Goal: Information Seeking & Learning: Learn about a topic

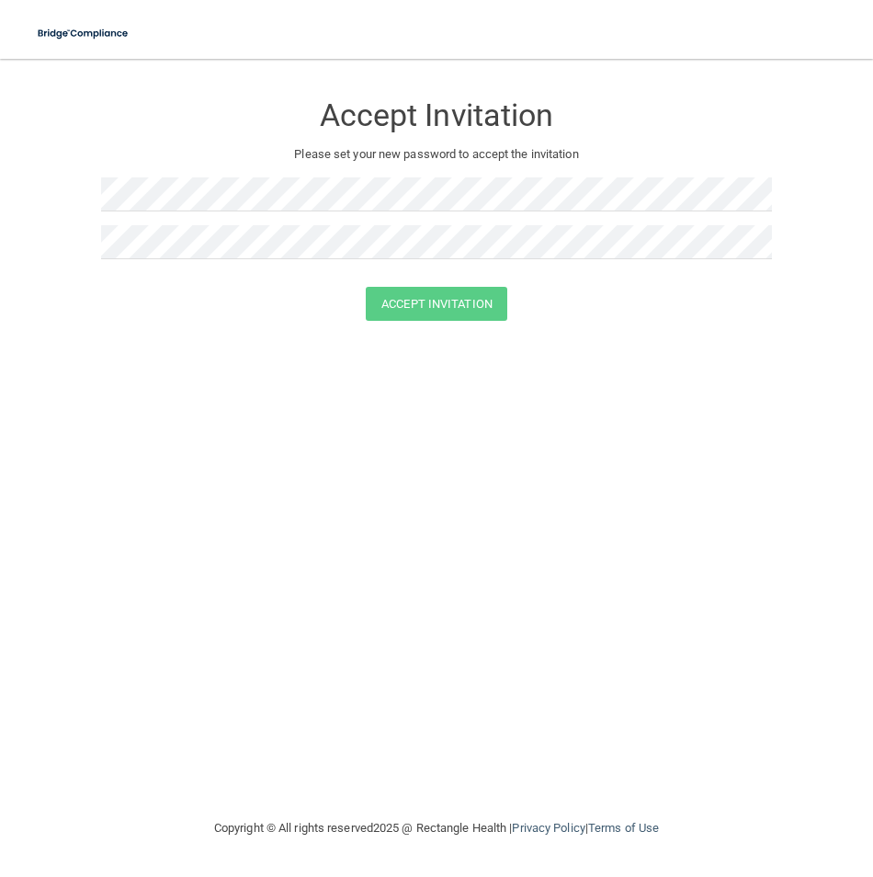
click at [330, 160] on p "Please set your new password to accept the invitation" at bounding box center [437, 154] width 644 height 22
click at [735, 374] on div "Accept Invitation Please set your new password to accept the invitation Accept …" at bounding box center [437, 438] width 800 height 722
click at [437, 316] on button "Accept Invitation" at bounding box center [437, 304] width 142 height 34
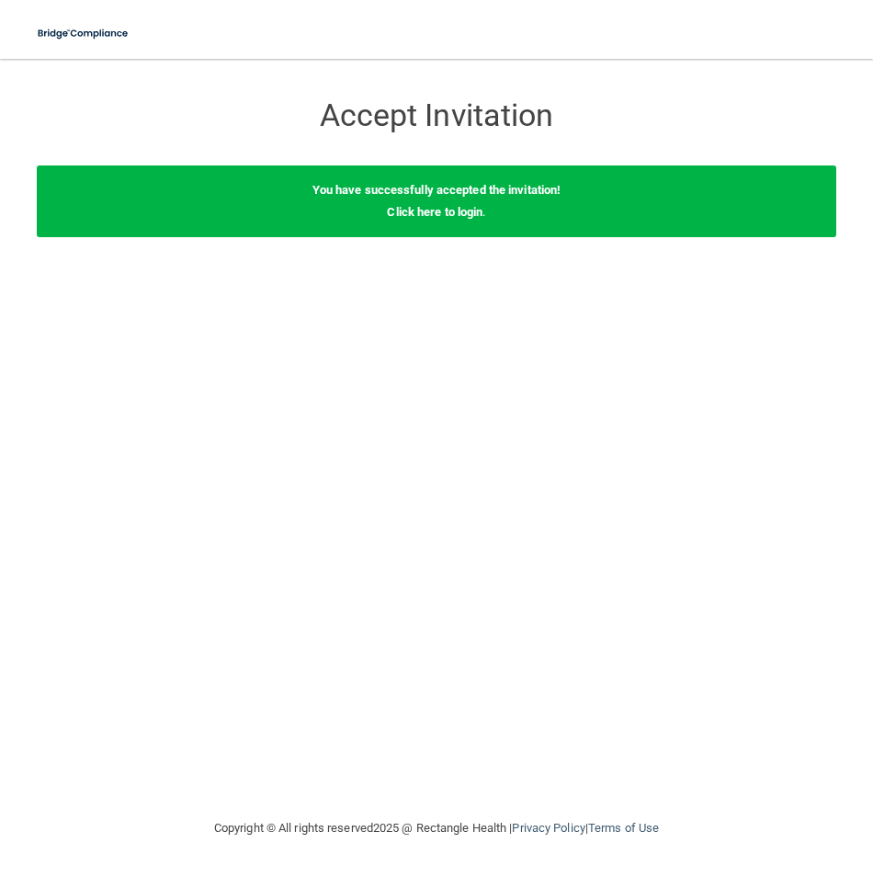
click at [435, 293] on div "Accept Invitation Please set your new password to accept the invitation Accept …" at bounding box center [437, 438] width 800 height 722
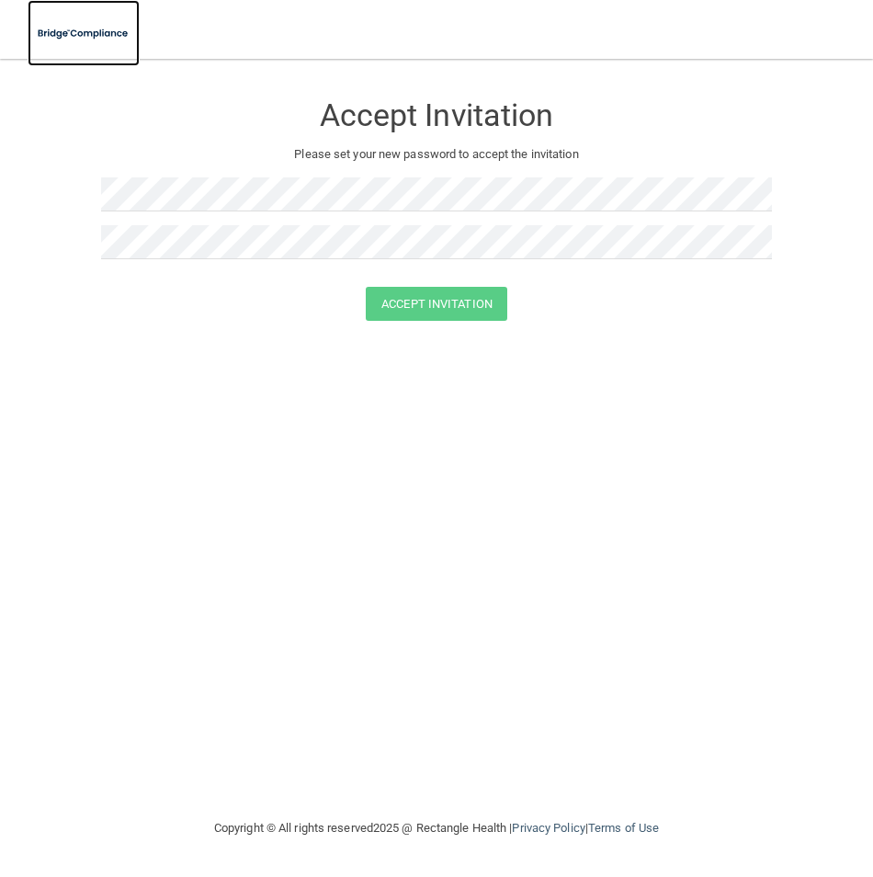
click at [123, 27] on img at bounding box center [84, 34] width 112 height 38
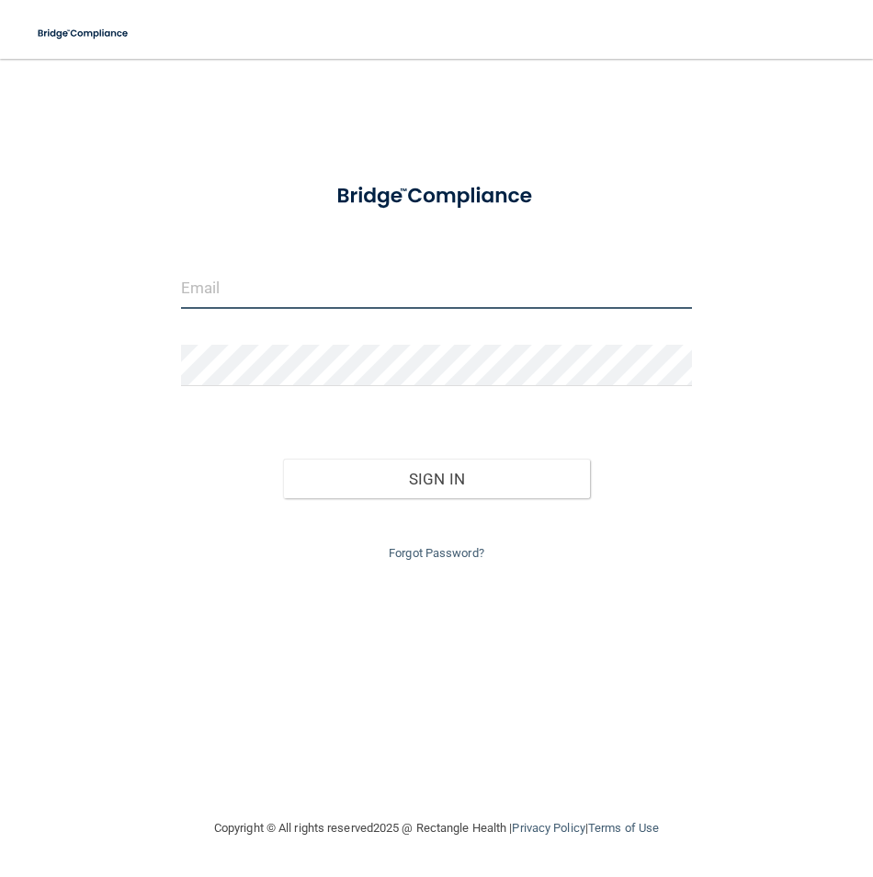
type input "[EMAIL_ADDRESS][DOMAIN_NAME]"
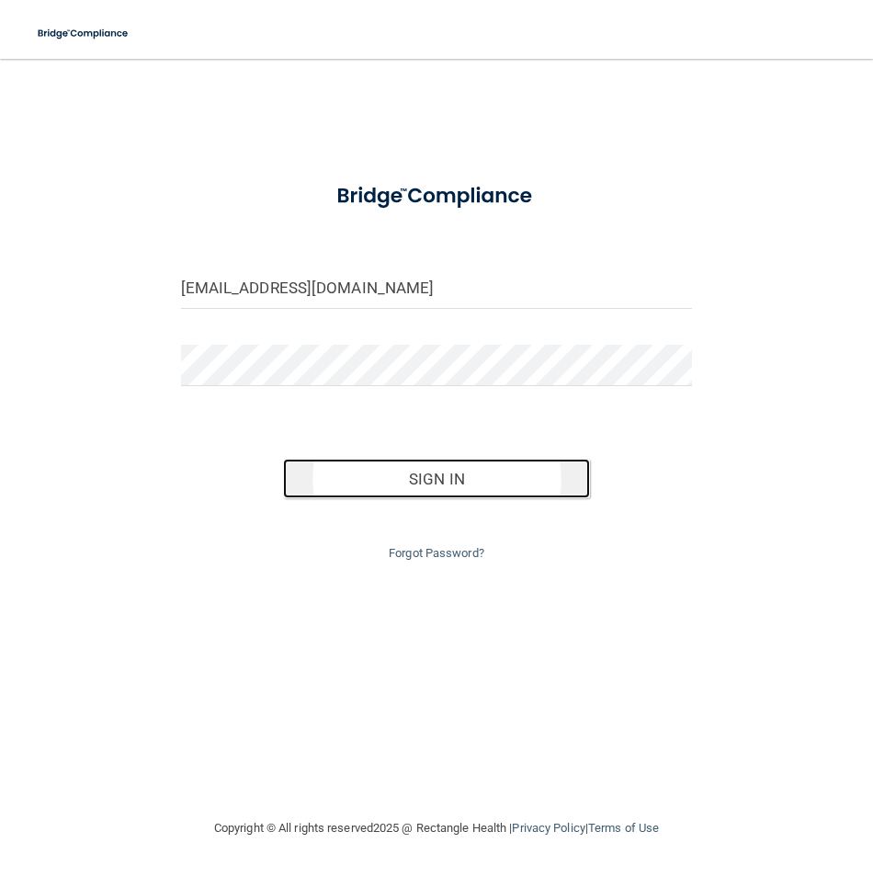
click at [464, 472] on button "Sign In" at bounding box center [436, 479] width 307 height 40
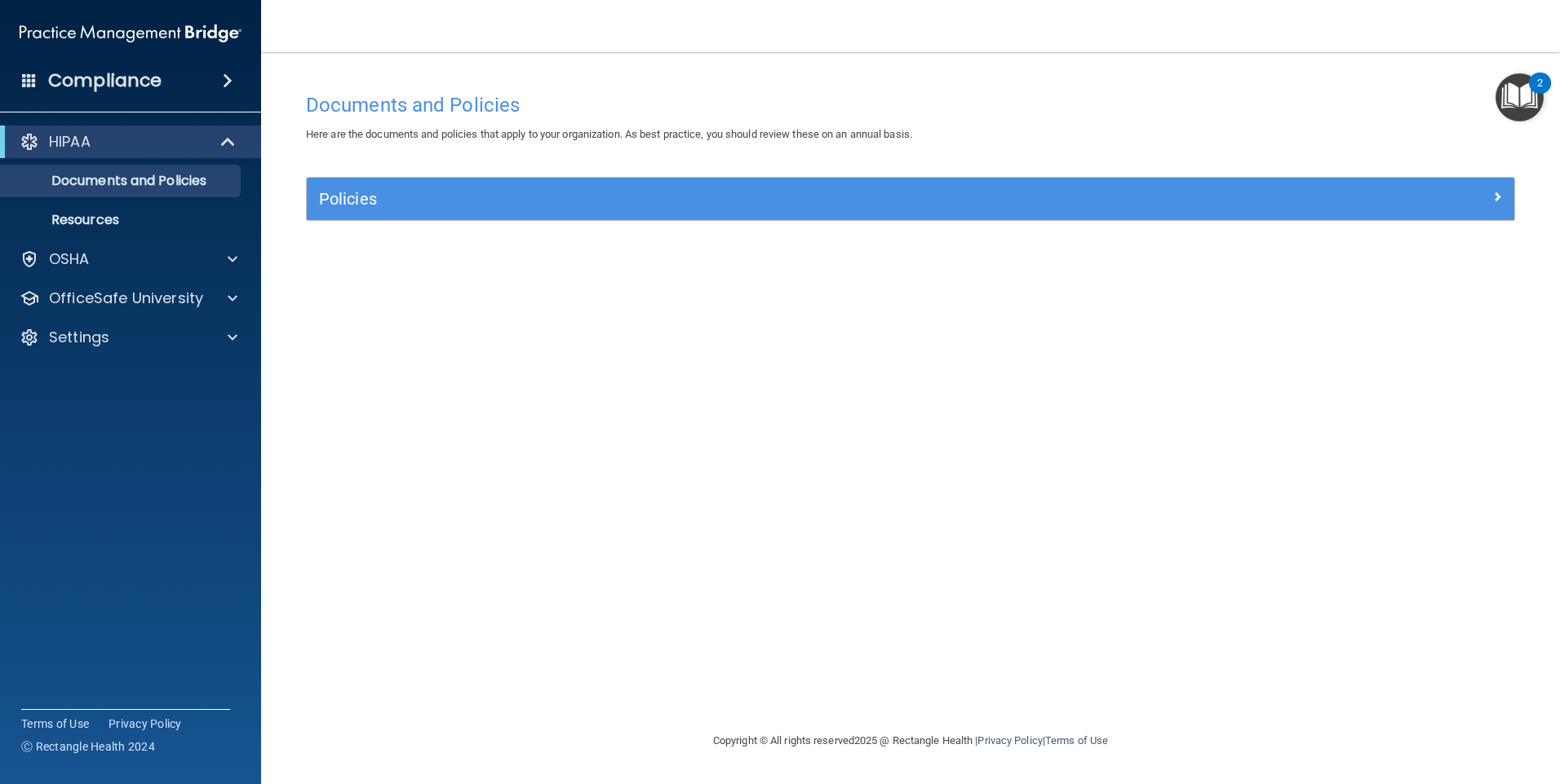
click at [209, 155] on div "HIPAA" at bounding box center [130, 142] width 261 height 33
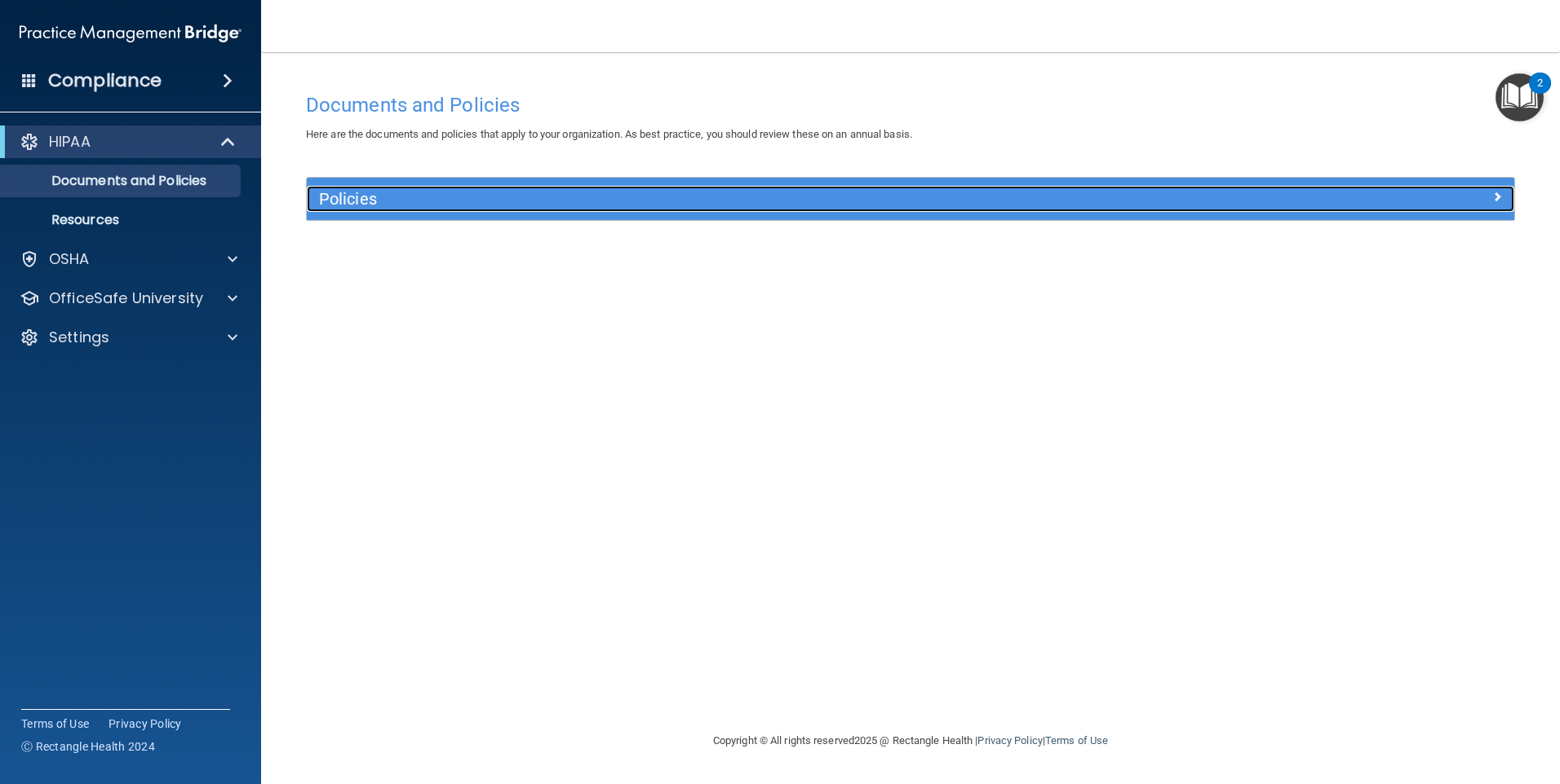
click at [353, 186] on div "Policies" at bounding box center [760, 199] width 906 height 26
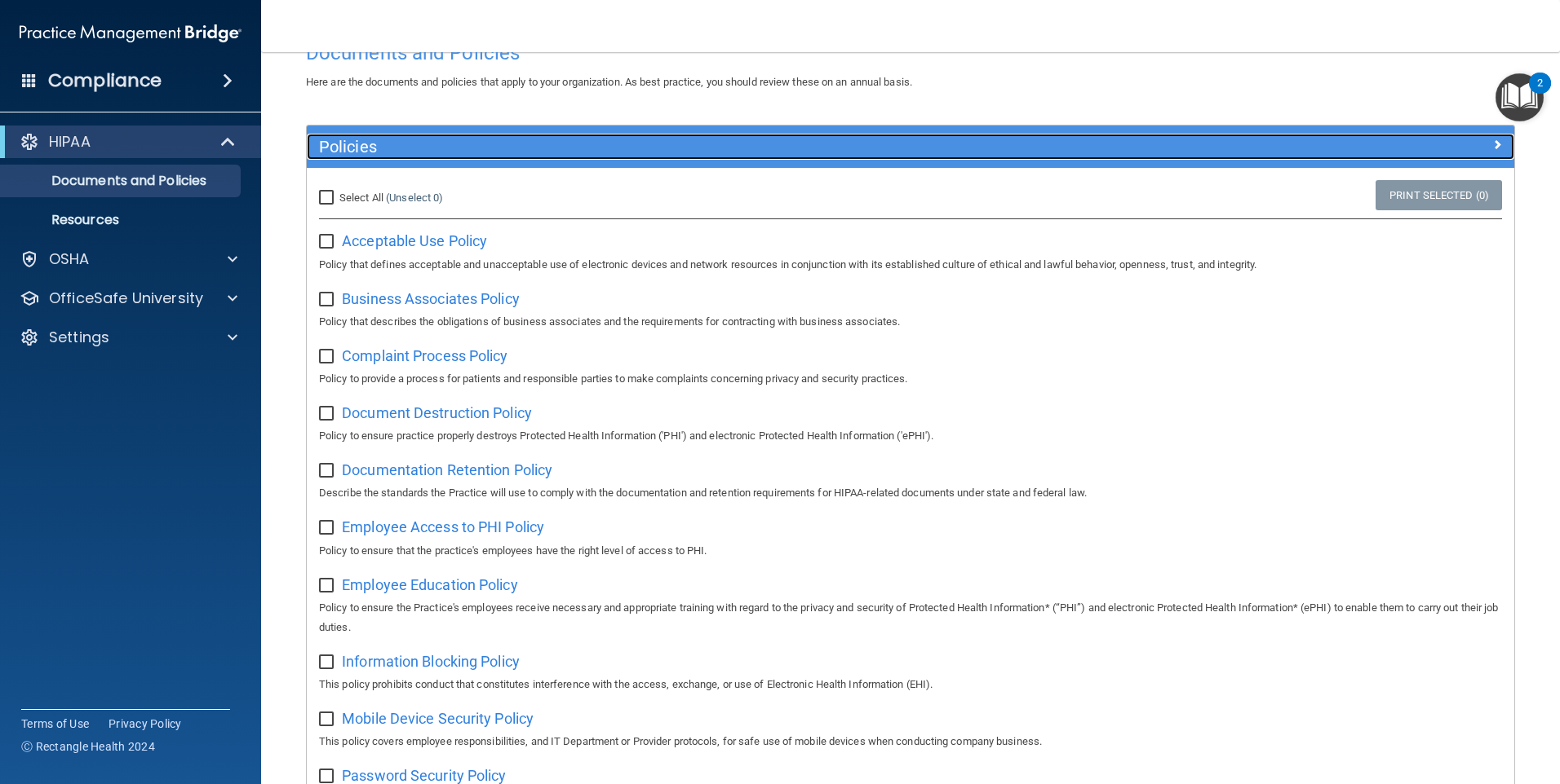
scroll to position [82, 0]
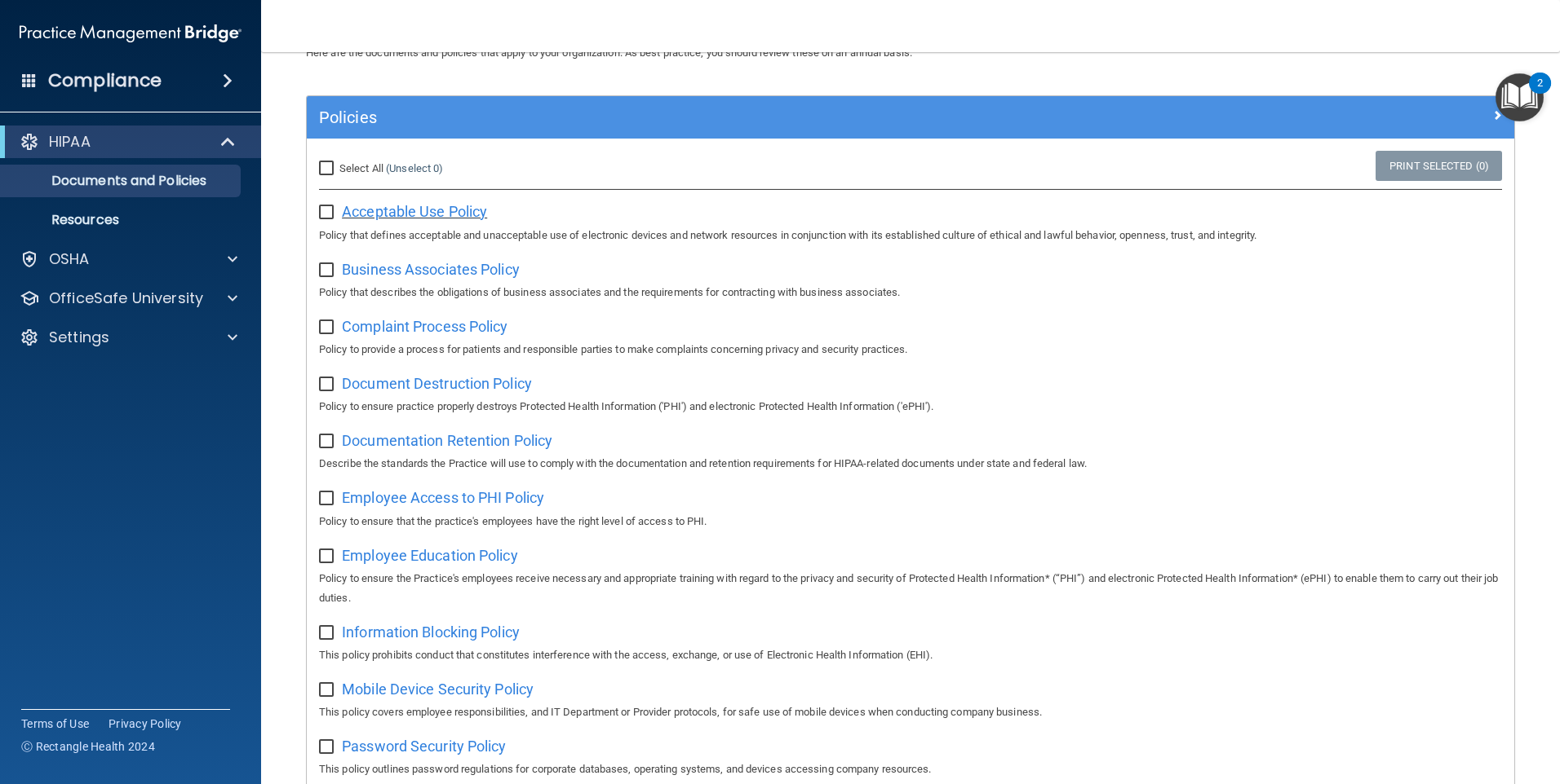
click at [370, 218] on span "Acceptable Use Policy" at bounding box center [414, 211] width 146 height 17
click at [323, 171] on input "Select All (Unselect 0) Unselect All" at bounding box center [328, 169] width 19 height 13
checkbox input "true"
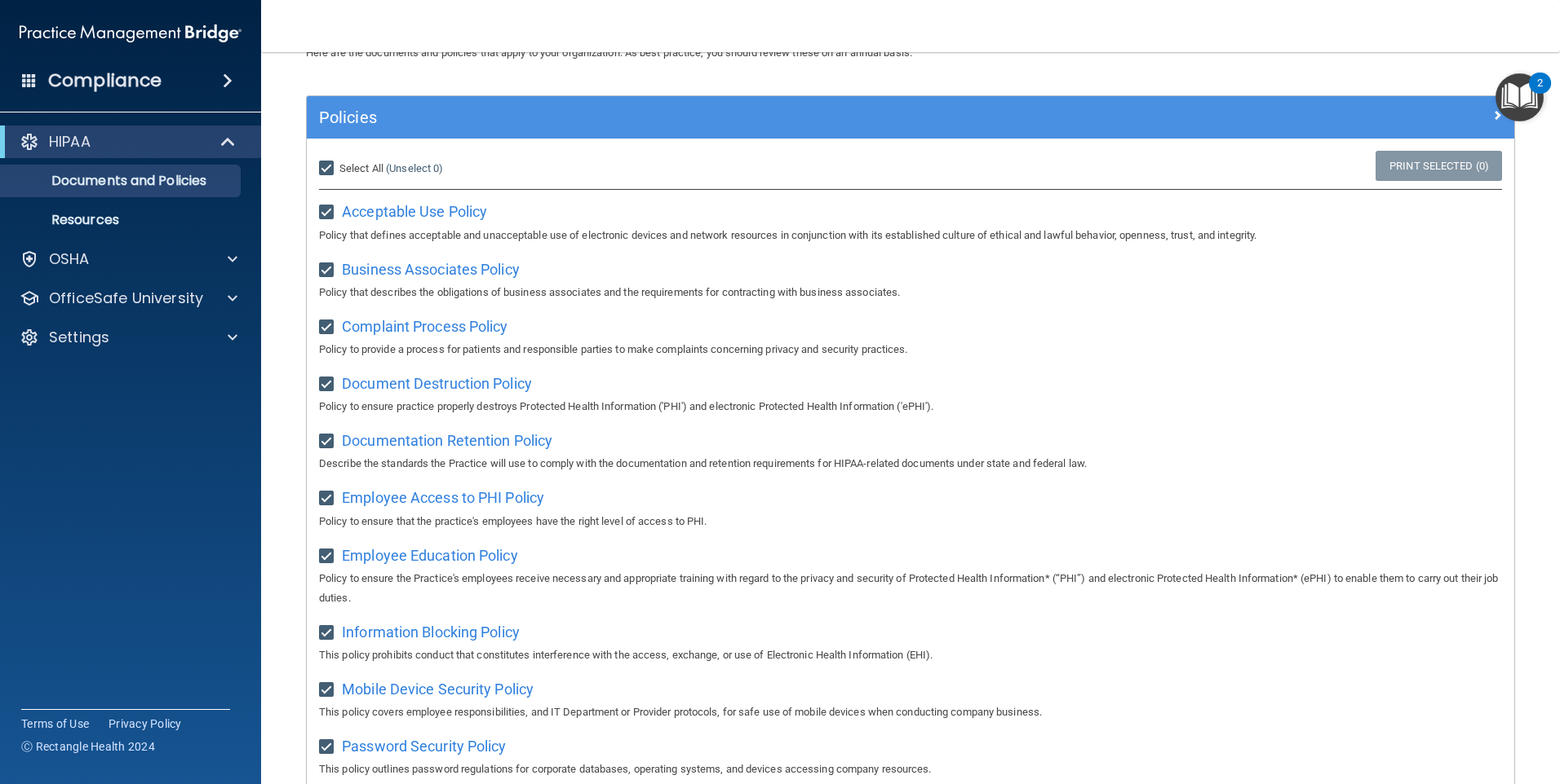
checkbox input "true"
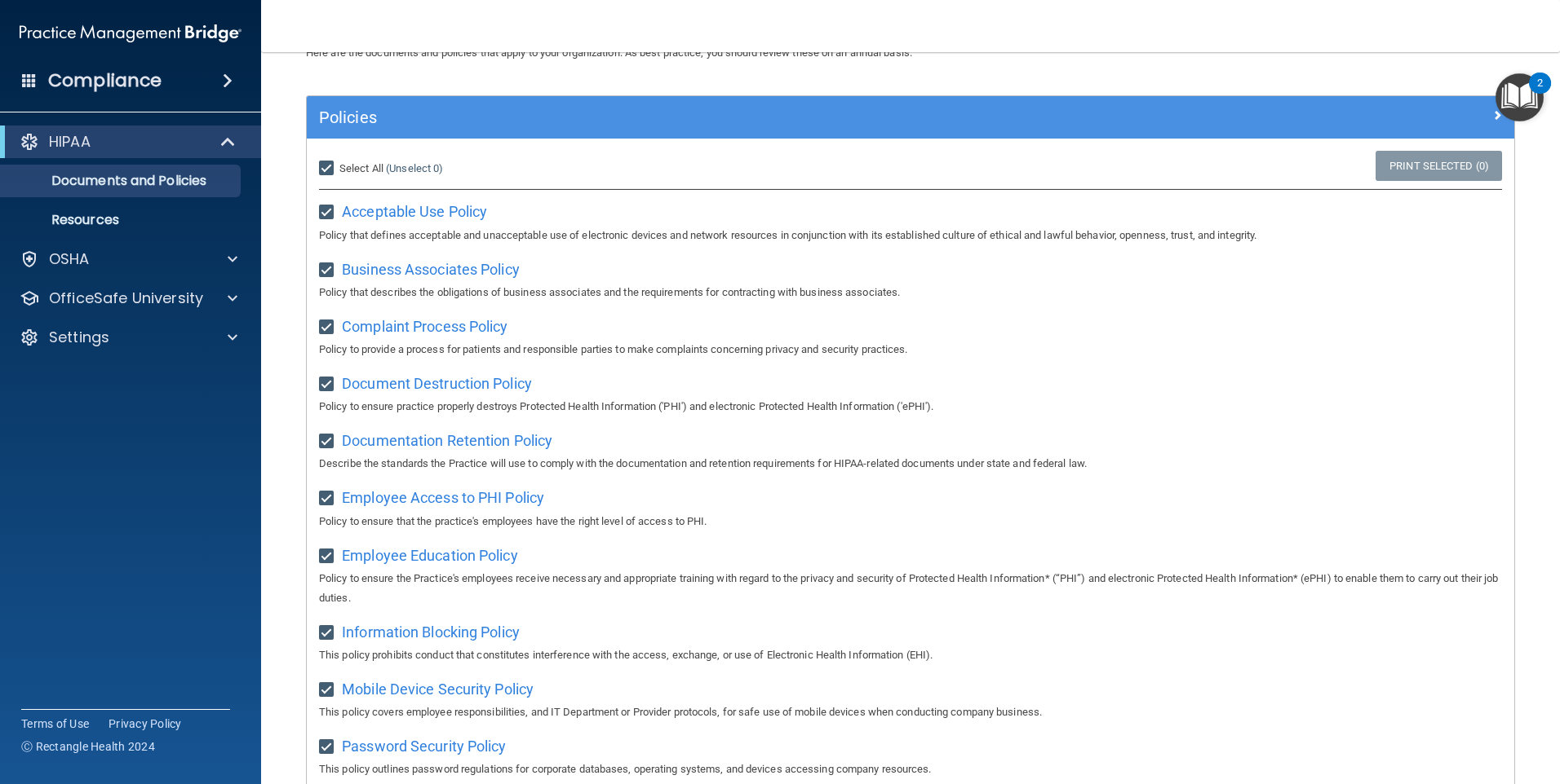
checkbox input "true"
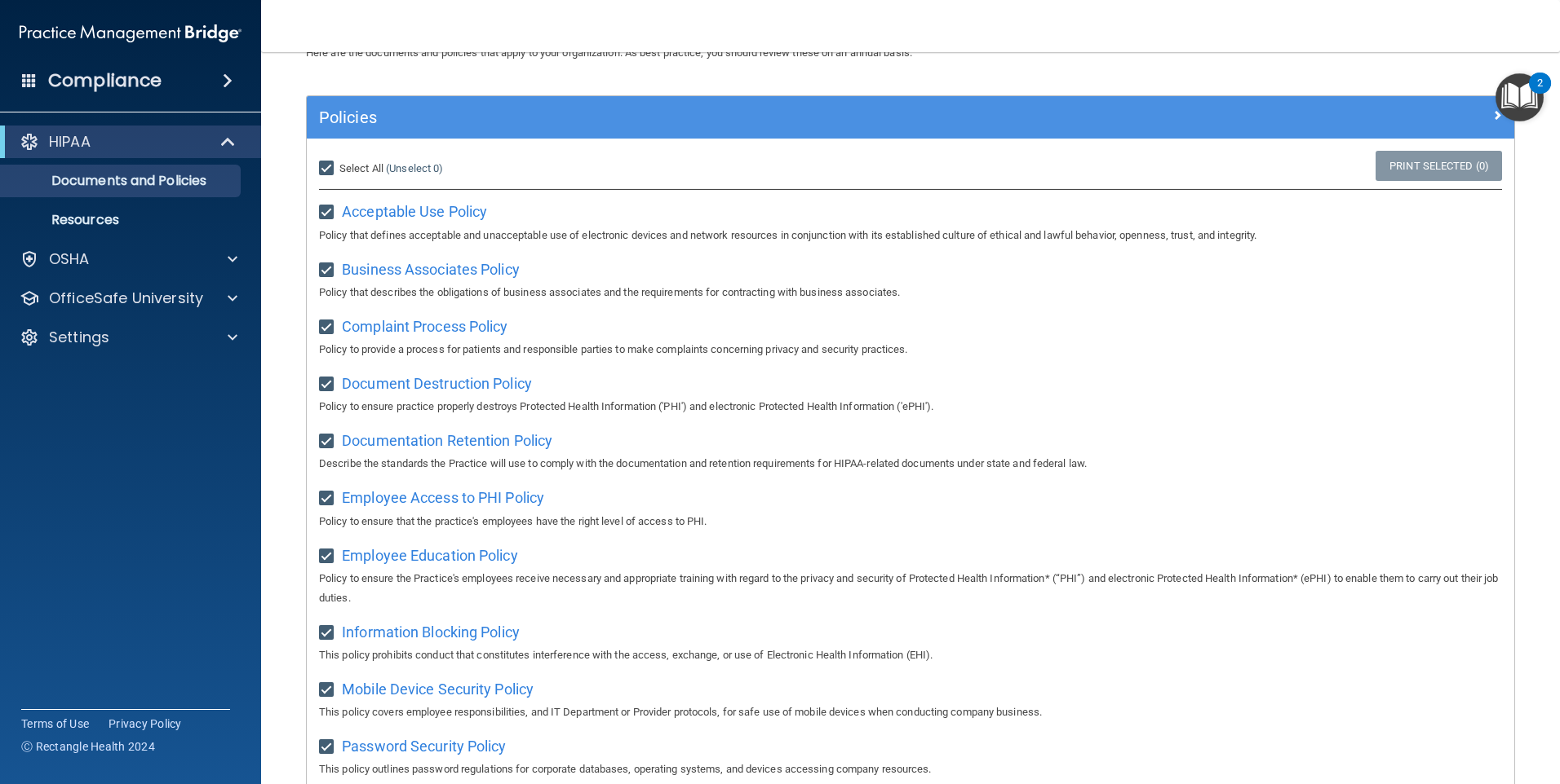
checkbox input "true"
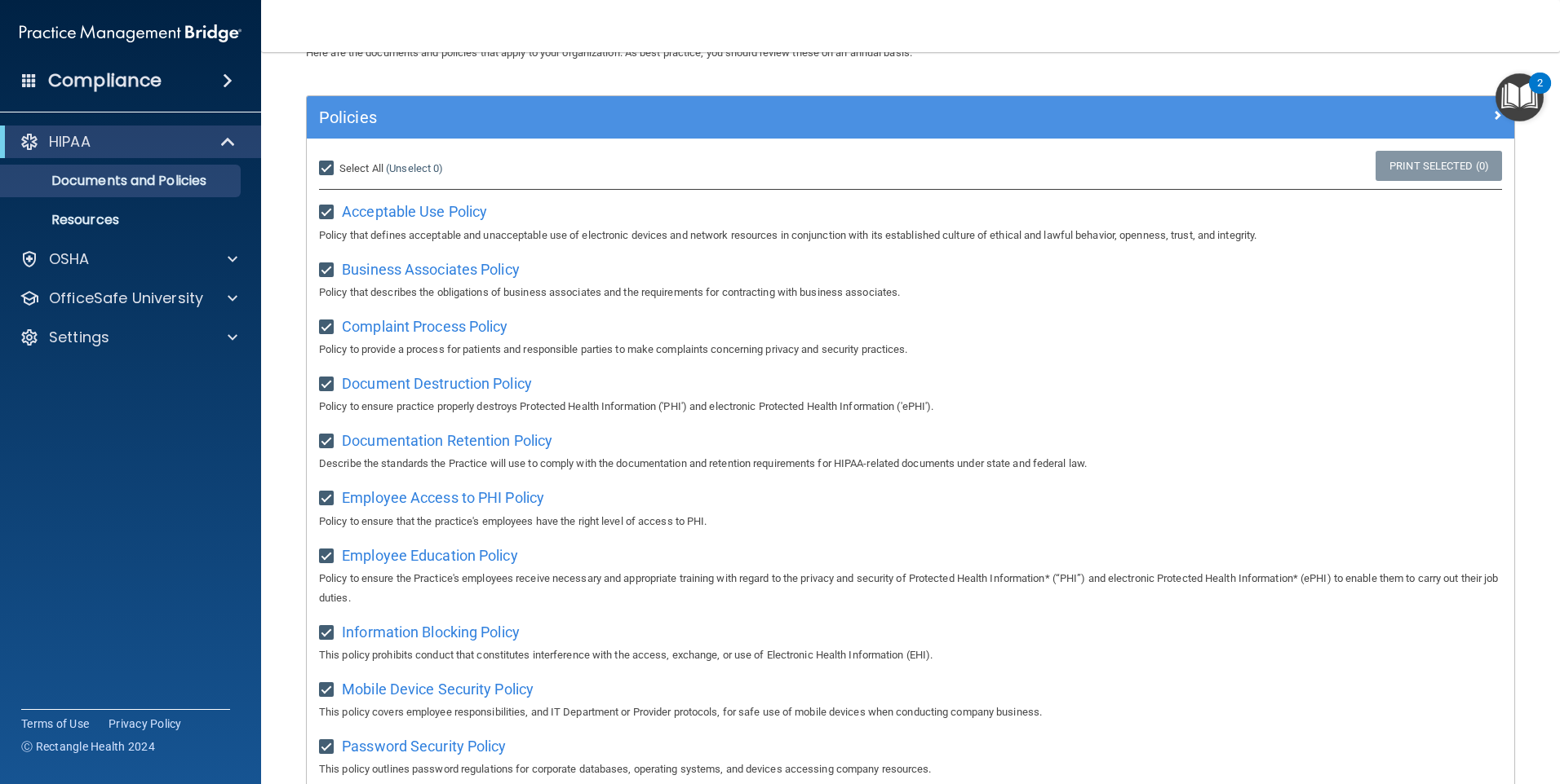
checkbox input "true"
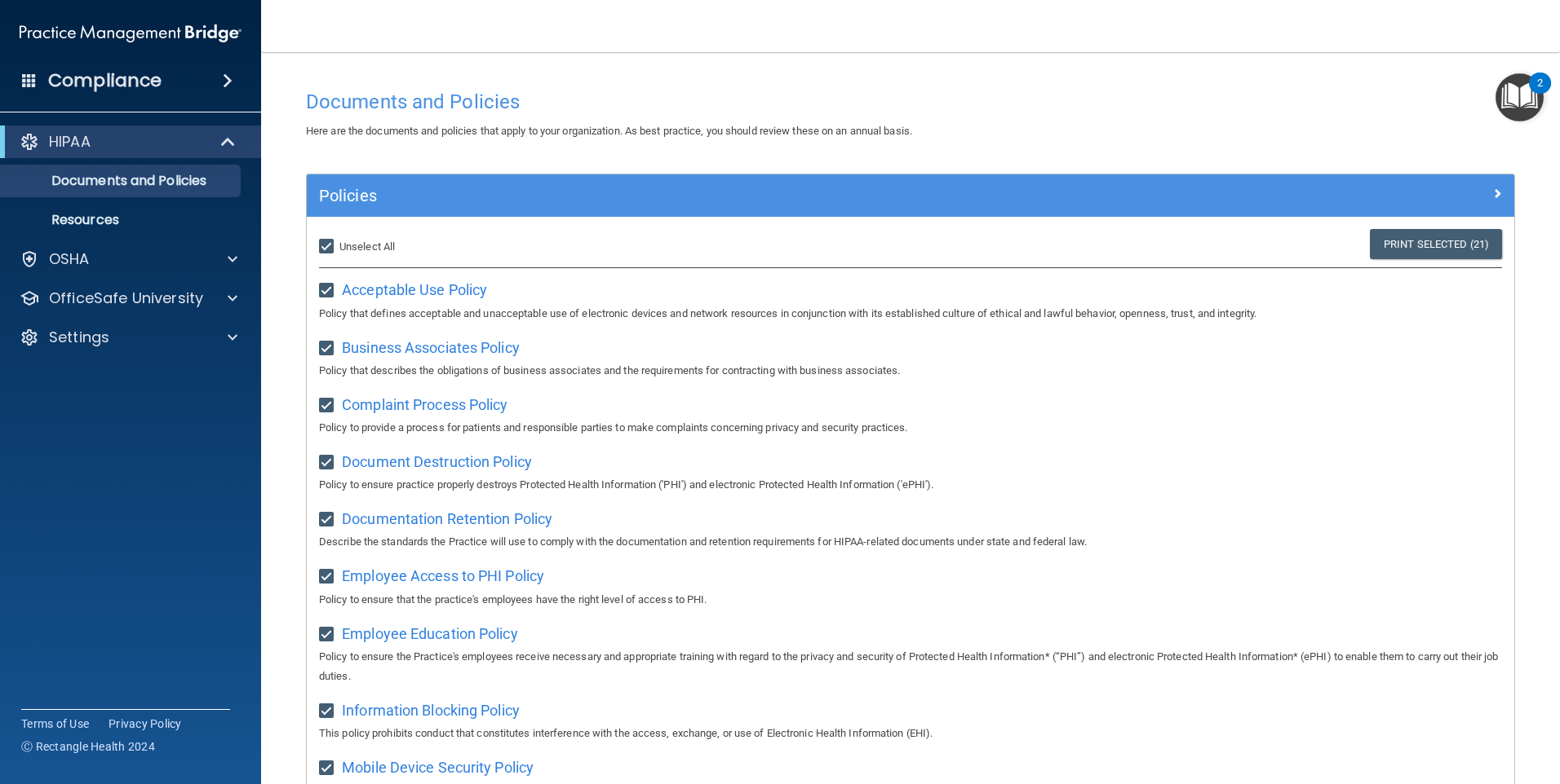
scroll to position [0, 0]
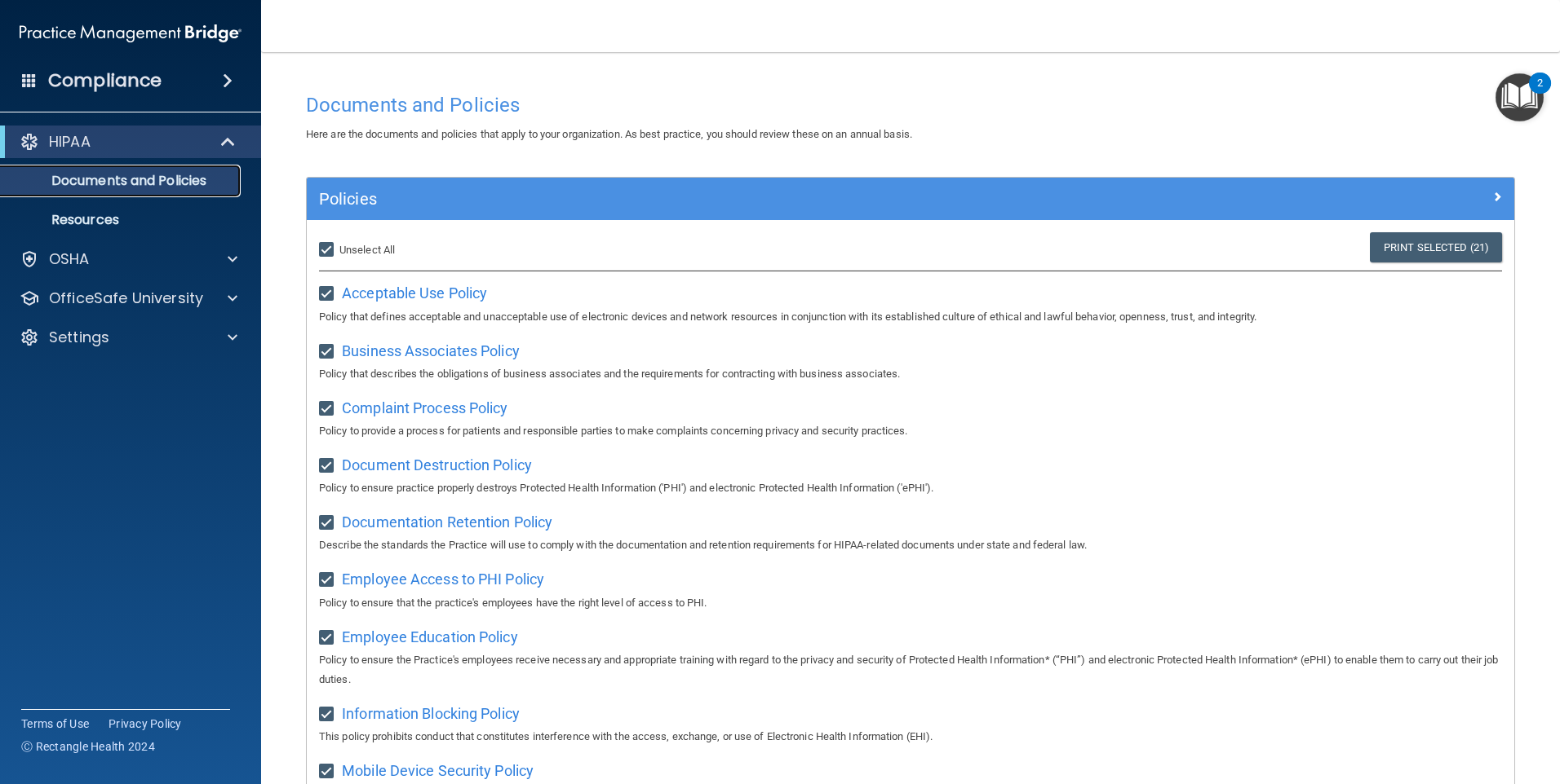
click at [187, 176] on p "Documents and Policies" at bounding box center [122, 181] width 223 height 16
click at [235, 143] on span at bounding box center [230, 142] width 14 height 20
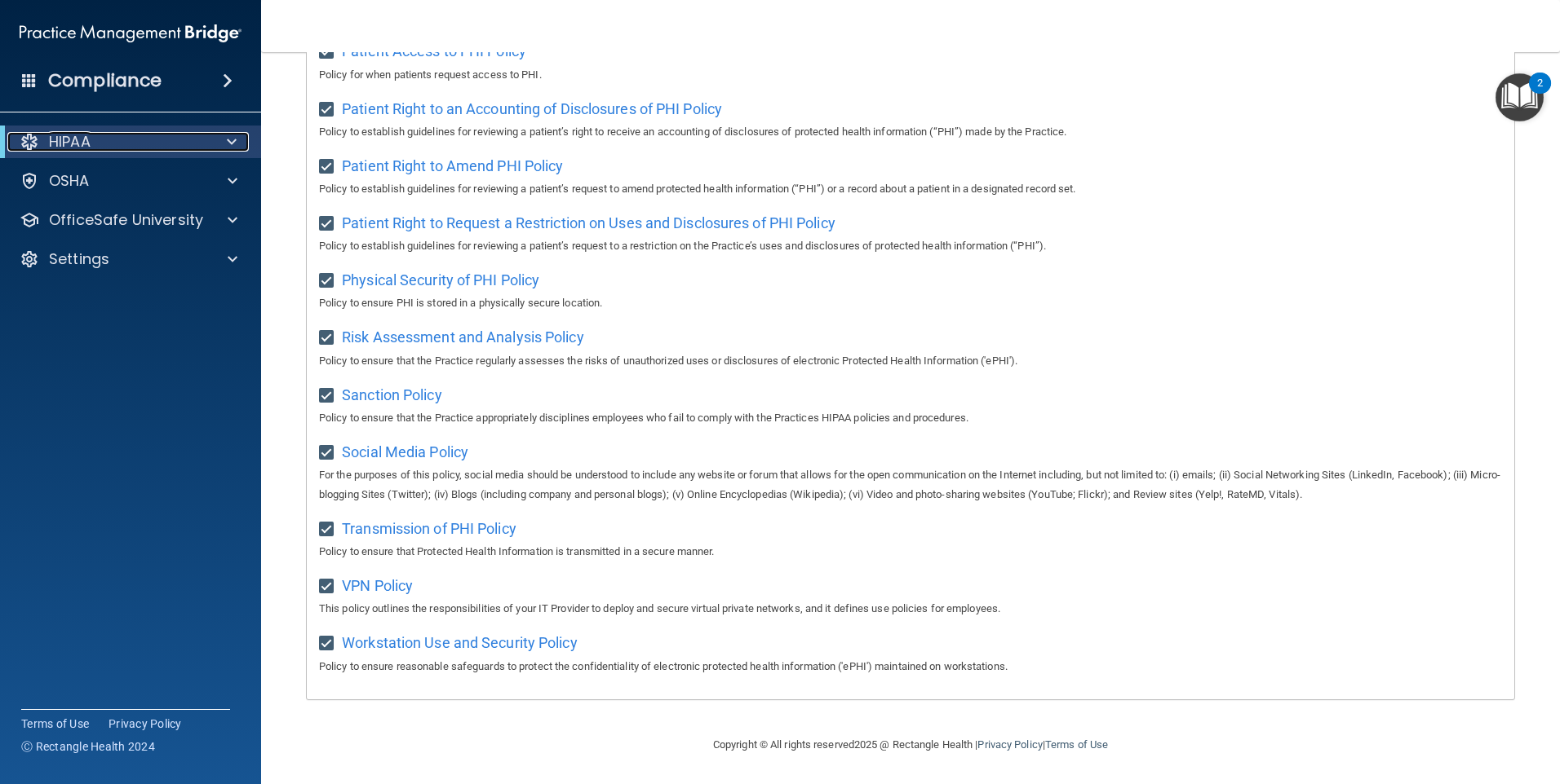
scroll to position [851, 0]
click at [494, 643] on span "Workstation Use and Security Policy" at bounding box center [460, 642] width 236 height 17
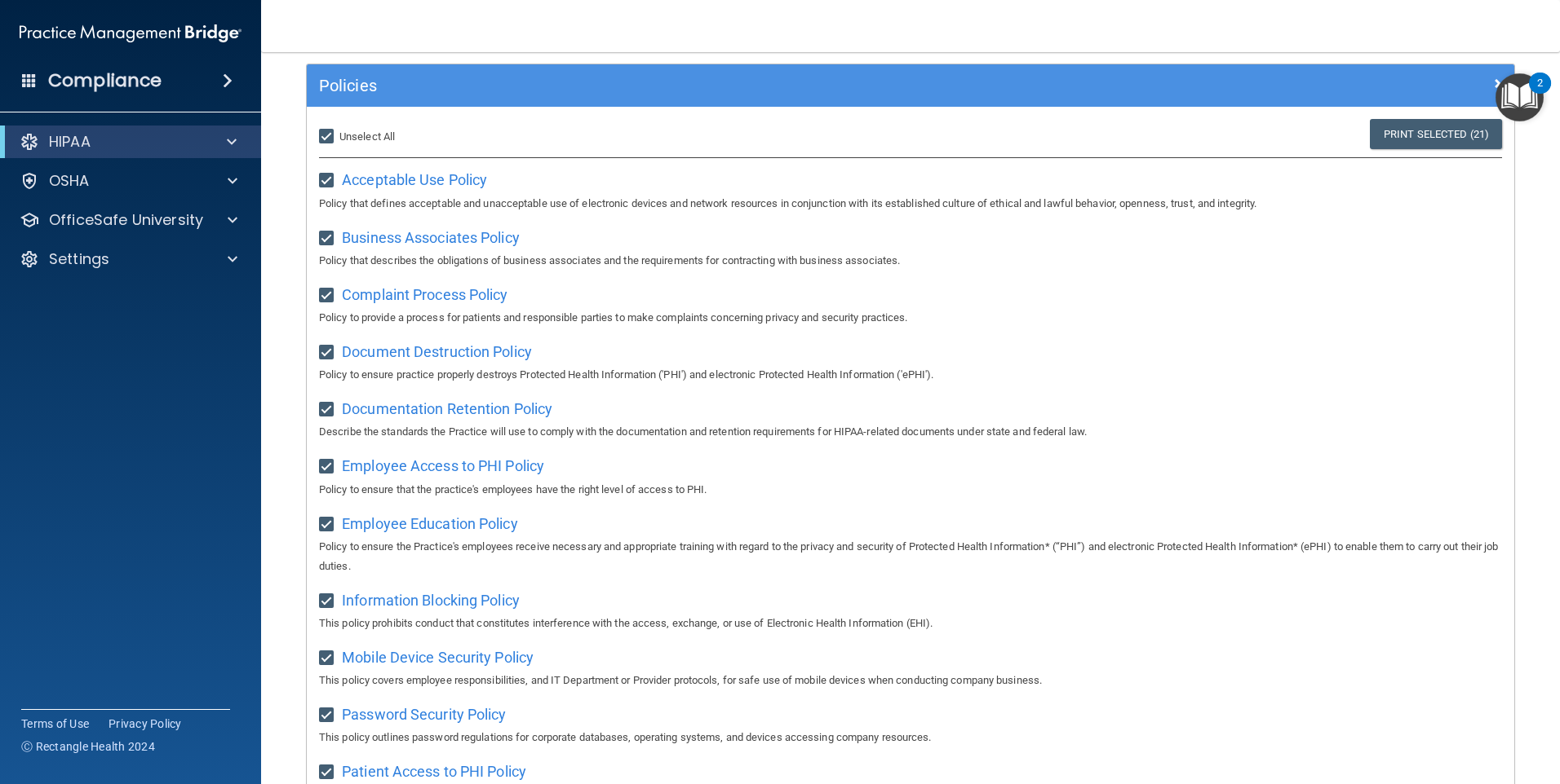
scroll to position [0, 0]
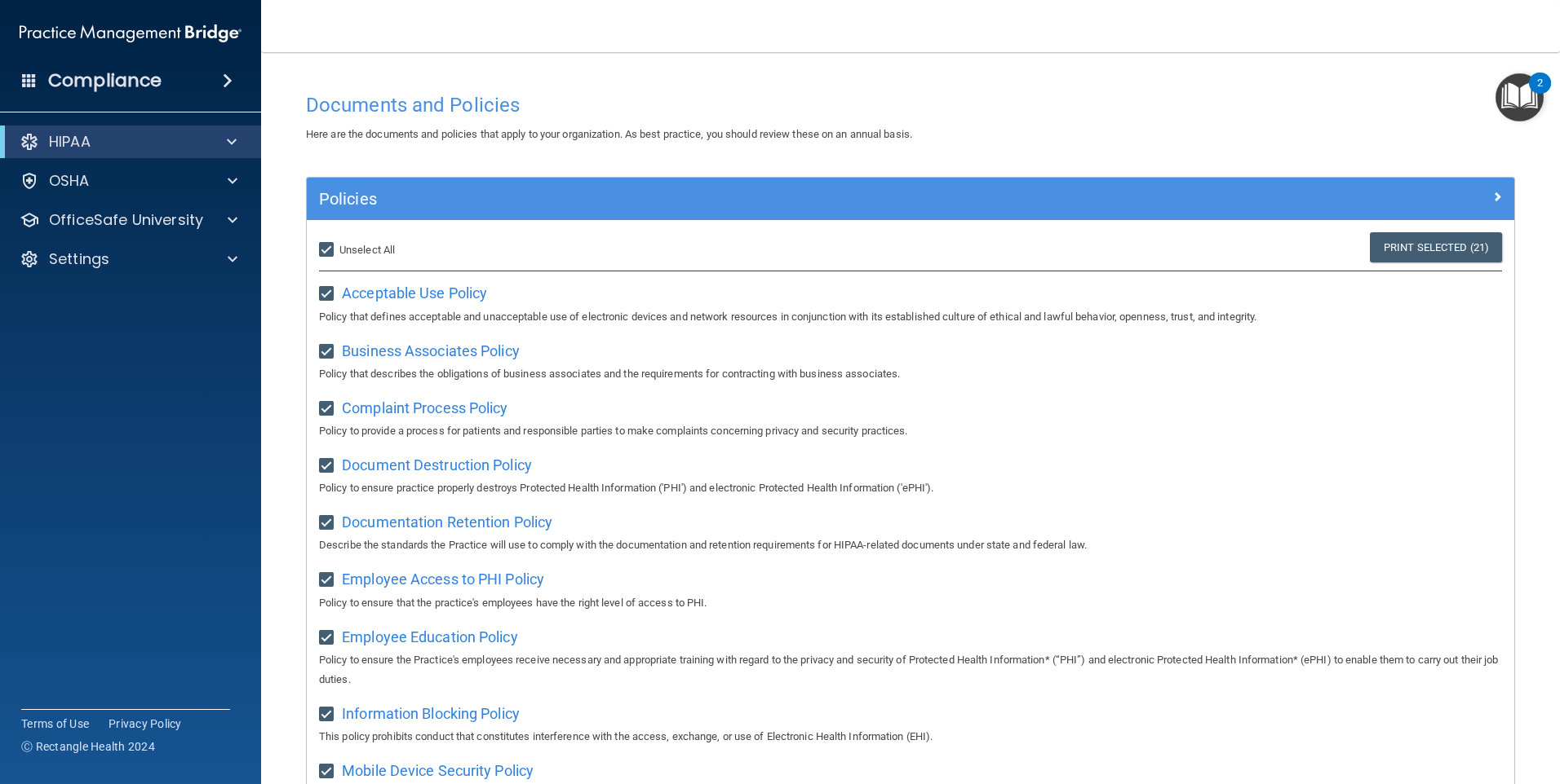
click at [223, 80] on span at bounding box center [227, 81] width 10 height 20
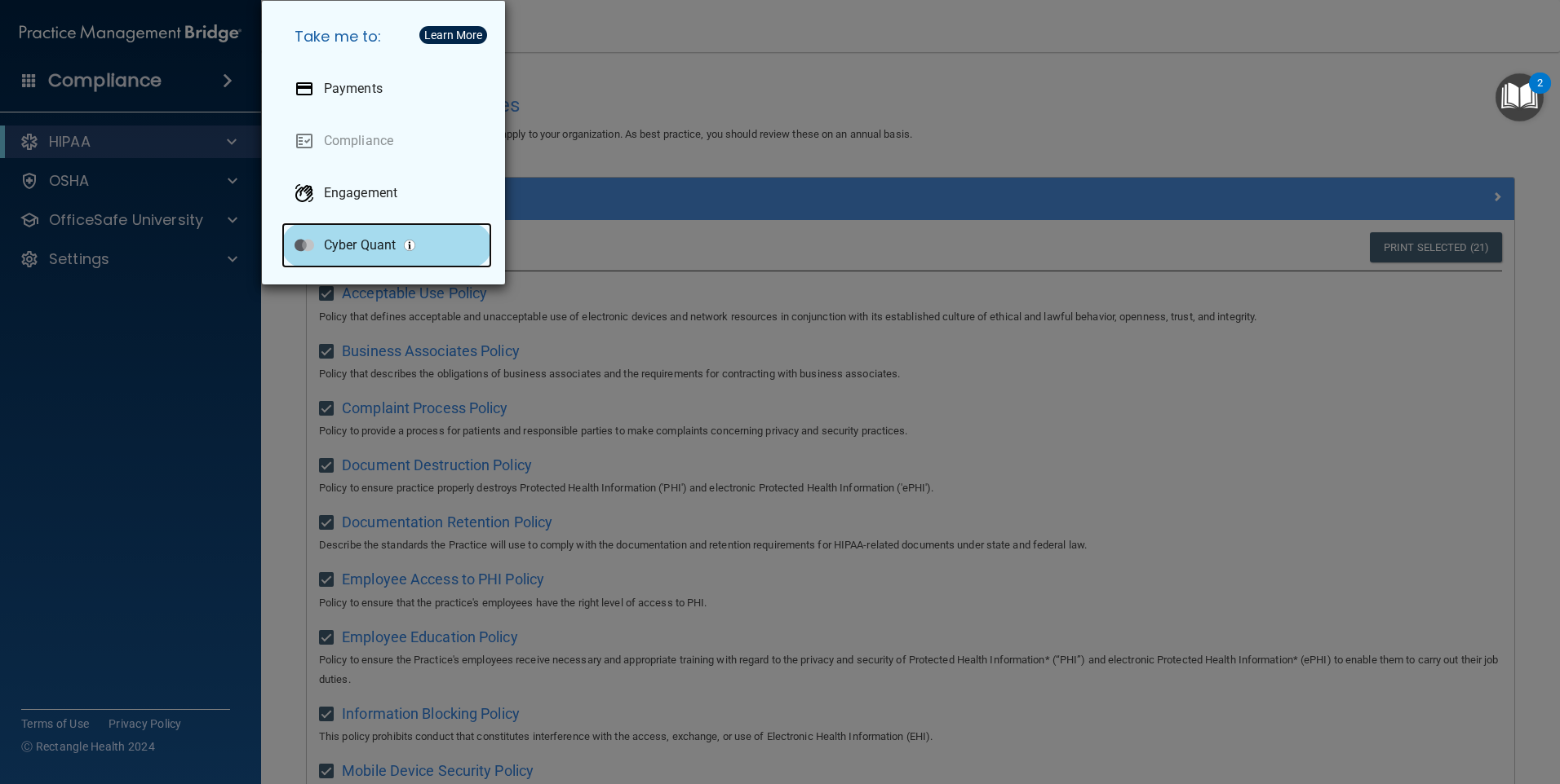
click at [381, 246] on p "Cyber Quant" at bounding box center [359, 246] width 72 height 16
click at [598, 98] on div "Take me to: Payments Compliance Engagement Cyber Quant" at bounding box center [780, 392] width 1560 height 784
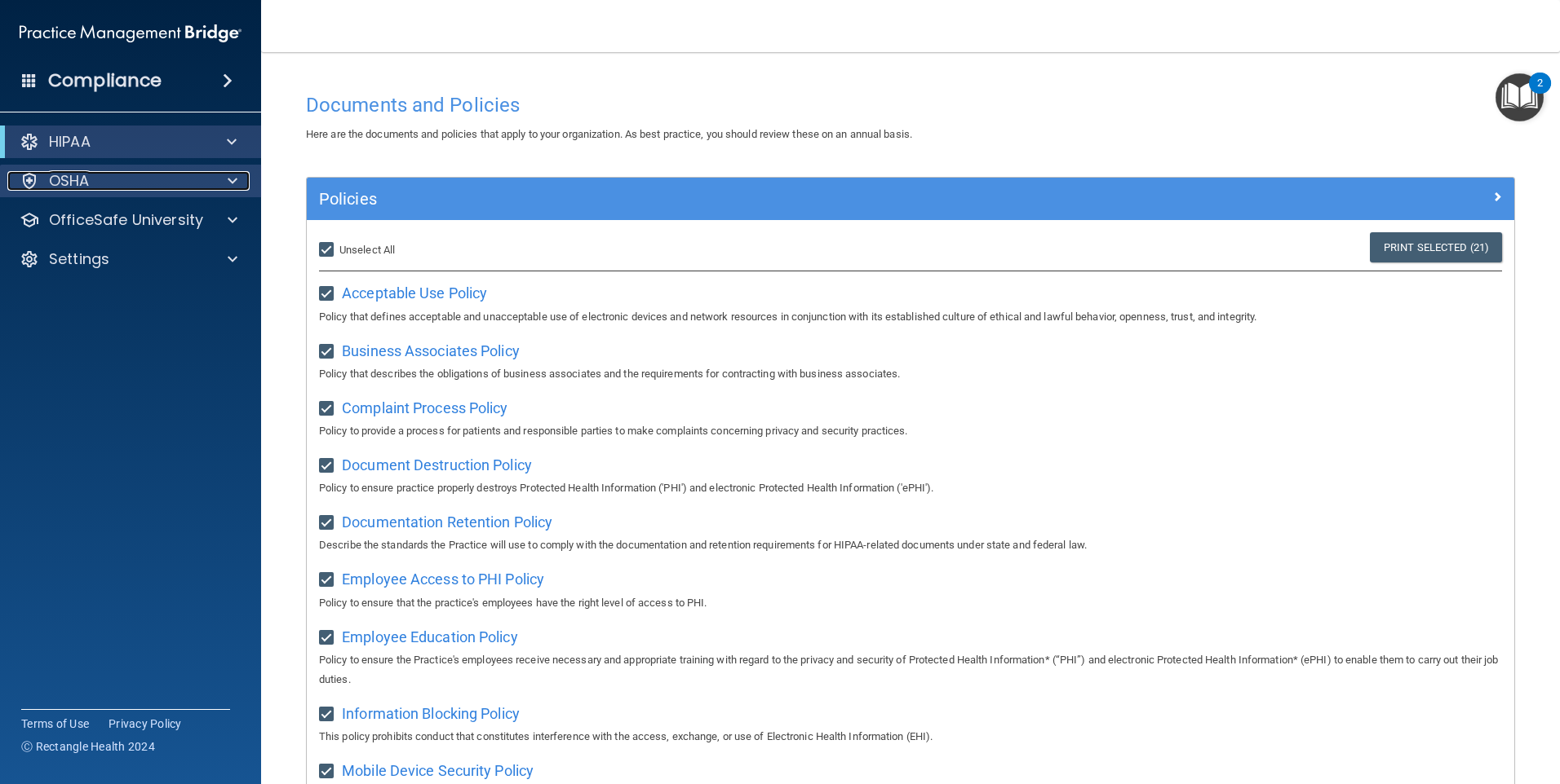
click at [113, 181] on div "OSHA" at bounding box center [108, 181] width 202 height 20
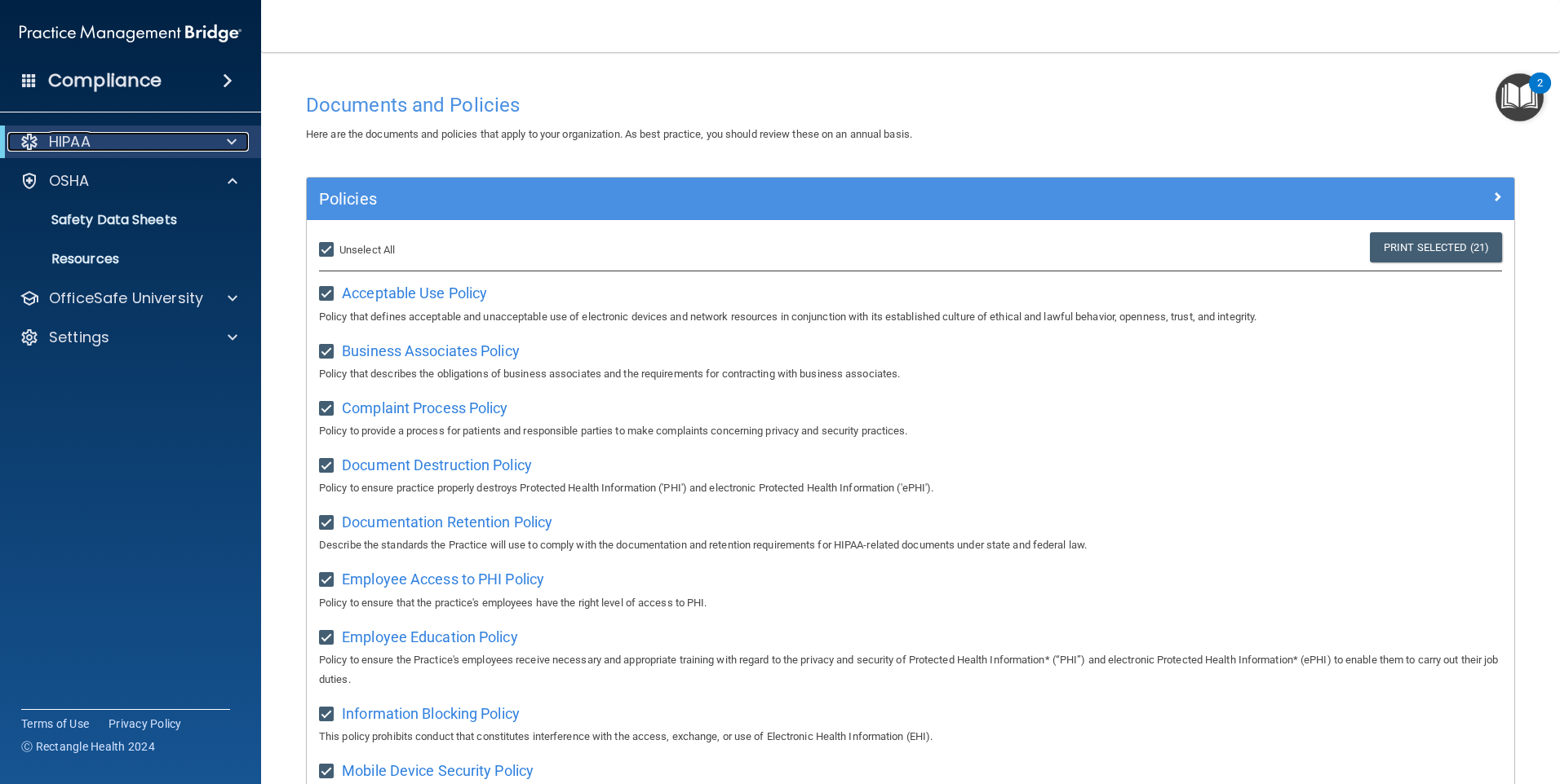
click at [146, 144] on div "HIPAA" at bounding box center [107, 142] width 201 height 20
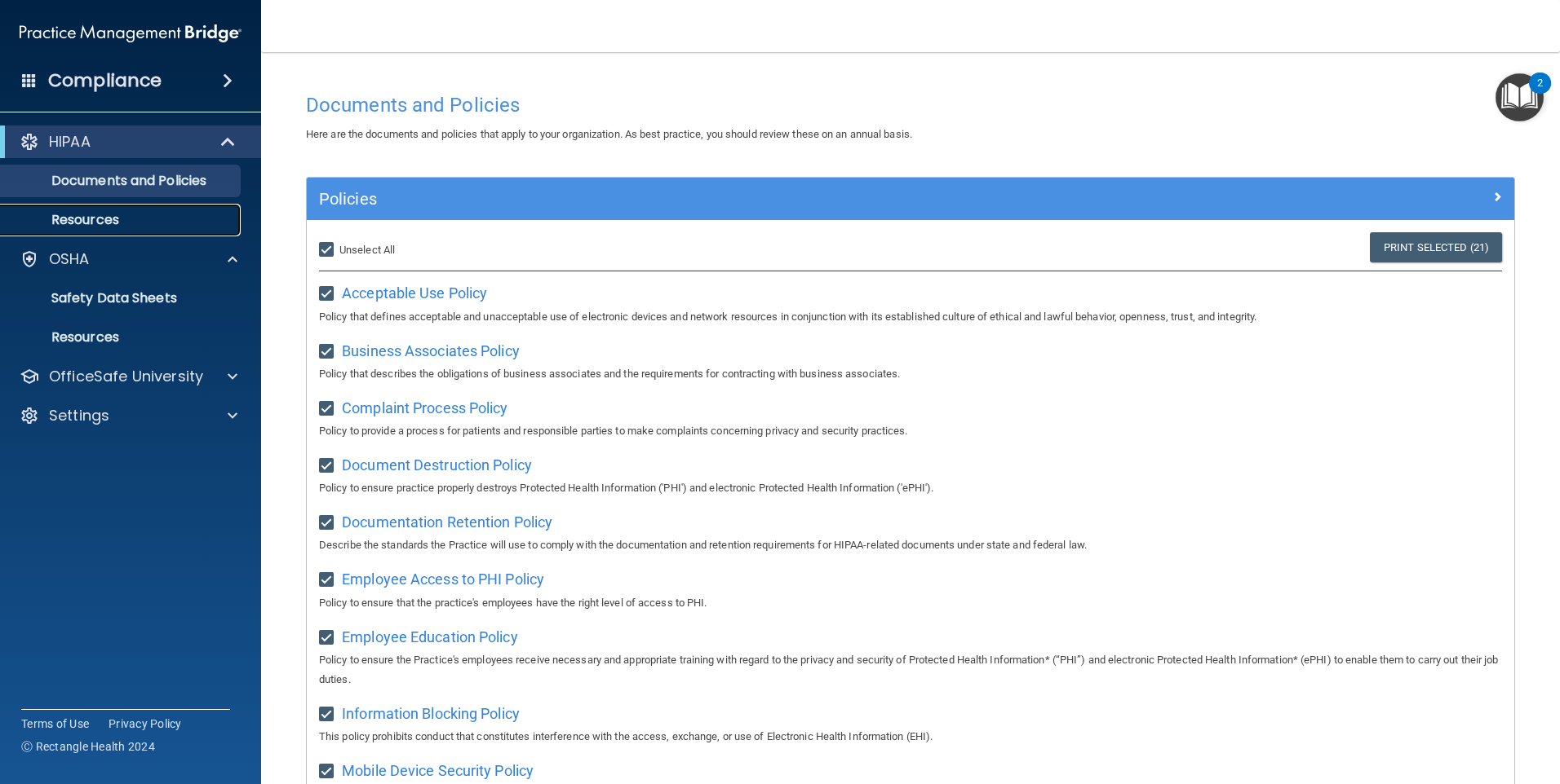
click at [144, 215] on p "Resources" at bounding box center [122, 220] width 223 height 16
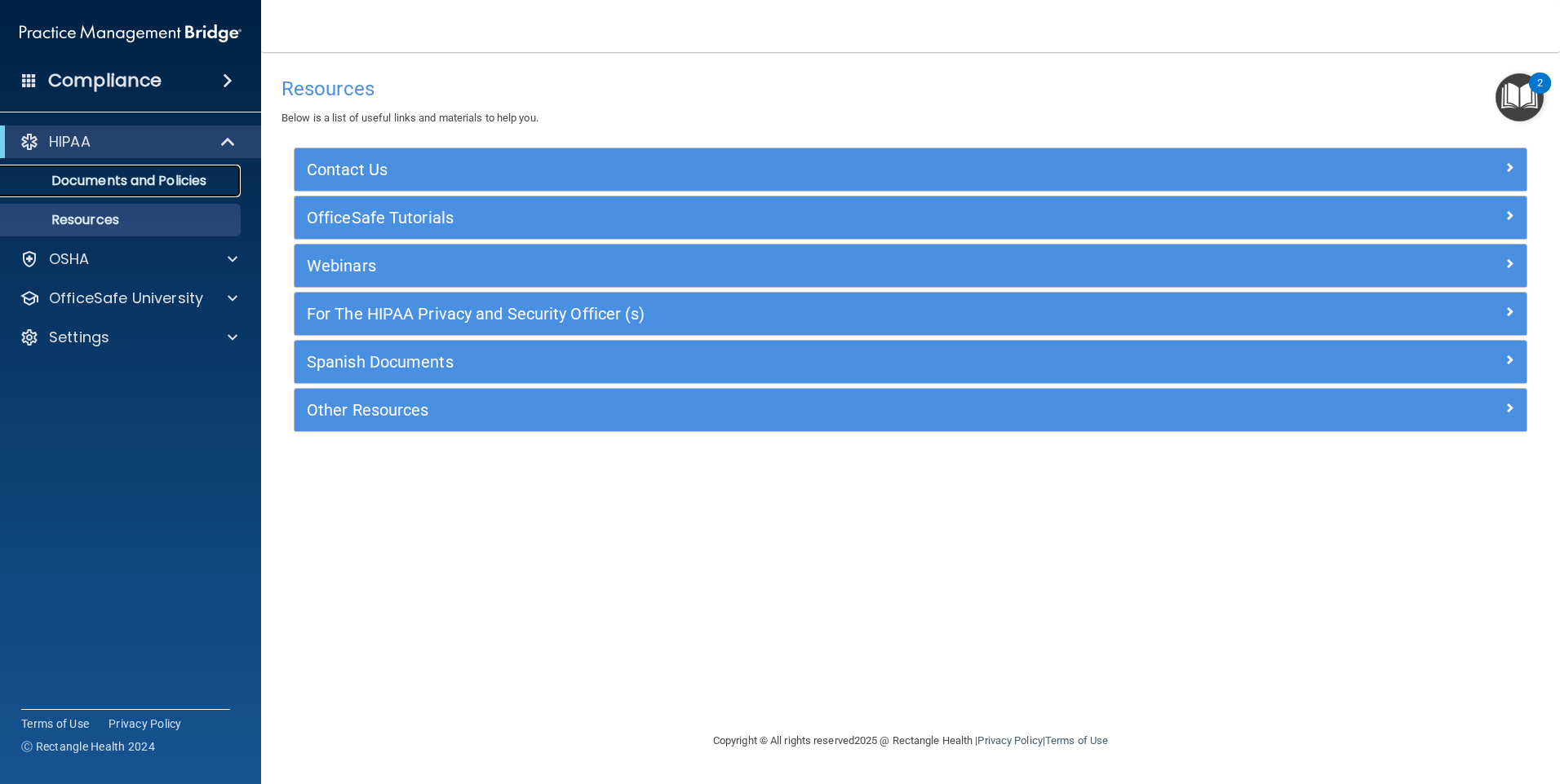
click at [204, 173] on p "Documents and Policies" at bounding box center [122, 181] width 223 height 16
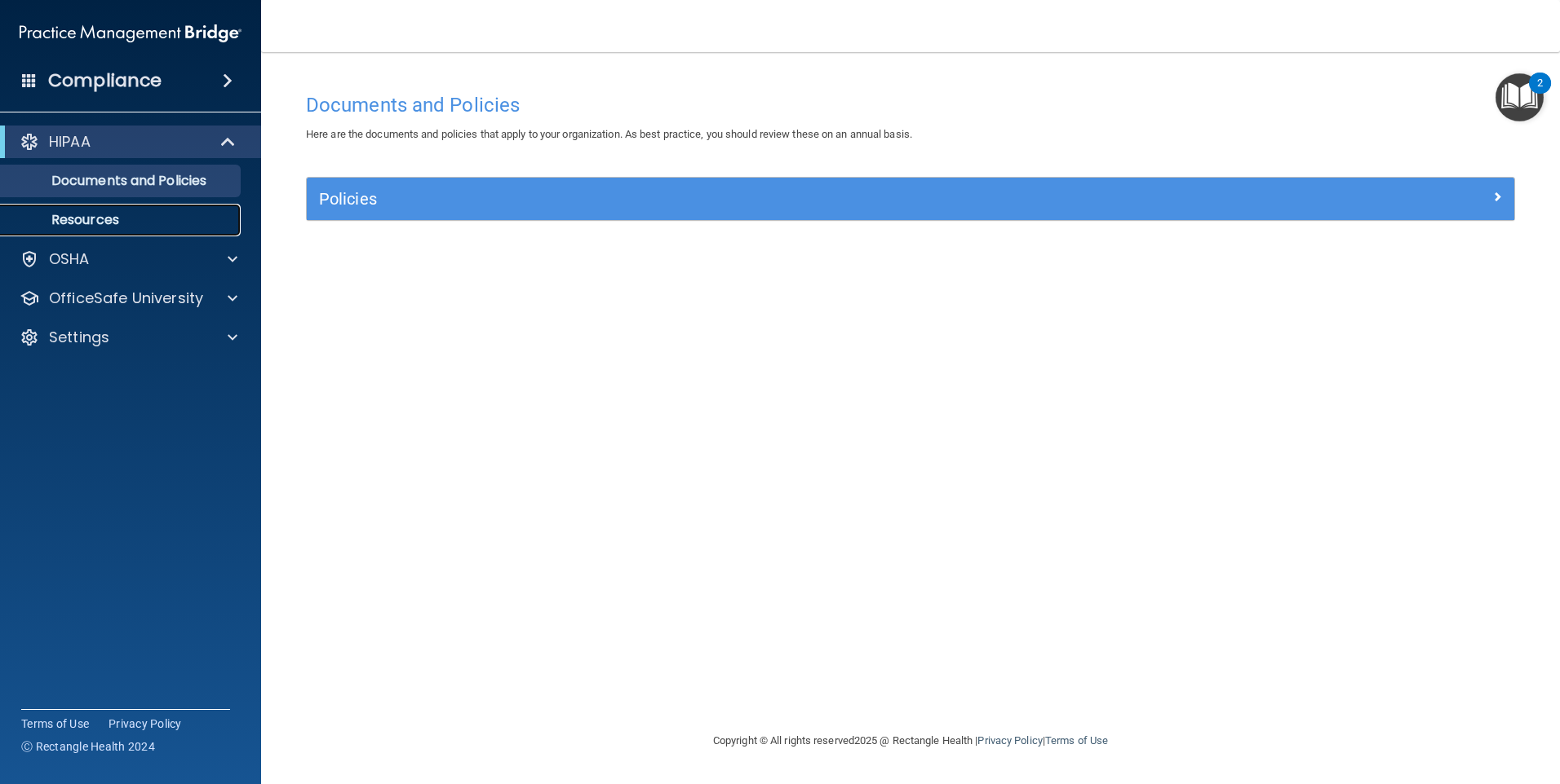
click at [201, 233] on link "Resources" at bounding box center [113, 220] width 257 height 33
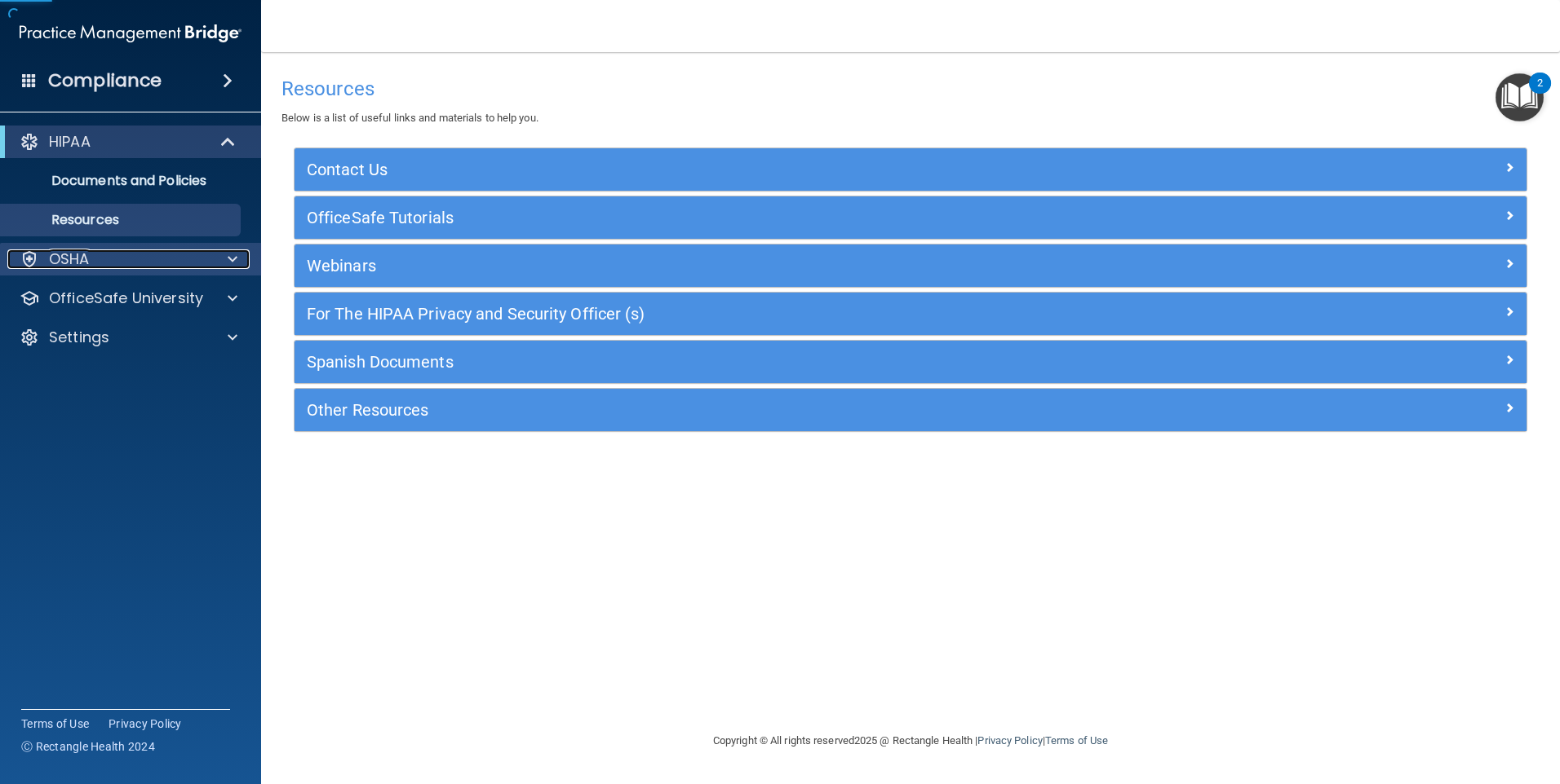
click at [203, 249] on div "OSHA" at bounding box center [108, 259] width 202 height 20
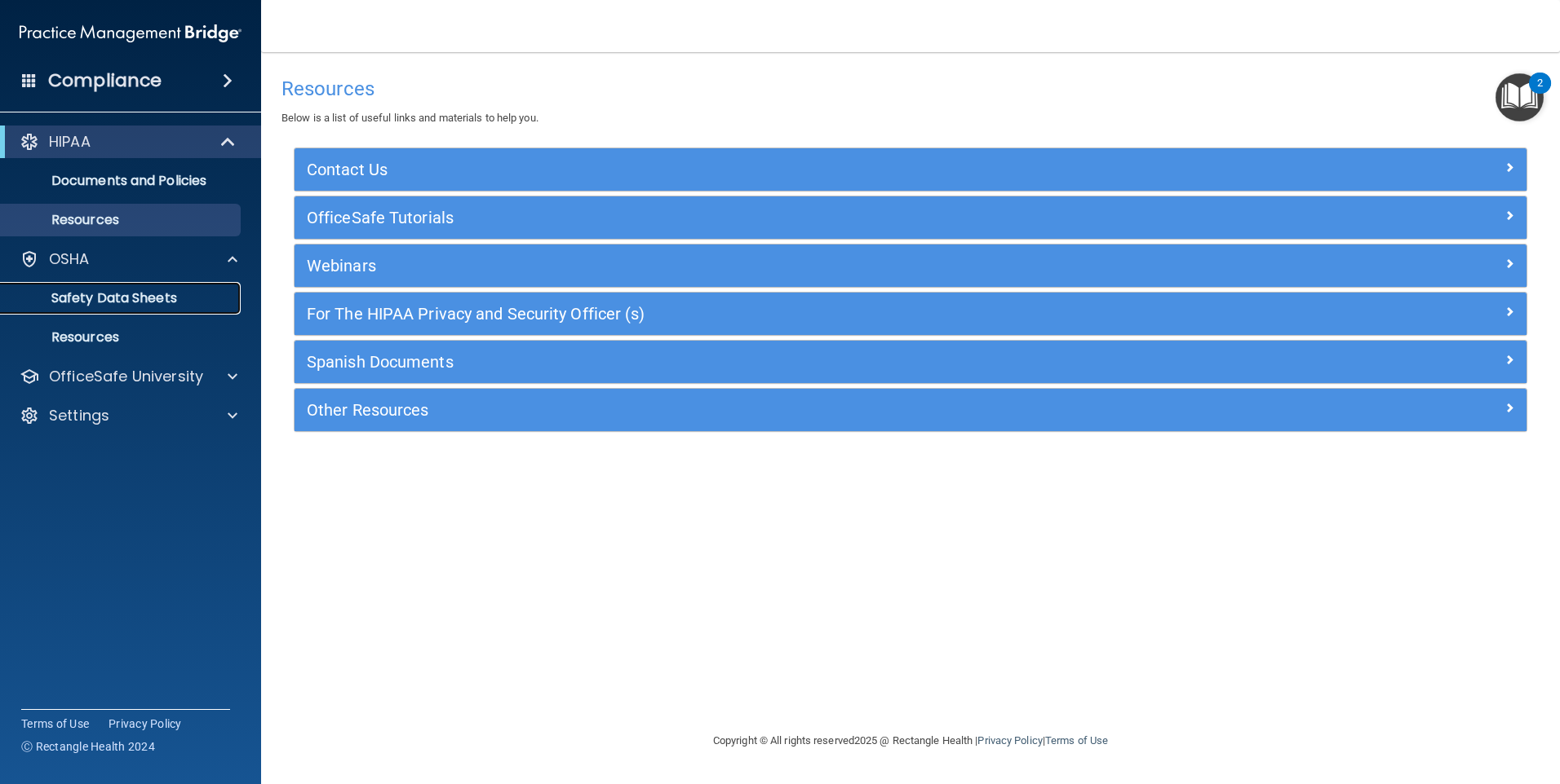
click at [199, 298] on p "Safety Data Sheets" at bounding box center [122, 298] width 223 height 16
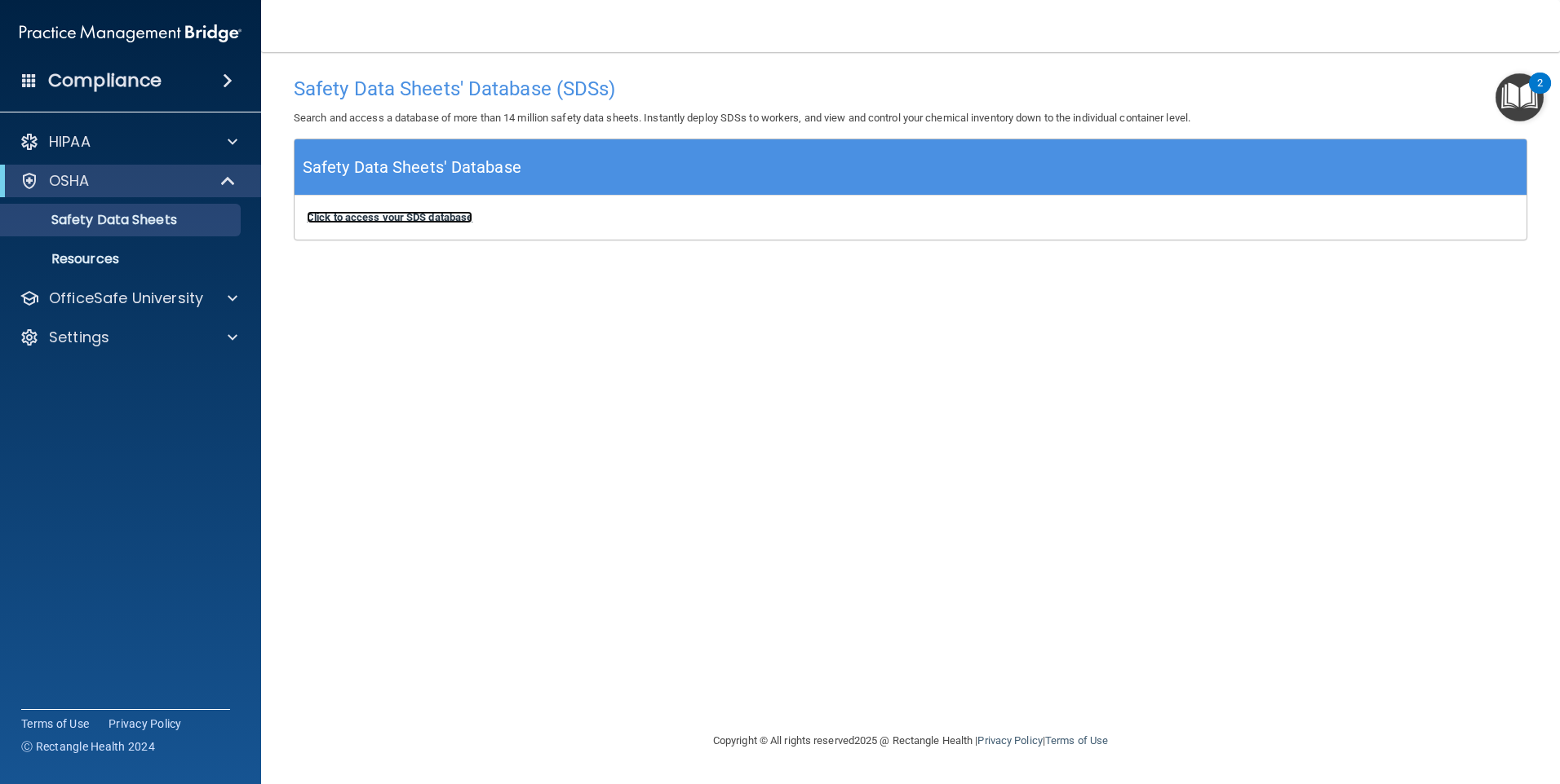
click at [371, 216] on b "Click to access your SDS database" at bounding box center [390, 217] width 166 height 12
click at [86, 184] on p "OSHA" at bounding box center [69, 181] width 41 height 20
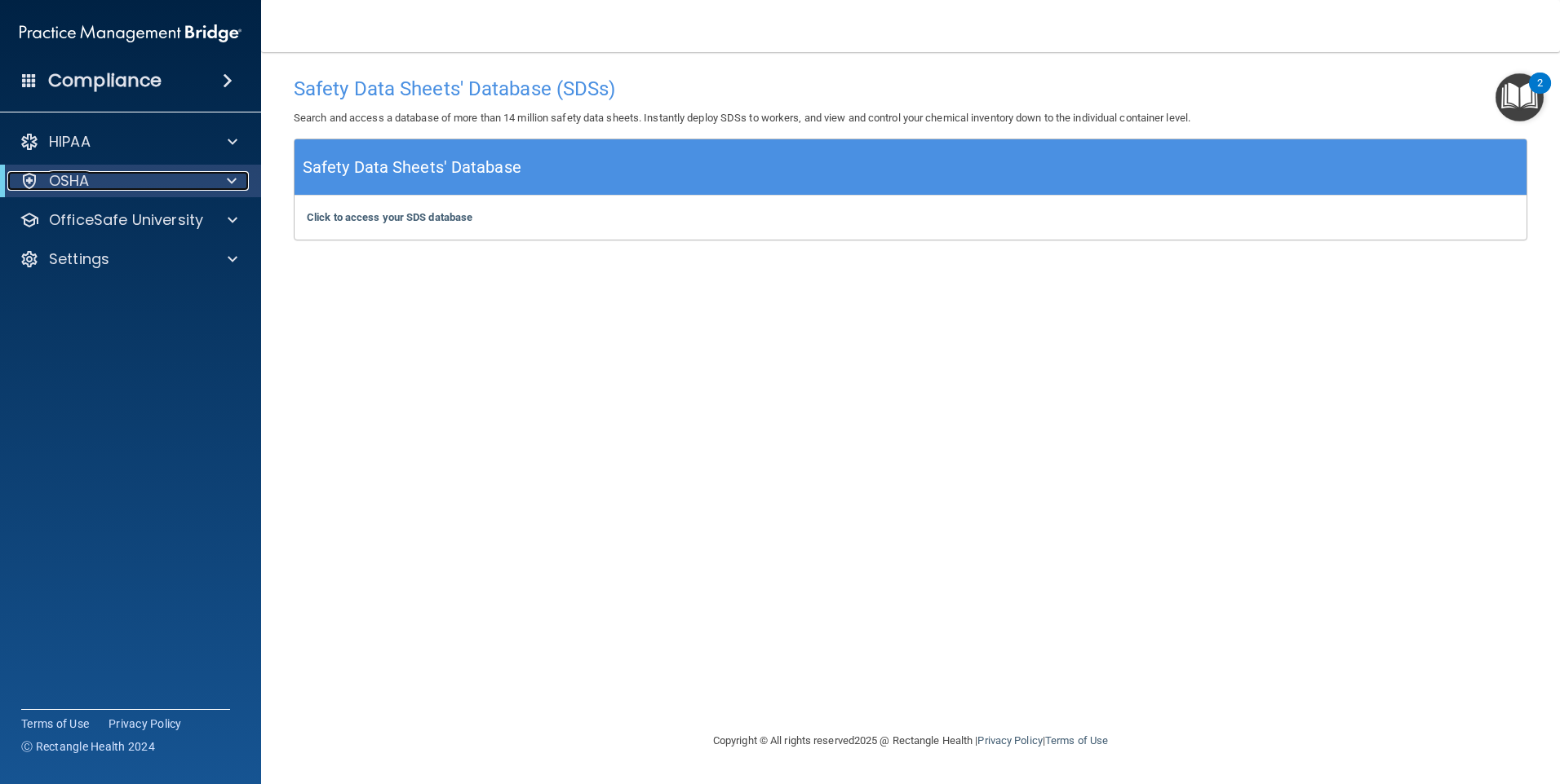
click at [28, 184] on div at bounding box center [29, 181] width 20 height 20
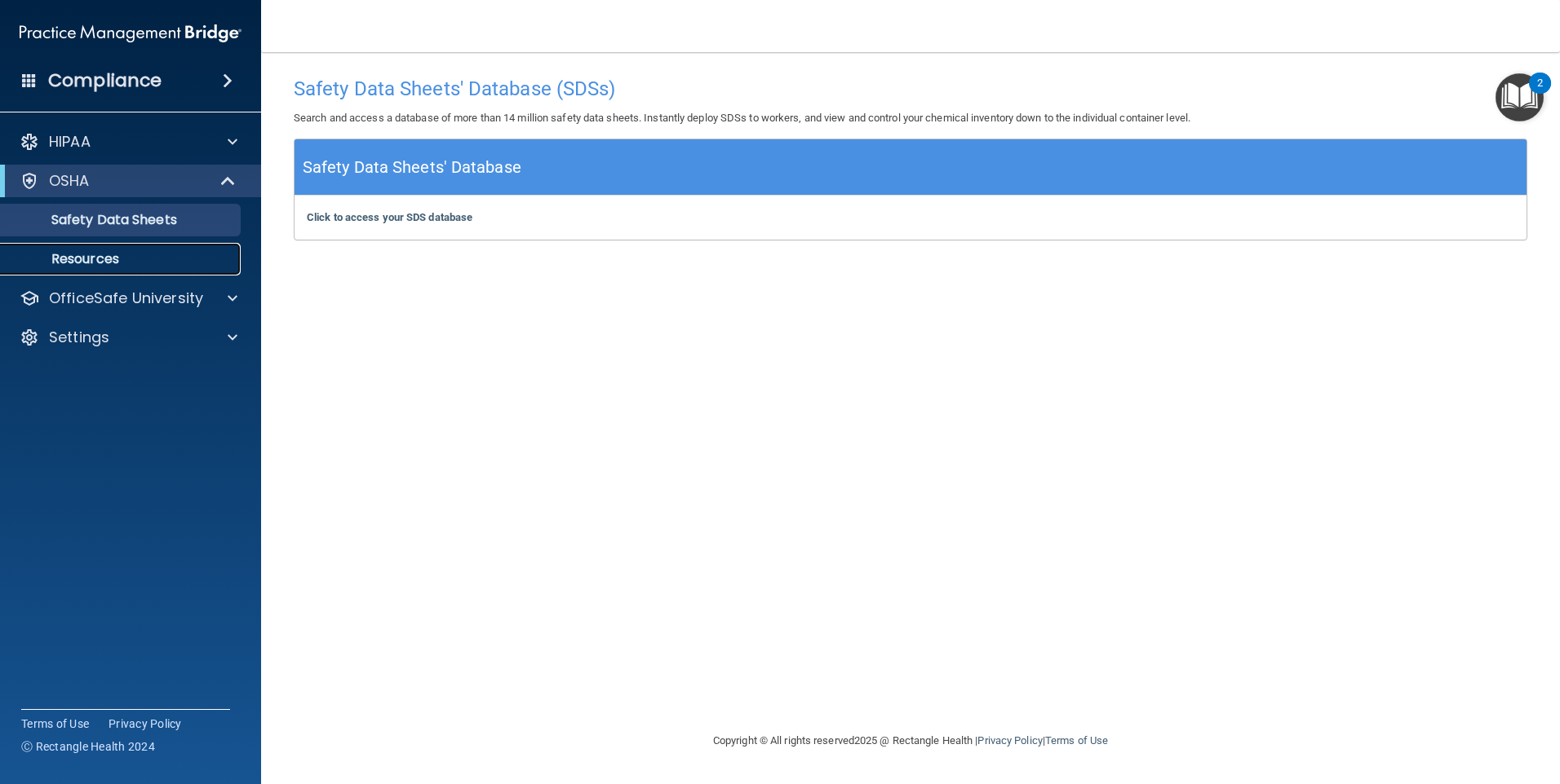
click at [138, 254] on p "Resources" at bounding box center [122, 259] width 223 height 16
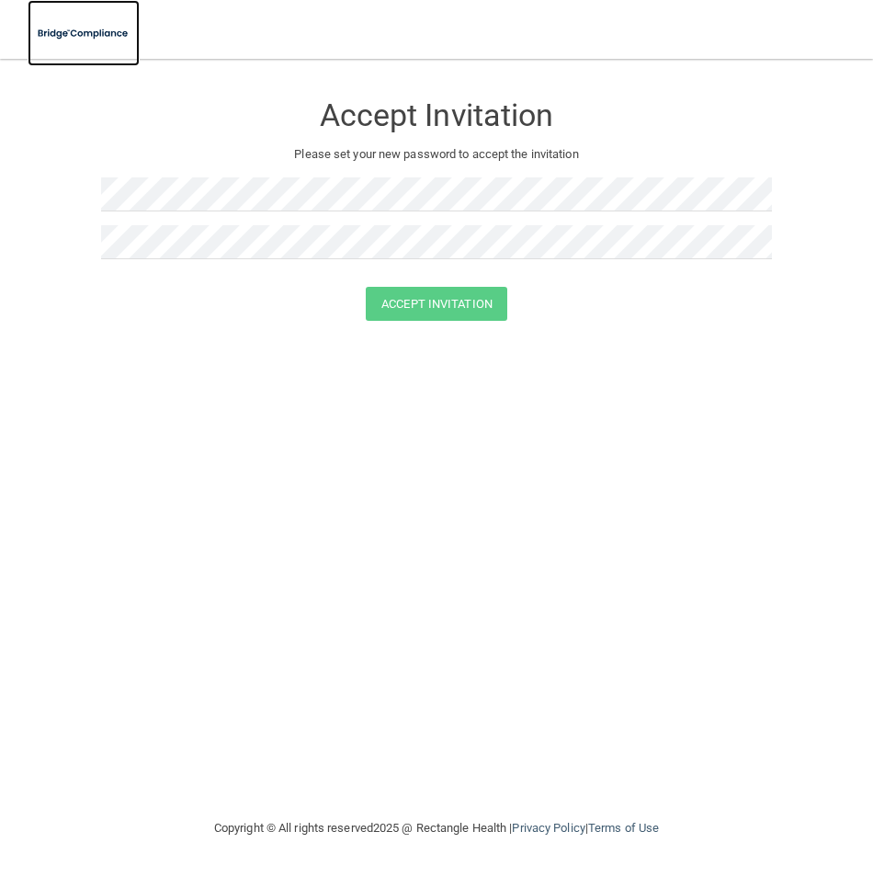
click at [115, 36] on img at bounding box center [84, 34] width 112 height 38
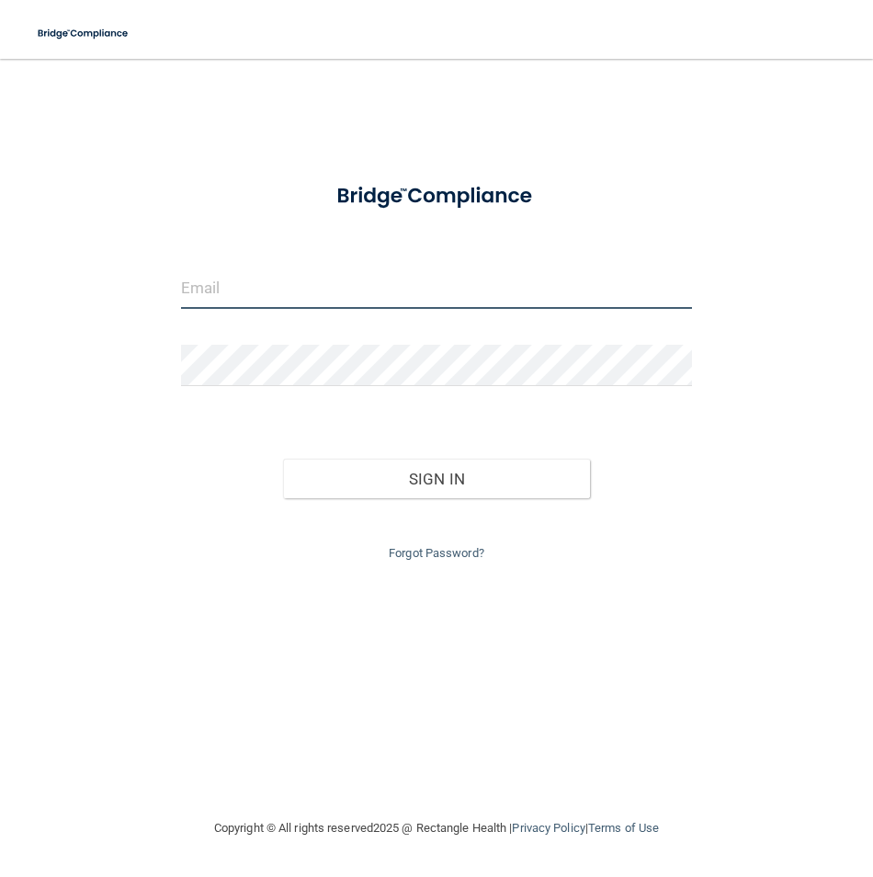
type input "[EMAIL_ADDRESS][DOMAIN_NAME]"
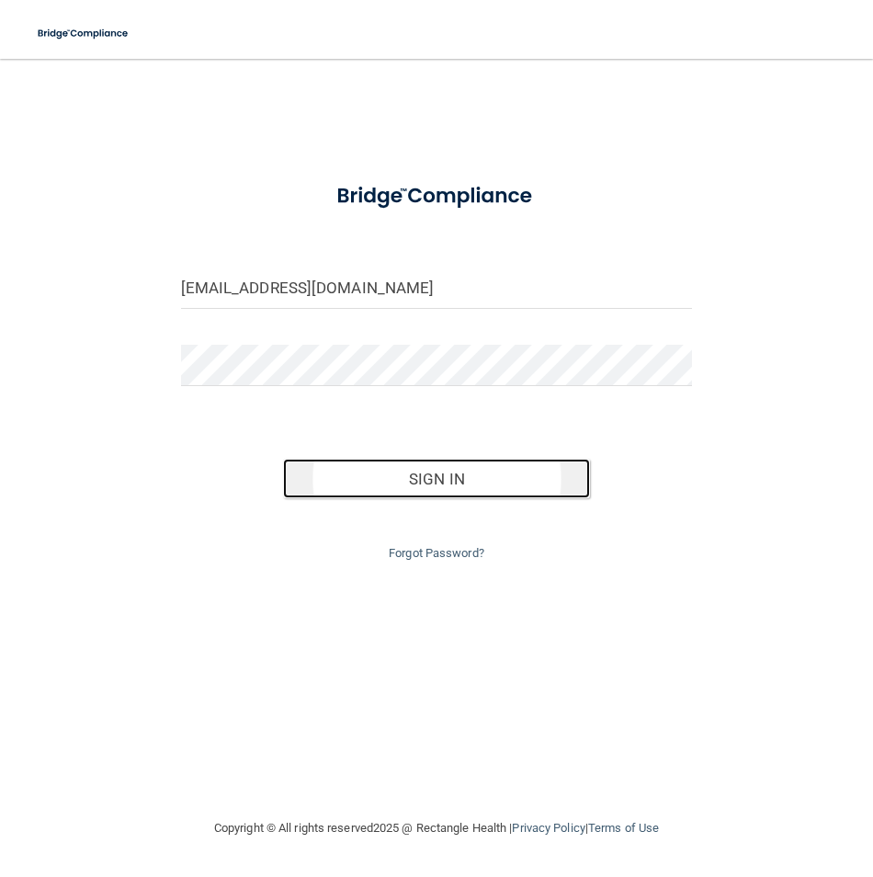
click at [414, 496] on button "Sign In" at bounding box center [436, 479] width 307 height 40
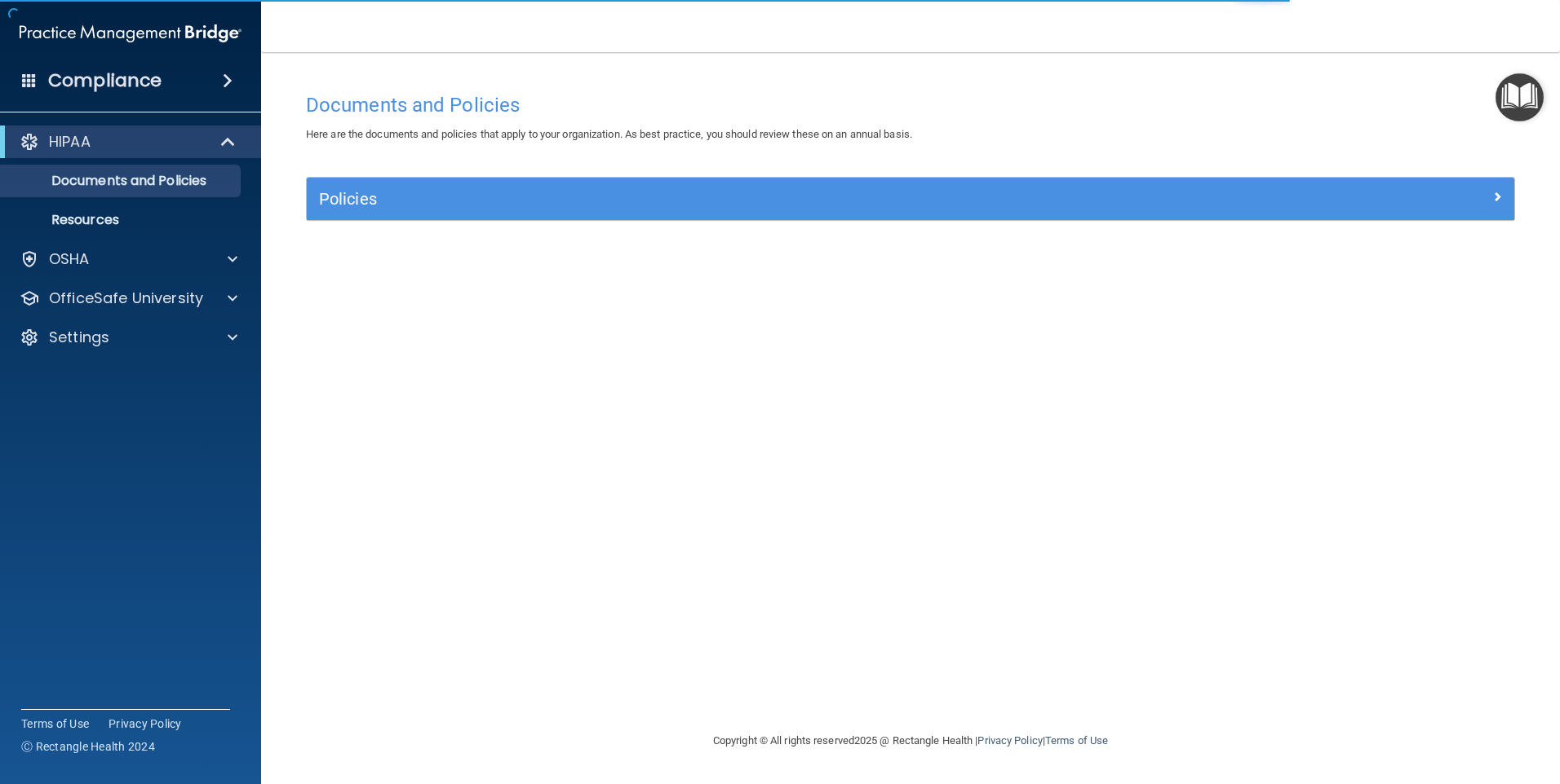
click at [128, 106] on div "Compliance HIPAA Documents and Policies Report an Incident Business Associates …" at bounding box center [130, 392] width 261 height 784
click at [157, 94] on div "Compliance" at bounding box center [130, 81] width 261 height 35
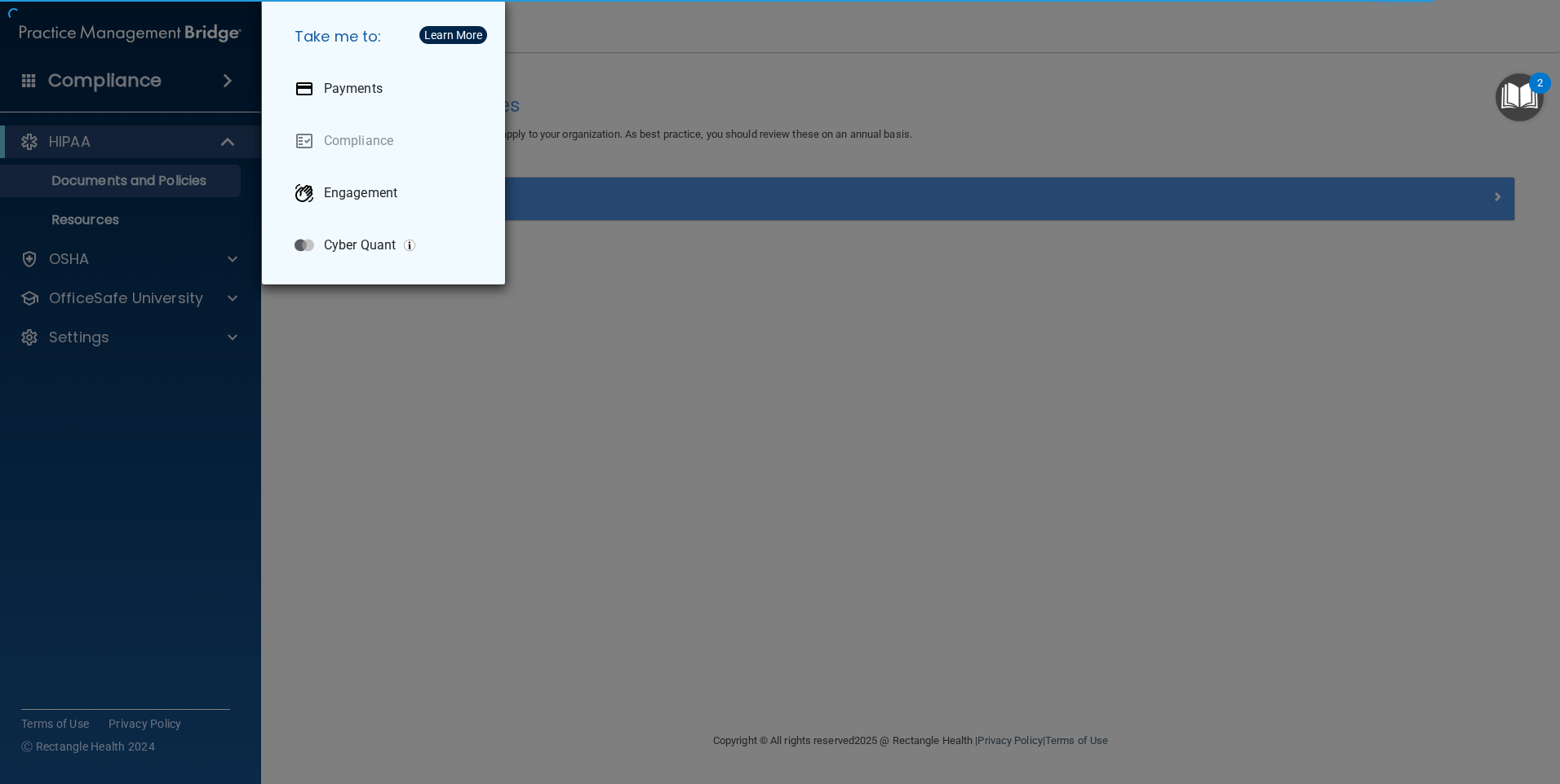
click at [227, 84] on div "Take me to: Payments Compliance Engagement Cyber Quant" at bounding box center [780, 392] width 1560 height 784
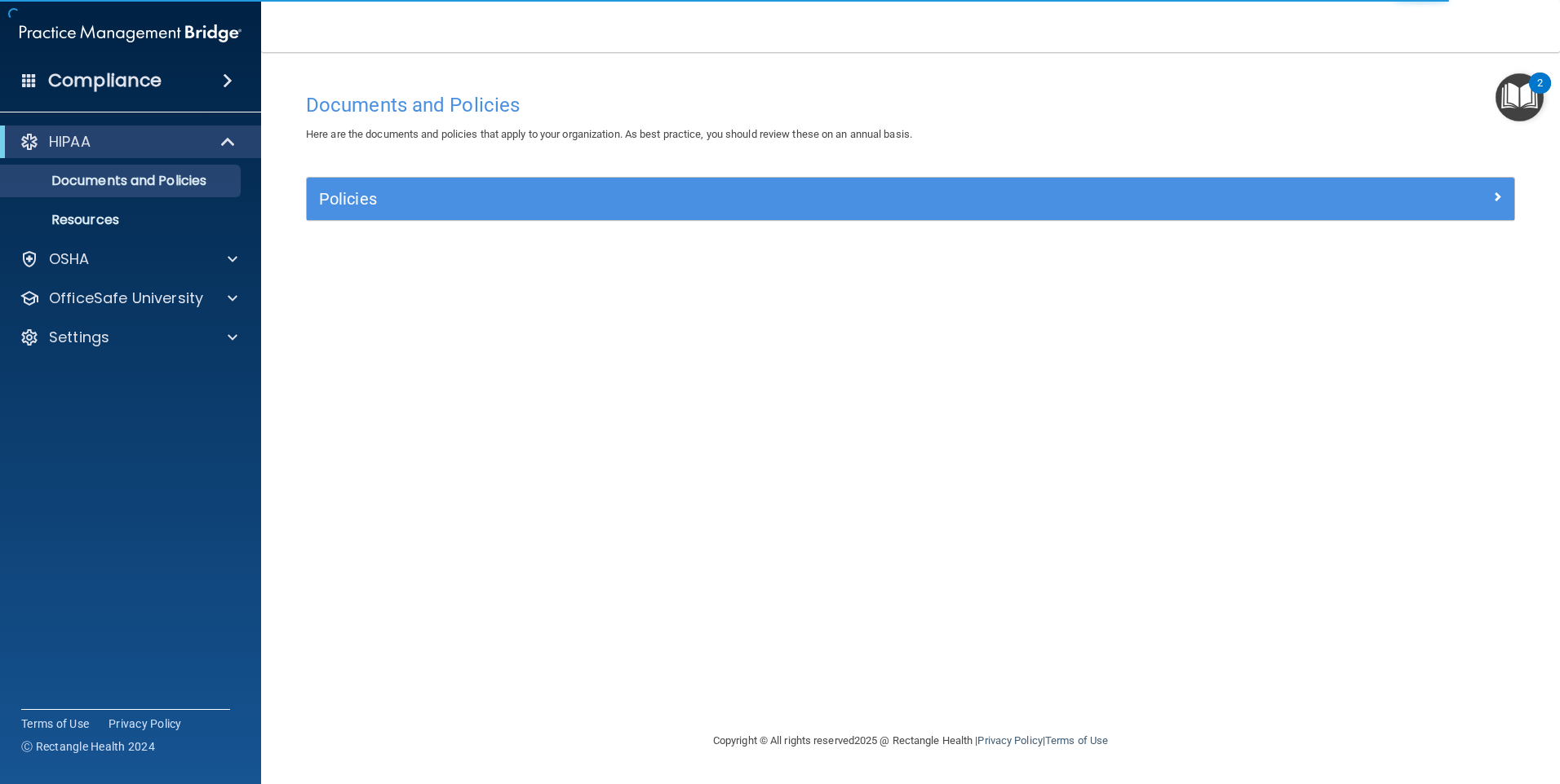
click at [227, 84] on span at bounding box center [227, 81] width 10 height 20
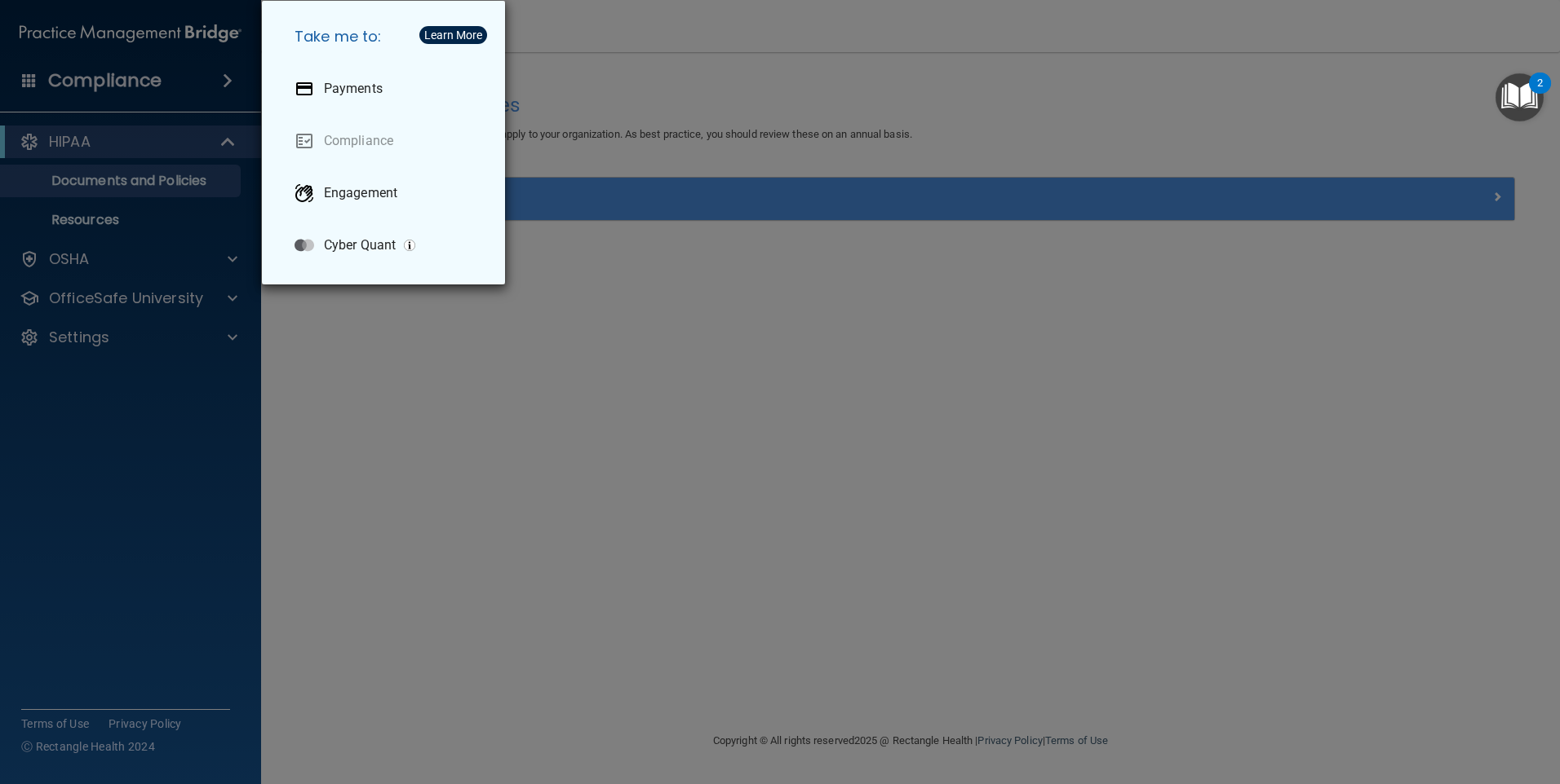
click at [230, 92] on div "Take me to: Payments Compliance Engagement Cyber Quant" at bounding box center [780, 392] width 1560 height 784
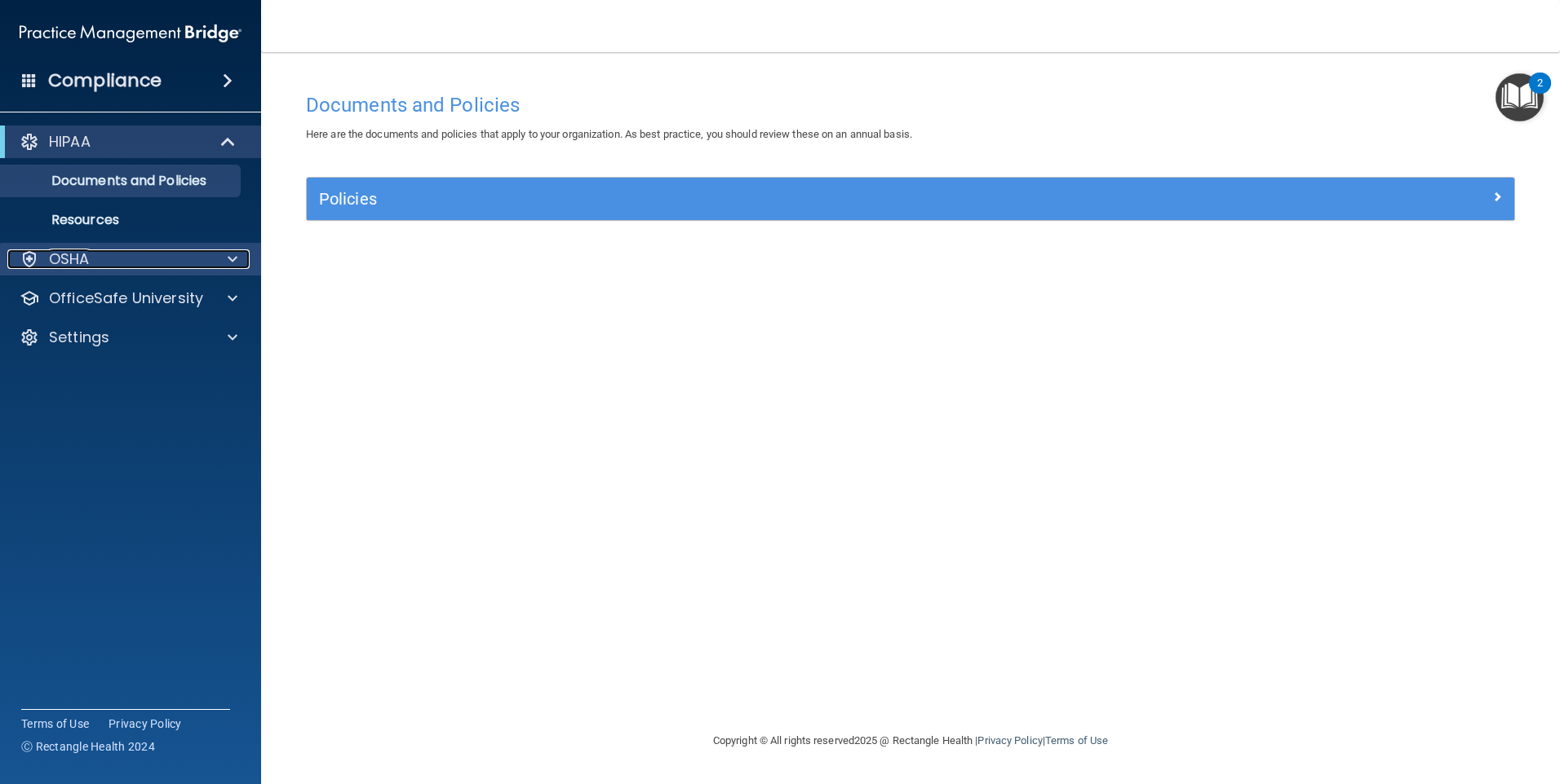
click at [115, 257] on div "OSHA" at bounding box center [108, 259] width 202 height 20
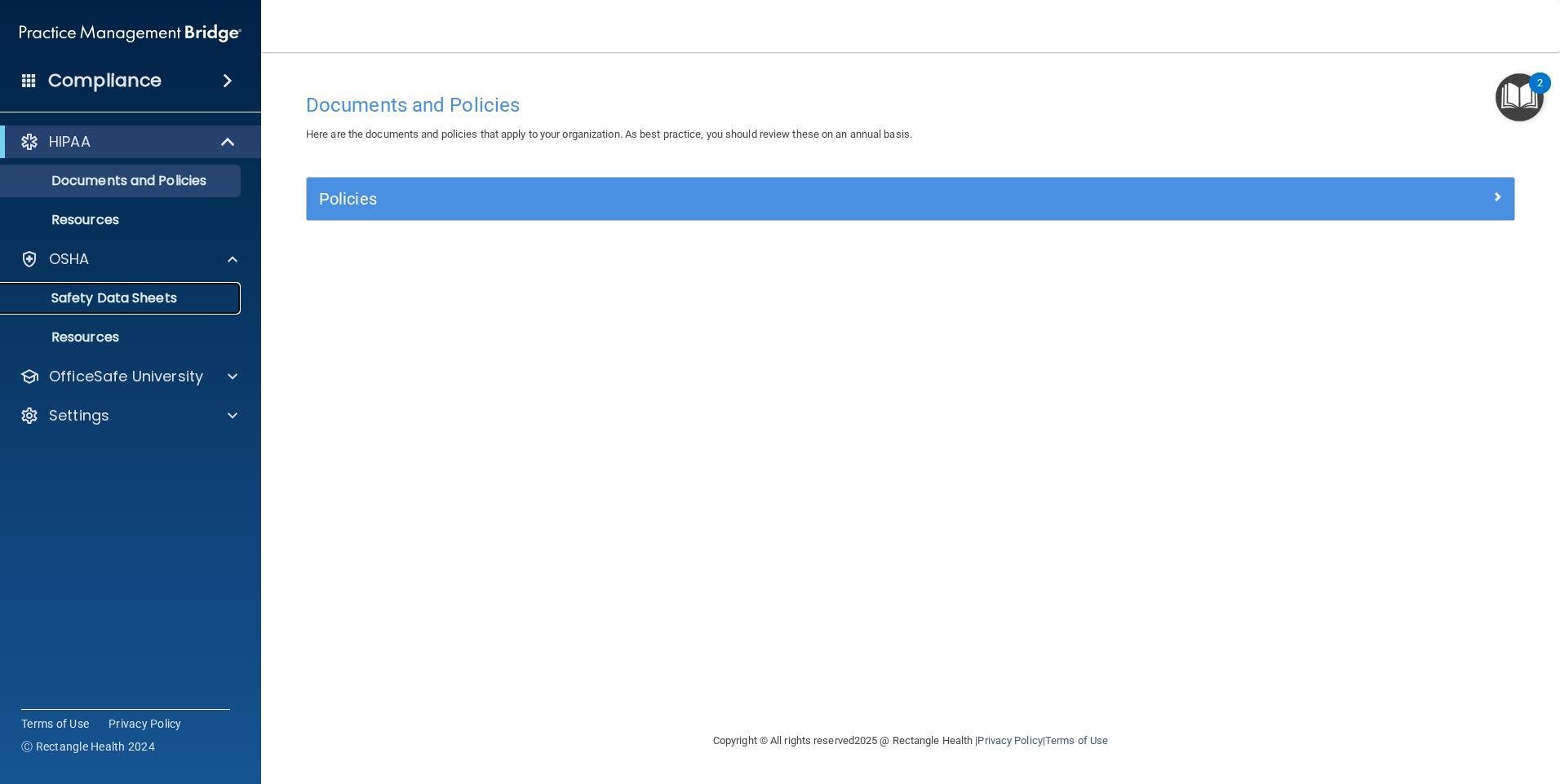
click at [126, 305] on p "Safety Data Sheets" at bounding box center [122, 298] width 223 height 16
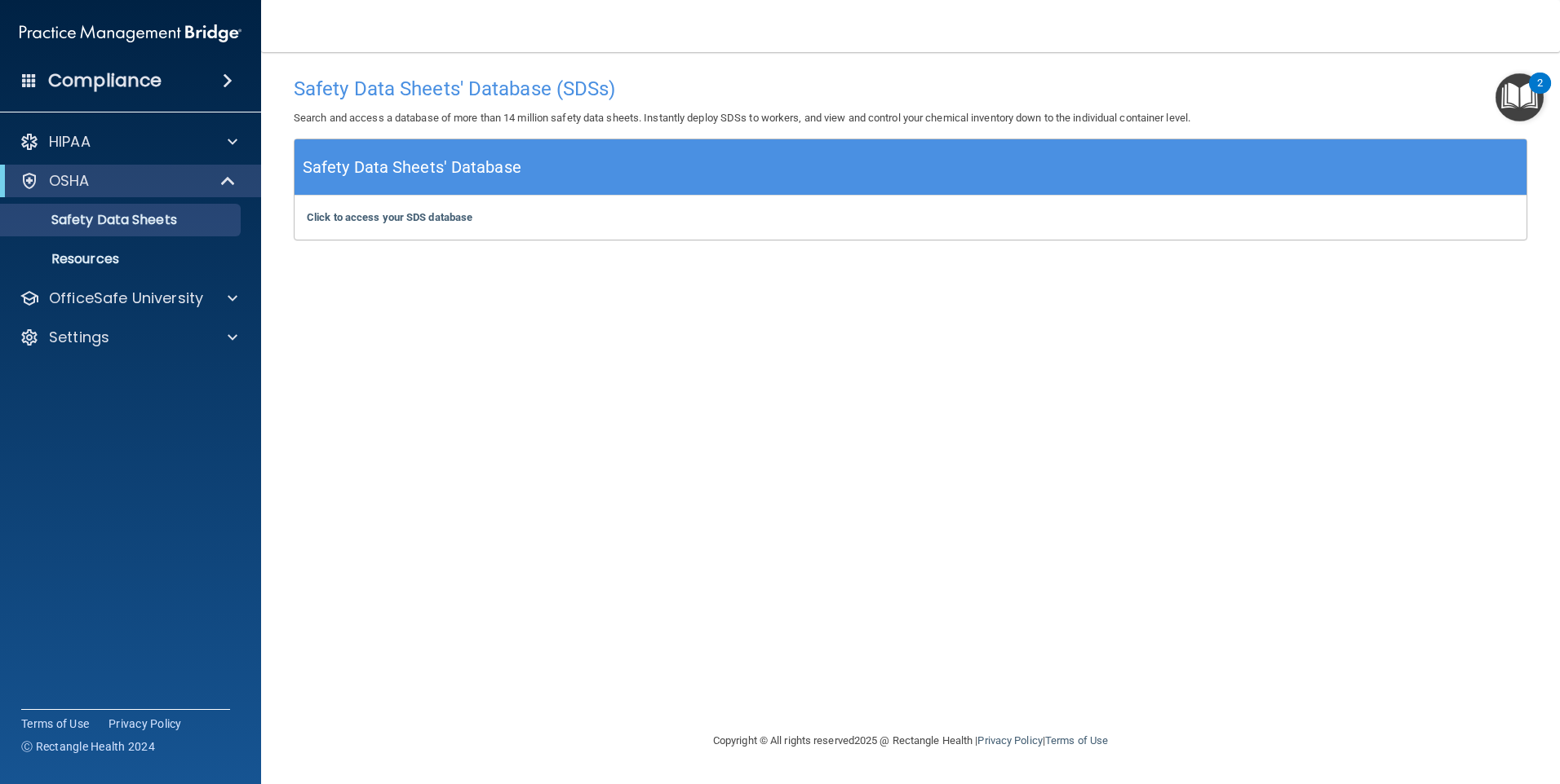
click at [455, 176] on h5 "Safety Data Sheets' Database" at bounding box center [412, 168] width 218 height 28
click at [450, 187] on div "Safety Data Sheets' Database" at bounding box center [910, 167] width 1232 height 56
click at [401, 223] on b "Click to access your SDS database" at bounding box center [390, 217] width 166 height 12
click at [77, 179] on p "OSHA" at bounding box center [69, 181] width 41 height 20
click at [76, 213] on p "OfficeSafe University" at bounding box center [126, 220] width 154 height 20
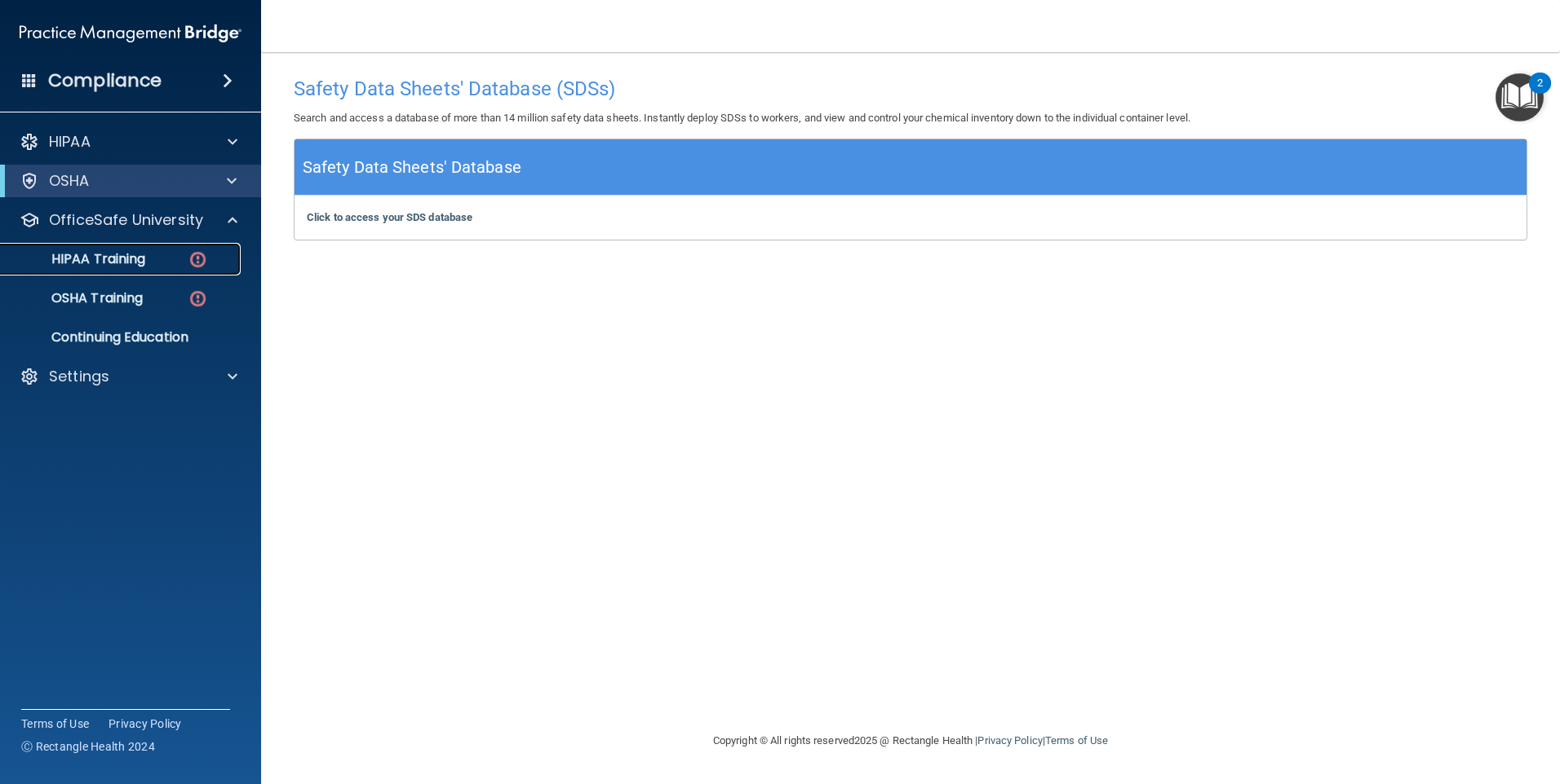
click at [77, 268] on link "HIPAA Training" at bounding box center [113, 259] width 257 height 33
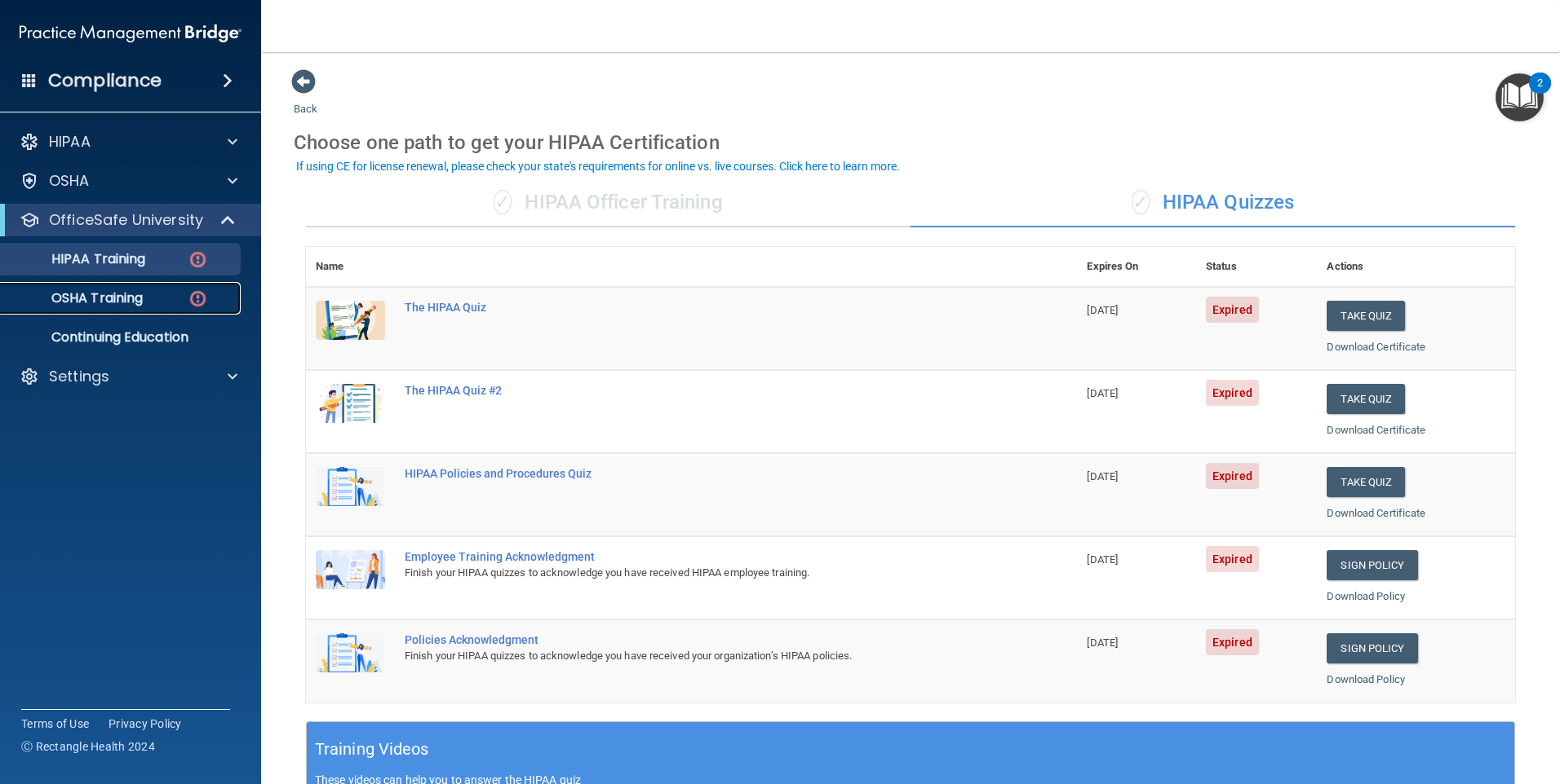
click at [211, 302] on div "OSHA Training" at bounding box center [122, 298] width 223 height 16
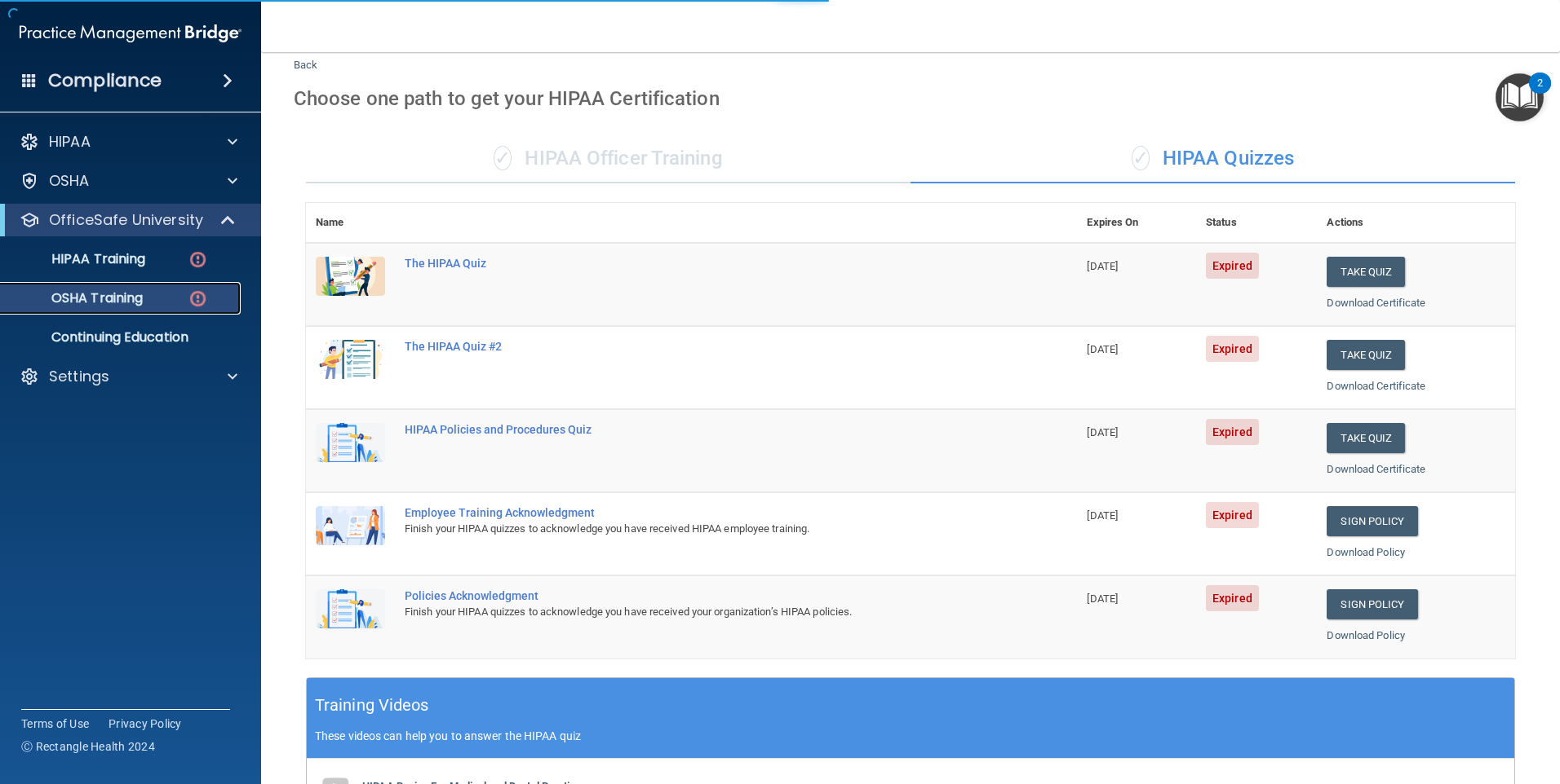
scroll to position [245, 0]
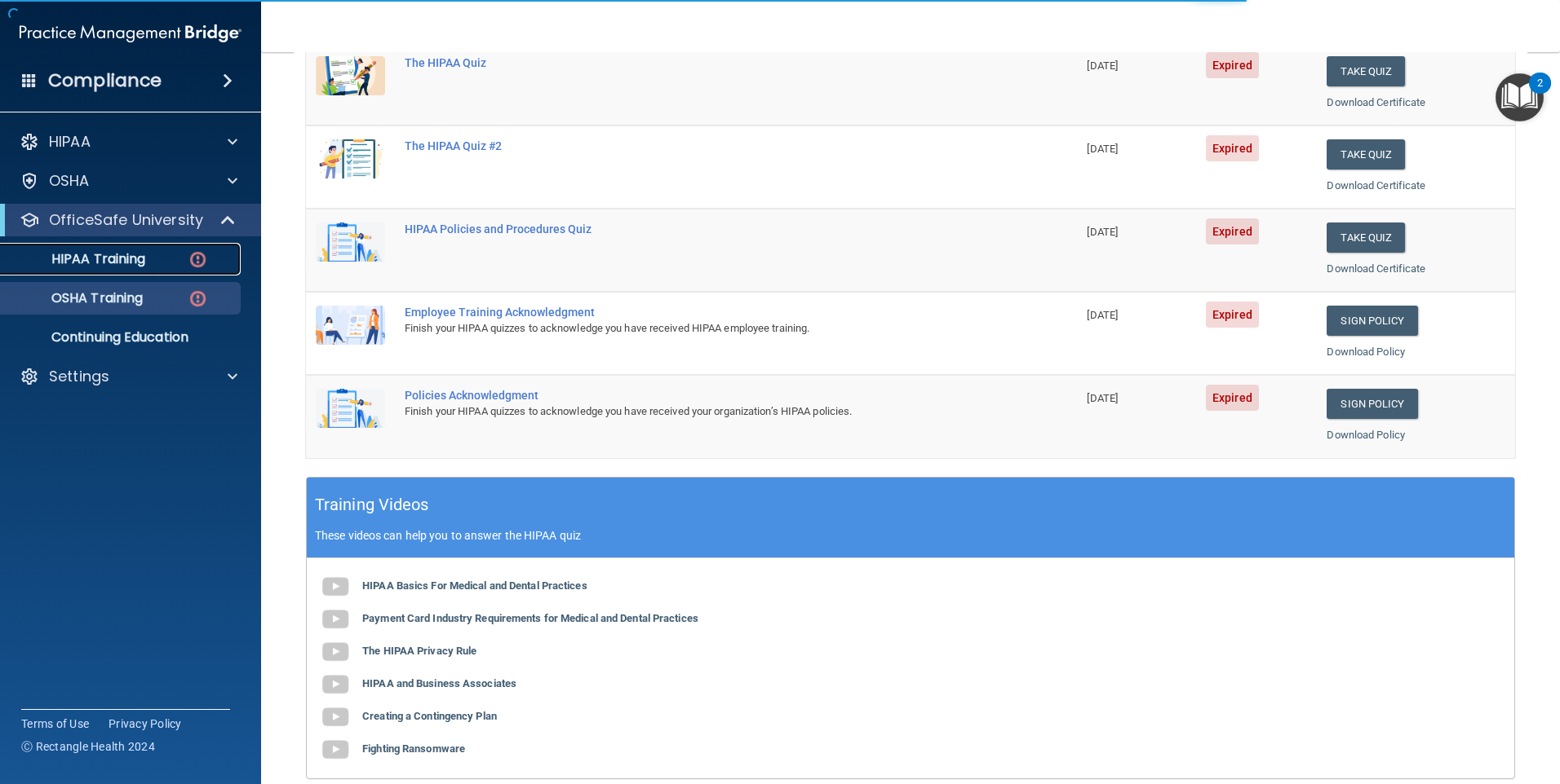
click at [139, 267] on p "HIPAA Training" at bounding box center [78, 259] width 135 height 16
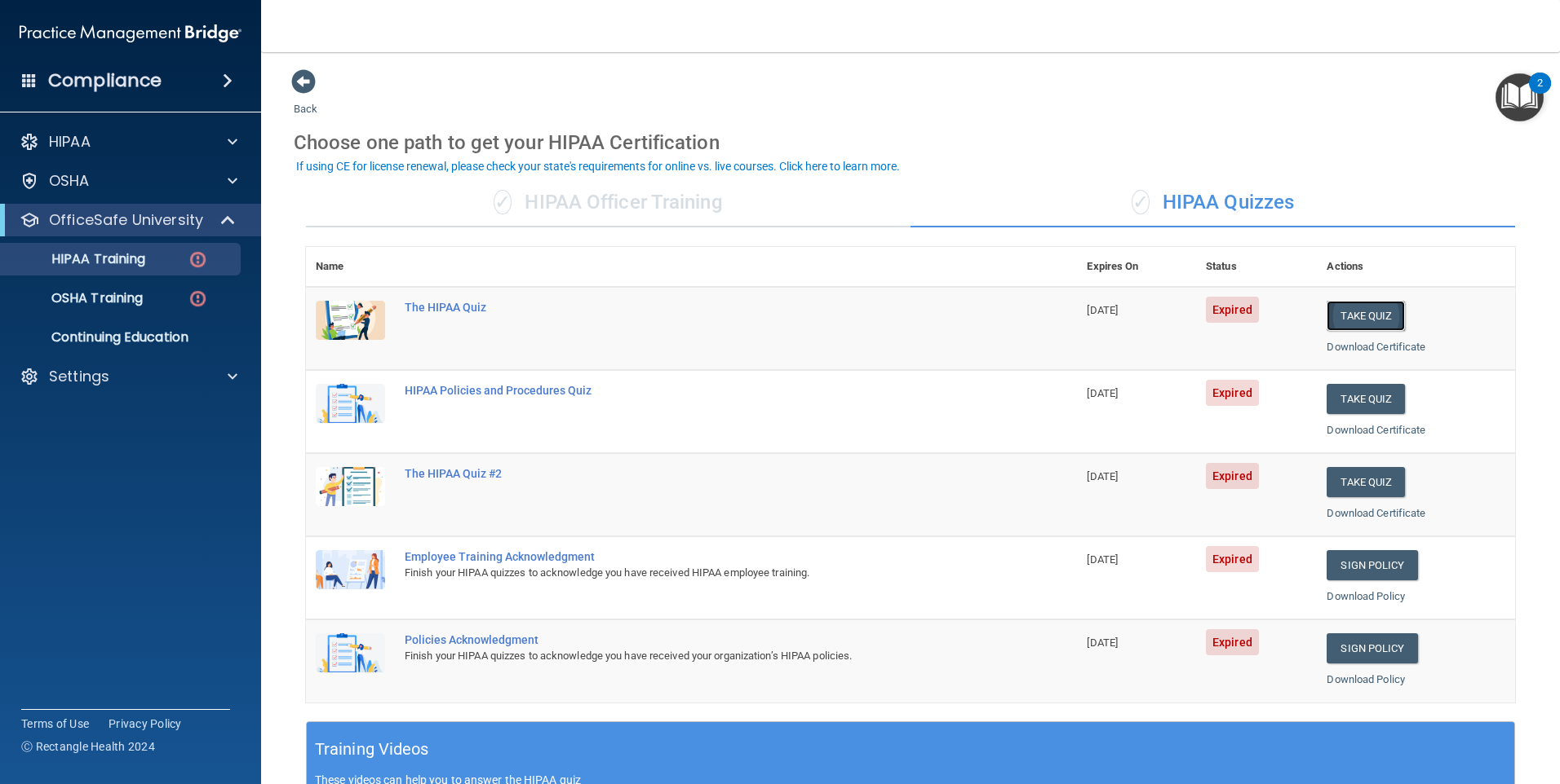
click at [775, 314] on button "Take Quiz" at bounding box center [1366, 316] width 78 height 30
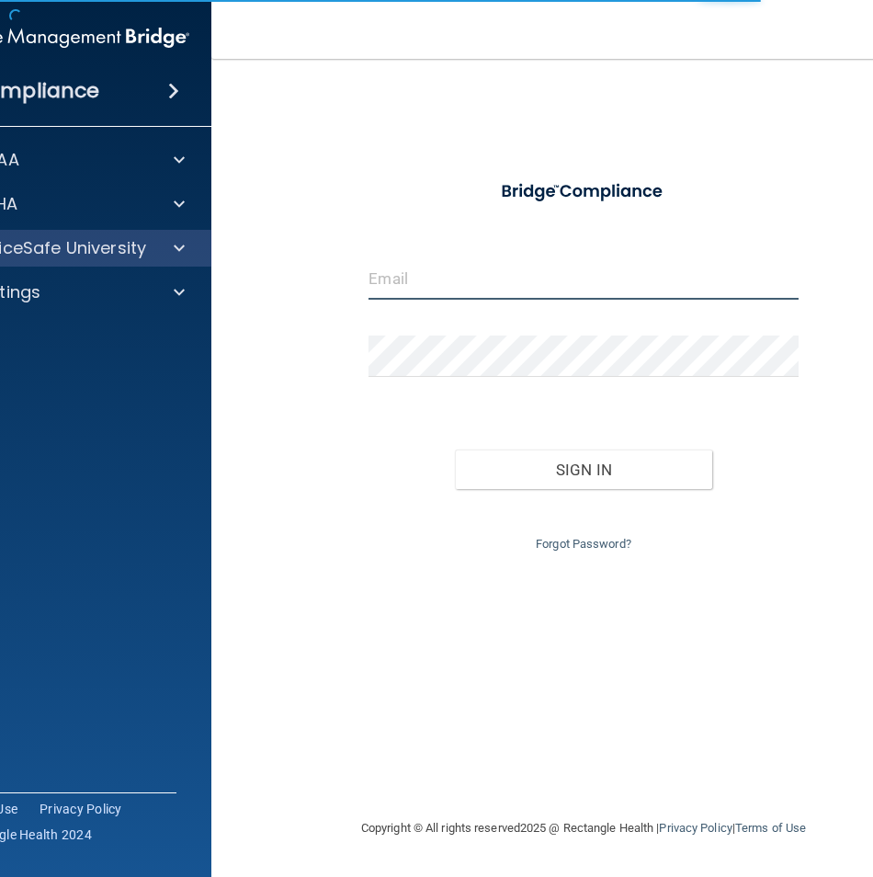
type input "[EMAIL_ADDRESS][DOMAIN_NAME]"
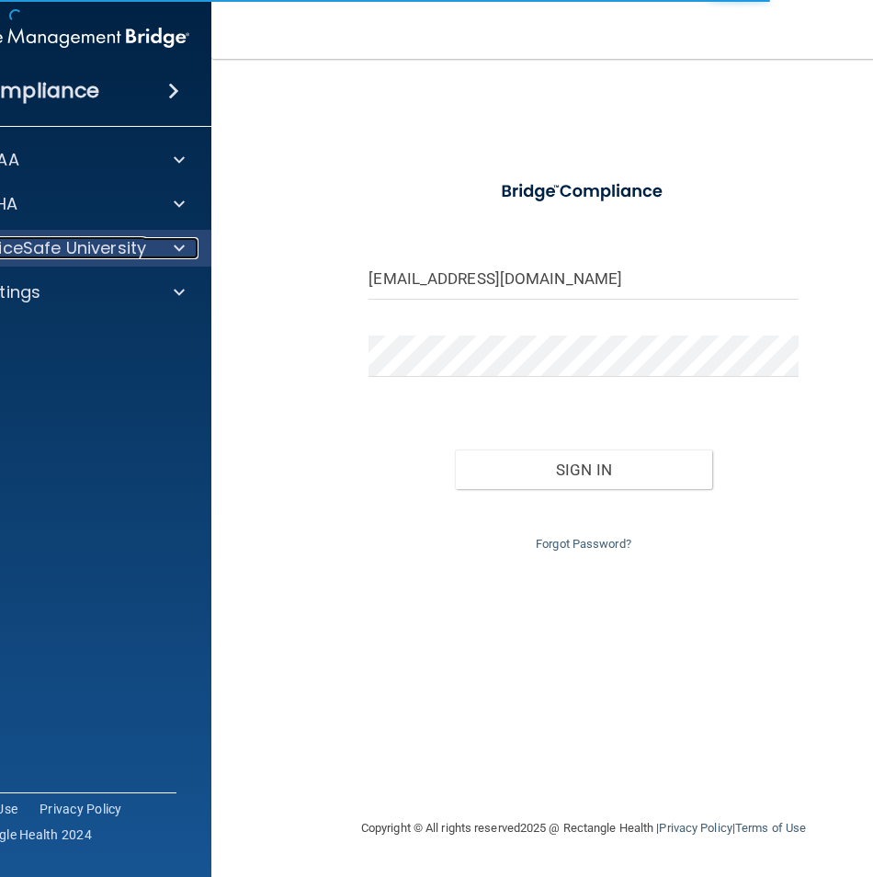
click at [131, 249] on p "OfficeSafe University" at bounding box center [59, 248] width 174 height 22
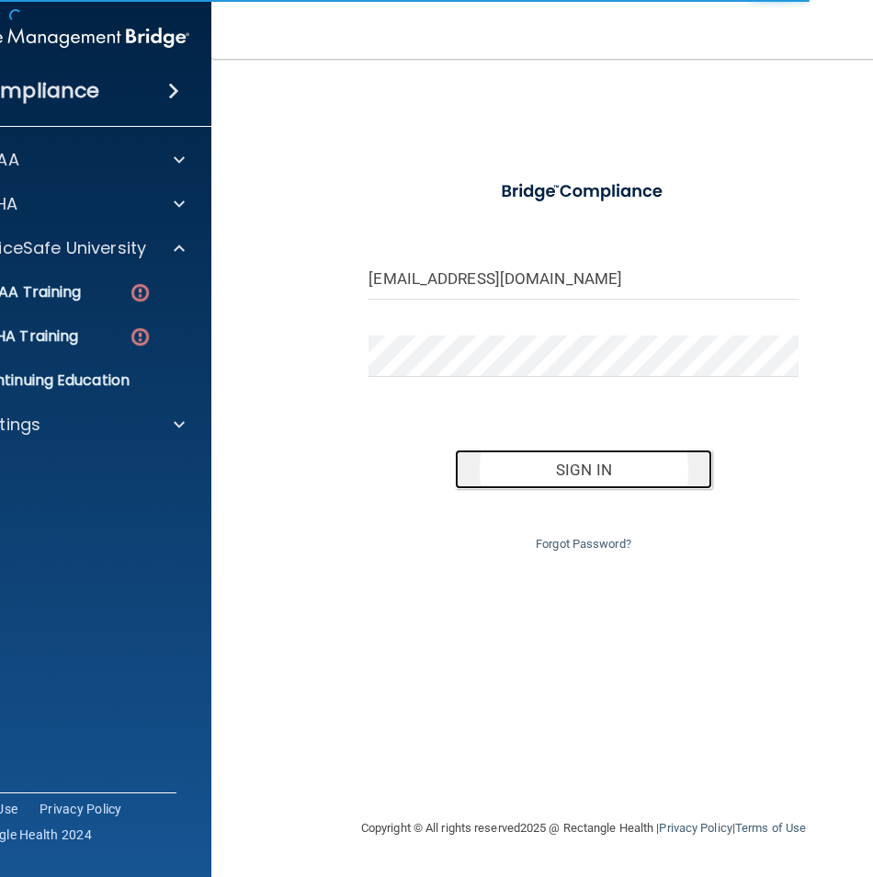
click at [494, 471] on button "Sign In" at bounding box center [583, 470] width 257 height 40
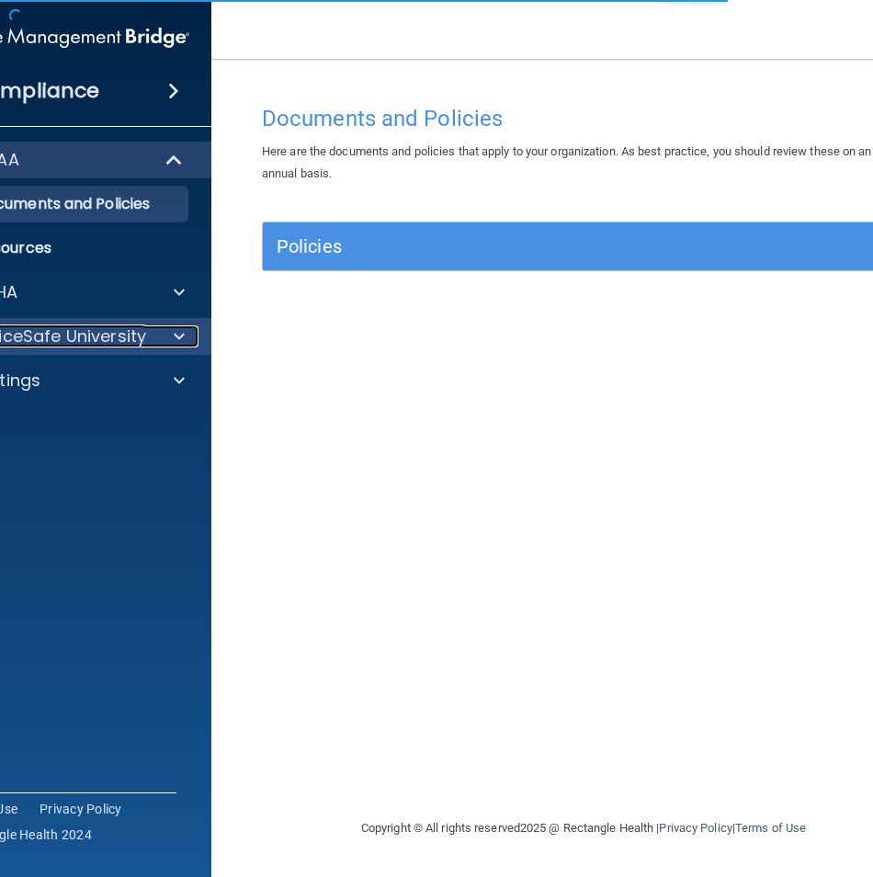
click at [154, 330] on div at bounding box center [177, 336] width 46 height 22
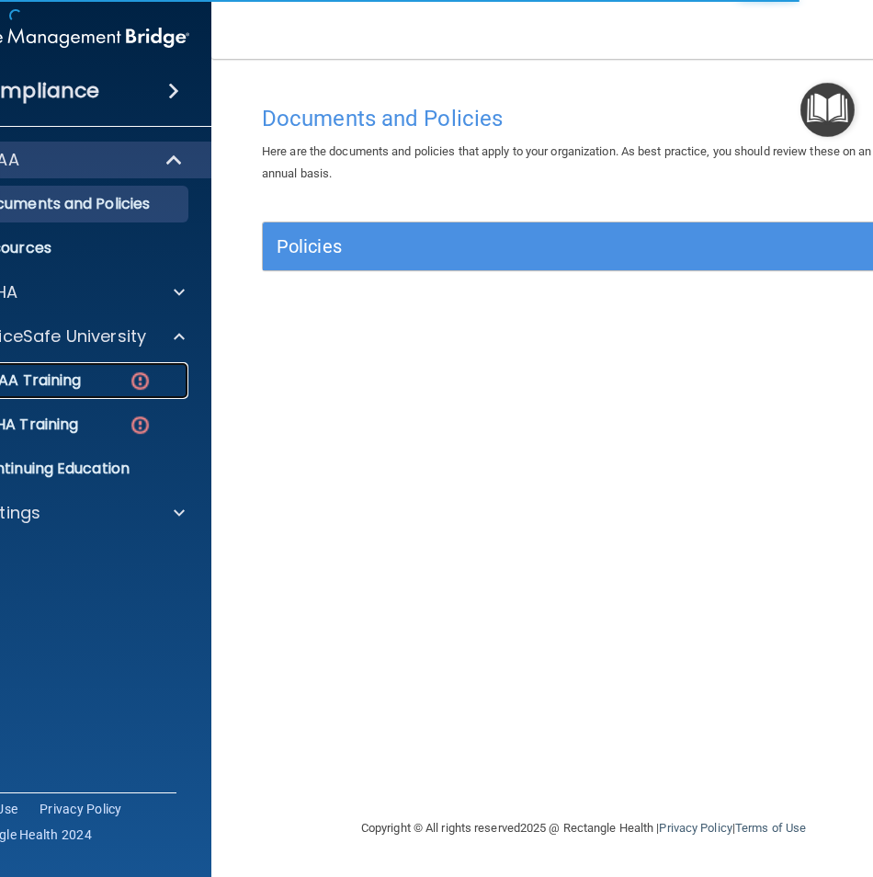
click at [148, 371] on img at bounding box center [140, 381] width 23 height 23
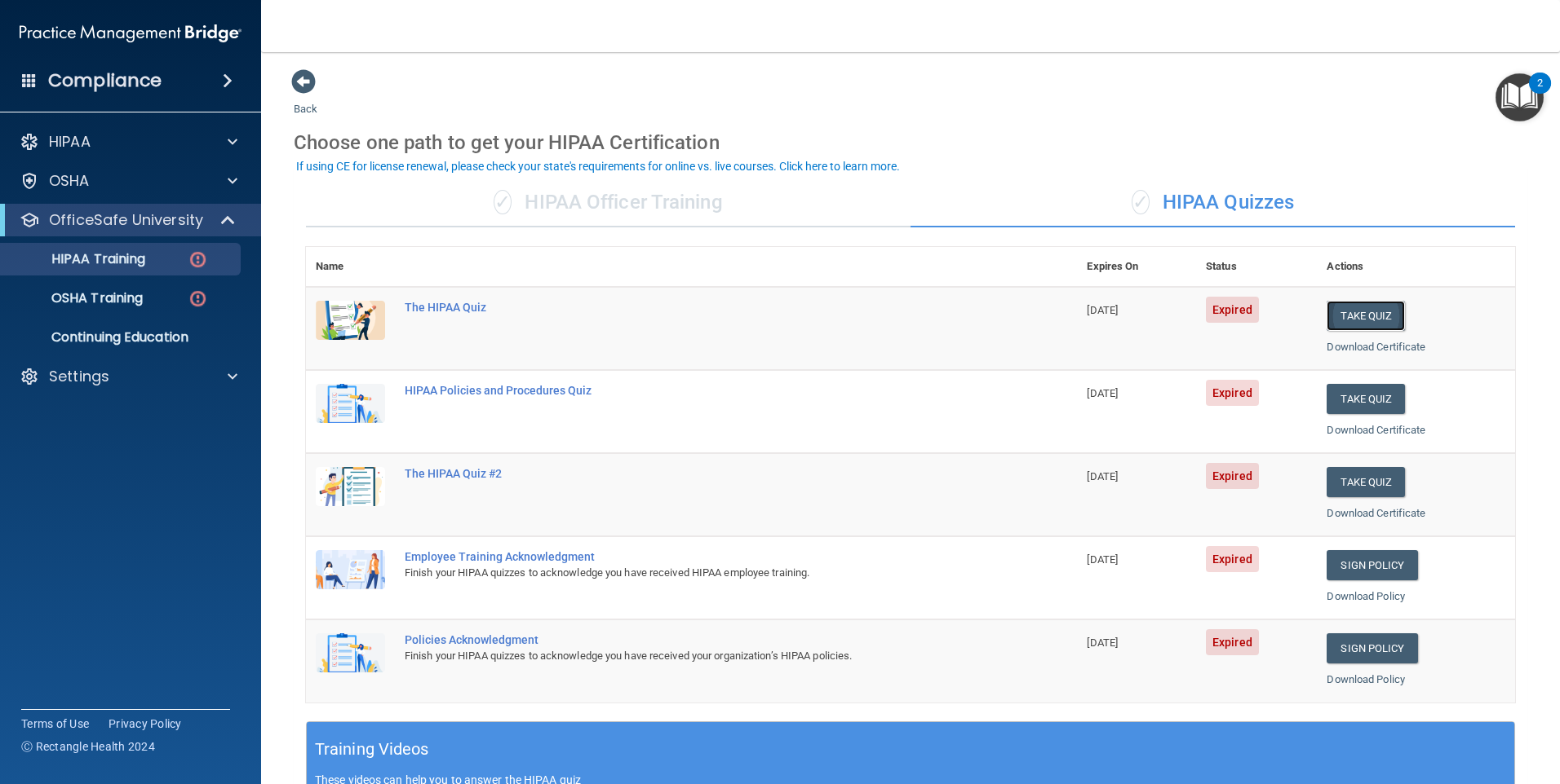
click at [775, 311] on button "Take Quiz" at bounding box center [1366, 316] width 78 height 30
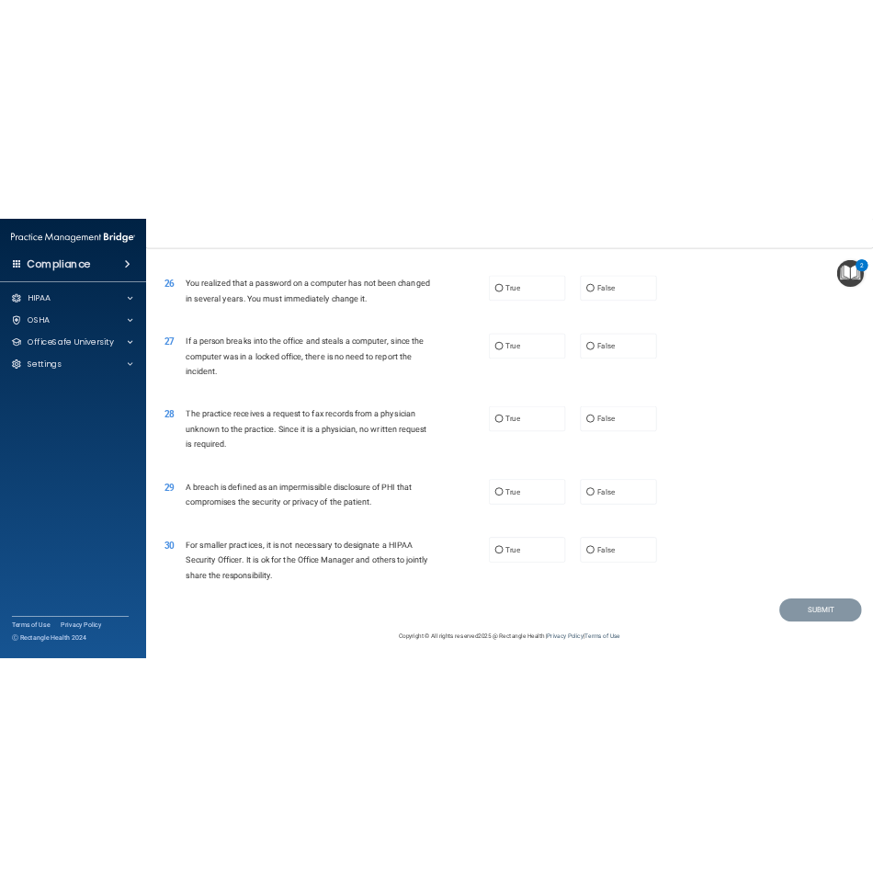
scroll to position [3498, 0]
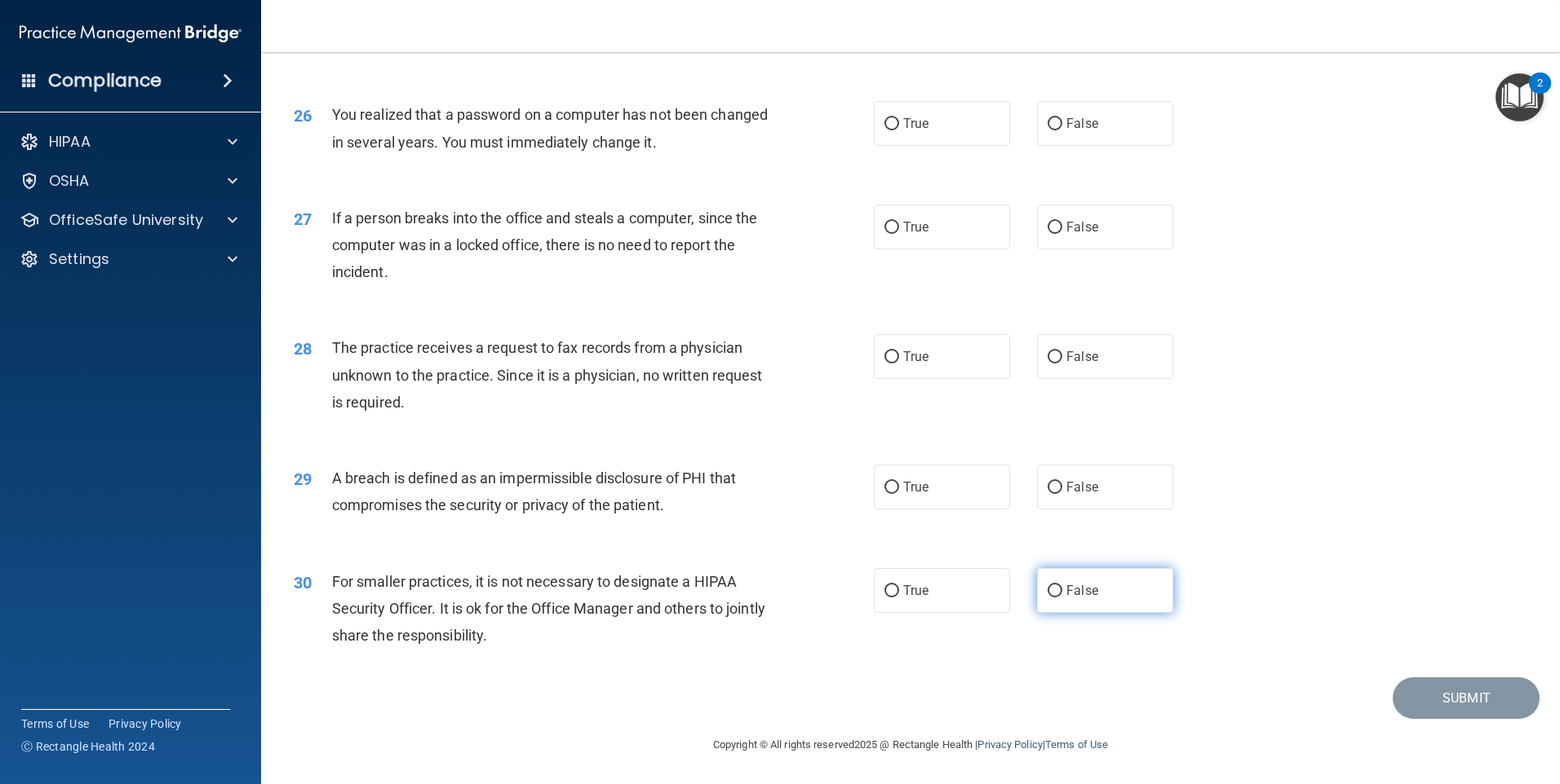
click at [775, 594] on span "False" at bounding box center [1083, 590] width 32 height 15
click at [775, 594] on input "False" at bounding box center [1055, 592] width 15 height 12
radio input "true"
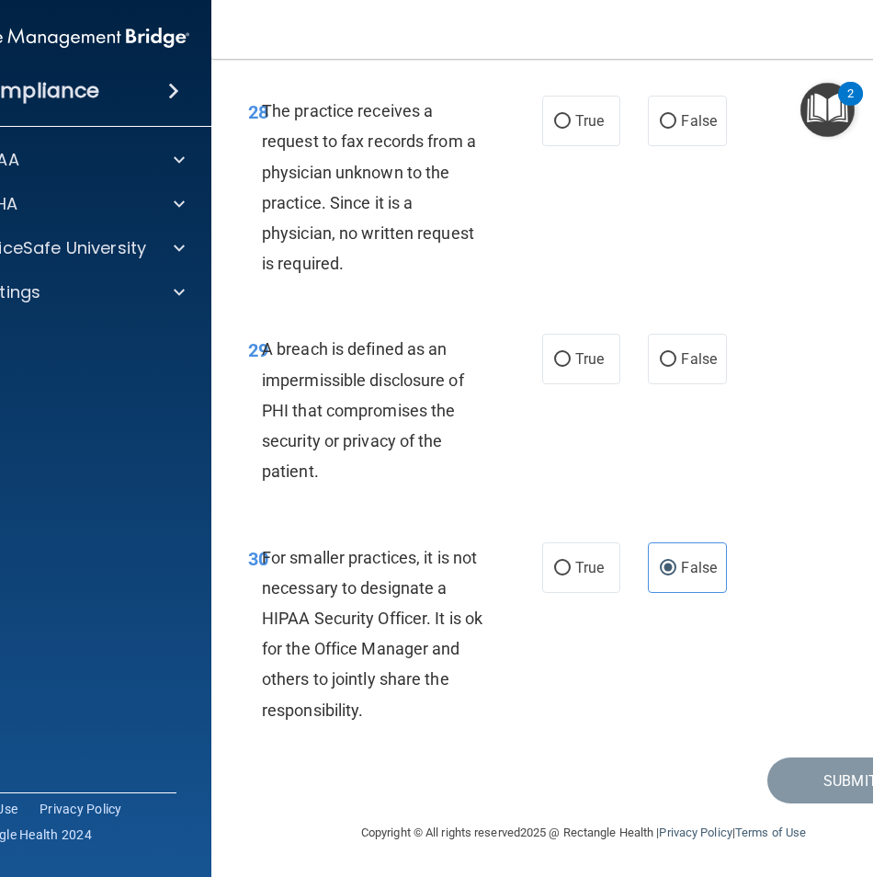
scroll to position [6090, 0]
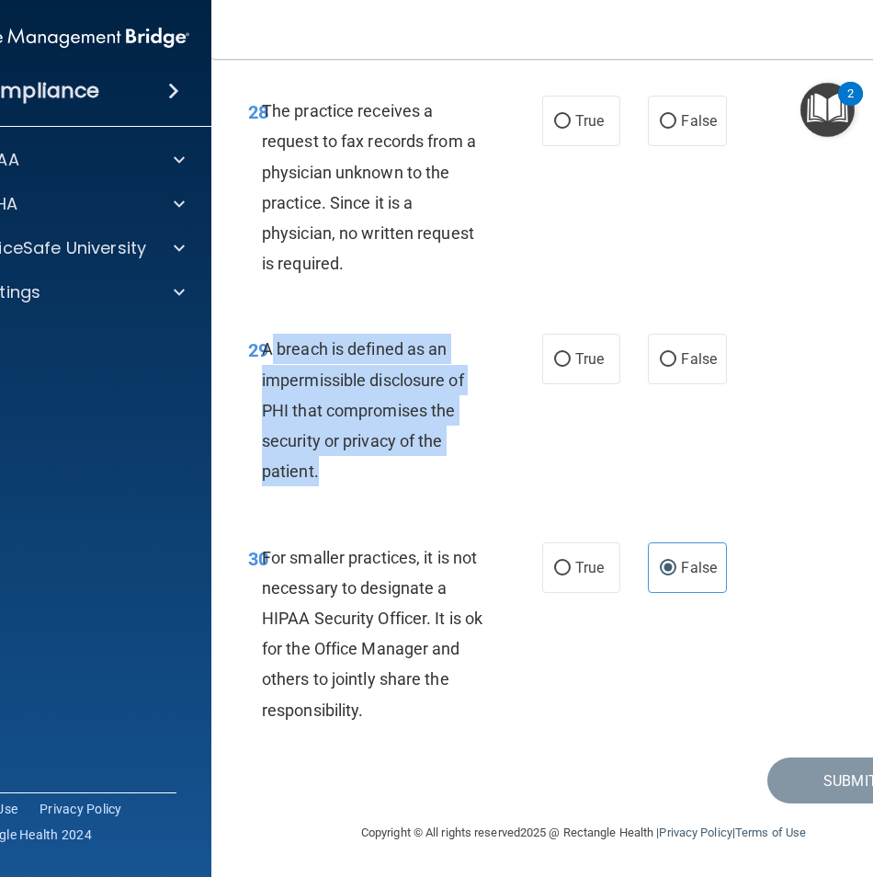
drag, startPoint x: 261, startPoint y: 345, endPoint x: 441, endPoint y: 476, distance: 223.1
click at [441, 476] on div "A breach is defined as an impermissible disclosure of PHI that compromises the …" at bounding box center [383, 410] width 242 height 153
drag, startPoint x: 441, startPoint y: 476, endPoint x: 403, endPoint y: 383, distance: 100.6
copy span "breach is defined as an impermissible disclosure of PHI that compromises the se…"
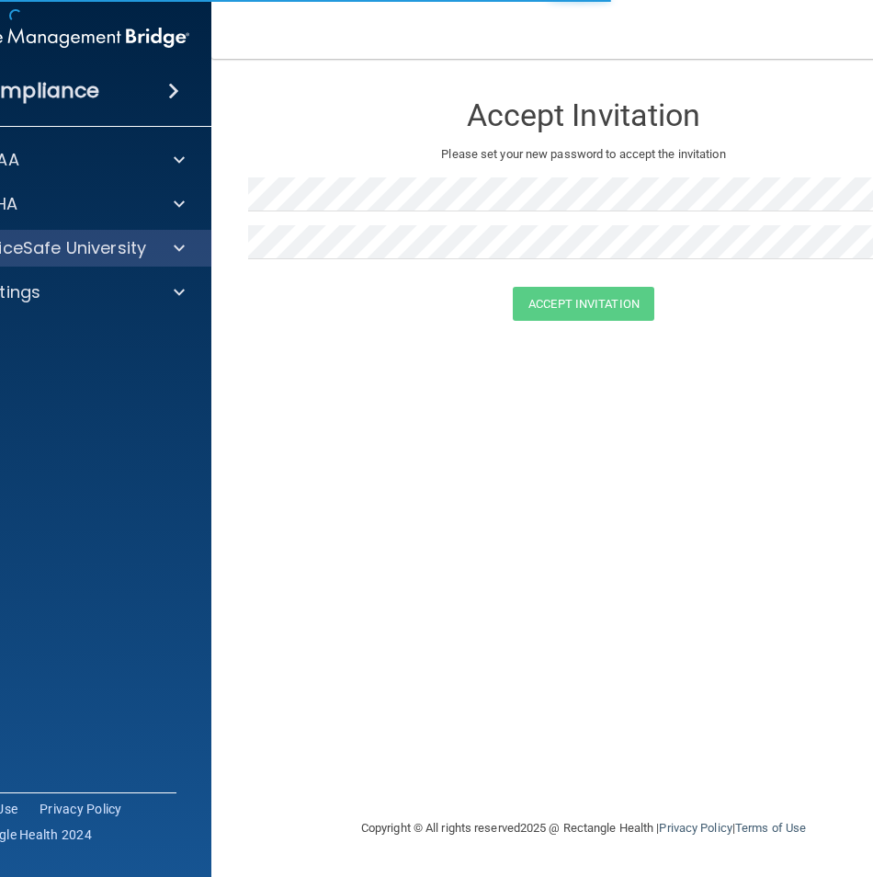
drag, startPoint x: 110, startPoint y: 226, endPoint x: 113, endPoint y: 236, distance: 10.5
click at [110, 226] on div "HIPAA Documents and Policies Report an Incident Business Associates Emergency P…" at bounding box center [64, 229] width 295 height 191
click at [114, 241] on p "OfficeSafe University" at bounding box center [59, 248] width 174 height 22
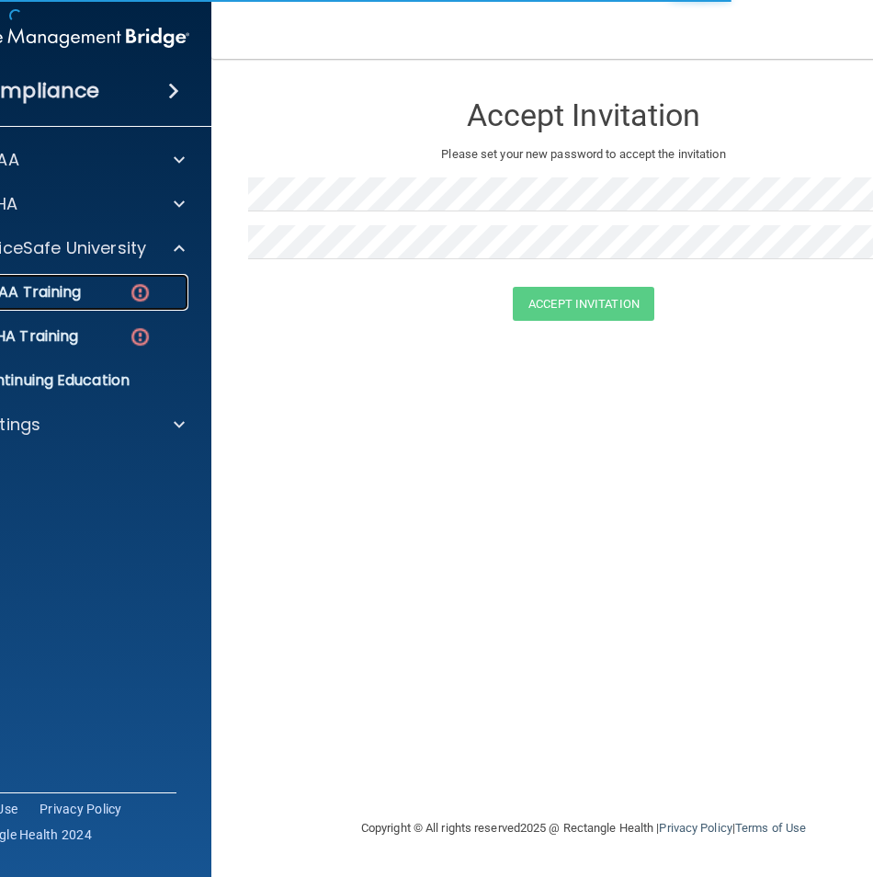
click at [140, 282] on img at bounding box center [140, 292] width 23 height 23
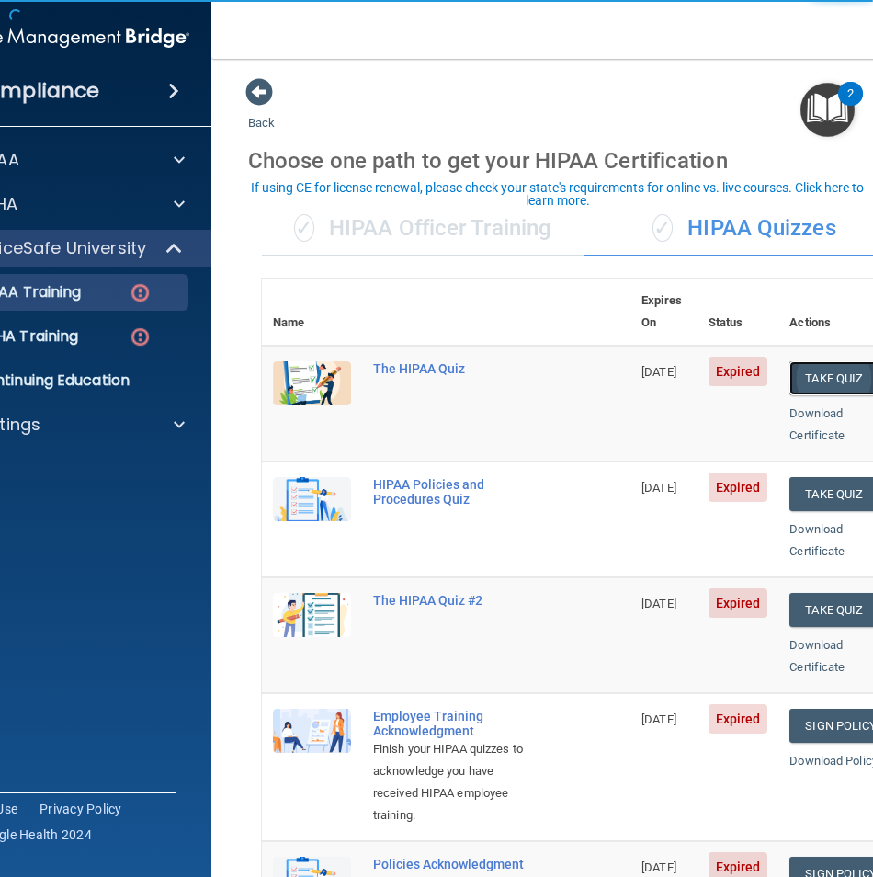
click at [816, 361] on button "Take Quiz" at bounding box center [834, 378] width 88 height 34
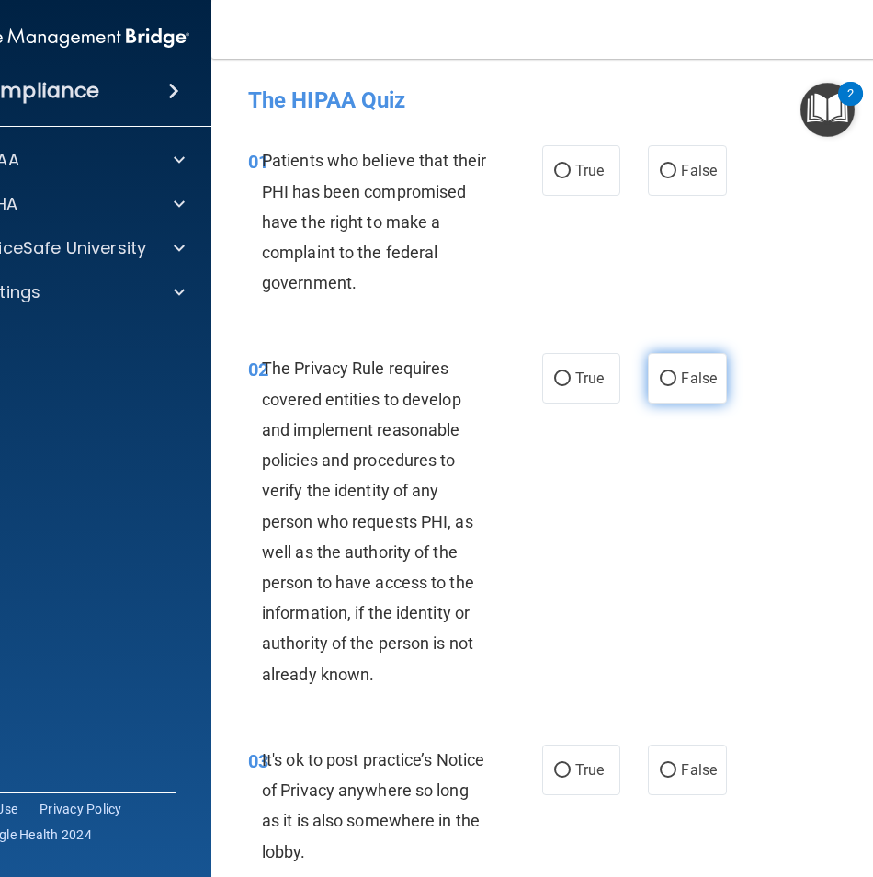
click at [671, 375] on label "False" at bounding box center [687, 378] width 78 height 51
click at [671, 375] on input "False" at bounding box center [668, 379] width 17 height 14
radio input "true"
click at [681, 376] on span "False" at bounding box center [699, 378] width 36 height 17
click at [677, 376] on input "False" at bounding box center [668, 379] width 17 height 14
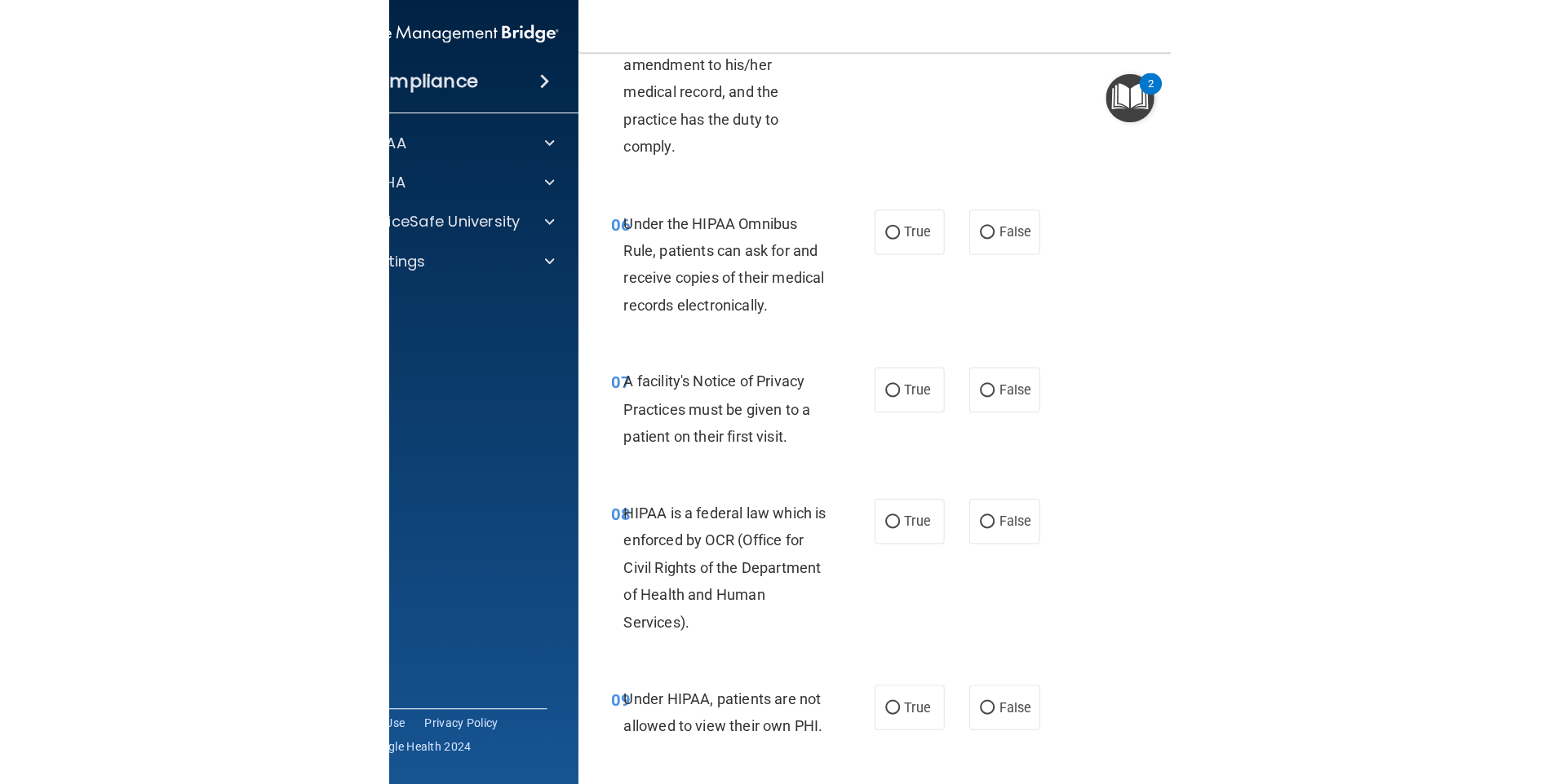
scroll to position [681, 0]
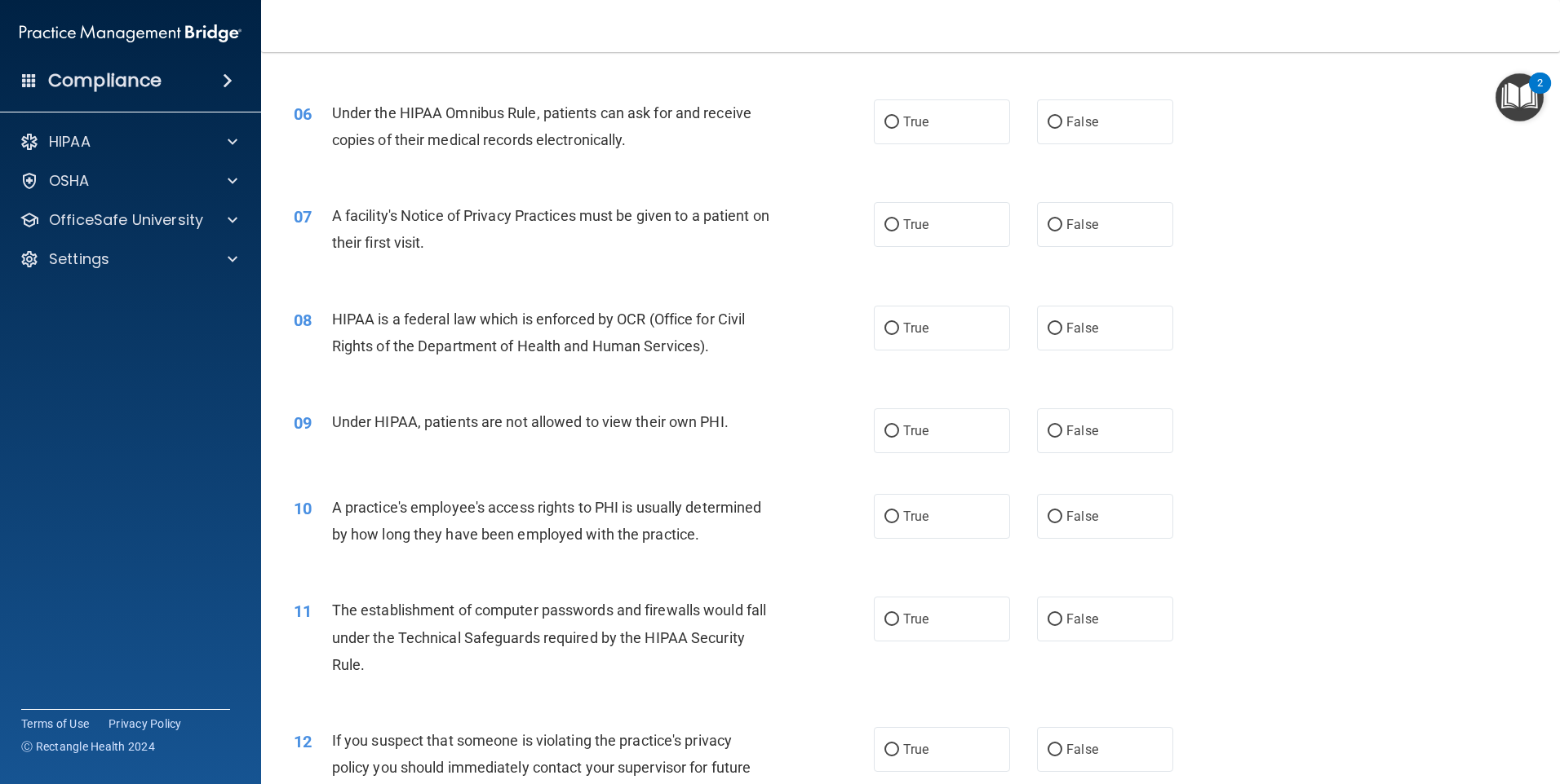
click at [775, 91] on img "Open Resource Center, 2 new notifications" at bounding box center [1519, 98] width 48 height 48
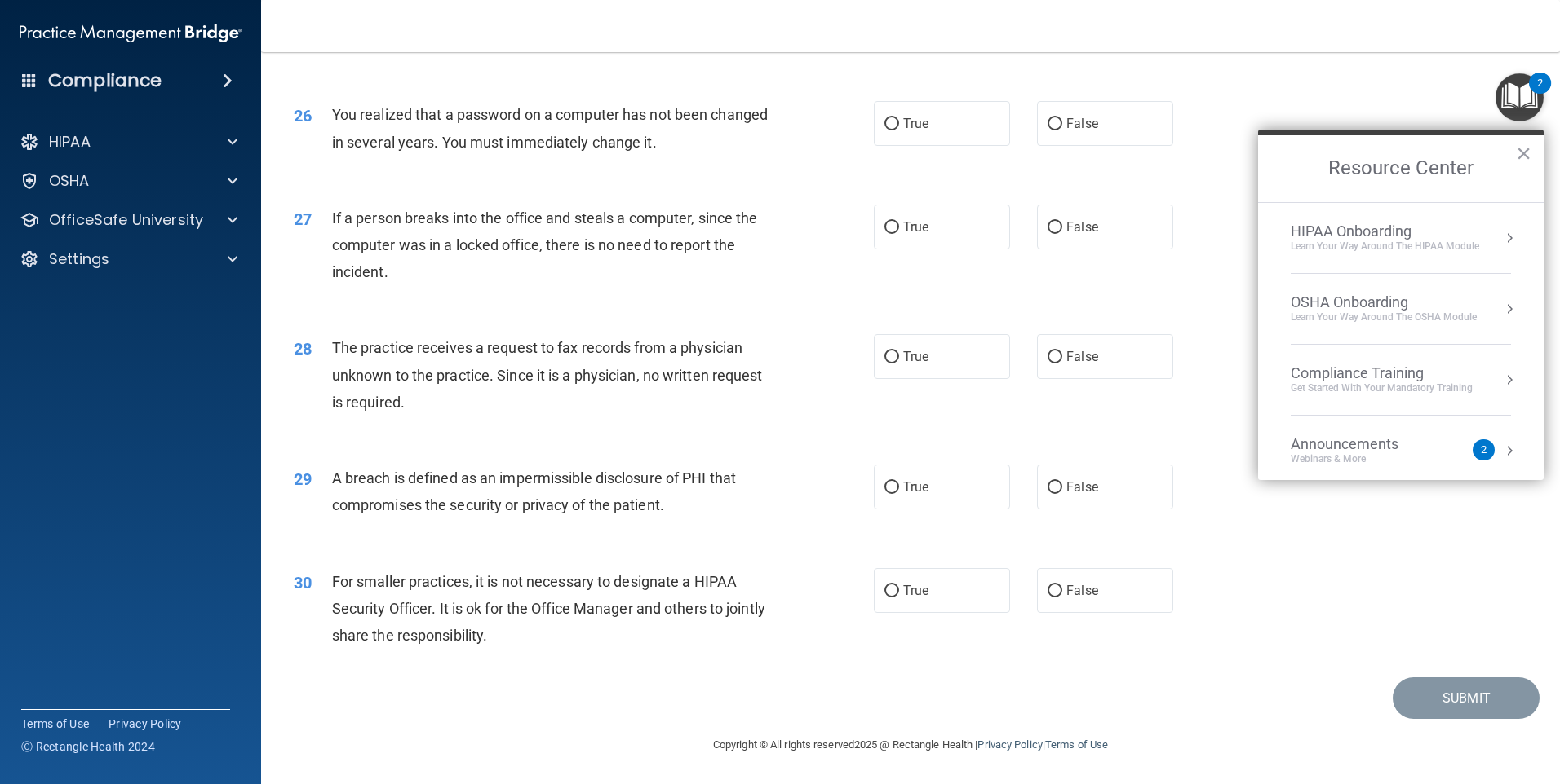
scroll to position [3102, 0]
click at [775, 586] on span "False" at bounding box center [1083, 590] width 32 height 15
click at [775, 586] on input "False" at bounding box center [1055, 592] width 15 height 12
radio input "true"
click at [775, 480] on label "False" at bounding box center [1106, 487] width 137 height 45
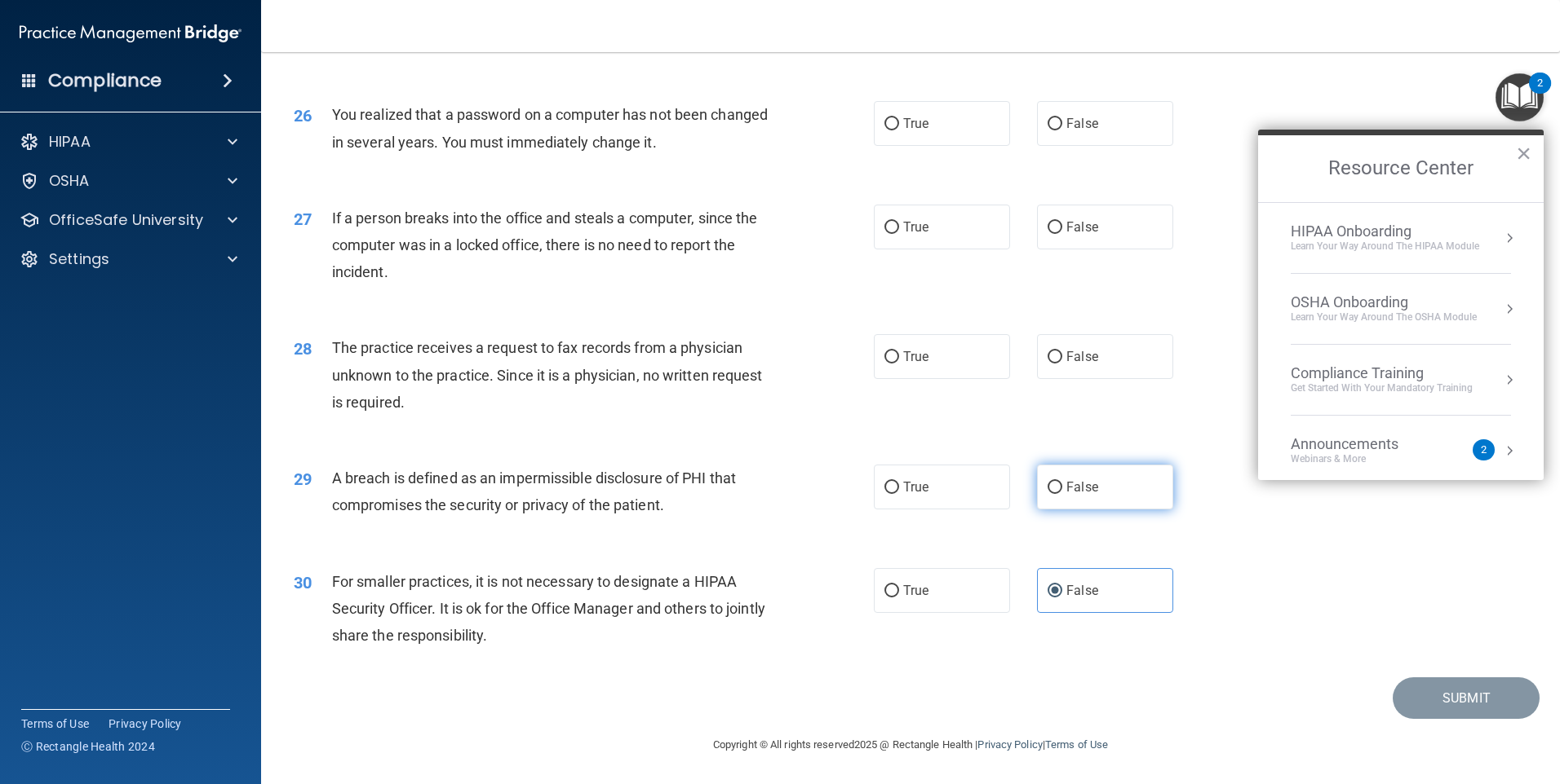
click at [775, 482] on input "False" at bounding box center [1055, 488] width 15 height 12
radio input "true"
click at [775, 378] on label "False" at bounding box center [1106, 357] width 137 height 45
click at [775, 364] on input "False" at bounding box center [1055, 357] width 15 height 12
radio input "true"
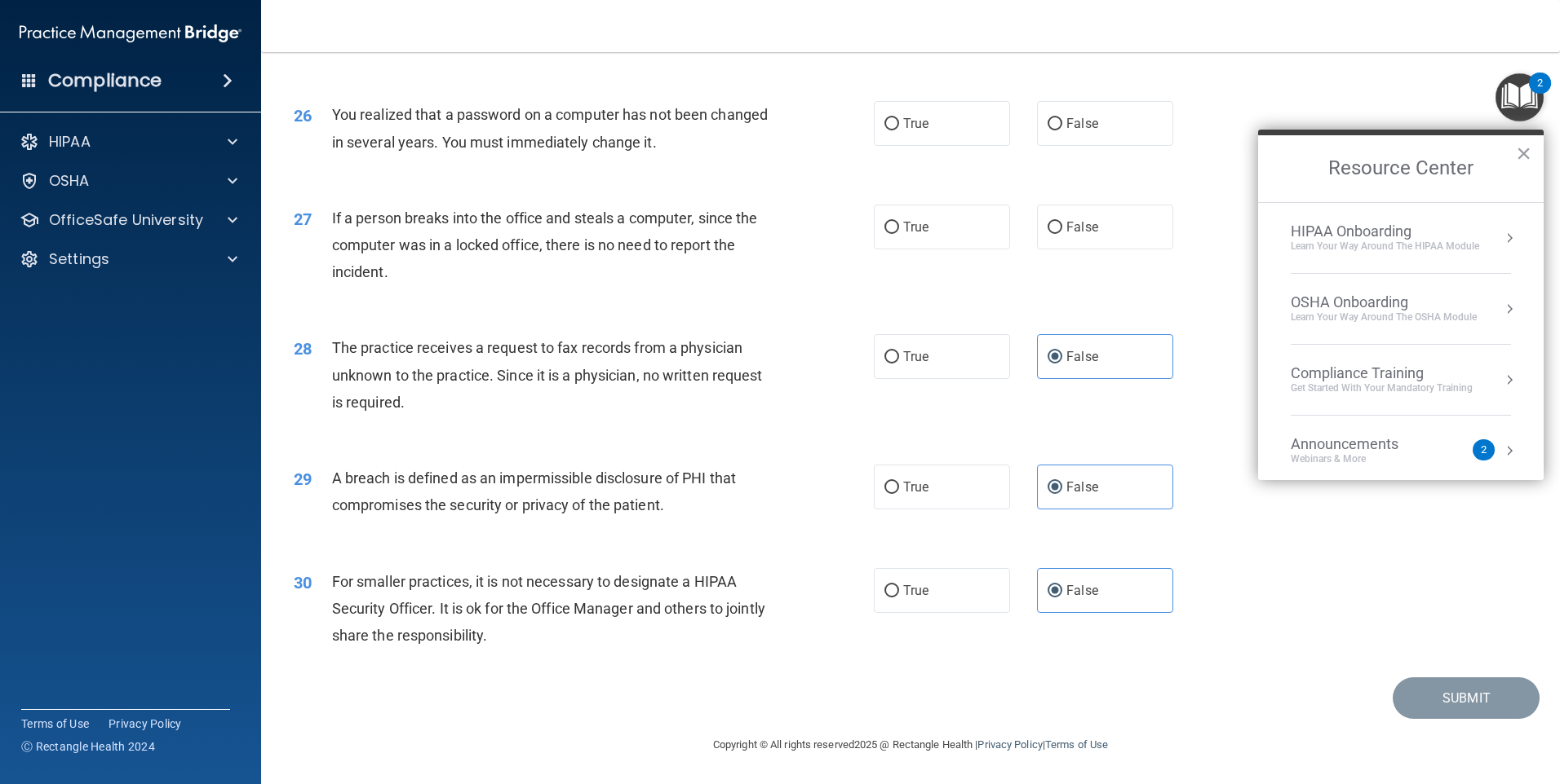
scroll to position [3021, 0]
click at [775, 250] on label "False" at bounding box center [1106, 228] width 137 height 45
click at [775, 235] on input "False" at bounding box center [1055, 229] width 15 height 12
radio input "true"
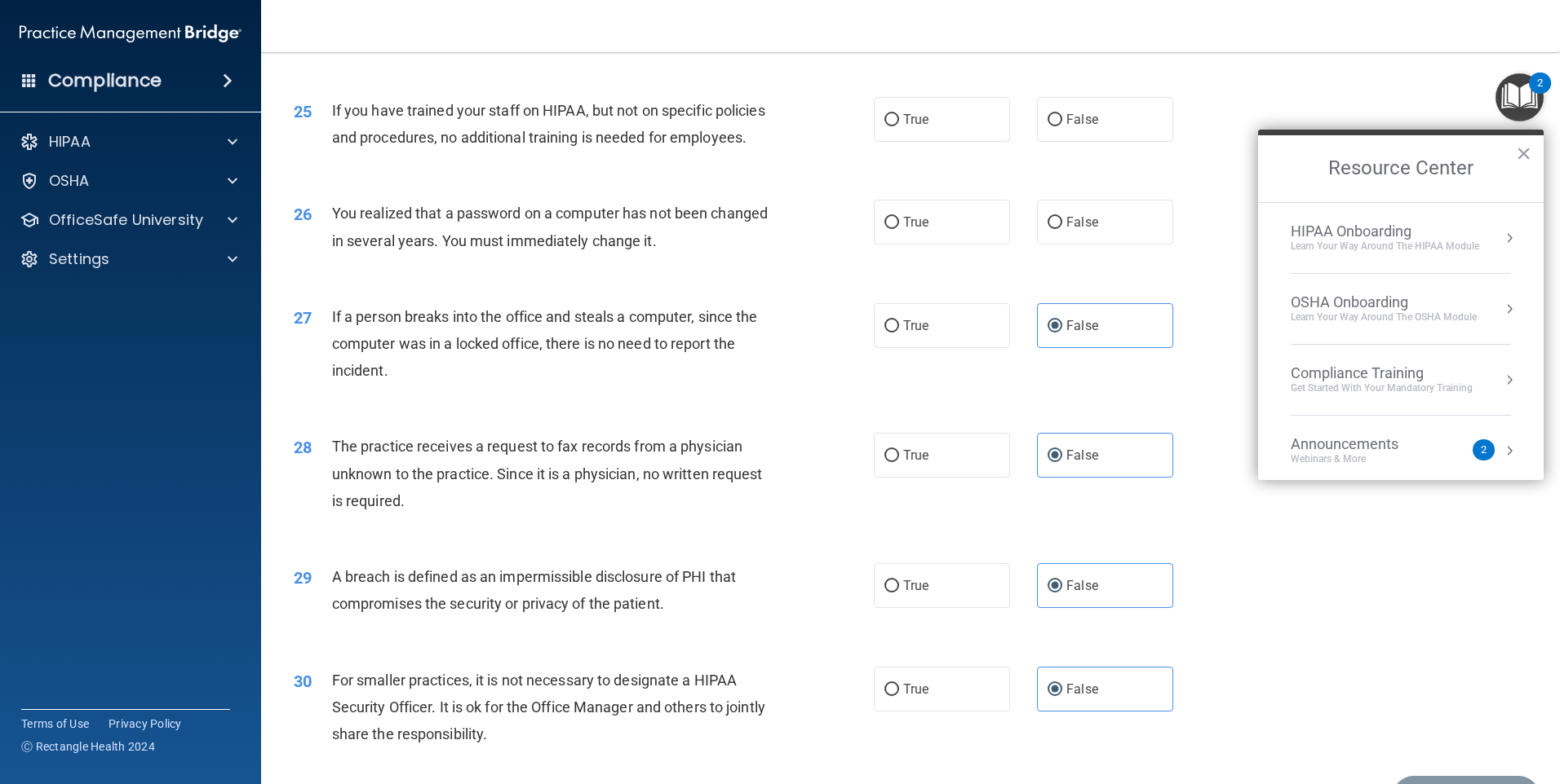
scroll to position [2776, 0]
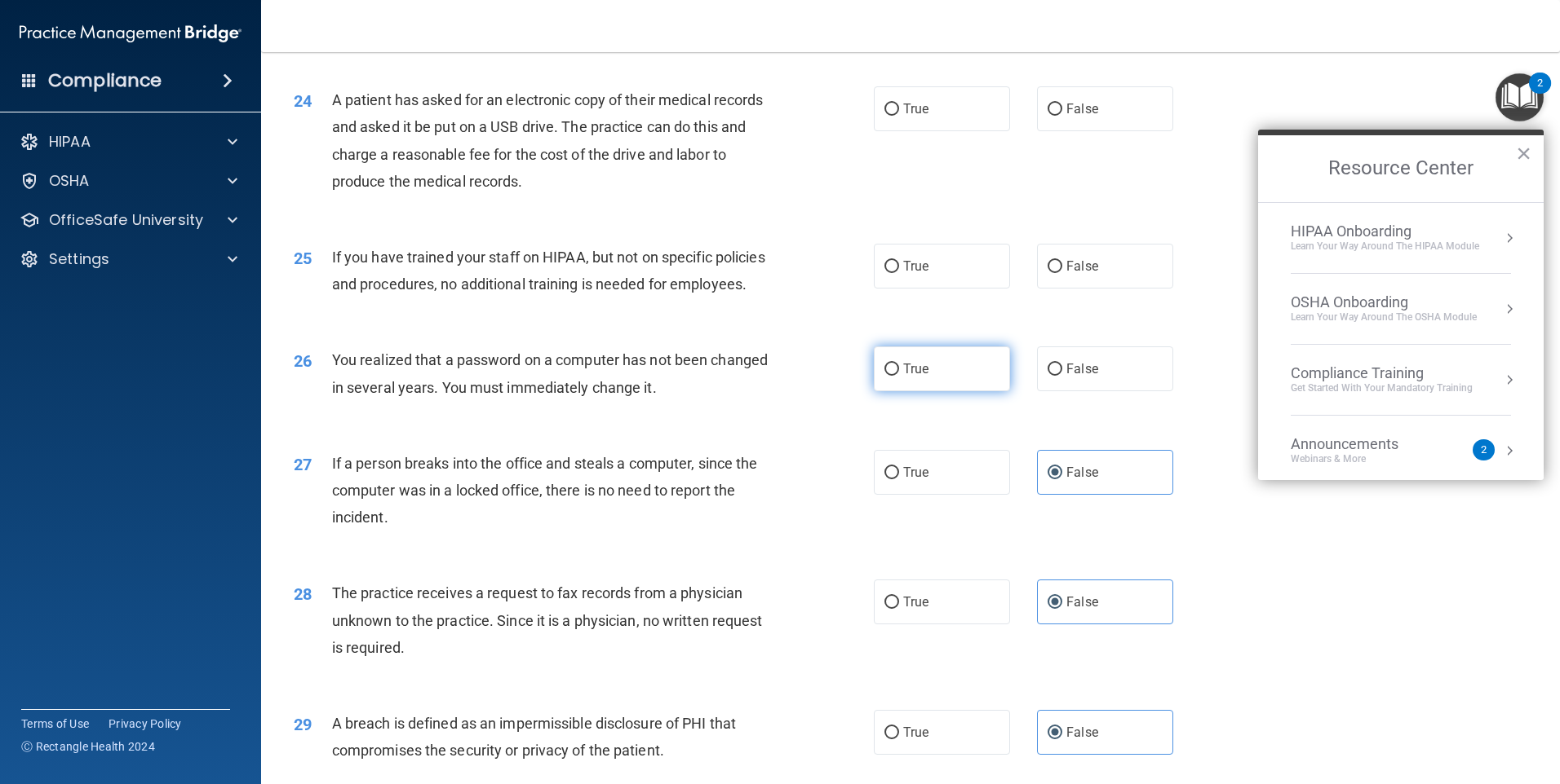
click at [775, 391] on label "True" at bounding box center [942, 369] width 137 height 45
click at [775, 376] on input "True" at bounding box center [892, 370] width 15 height 12
radio input "true"
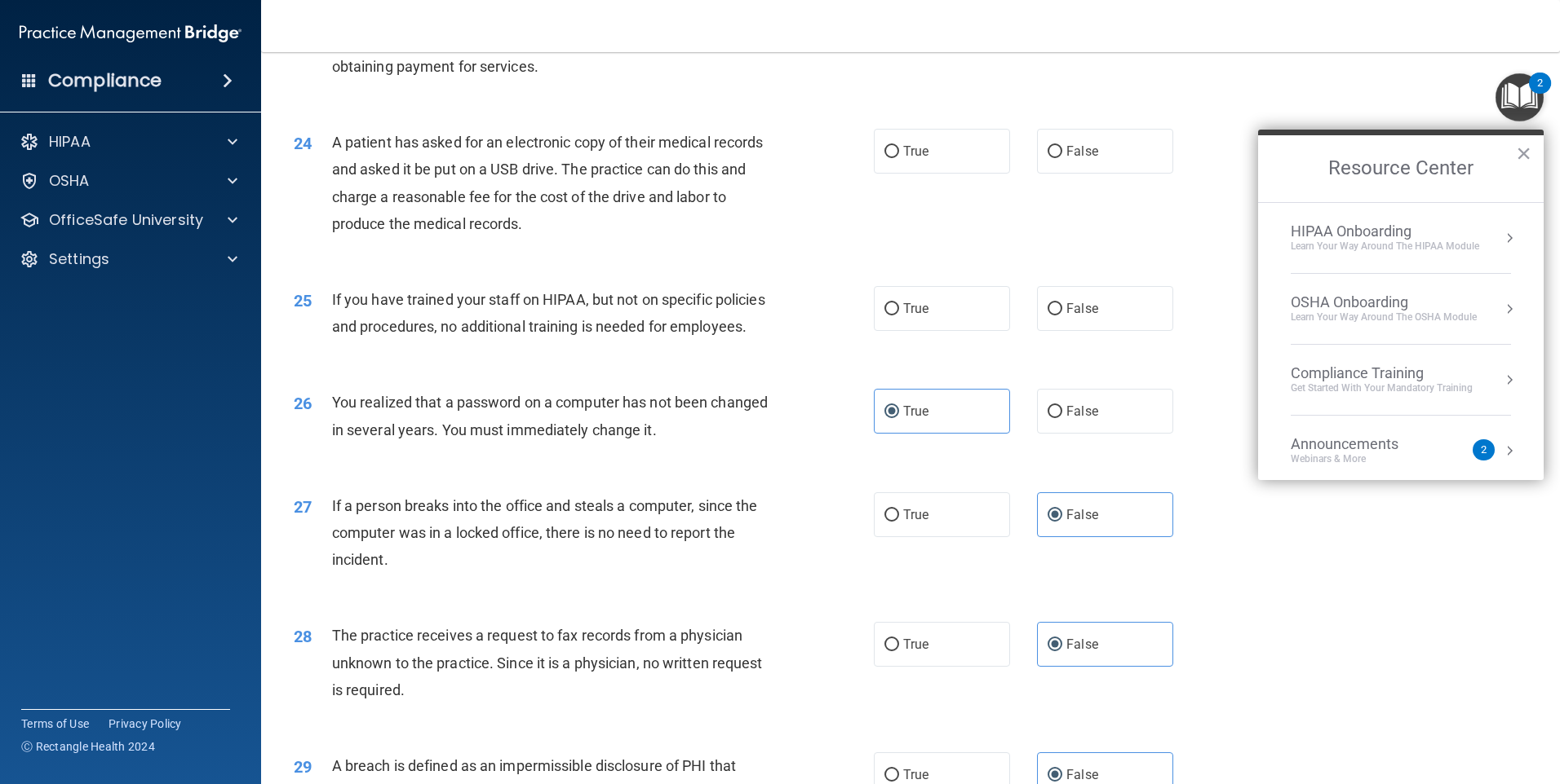
scroll to position [2694, 0]
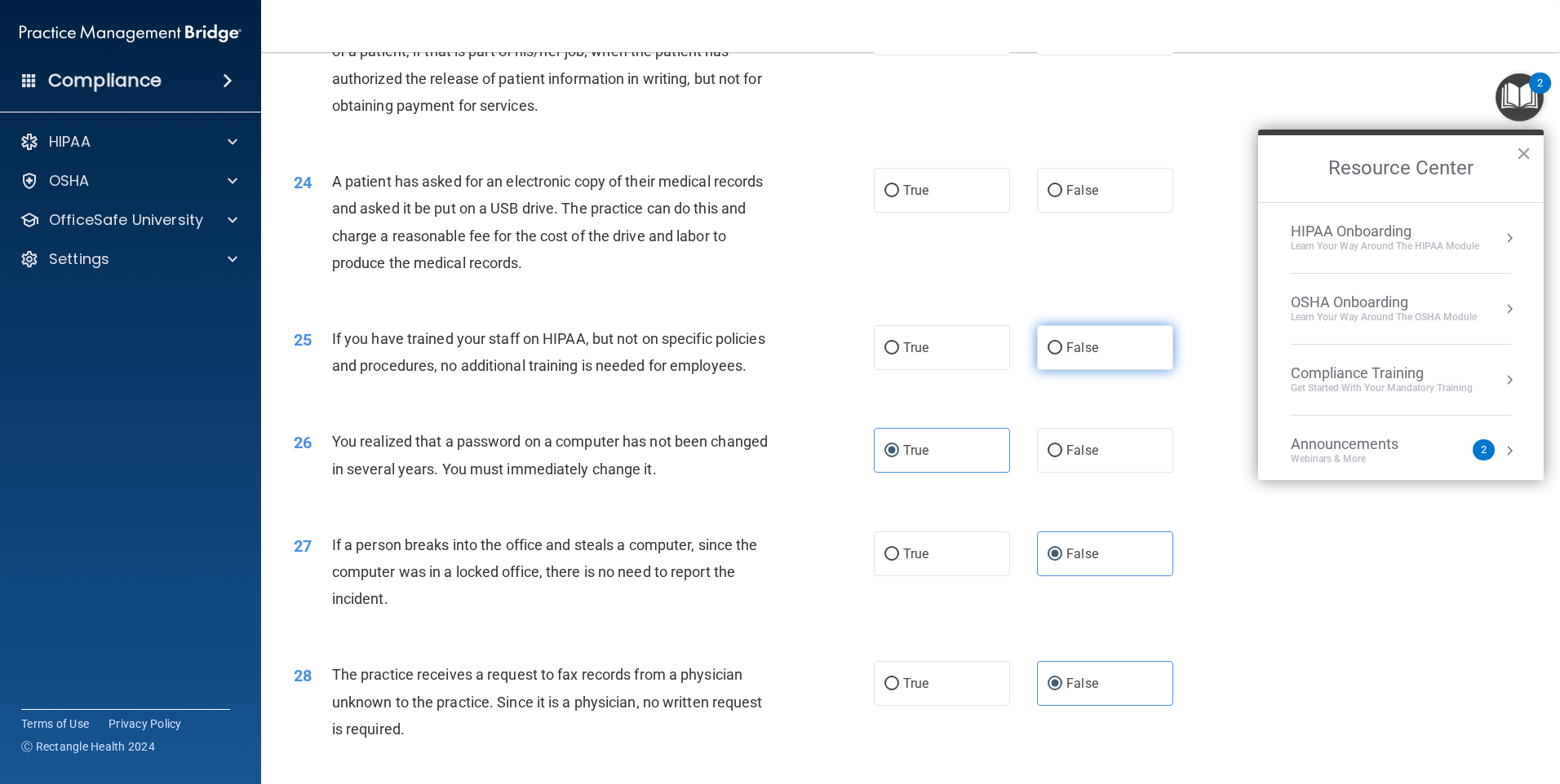
click at [775, 356] on span "False" at bounding box center [1083, 347] width 32 height 15
click at [775, 355] on input "False" at bounding box center [1055, 349] width 15 height 12
radio input "true"
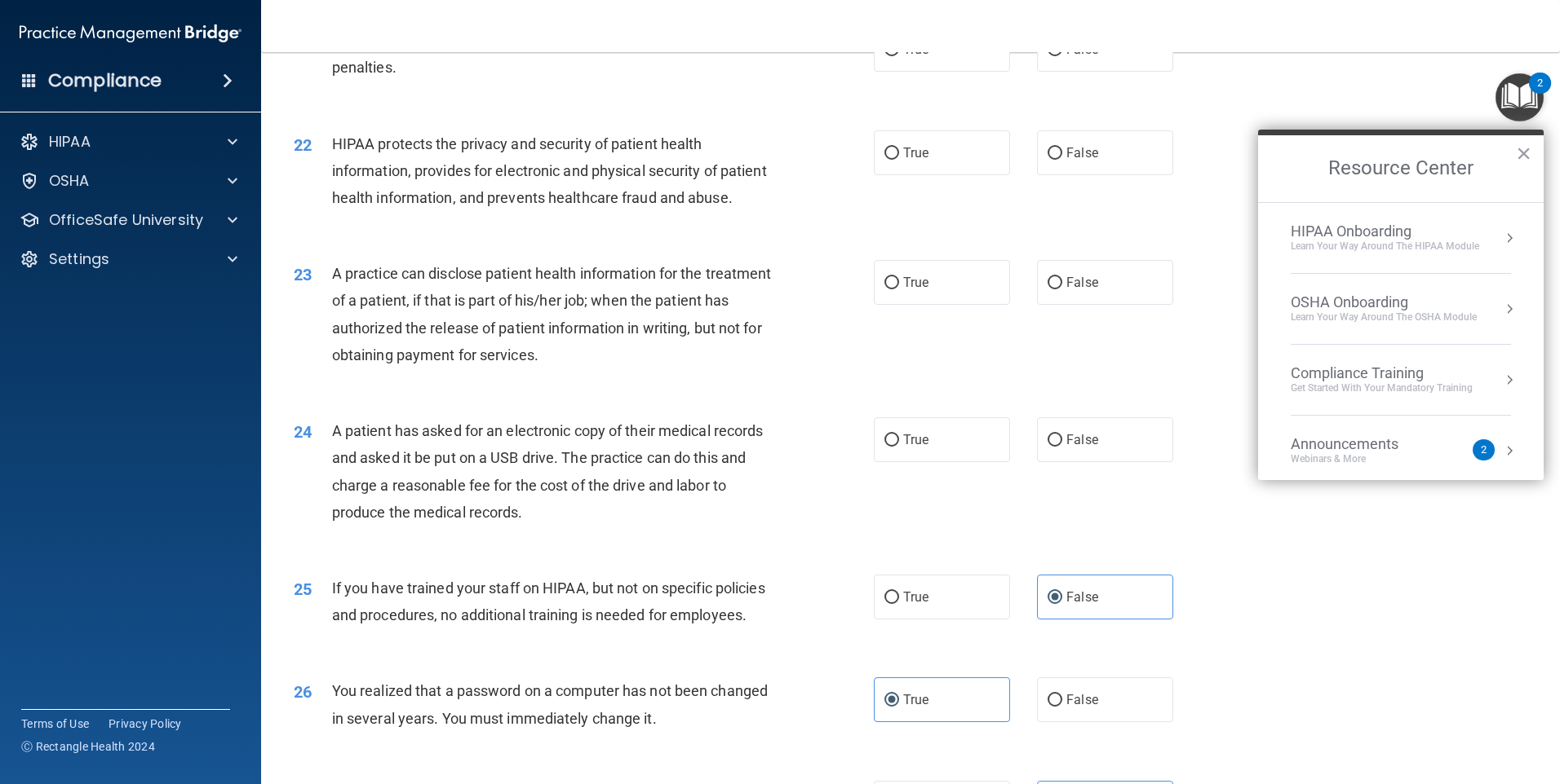
scroll to position [2531, 0]
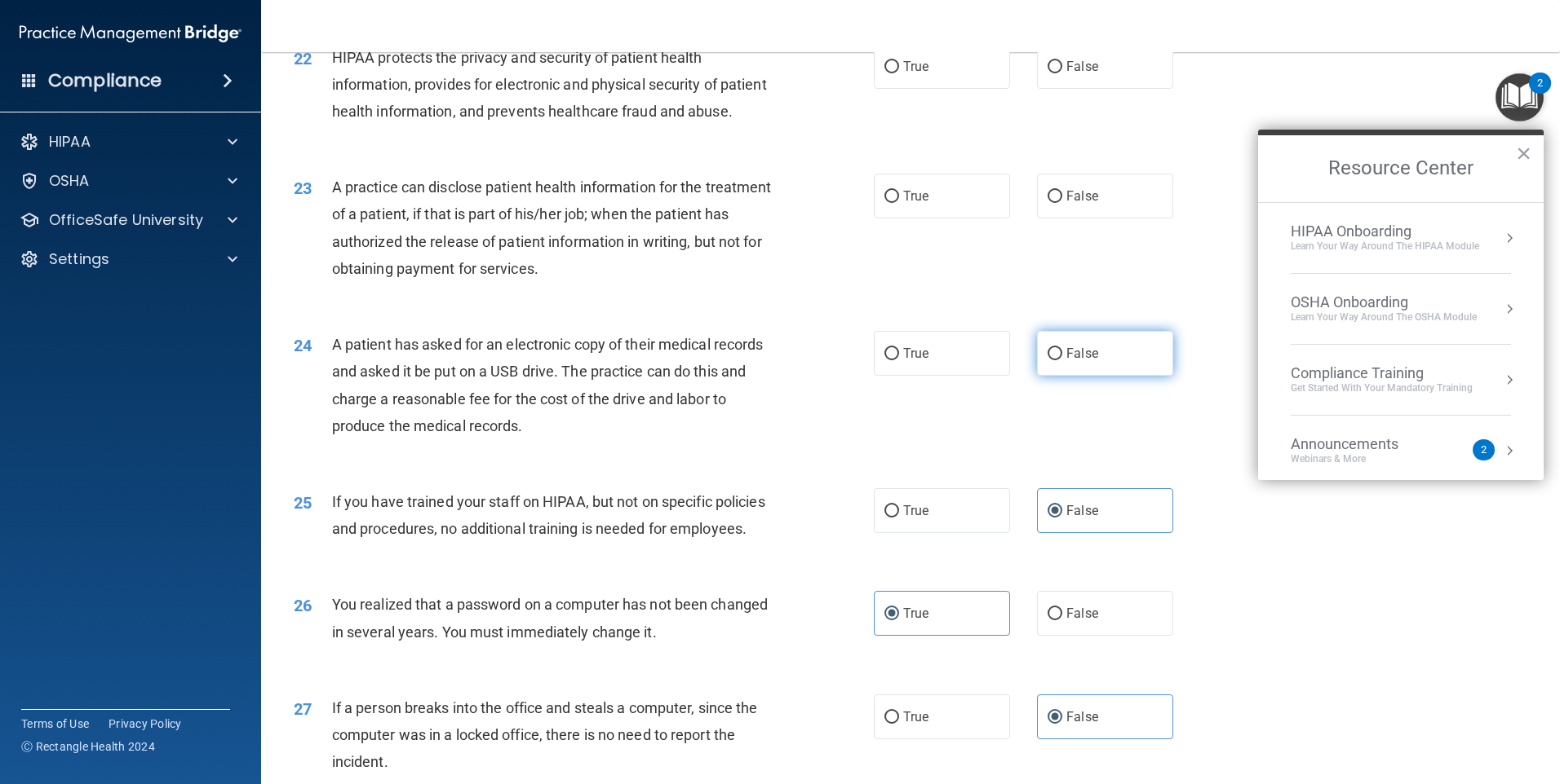
click at [775, 376] on label "False" at bounding box center [1106, 353] width 137 height 45
click at [775, 360] on input "False" at bounding box center [1055, 355] width 15 height 12
radio input "true"
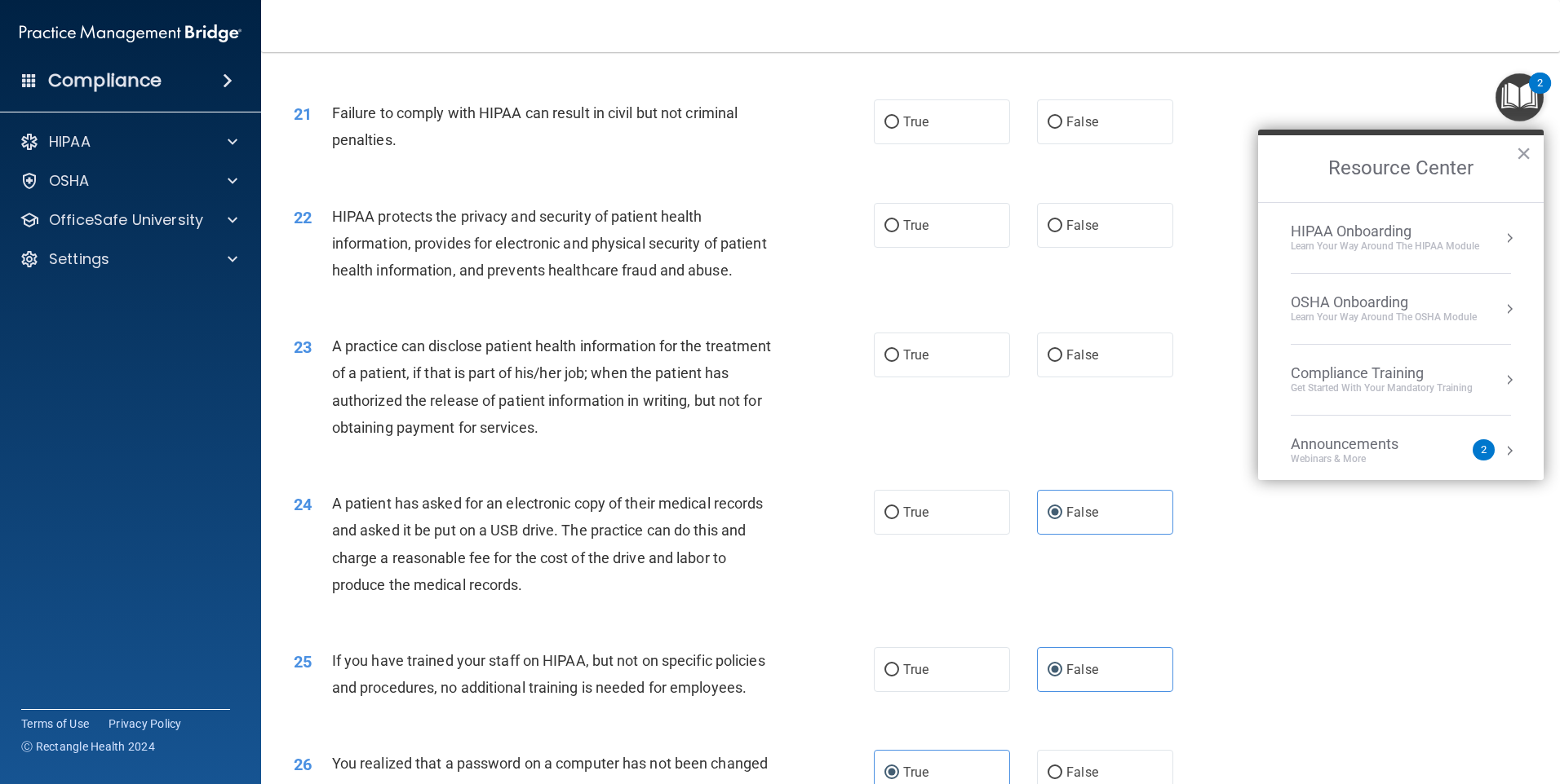
scroll to position [2368, 0]
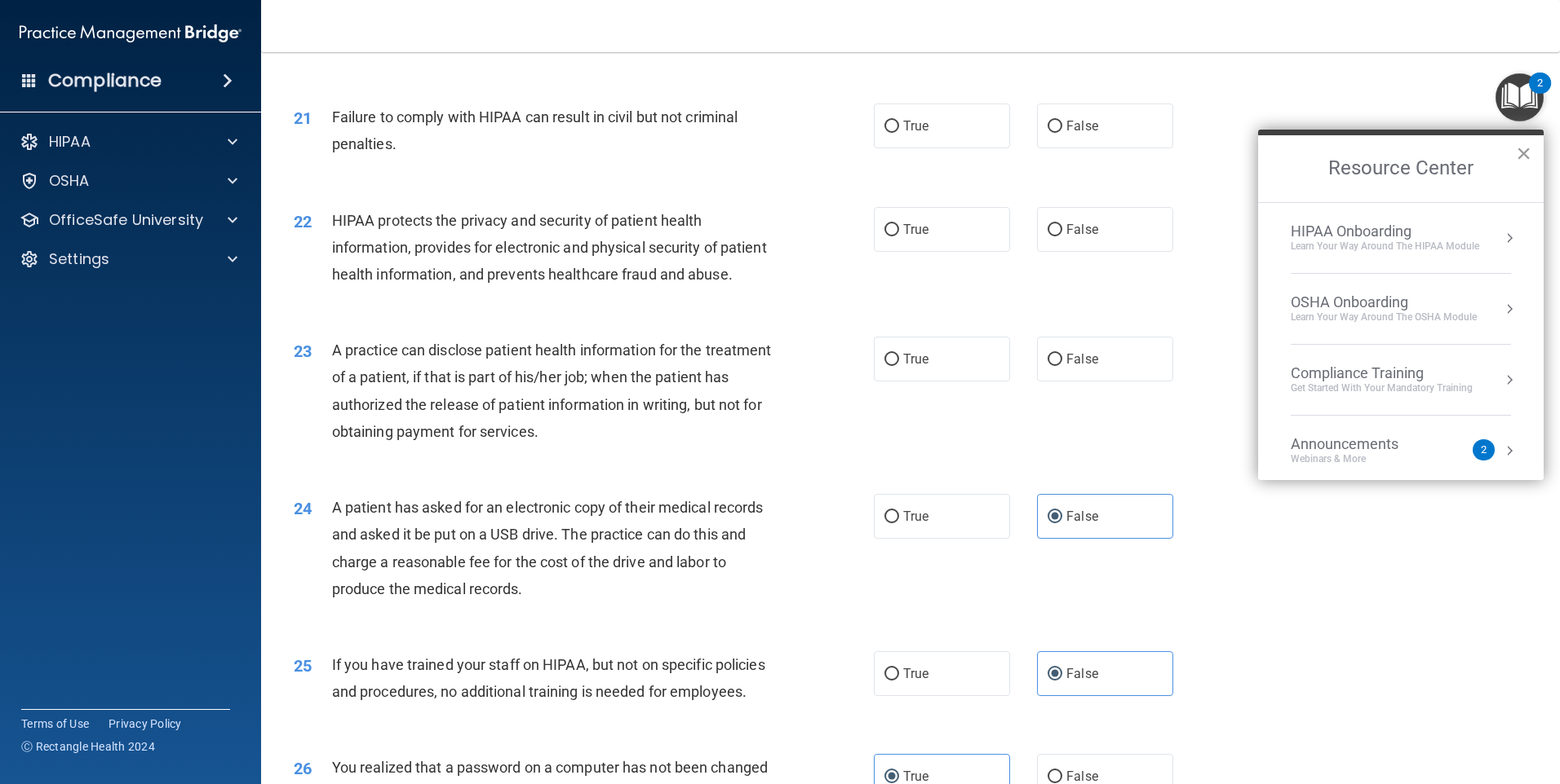
click at [775, 146] on button "×" at bounding box center [1523, 153] width 15 height 26
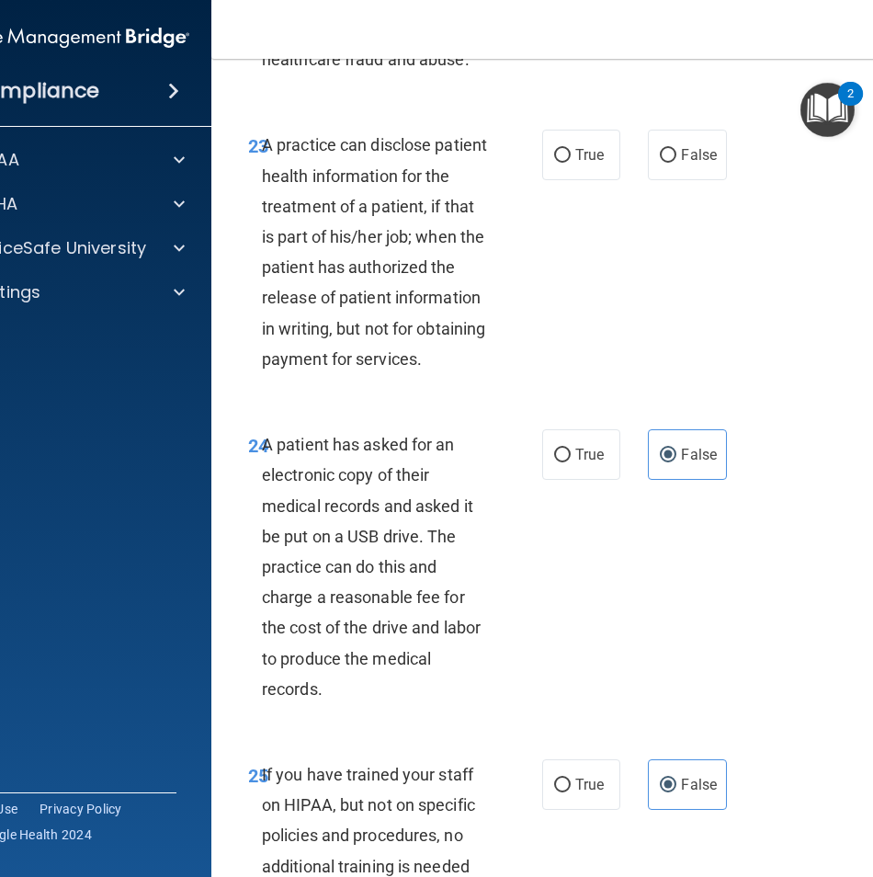
scroll to position [4435, 0]
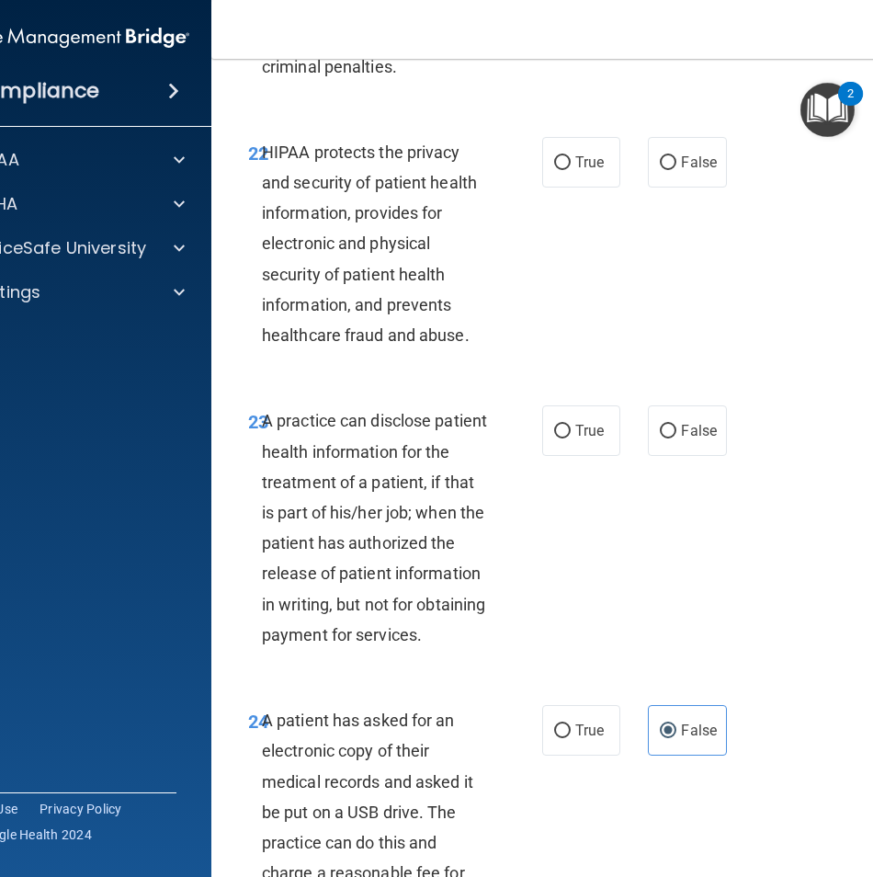
click at [723, 456] on div "True False" at bounding box center [636, 430] width 188 height 51
click at [712, 456] on label "False" at bounding box center [687, 430] width 78 height 51
click at [677, 439] on input "False" at bounding box center [668, 432] width 17 height 14
radio input "true"
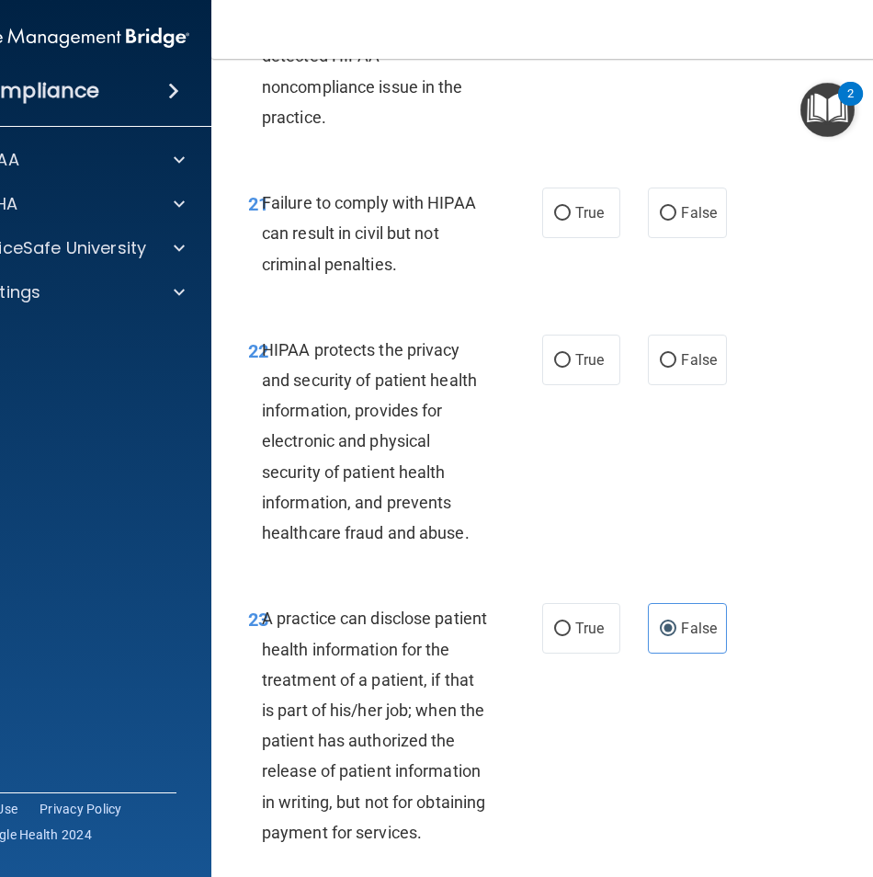
scroll to position [4251, 0]
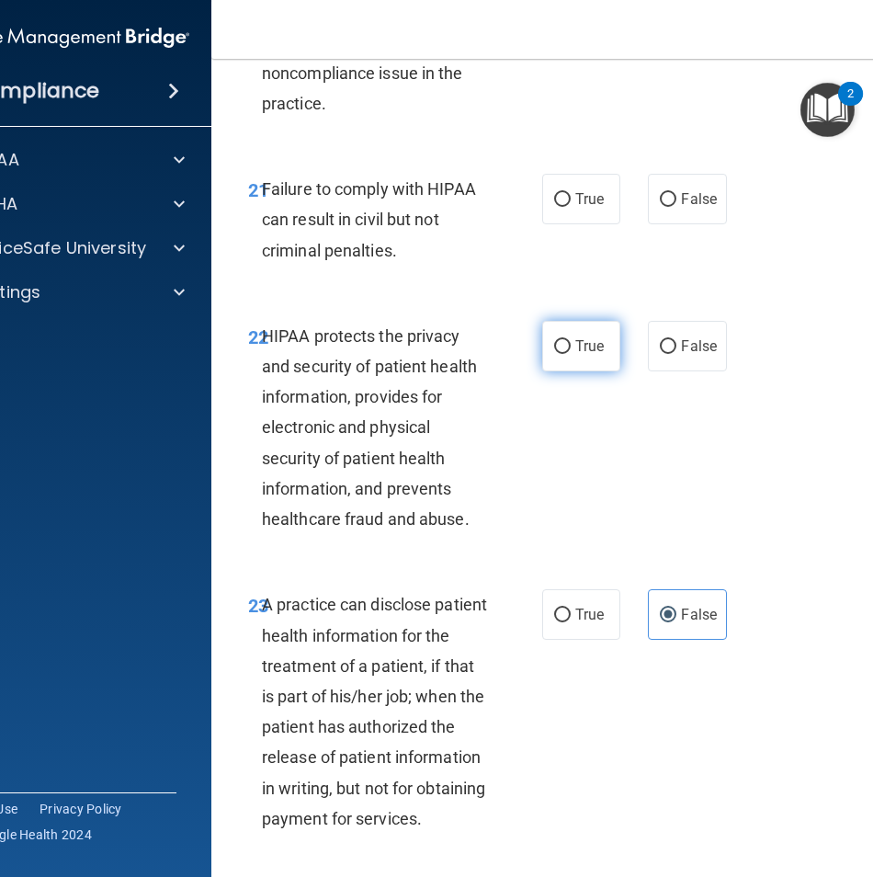
click at [576, 371] on label "True" at bounding box center [581, 346] width 78 height 51
click at [571, 354] on input "True" at bounding box center [562, 347] width 17 height 14
radio input "true"
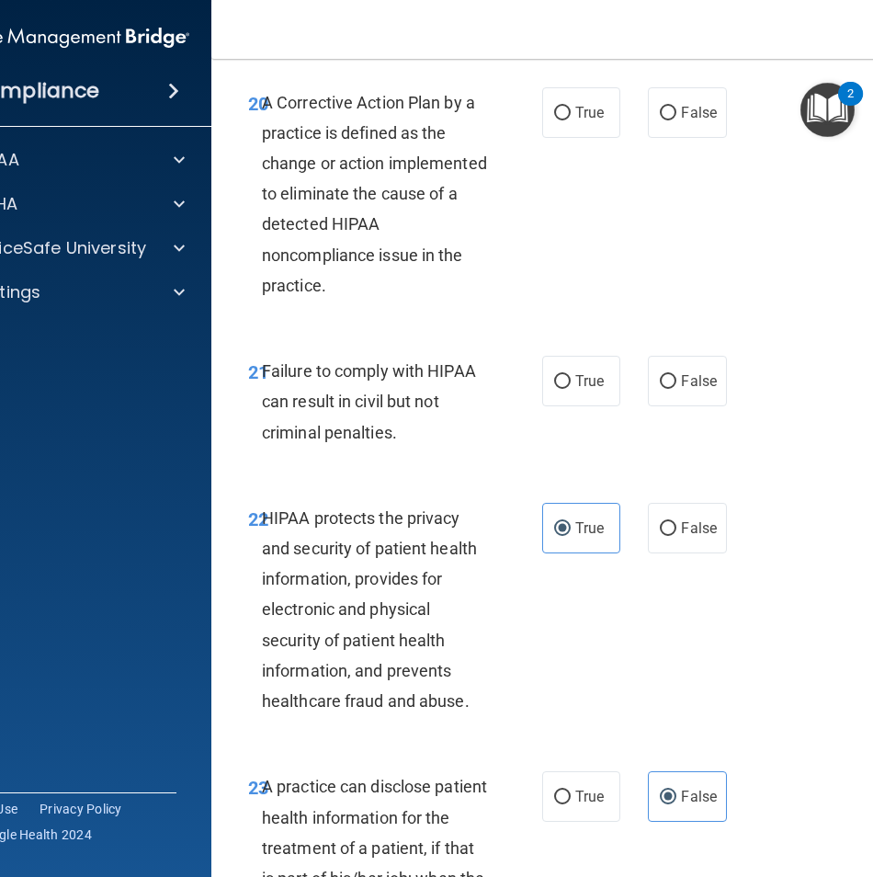
scroll to position [4068, 0]
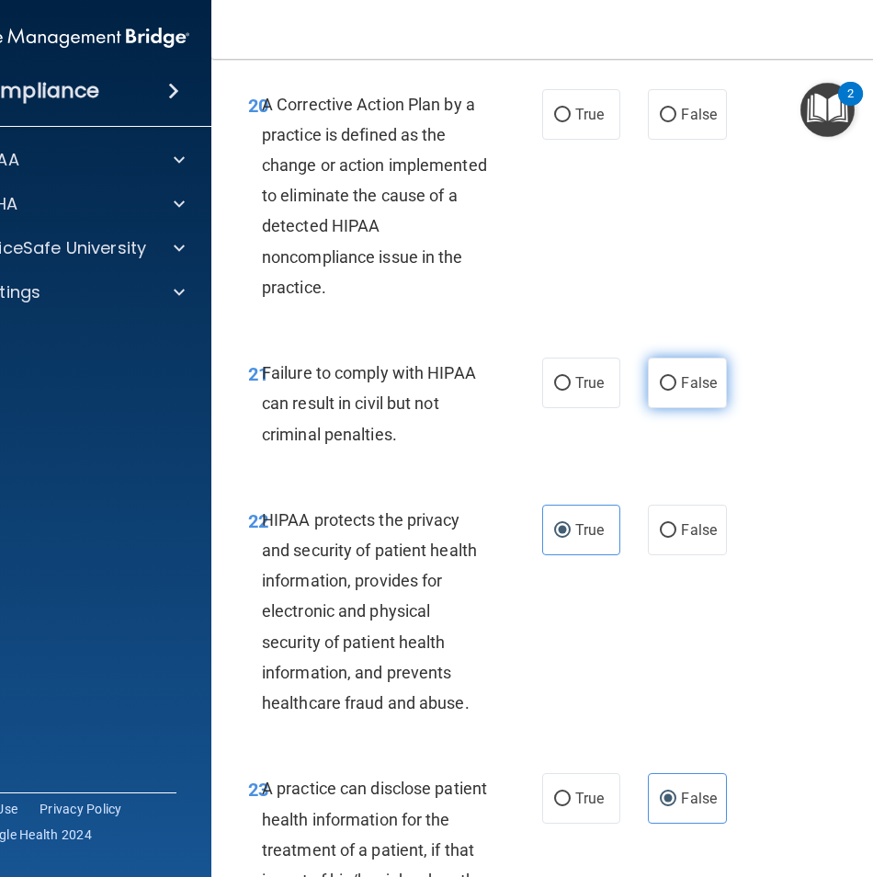
click at [681, 392] on span "False" at bounding box center [699, 382] width 36 height 17
click at [677, 391] on input "False" at bounding box center [668, 384] width 17 height 14
radio input "true"
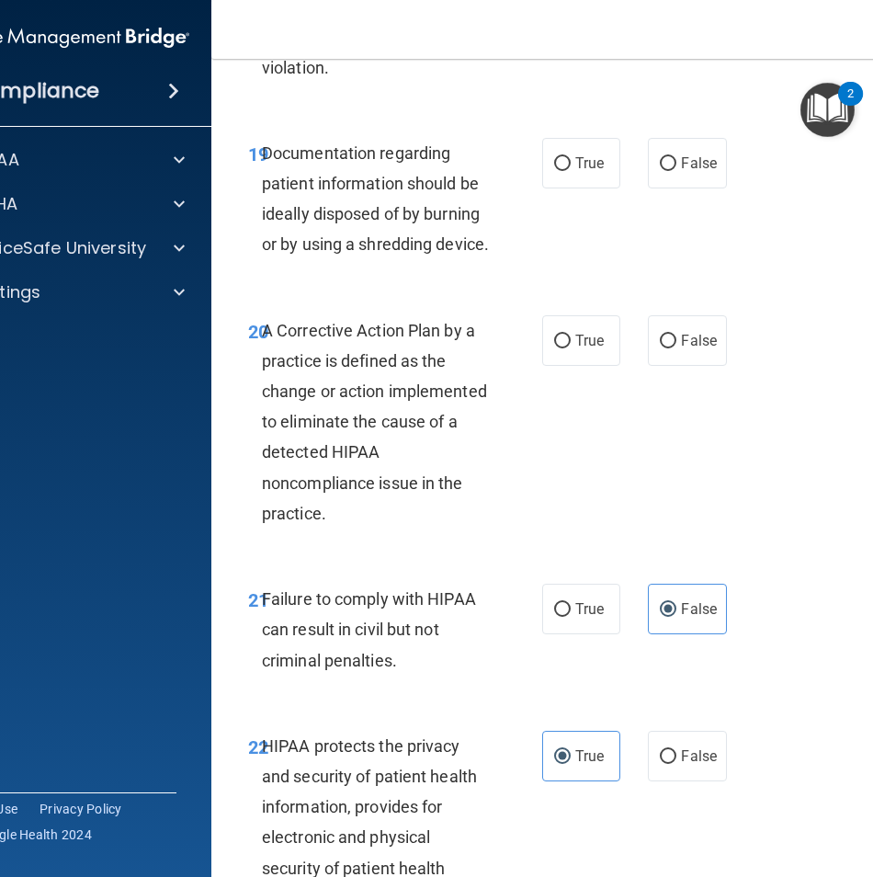
scroll to position [3884, 0]
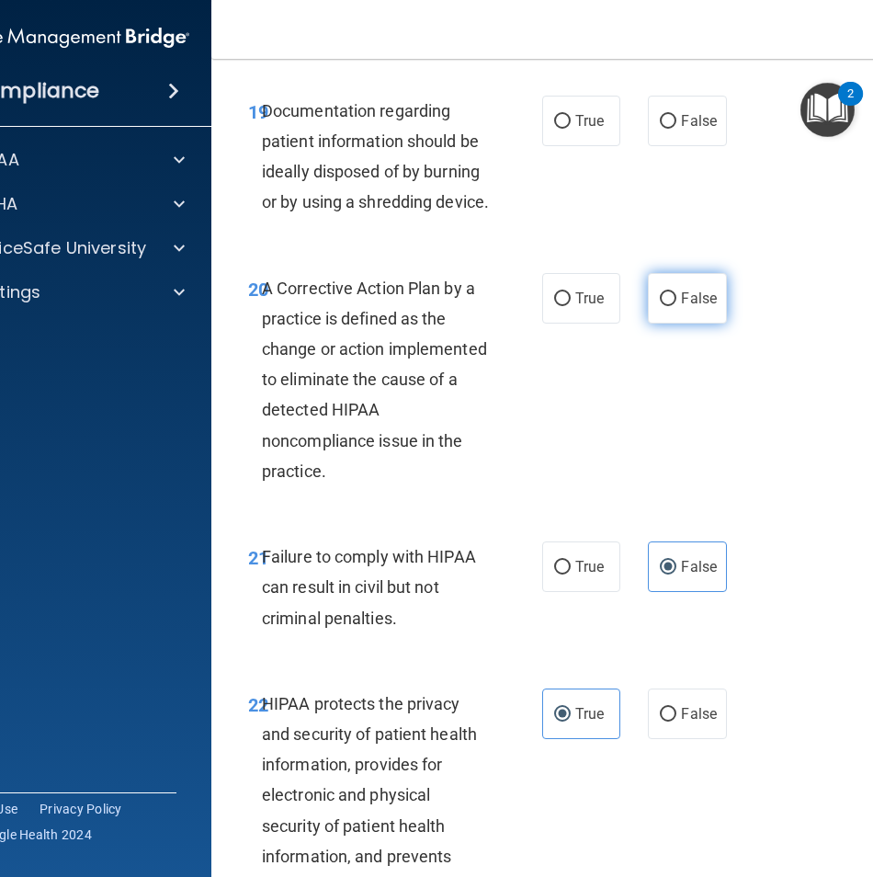
click at [711, 324] on label "False" at bounding box center [687, 298] width 78 height 51
click at [677, 306] on input "False" at bounding box center [668, 299] width 17 height 14
radio input "true"
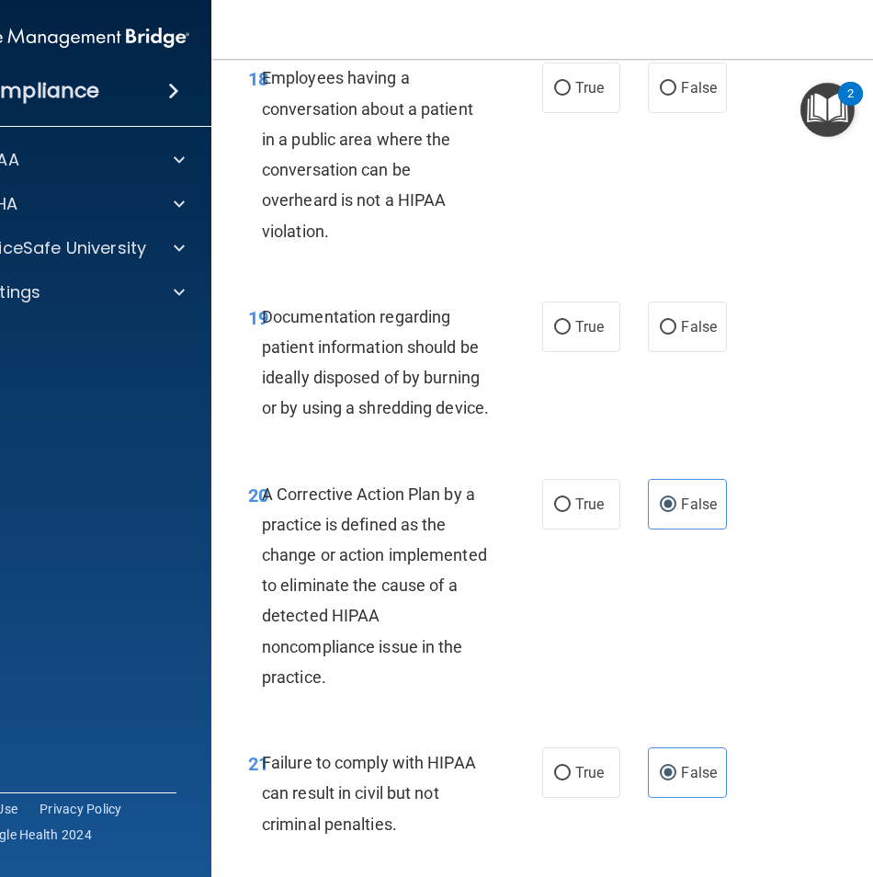
scroll to position [3608, 0]
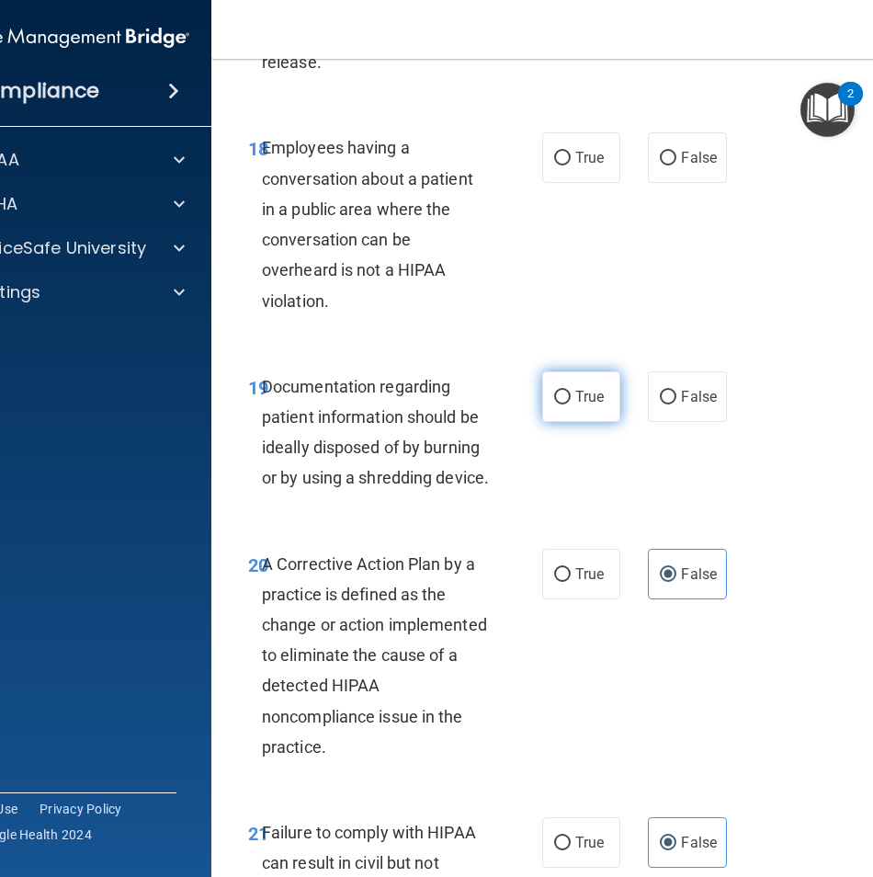
click at [601, 422] on label "True" at bounding box center [581, 396] width 78 height 51
click at [571, 405] on input "True" at bounding box center [562, 398] width 17 height 14
radio input "true"
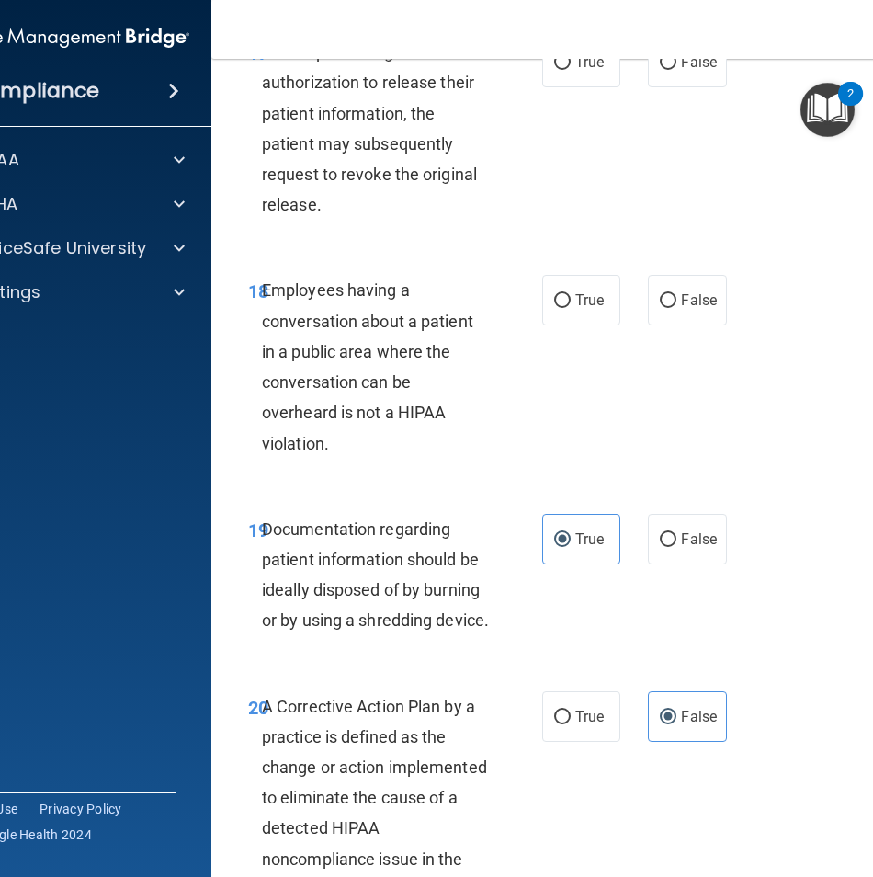
scroll to position [3424, 0]
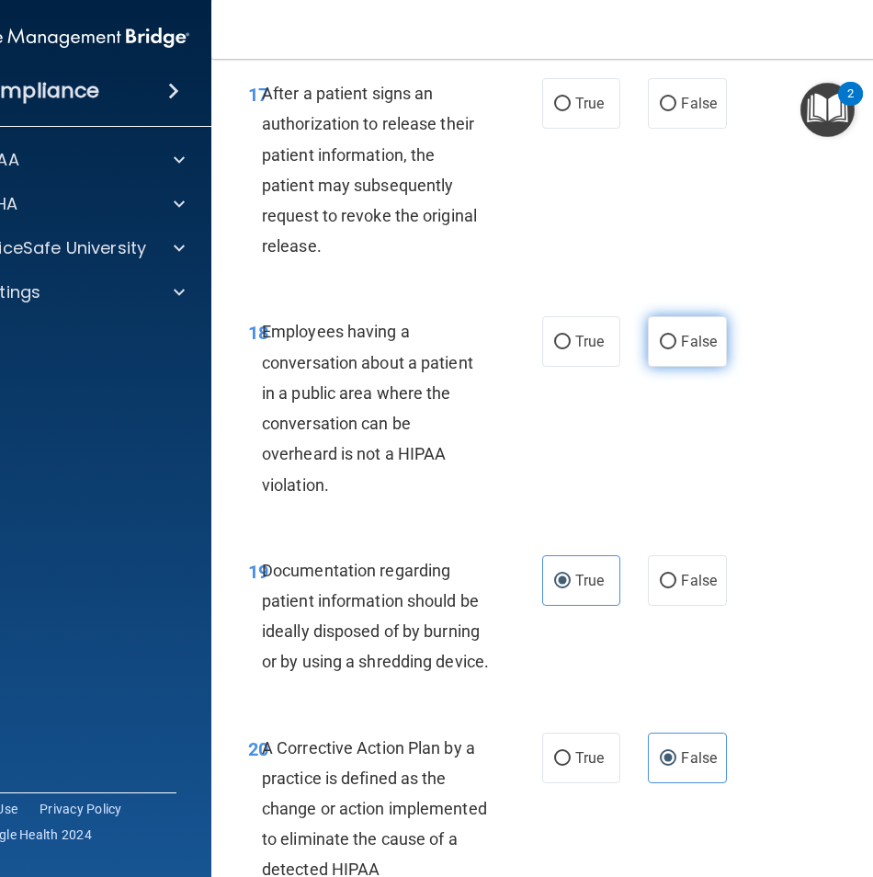
click at [692, 350] on span "False" at bounding box center [699, 341] width 36 height 17
click at [677, 349] on input "False" at bounding box center [668, 343] width 17 height 14
radio input "true"
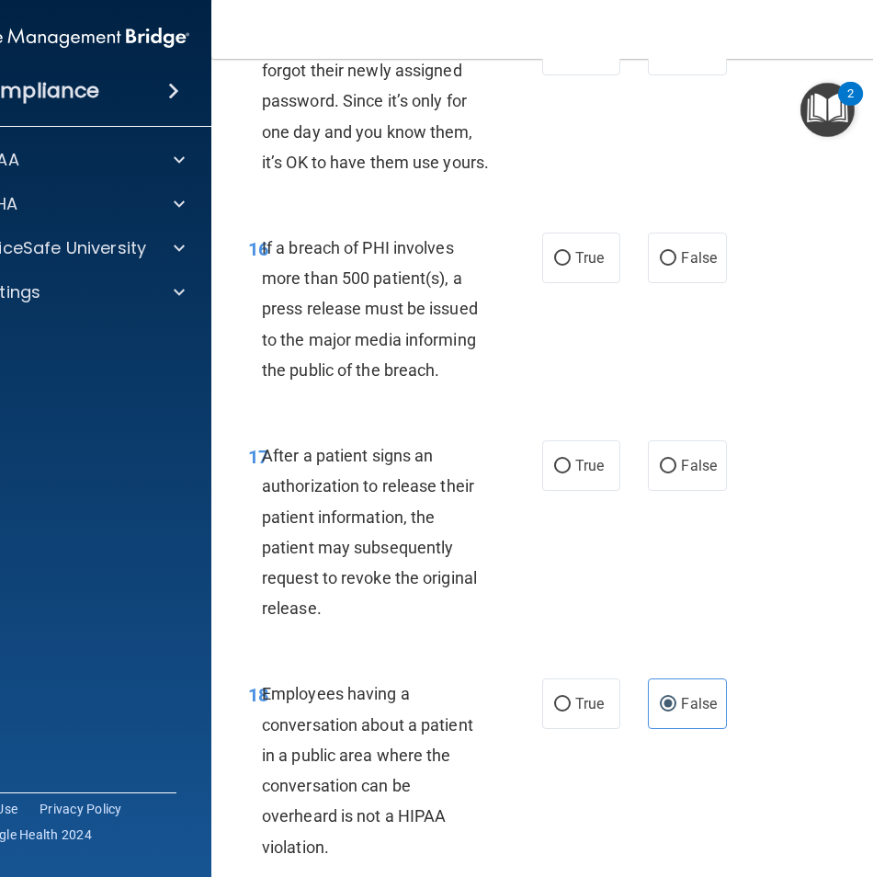
scroll to position [3056, 0]
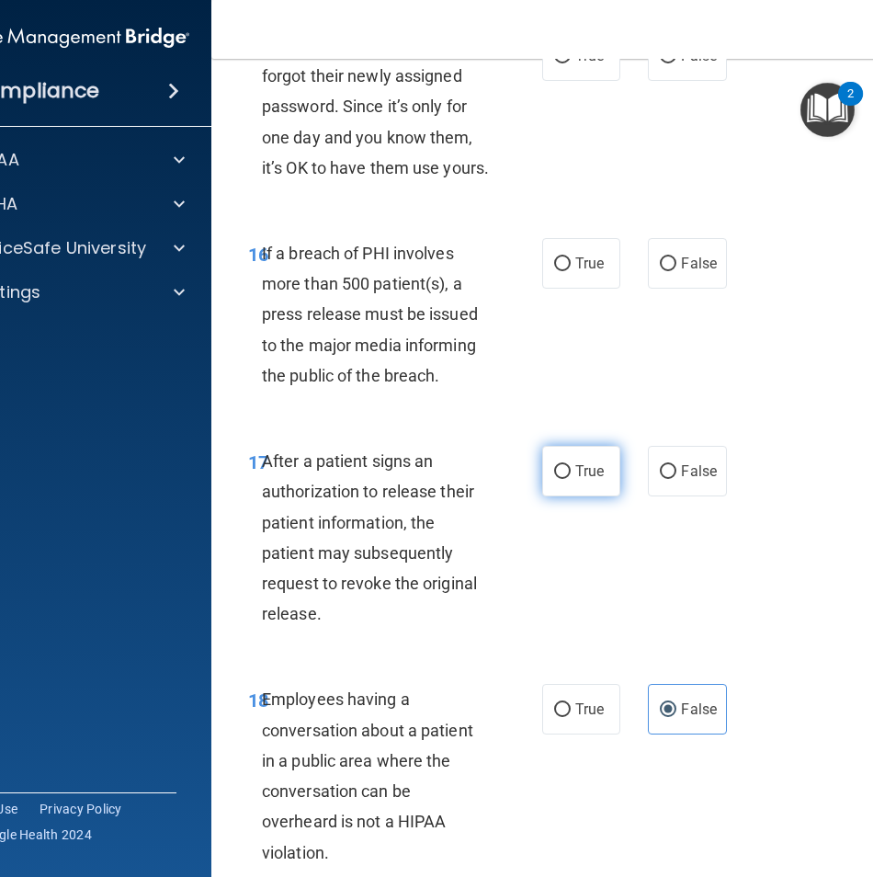
click at [587, 496] on label "True" at bounding box center [581, 471] width 78 height 51
click at [571, 479] on input "True" at bounding box center [562, 472] width 17 height 14
radio input "true"
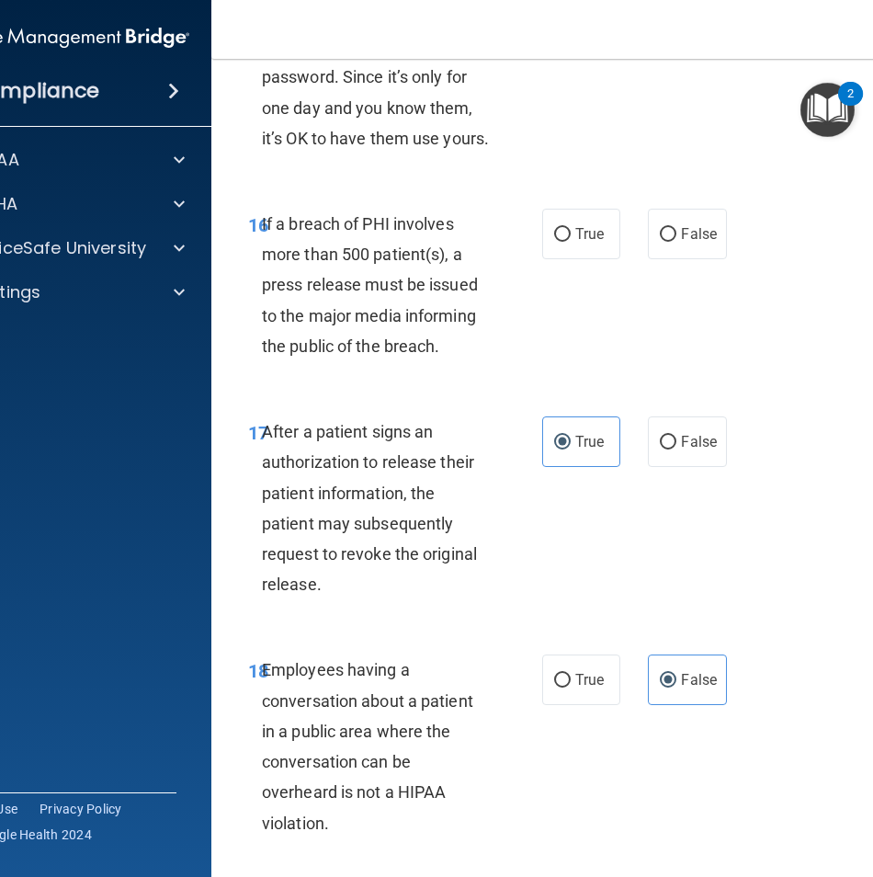
scroll to position [3332, 0]
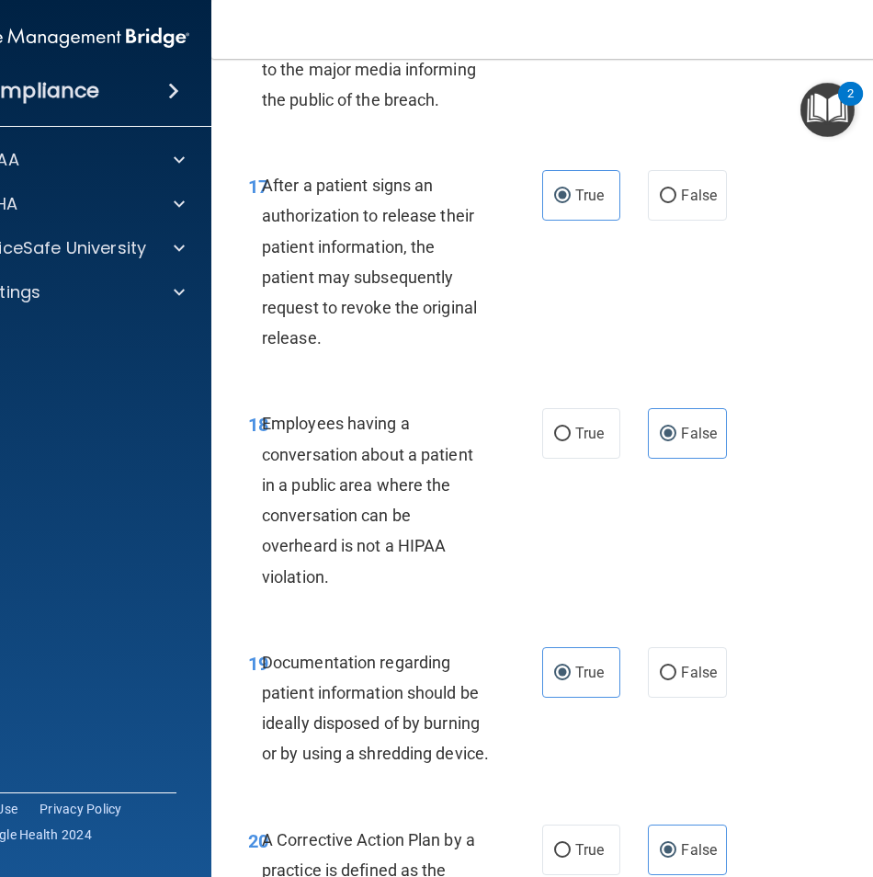
click at [680, 214] on div "17 After a patient signs an authorization to release their patient information,…" at bounding box center [583, 266] width 699 height 238
click at [677, 221] on label "False" at bounding box center [687, 195] width 78 height 51
click at [677, 203] on input "False" at bounding box center [668, 196] width 17 height 14
radio input "true"
radio input "false"
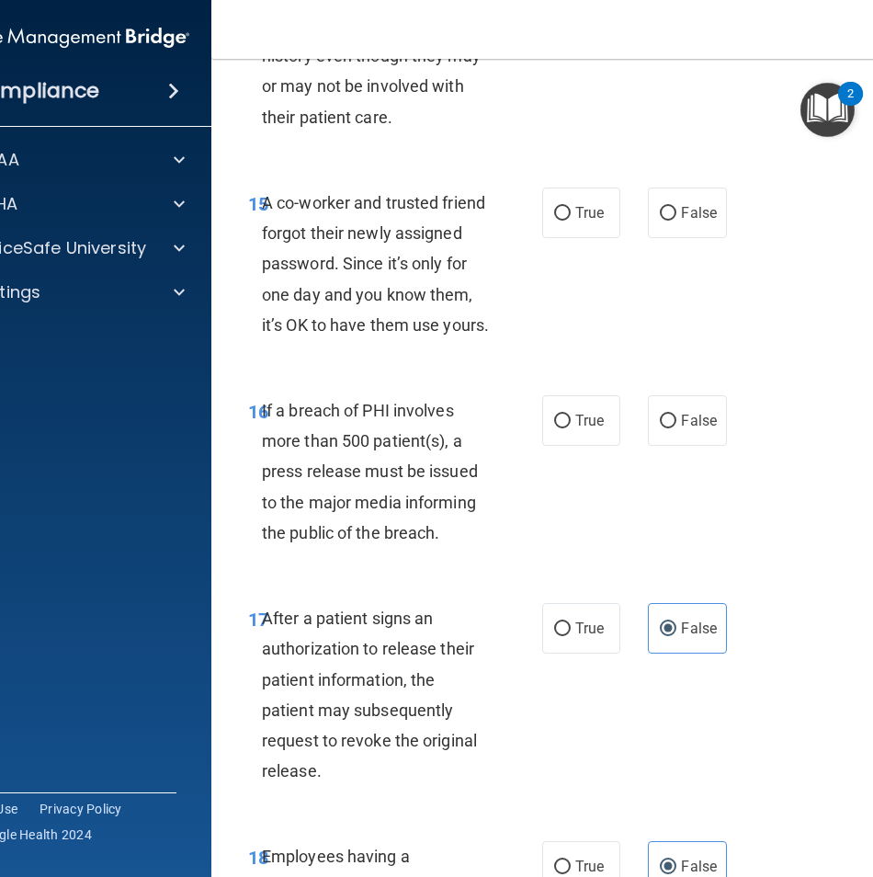
scroll to position [2872, 0]
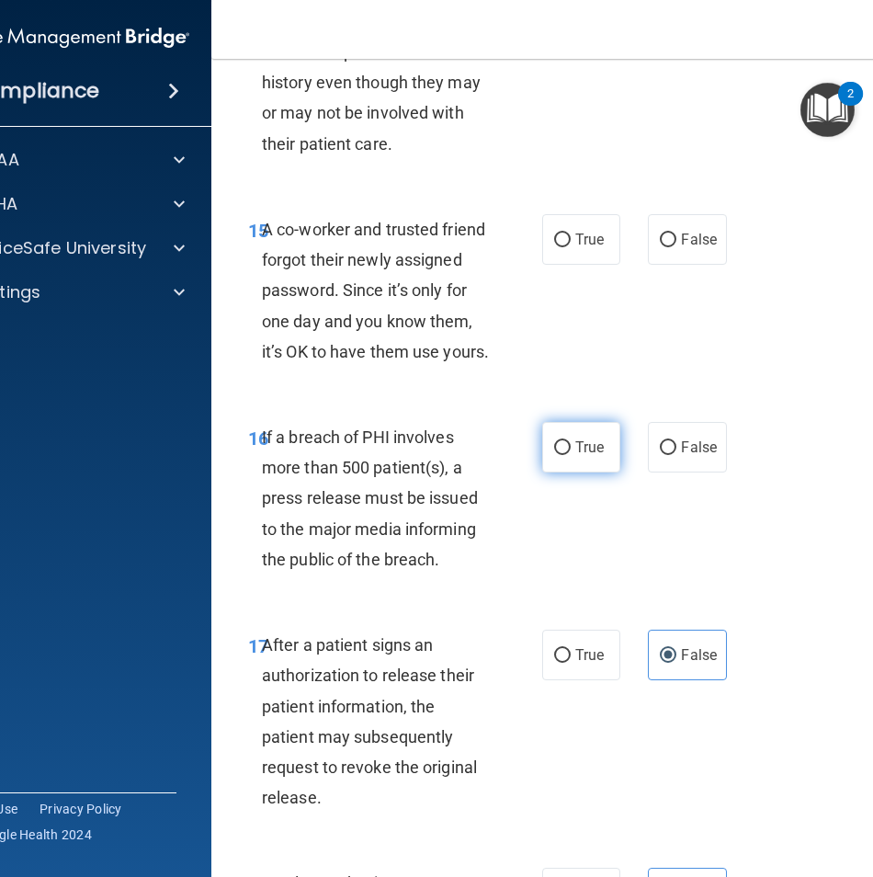
click at [577, 473] on label "True" at bounding box center [581, 447] width 78 height 51
click at [571, 455] on input "True" at bounding box center [562, 448] width 17 height 14
radio input "true"
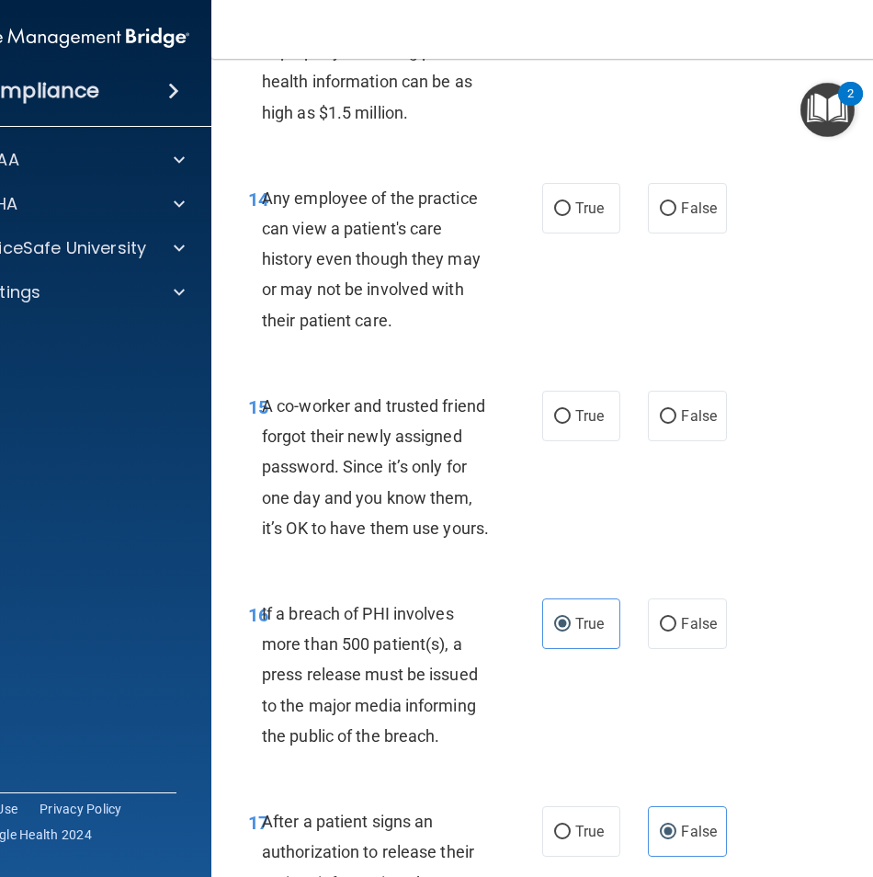
scroll to position [2688, 0]
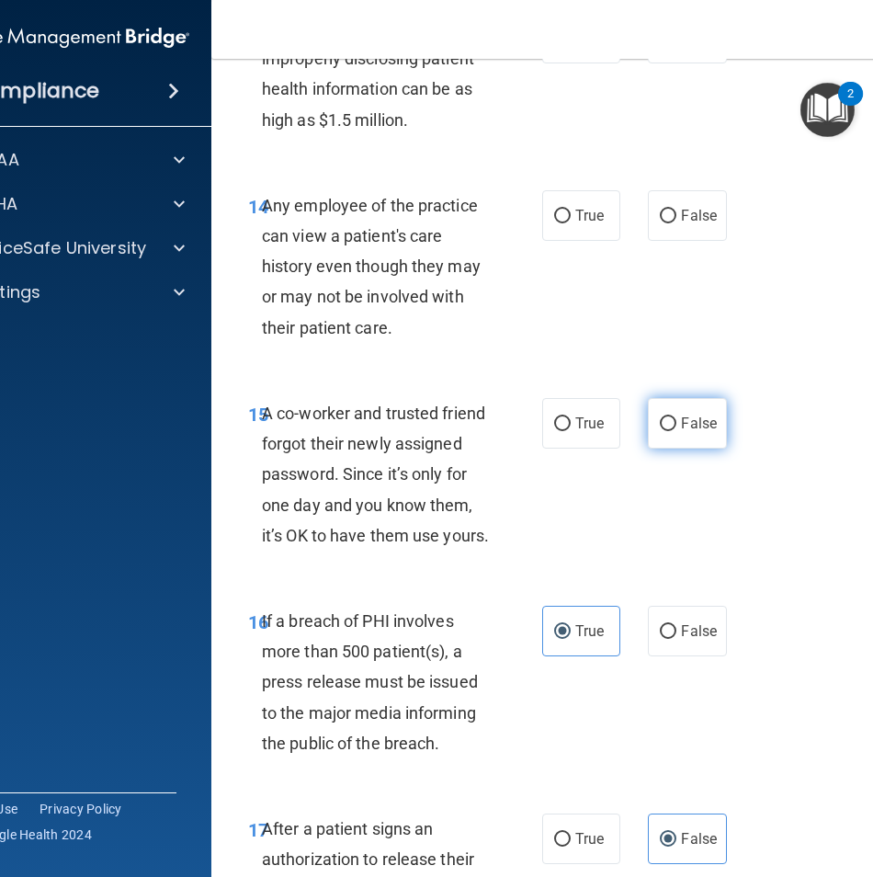
click at [687, 432] on span "False" at bounding box center [699, 423] width 36 height 17
click at [677, 431] on input "False" at bounding box center [668, 424] width 17 height 14
radio input "true"
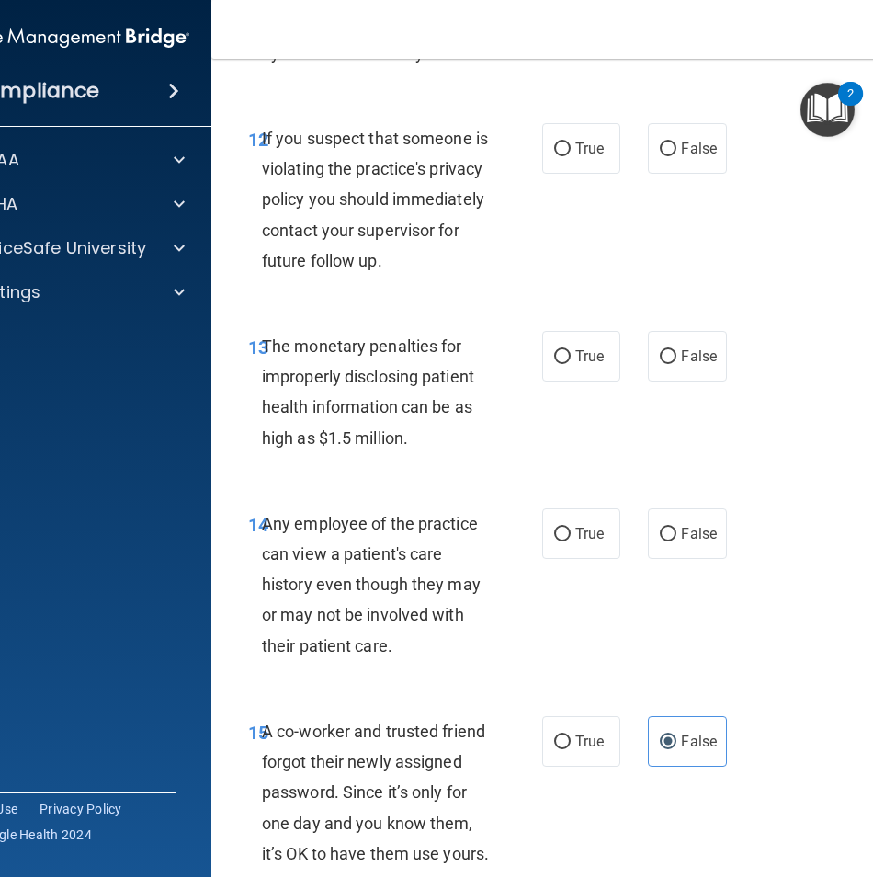
scroll to position [2413, 0]
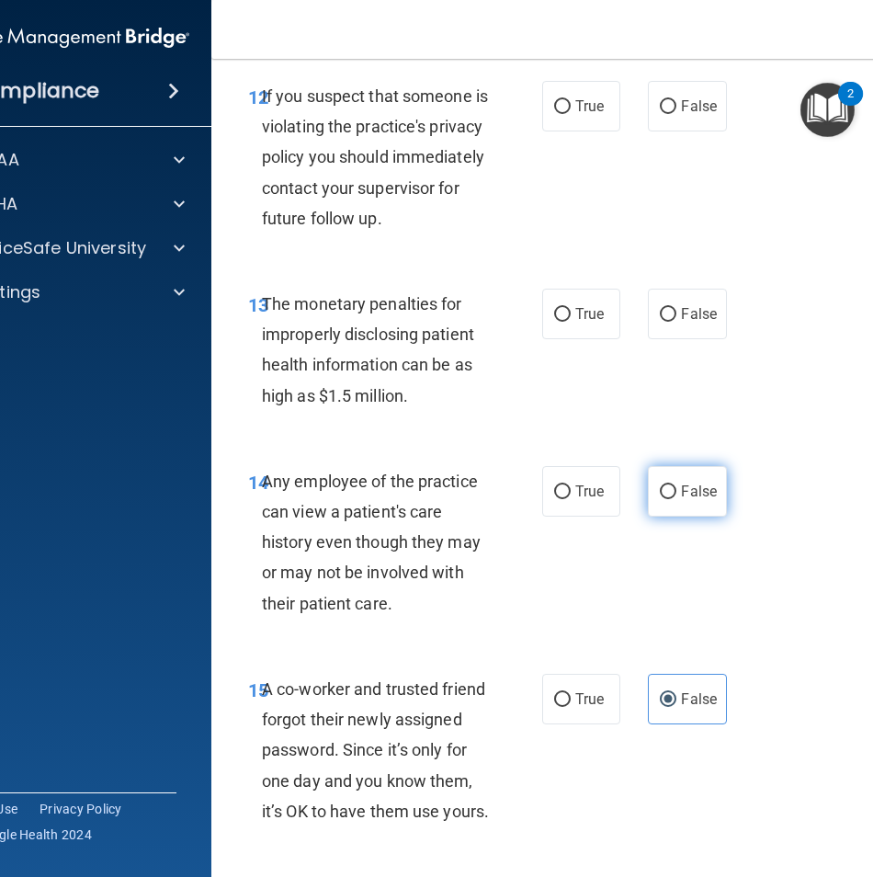
click at [720, 517] on label "False" at bounding box center [687, 491] width 78 height 51
click at [677, 499] on input "False" at bounding box center [668, 492] width 17 height 14
radio input "true"
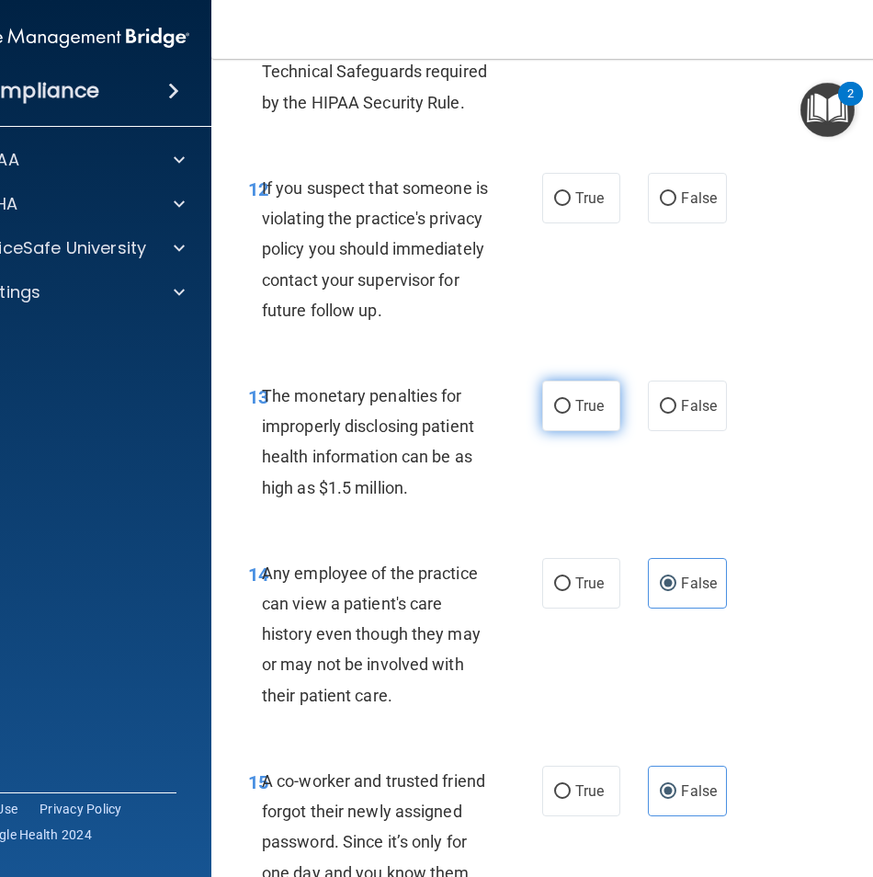
click at [604, 431] on label "True" at bounding box center [581, 406] width 78 height 51
click at [571, 414] on input "True" at bounding box center [562, 407] width 17 height 14
radio input "true"
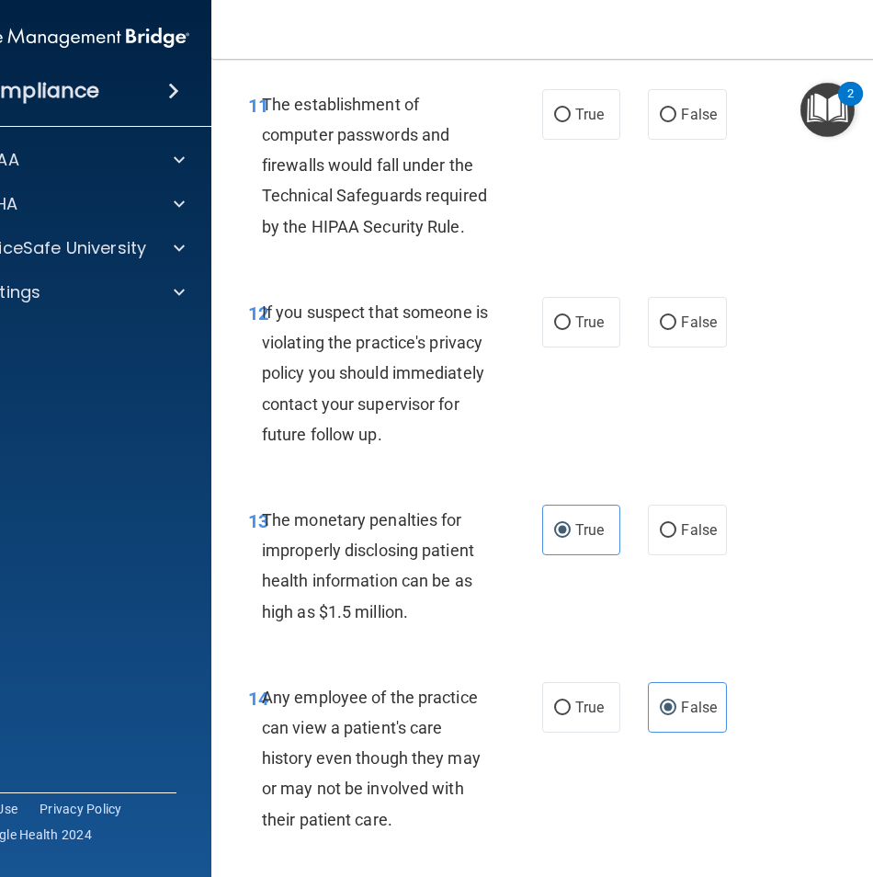
scroll to position [1953, 0]
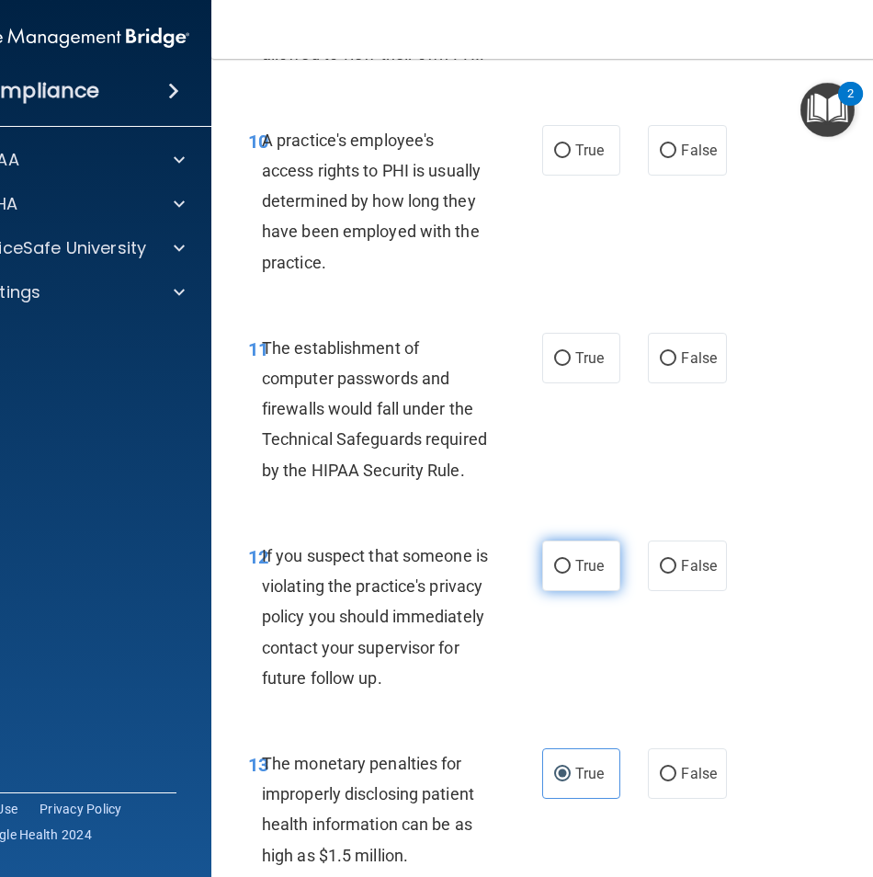
click at [557, 564] on input "True" at bounding box center [562, 567] width 17 height 14
radio input "true"
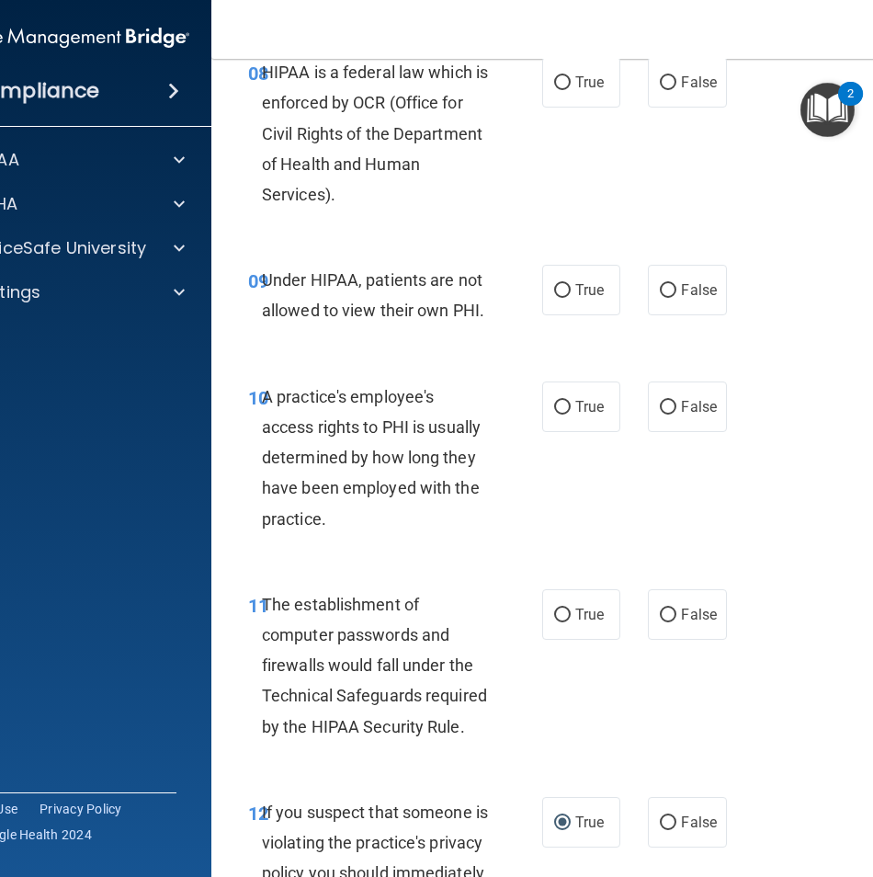
scroll to position [1677, 0]
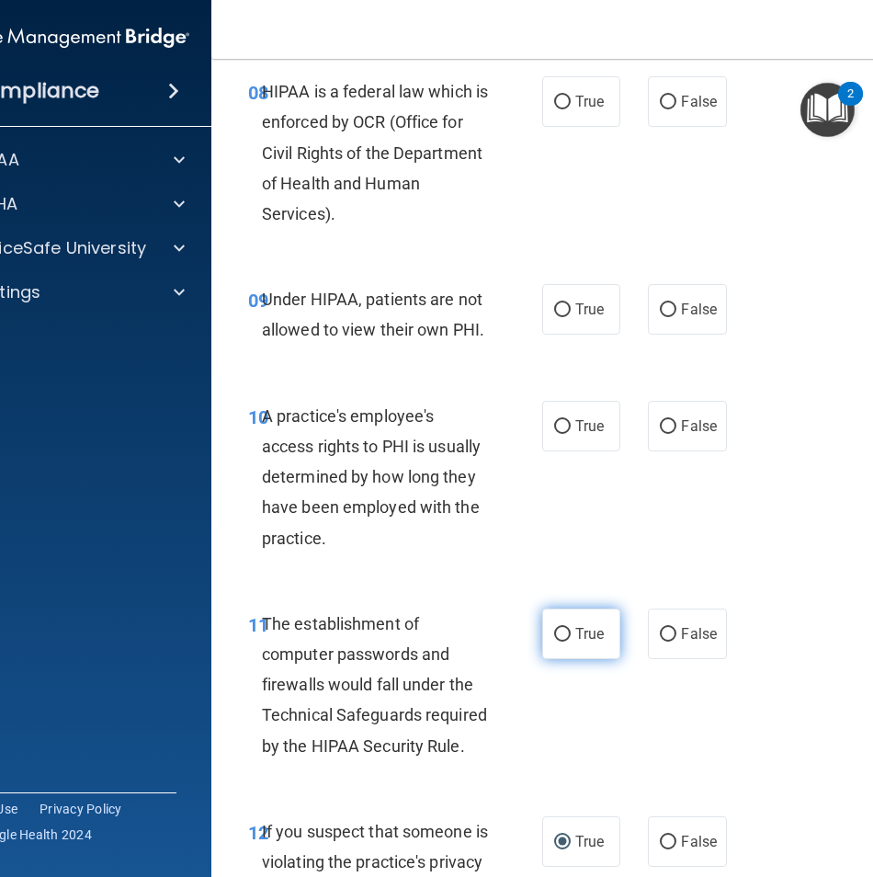
click at [599, 646] on label "True" at bounding box center [581, 634] width 78 height 51
click at [571, 642] on input "True" at bounding box center [562, 635] width 17 height 14
radio input "true"
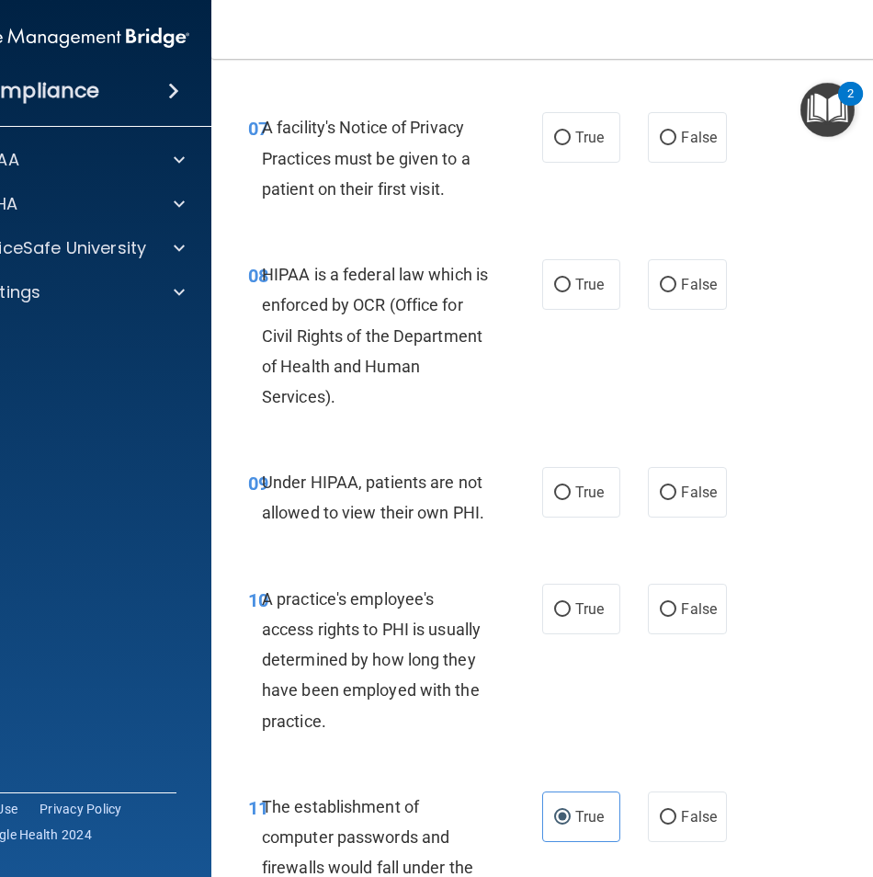
scroll to position [1493, 0]
click at [700, 611] on span "False" at bounding box center [699, 609] width 36 height 17
click at [677, 611] on input "False" at bounding box center [668, 611] width 17 height 14
radio input "true"
click at [575, 503] on label "True" at bounding box center [581, 493] width 78 height 51
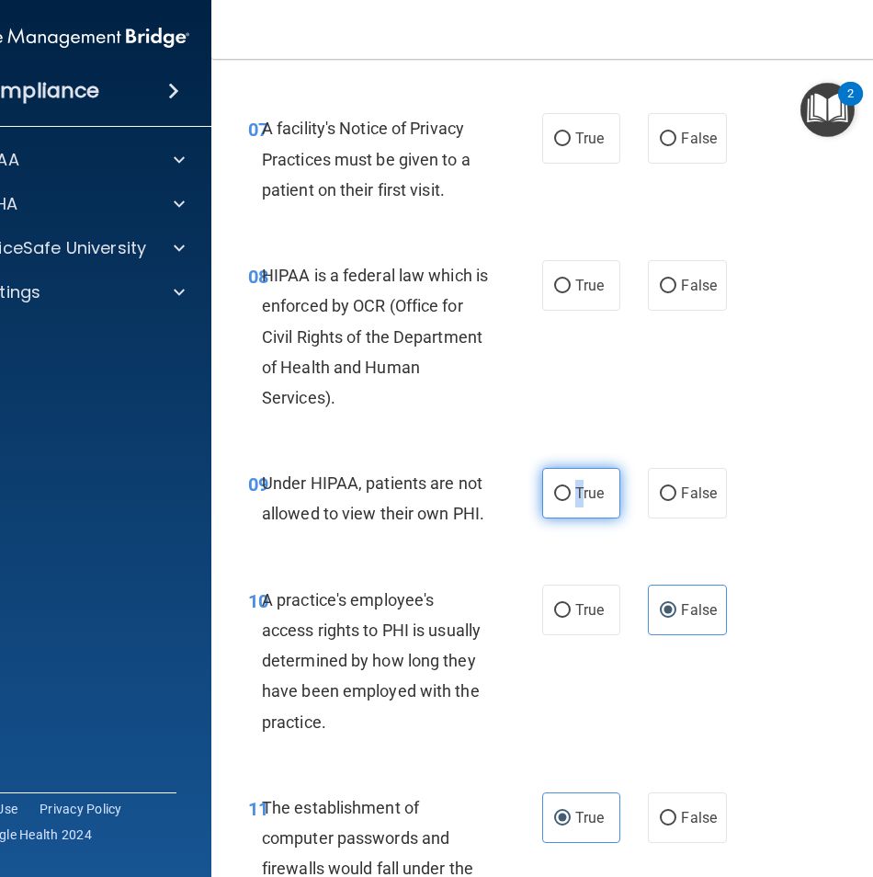
drag, startPoint x: 575, startPoint y: 503, endPoint x: 553, endPoint y: 498, distance: 22.5
click at [554, 498] on input "True" at bounding box center [562, 494] width 17 height 14
radio input "true"
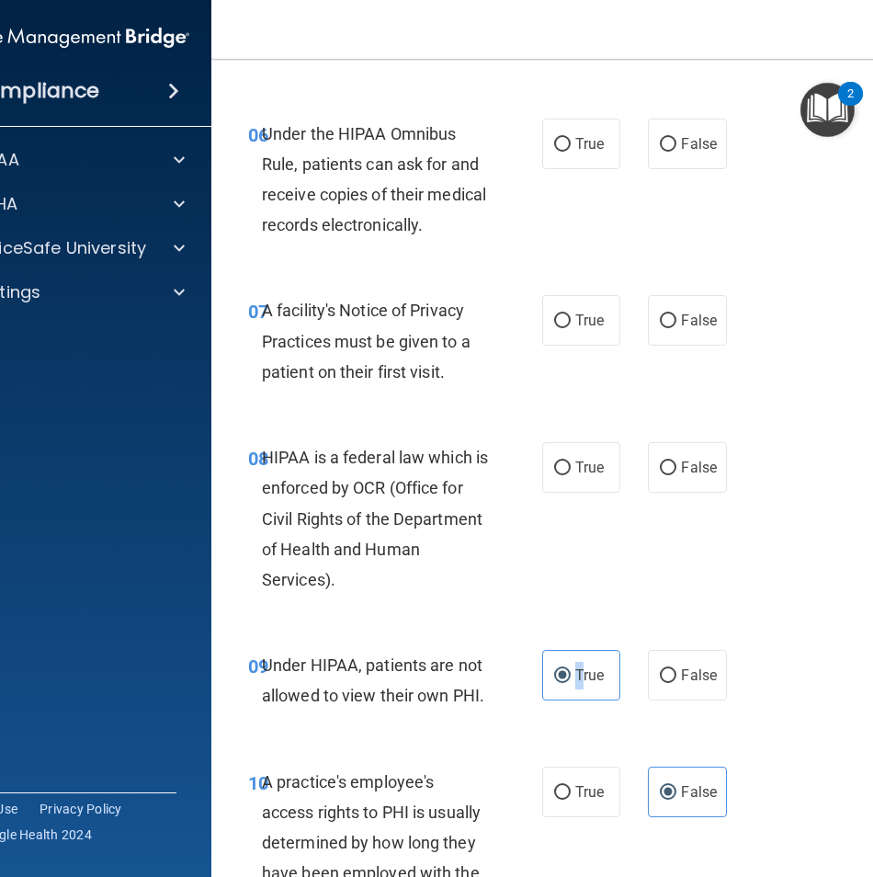
scroll to position [1309, 0]
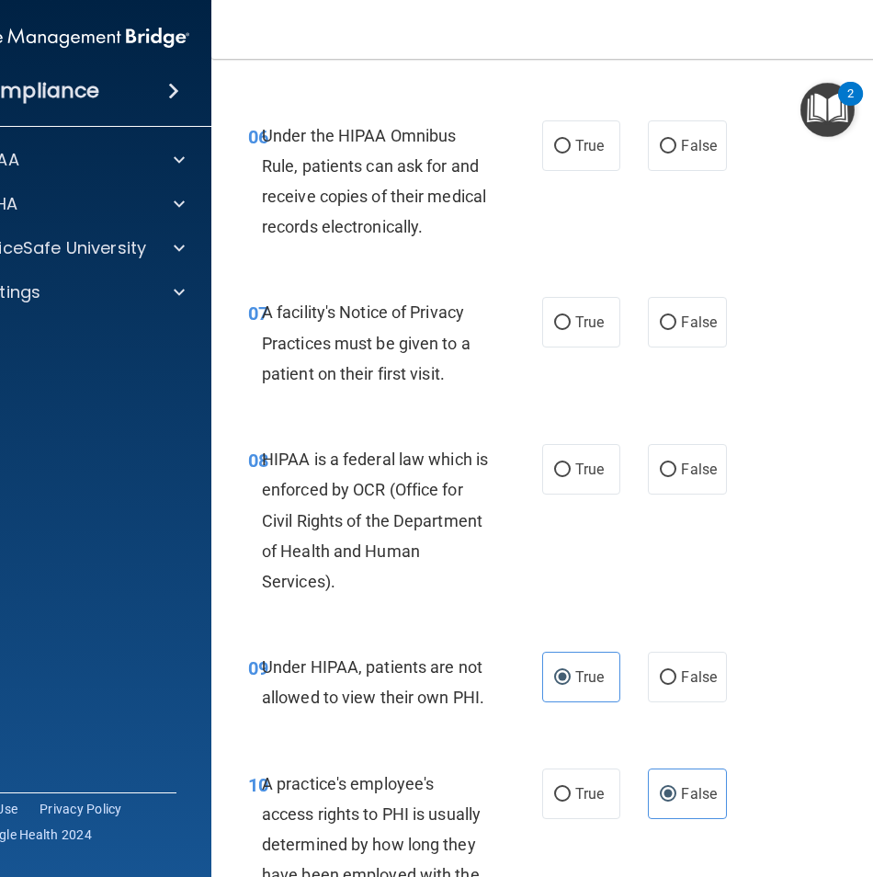
click at [544, 577] on div "08 HIPAA is a federal law which is enforced by OCR (Office for Civil Rights of …" at bounding box center [395, 525] width 349 height 162
click at [663, 659] on label "False" at bounding box center [687, 677] width 78 height 51
click at [663, 671] on input "False" at bounding box center [668, 678] width 17 height 14
radio input "true"
radio input "false"
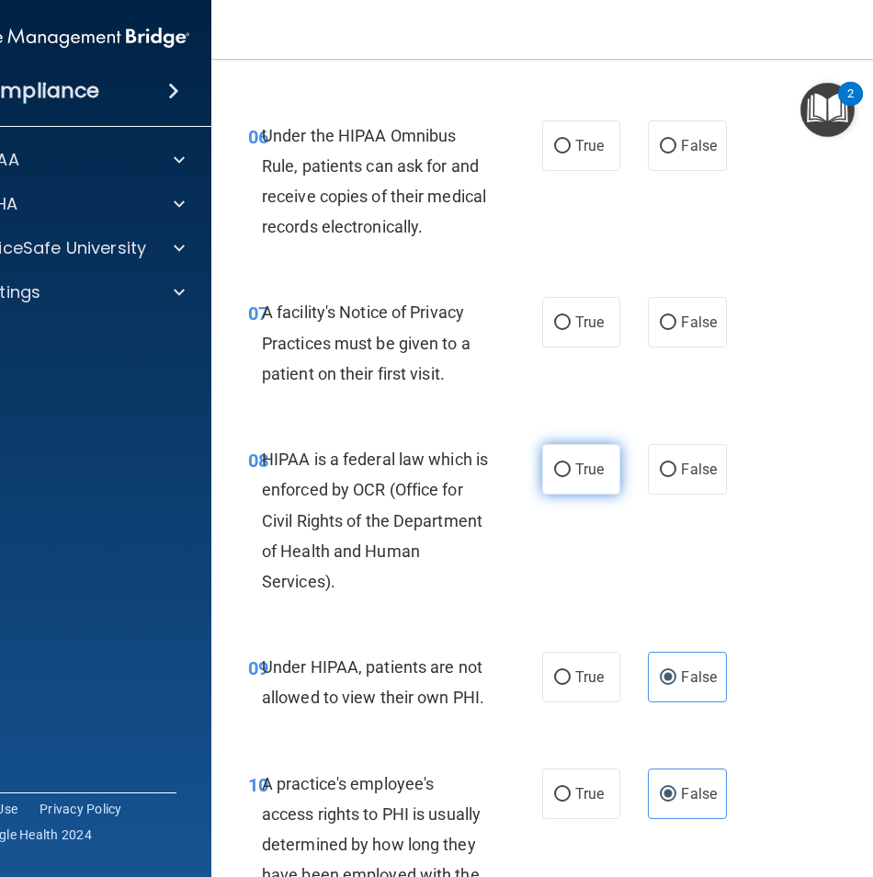
click at [565, 477] on label "True" at bounding box center [581, 469] width 78 height 51
click at [565, 477] on input "True" at bounding box center [562, 470] width 17 height 14
radio input "true"
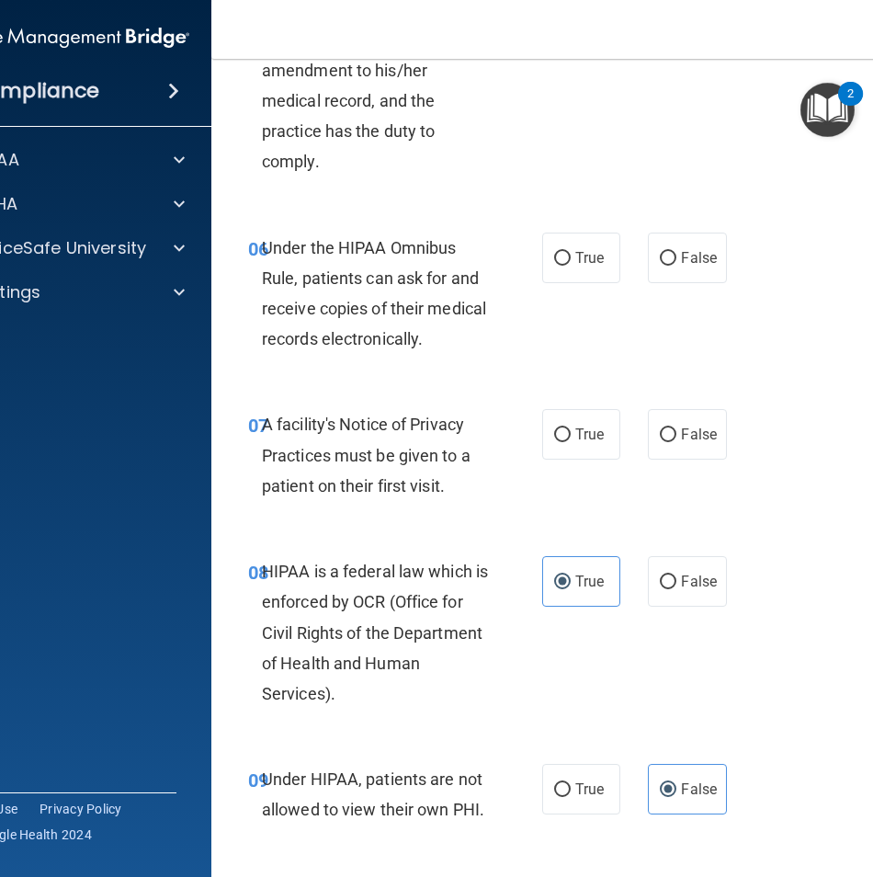
scroll to position [1033, 0]
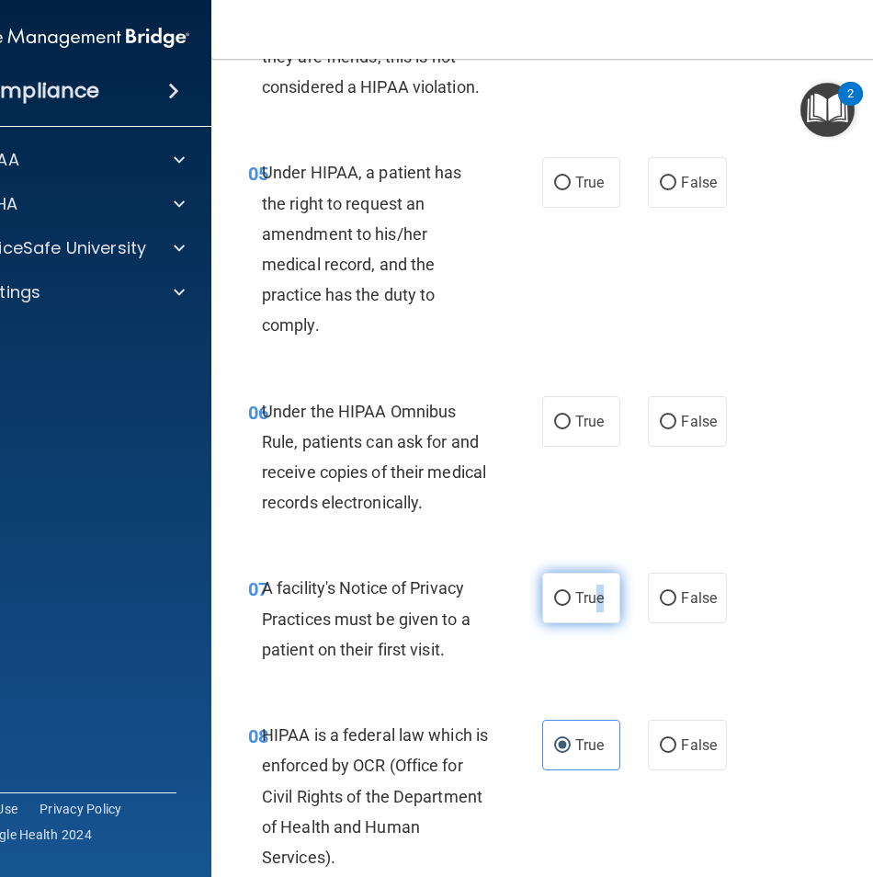
click at [596, 602] on span "True" at bounding box center [590, 597] width 29 height 17
drag, startPoint x: 596, startPoint y: 602, endPoint x: 538, endPoint y: 599, distance: 58.0
click at [554, 592] on input "True" at bounding box center [562, 599] width 17 height 14
radio input "true"
click at [548, 646] on div "07 A facility's Notice of Privacy Practices must be given to a patient on their…" at bounding box center [395, 623] width 349 height 101
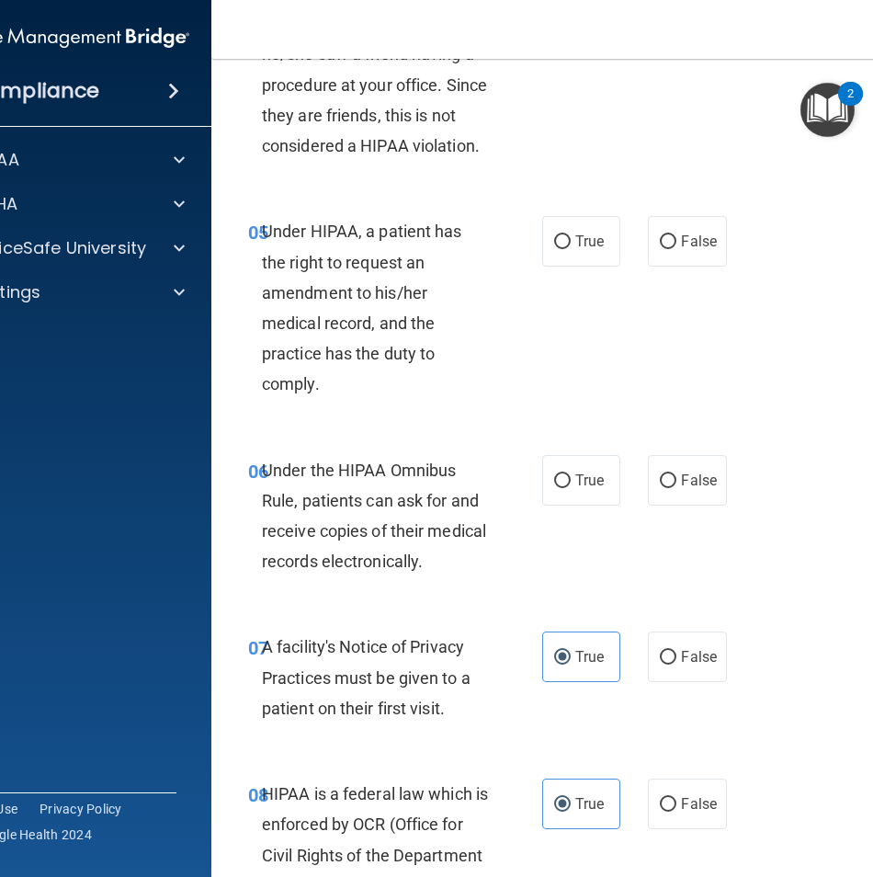
scroll to position [942, 0]
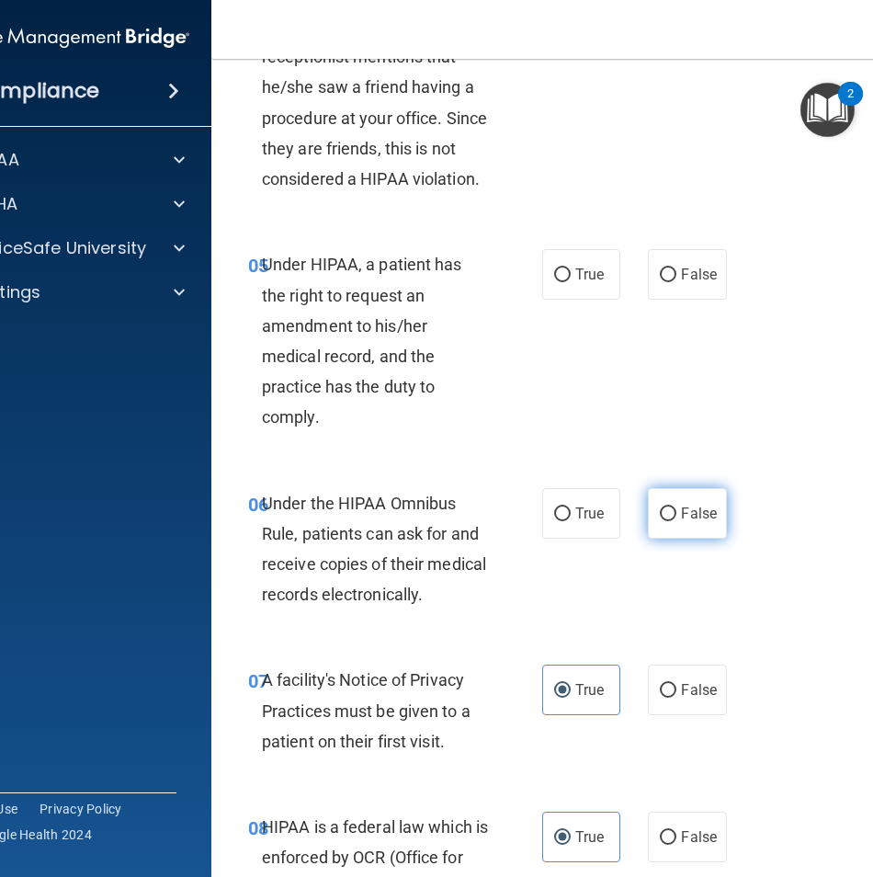
click at [682, 517] on span "False" at bounding box center [699, 513] width 36 height 17
click at [677, 517] on input "False" at bounding box center [668, 515] width 17 height 14
radio input "true"
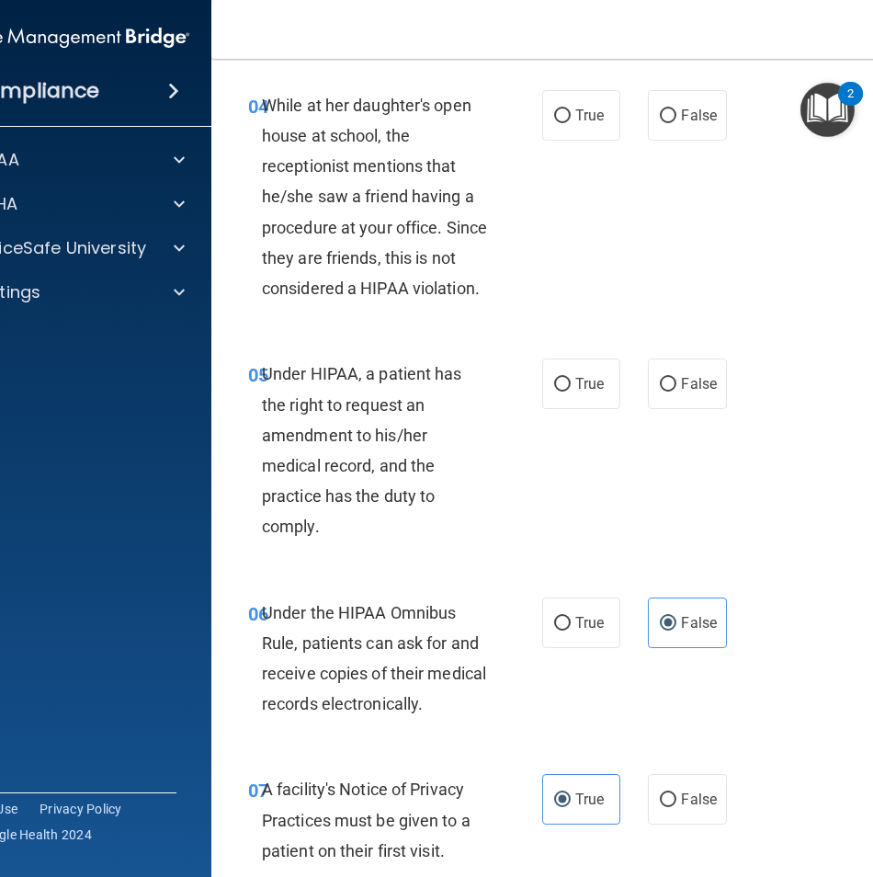
scroll to position [666, 0]
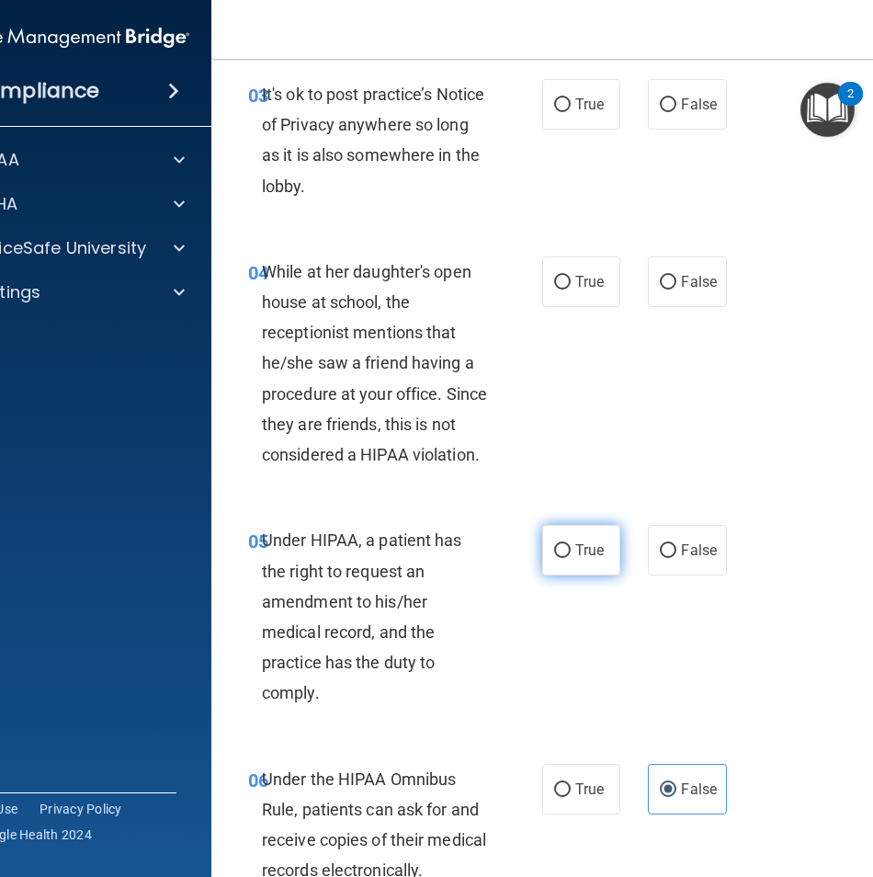
click at [609, 560] on label "True" at bounding box center [581, 550] width 78 height 51
click at [571, 558] on input "True" at bounding box center [562, 551] width 17 height 14
radio input "true"
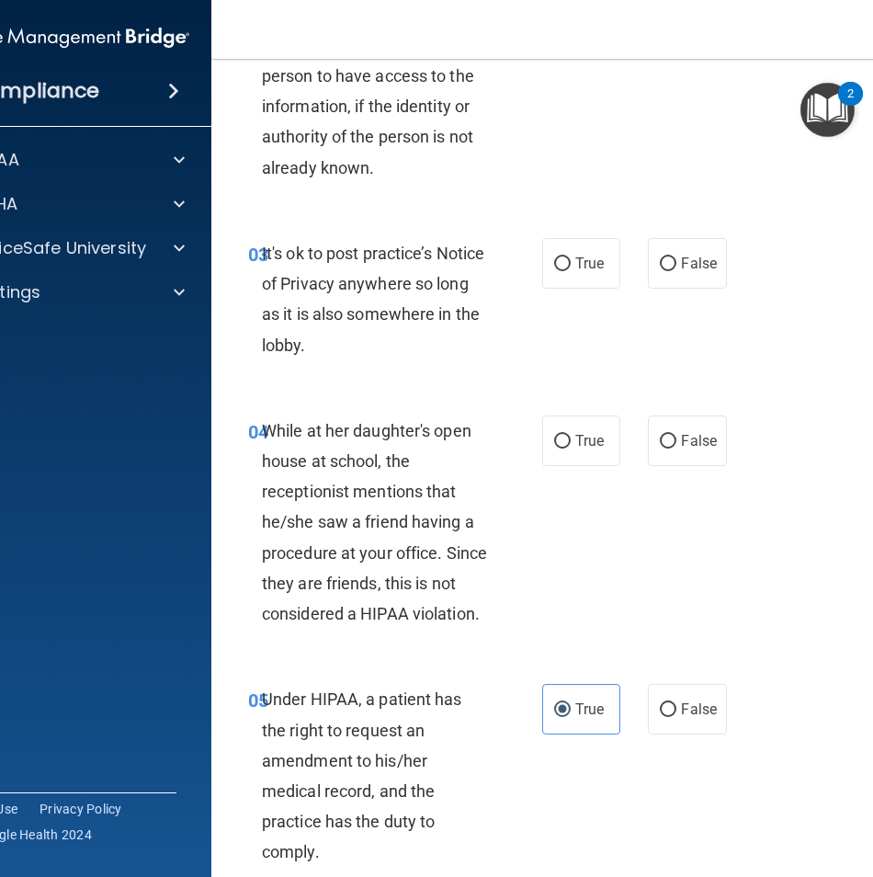
scroll to position [482, 0]
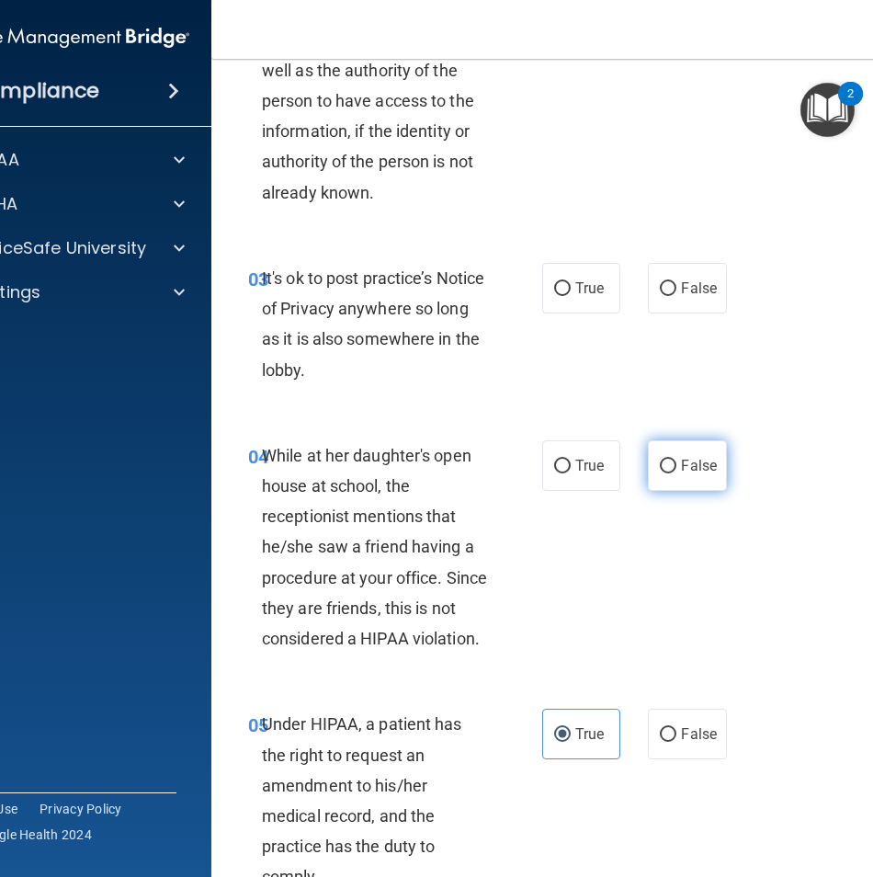
click at [696, 468] on span "False" at bounding box center [699, 465] width 36 height 17
click at [677, 468] on input "False" at bounding box center [668, 467] width 17 height 14
radio input "true"
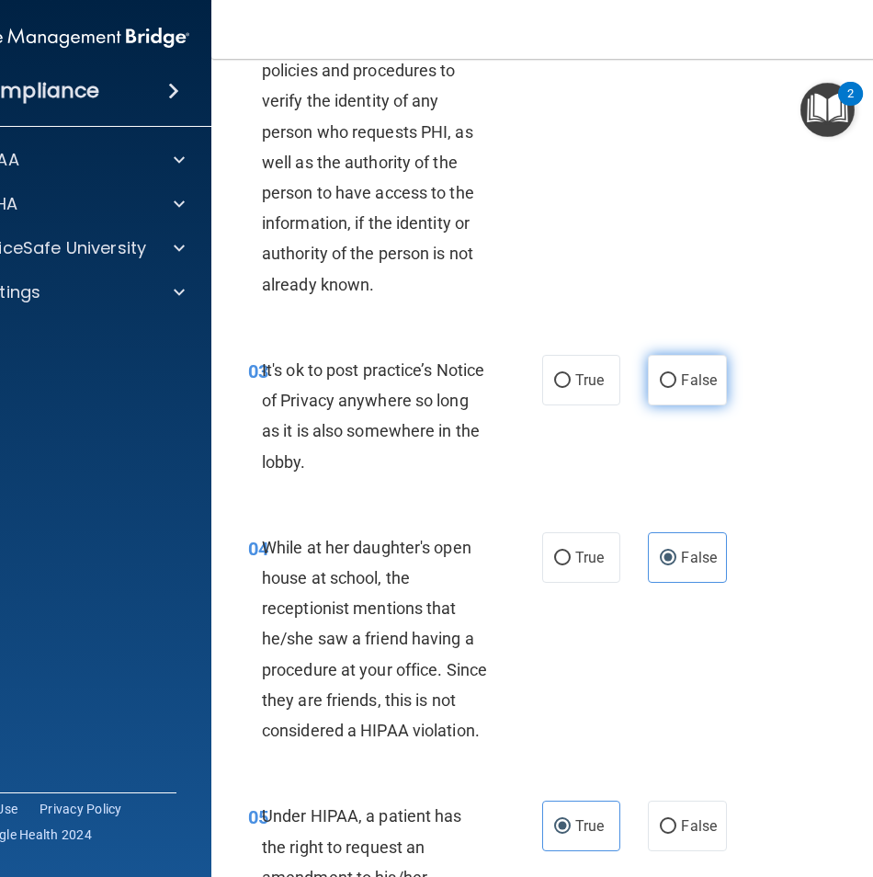
click at [690, 376] on span "False" at bounding box center [699, 379] width 36 height 17
click at [677, 376] on input "False" at bounding box center [668, 381] width 17 height 14
radio input "true"
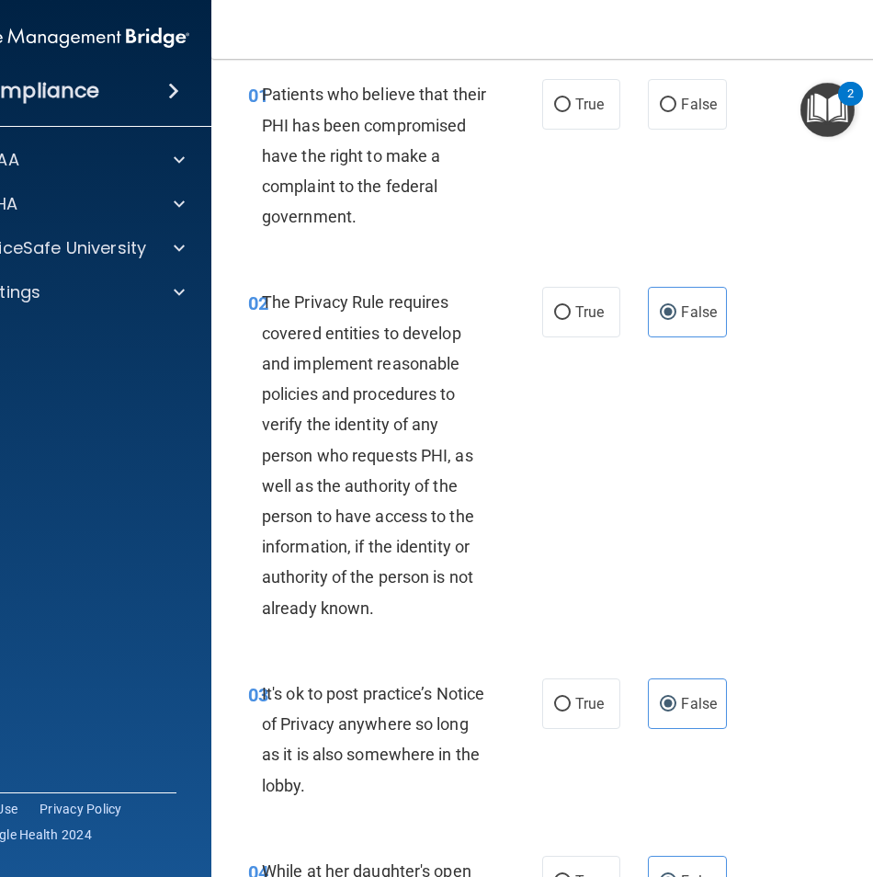
scroll to position [22, 0]
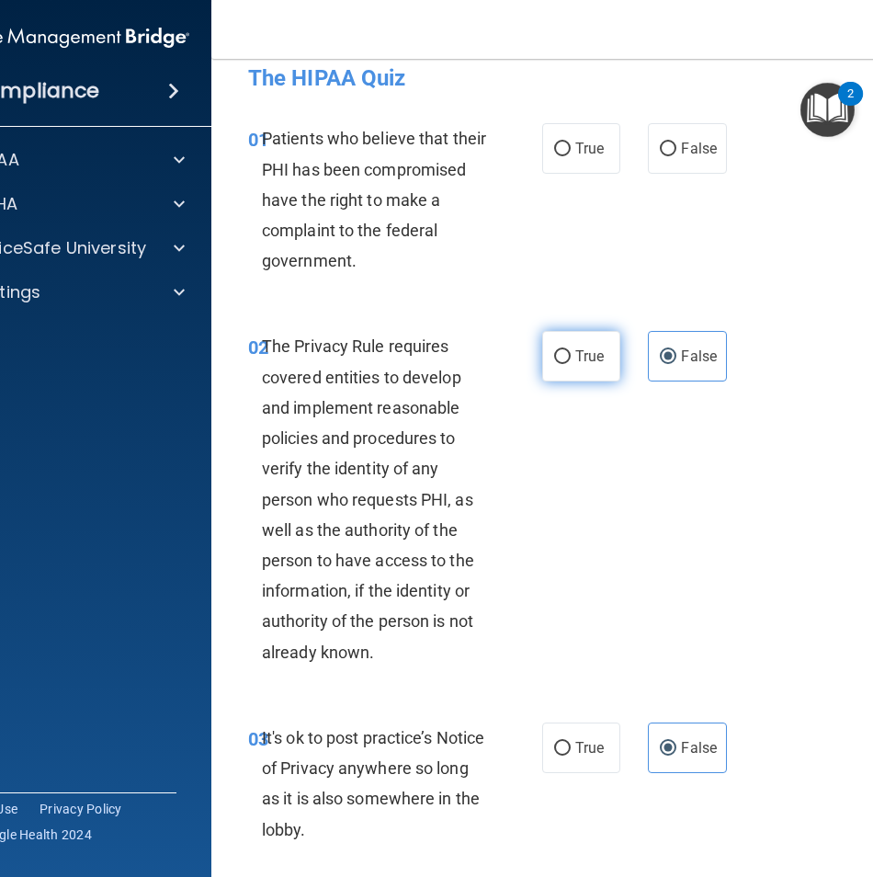
click at [575, 369] on label "True" at bounding box center [581, 356] width 78 height 51
click at [571, 364] on input "True" at bounding box center [562, 357] width 17 height 14
radio input "true"
radio input "false"
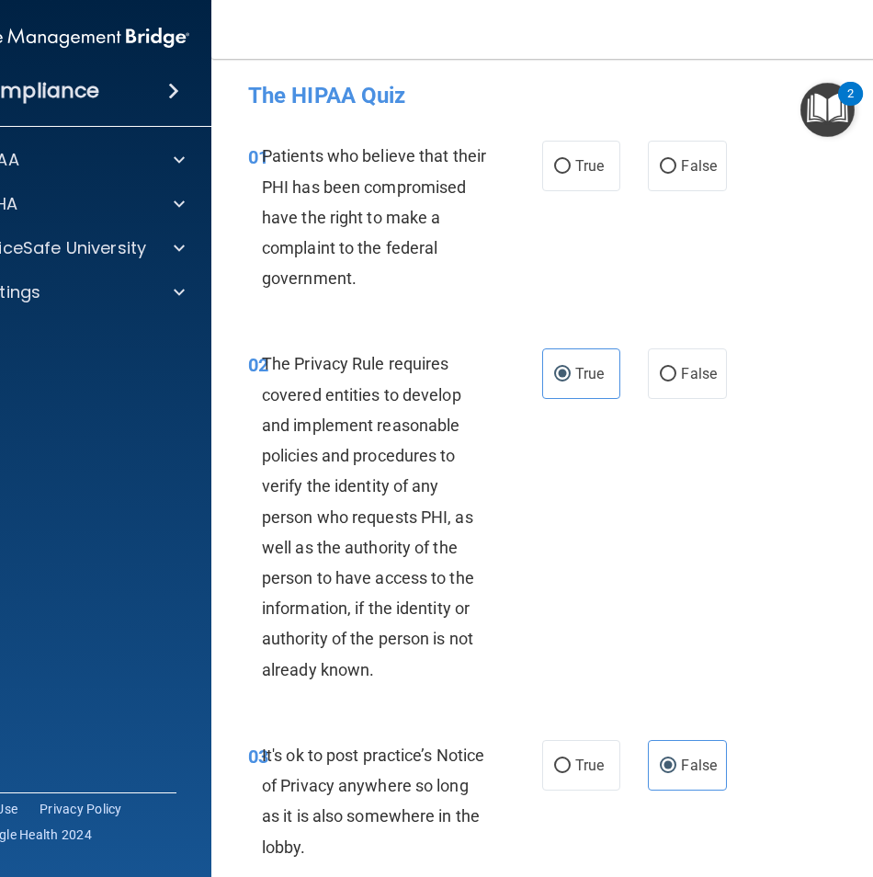
scroll to position [0, 0]
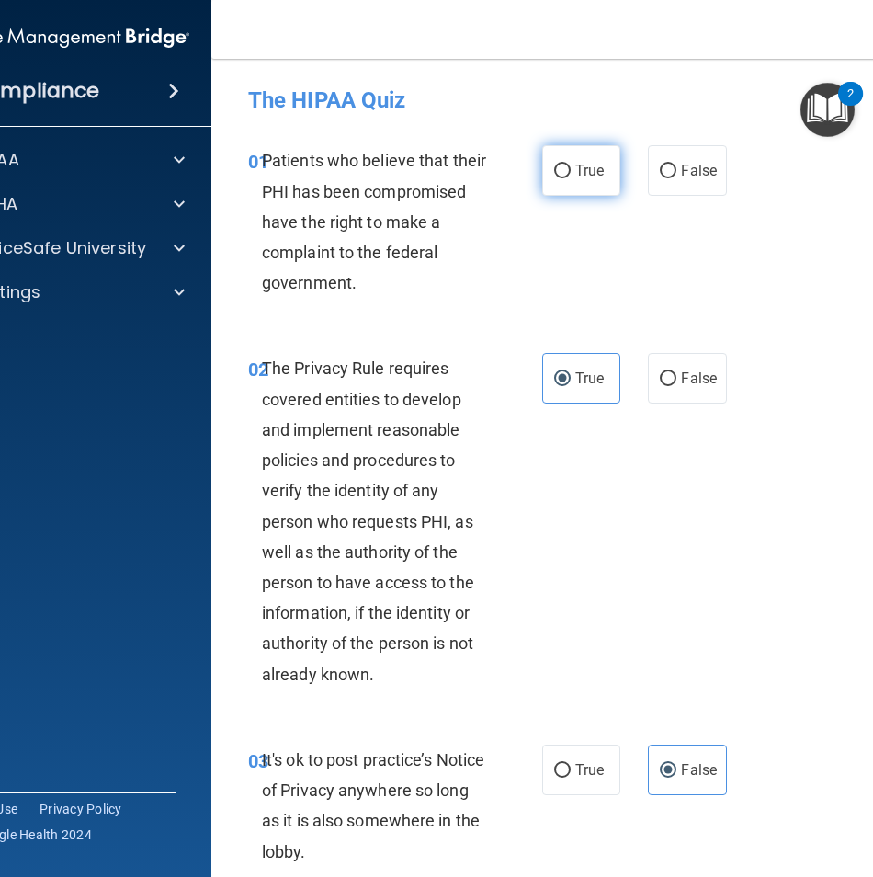
click at [590, 150] on label "True" at bounding box center [581, 170] width 78 height 51
click at [571, 165] on input "True" at bounding box center [562, 172] width 17 height 14
radio input "true"
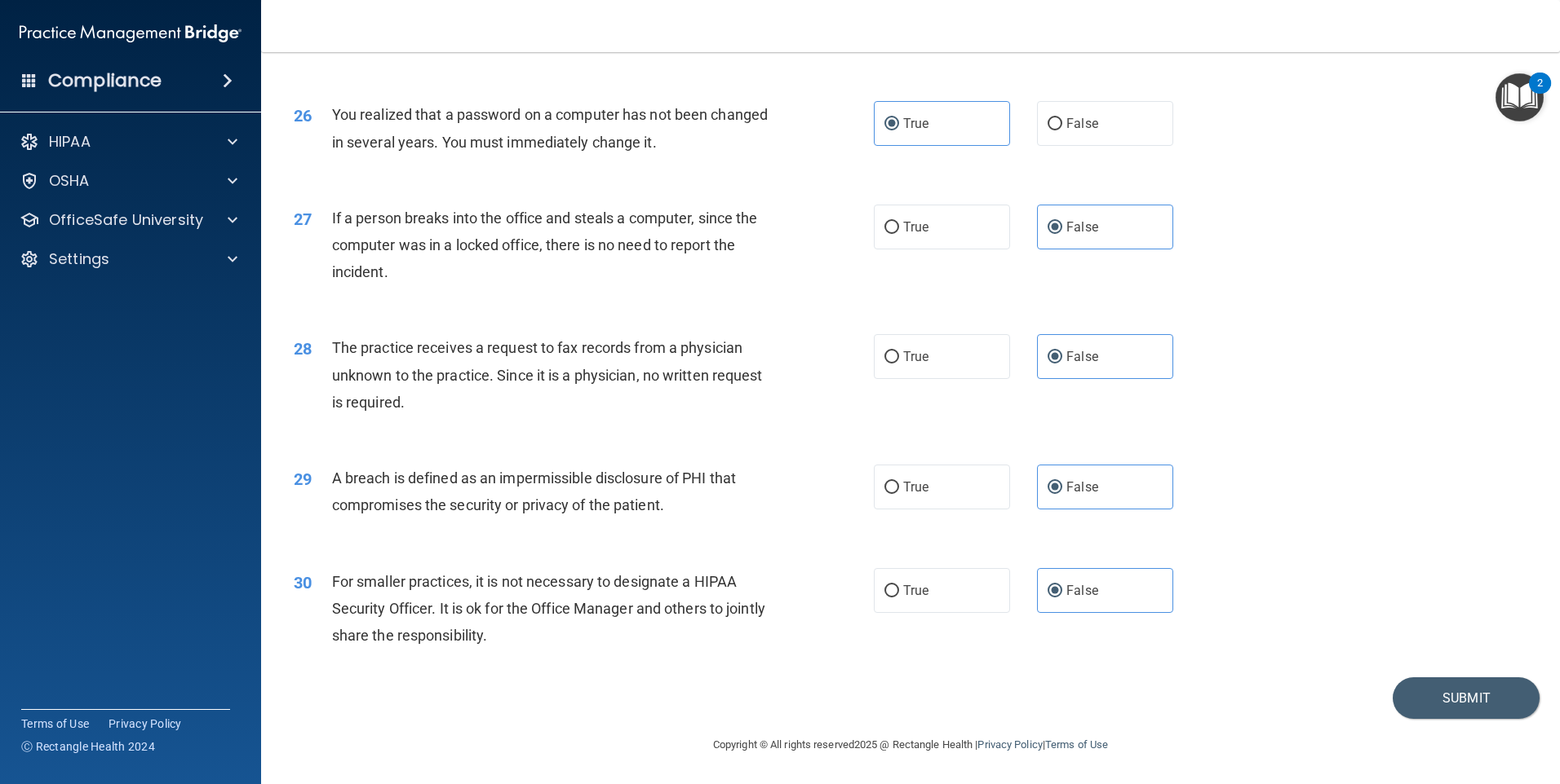
scroll to position [3102, 0]
click at [775, 699] on button "Submit" at bounding box center [1465, 698] width 146 height 42
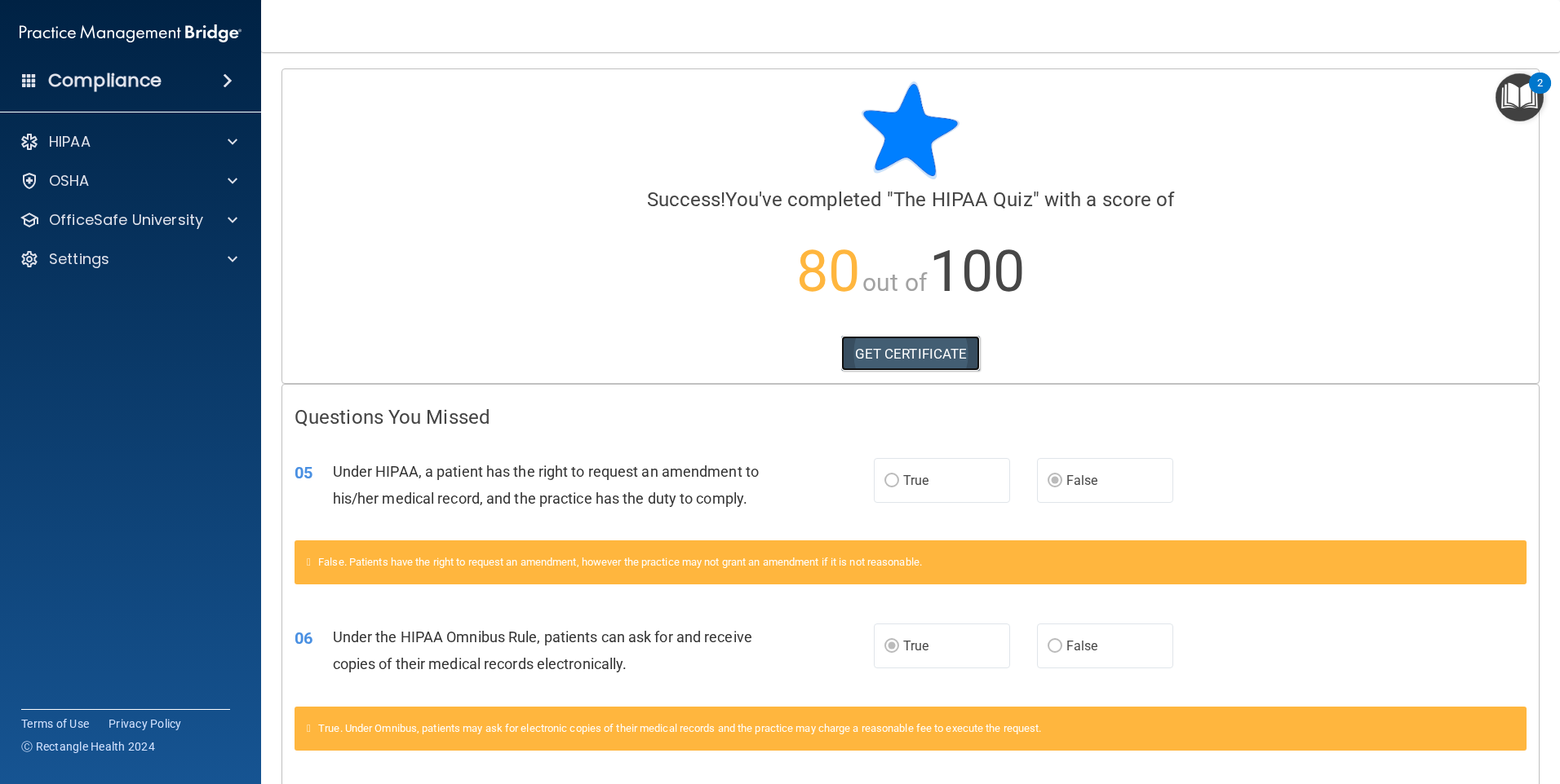
click at [775, 354] on link "GET CERTIFICATE" at bounding box center [910, 354] width 139 height 35
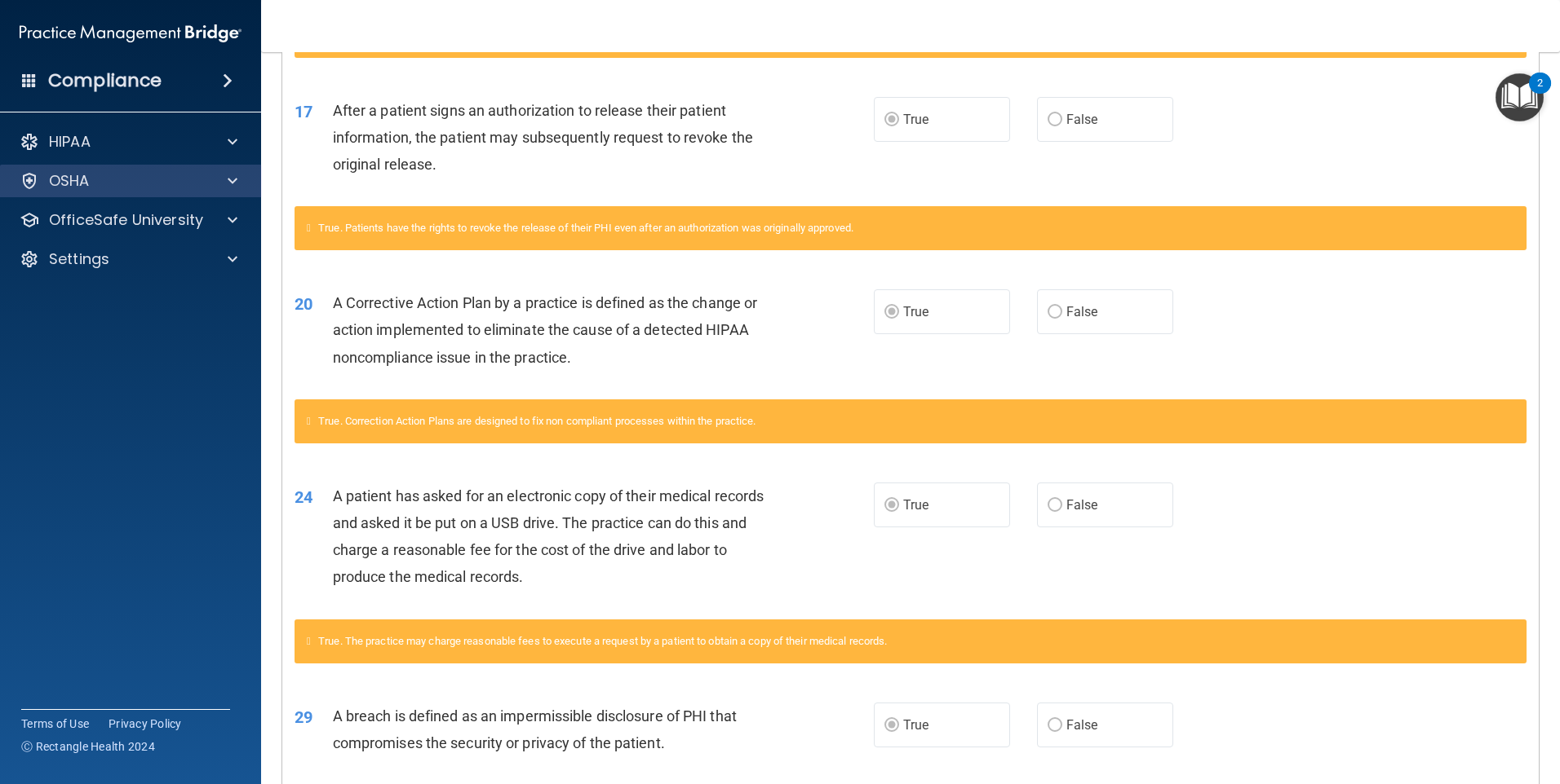
scroll to position [835, 0]
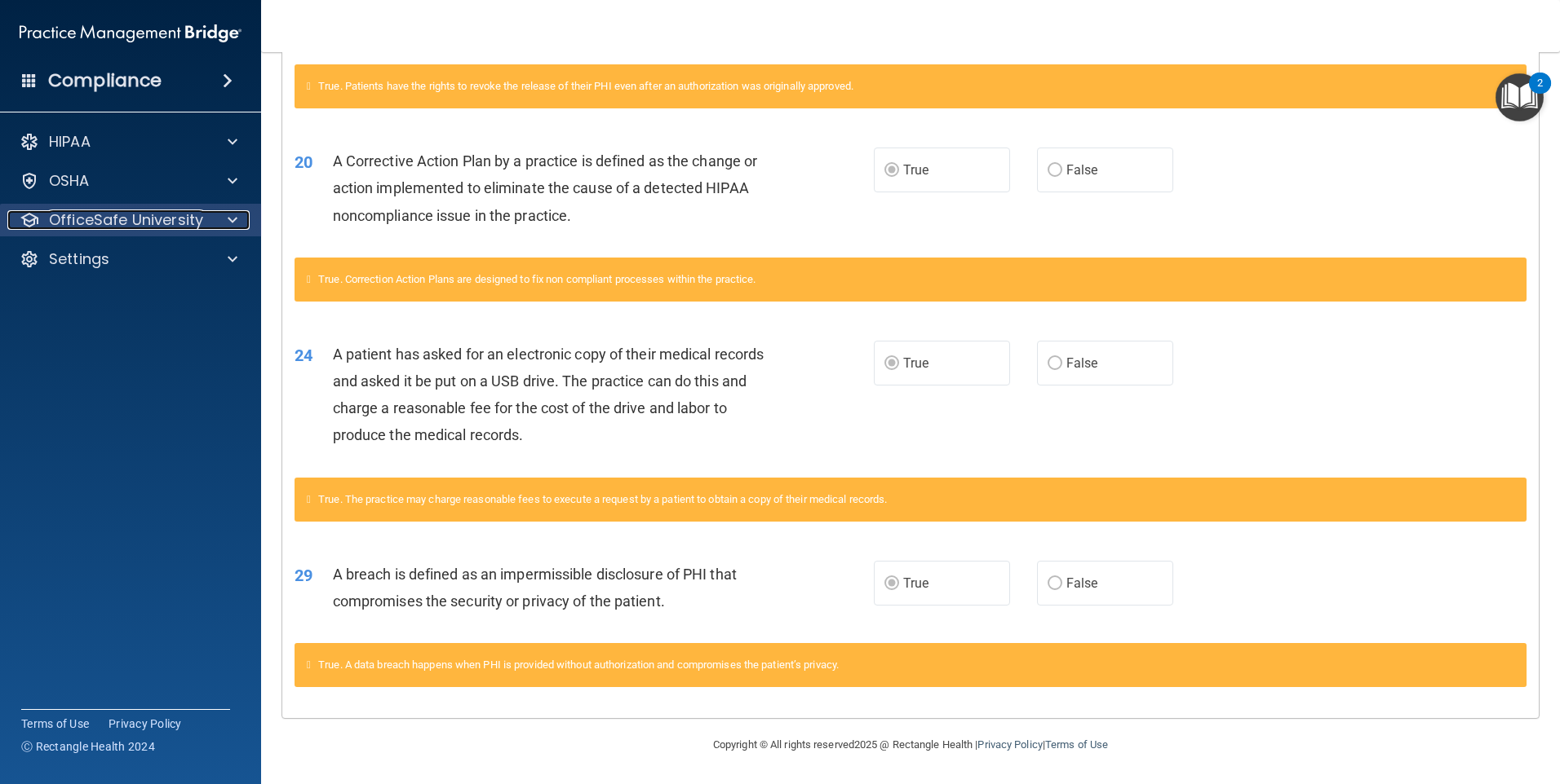
click at [162, 210] on p "OfficeSafe University" at bounding box center [126, 220] width 154 height 20
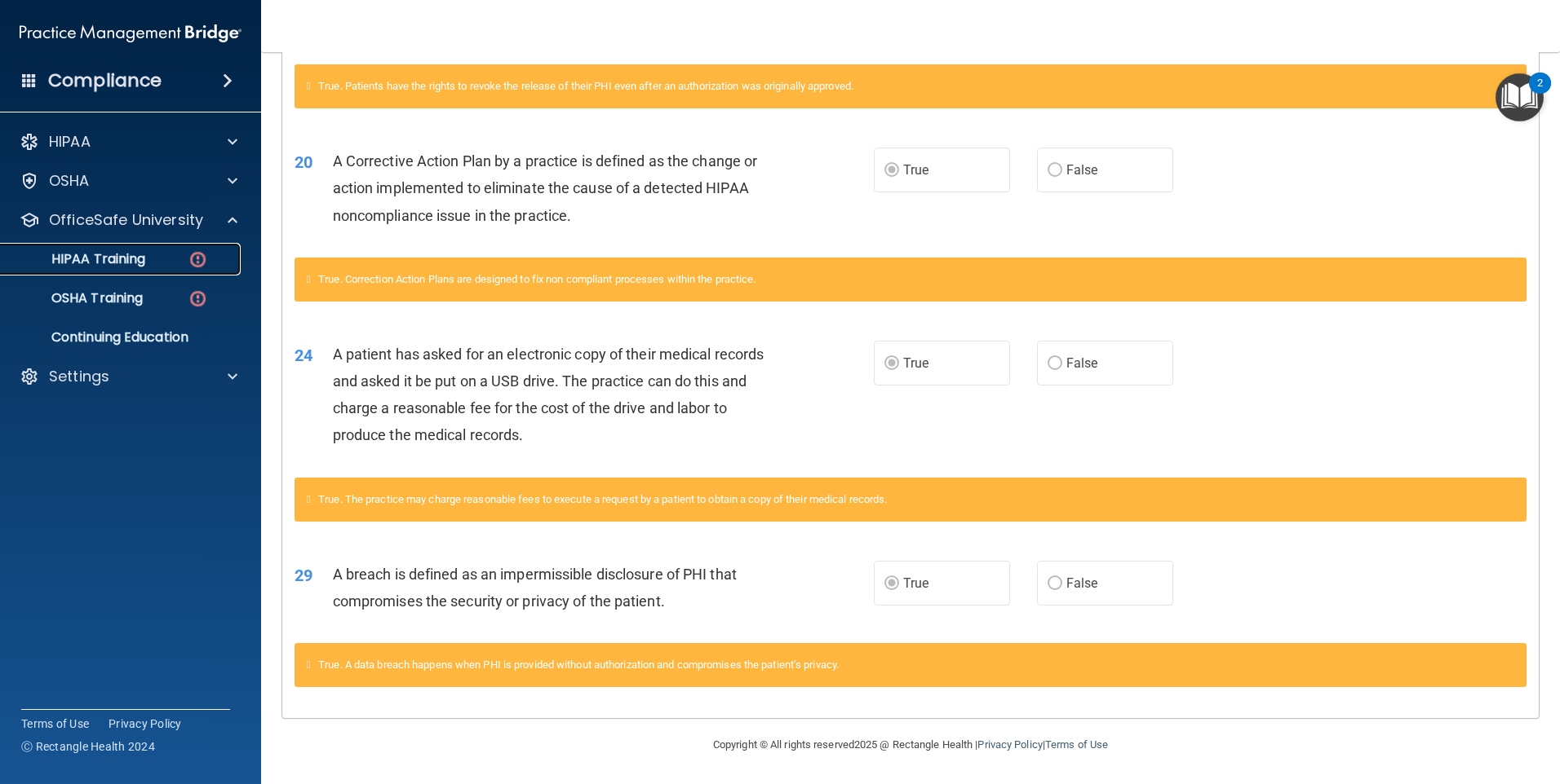
click at [198, 258] on img at bounding box center [197, 259] width 20 height 20
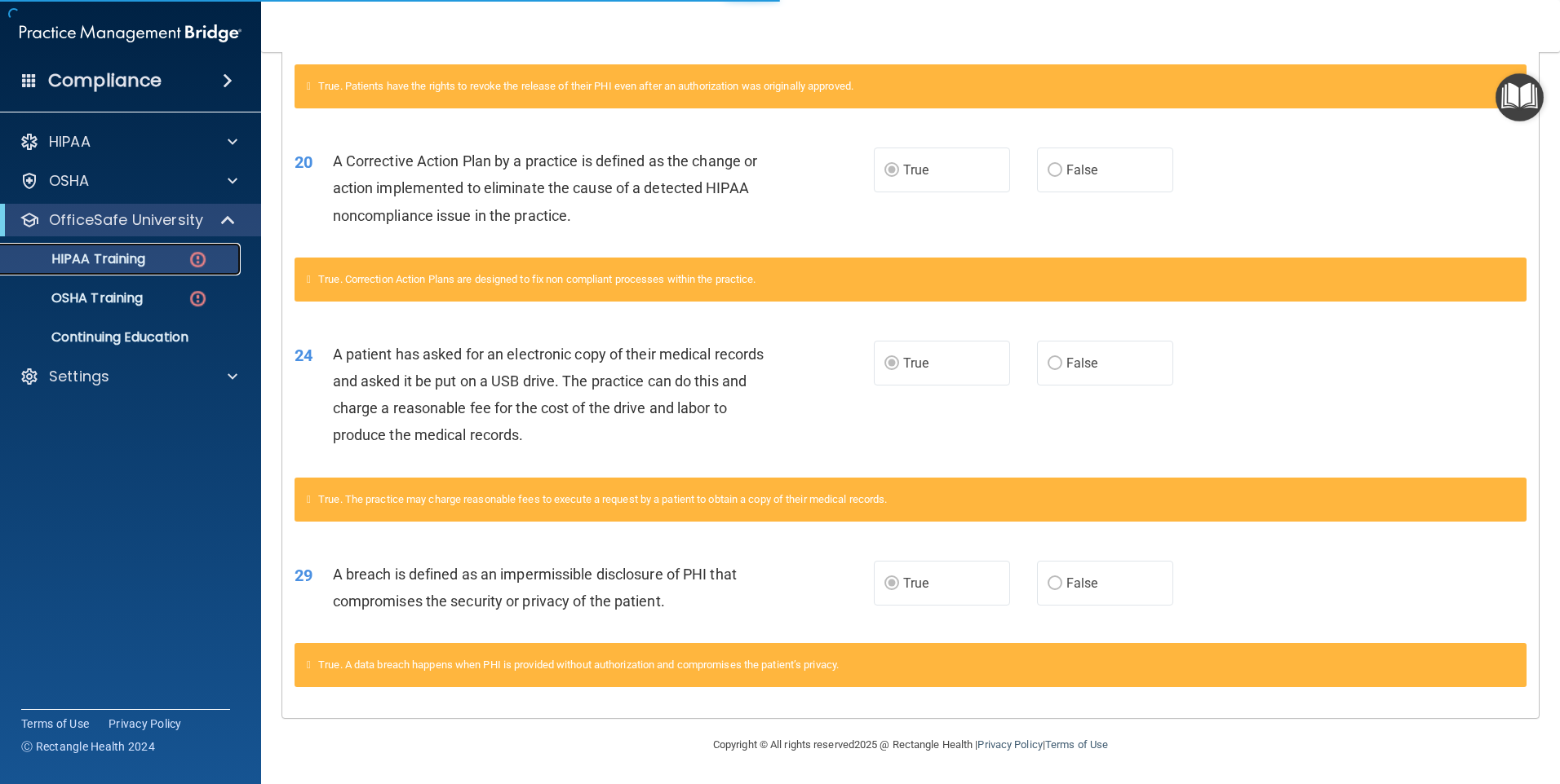
click at [210, 264] on div "HIPAA Training" at bounding box center [122, 259] width 223 height 16
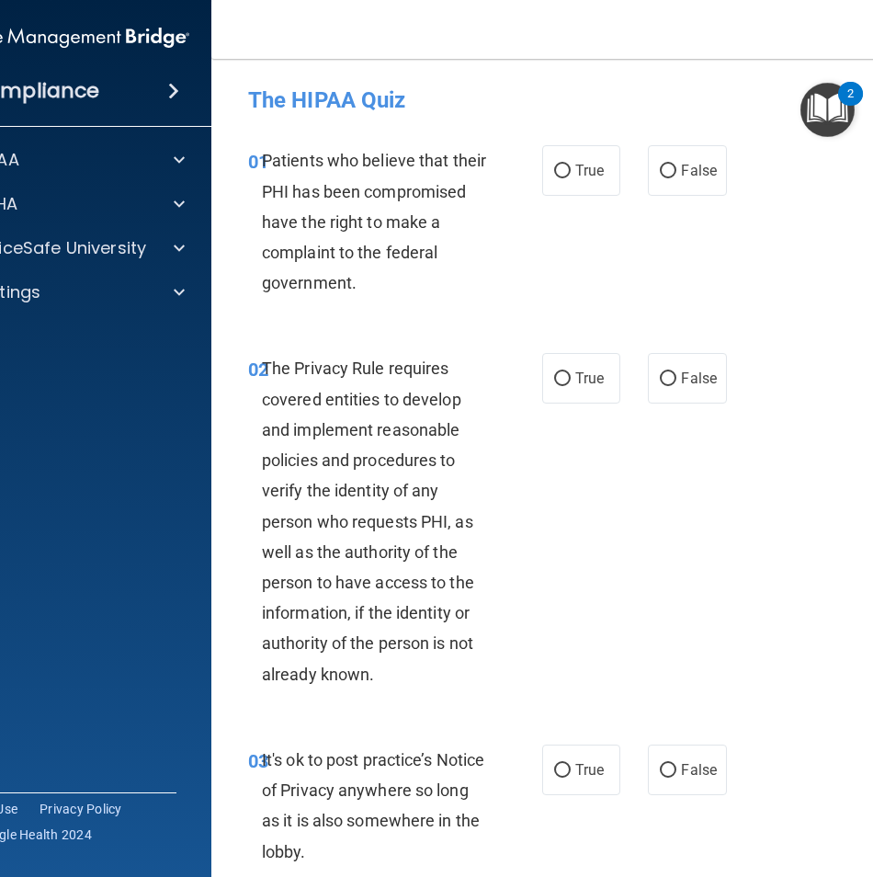
scroll to position [6090, 0]
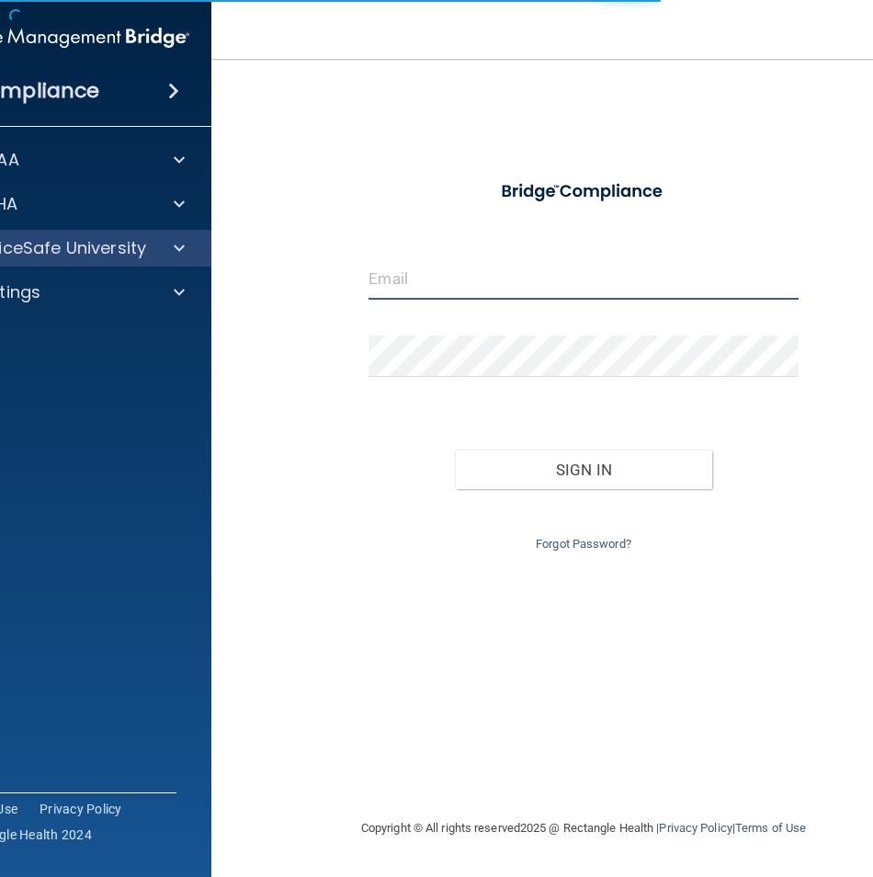
type input "[EMAIL_ADDRESS][DOMAIN_NAME]"
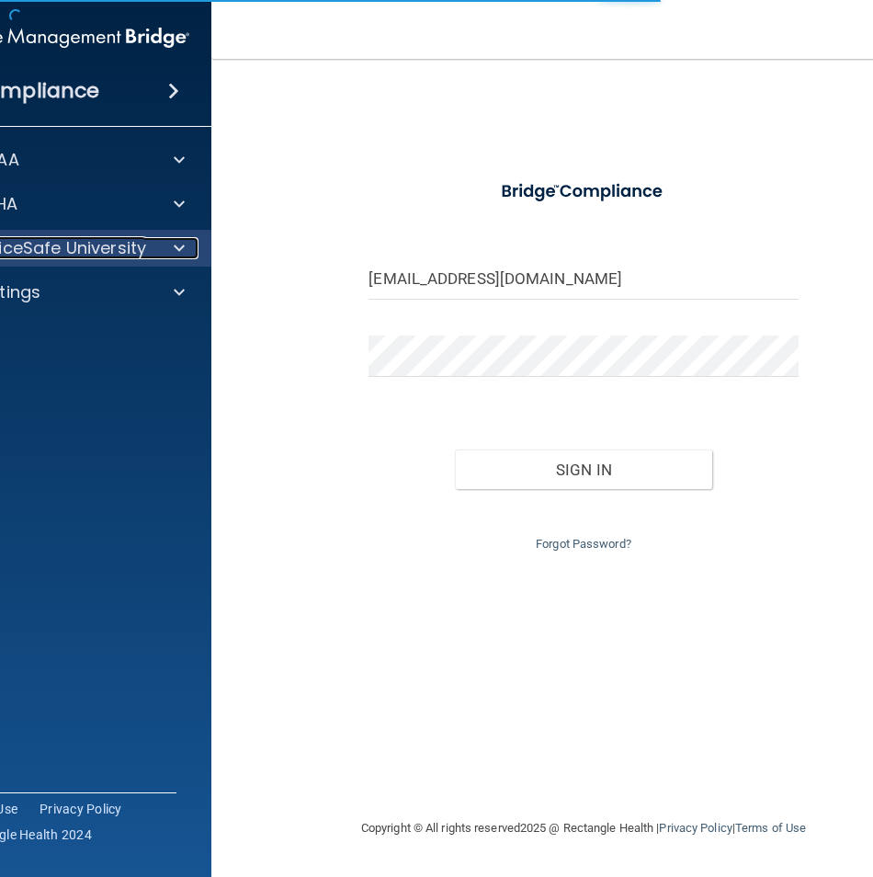
click at [84, 244] on p "OfficeSafe University" at bounding box center [59, 248] width 174 height 22
click at [85, 244] on p "OfficeSafe University" at bounding box center [59, 248] width 174 height 22
click at [98, 243] on p "OfficeSafe University" at bounding box center [59, 248] width 174 height 22
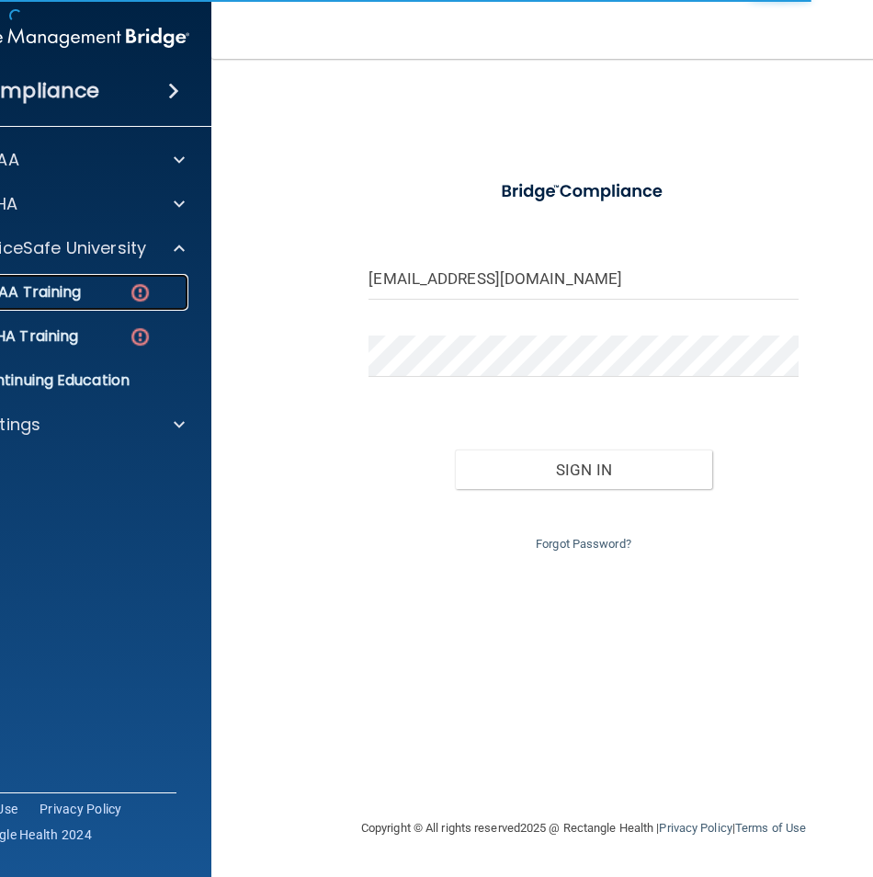
click at [111, 291] on div "HIPAA Training" at bounding box center [54, 292] width 251 height 18
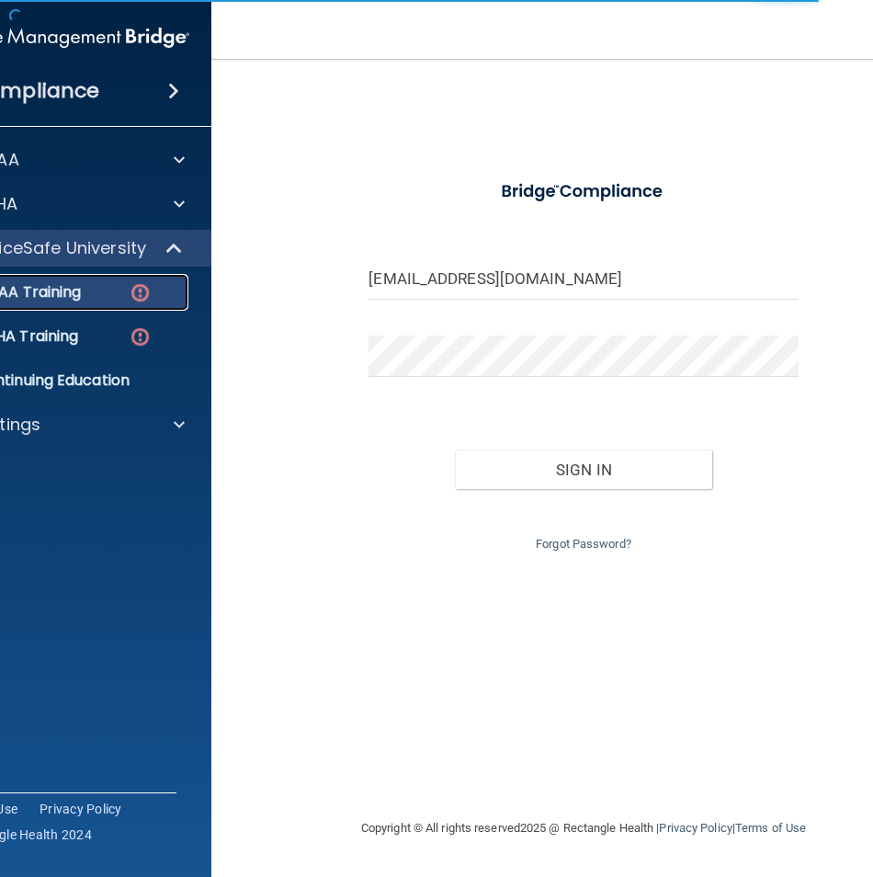
click at [140, 291] on img at bounding box center [140, 292] width 23 height 23
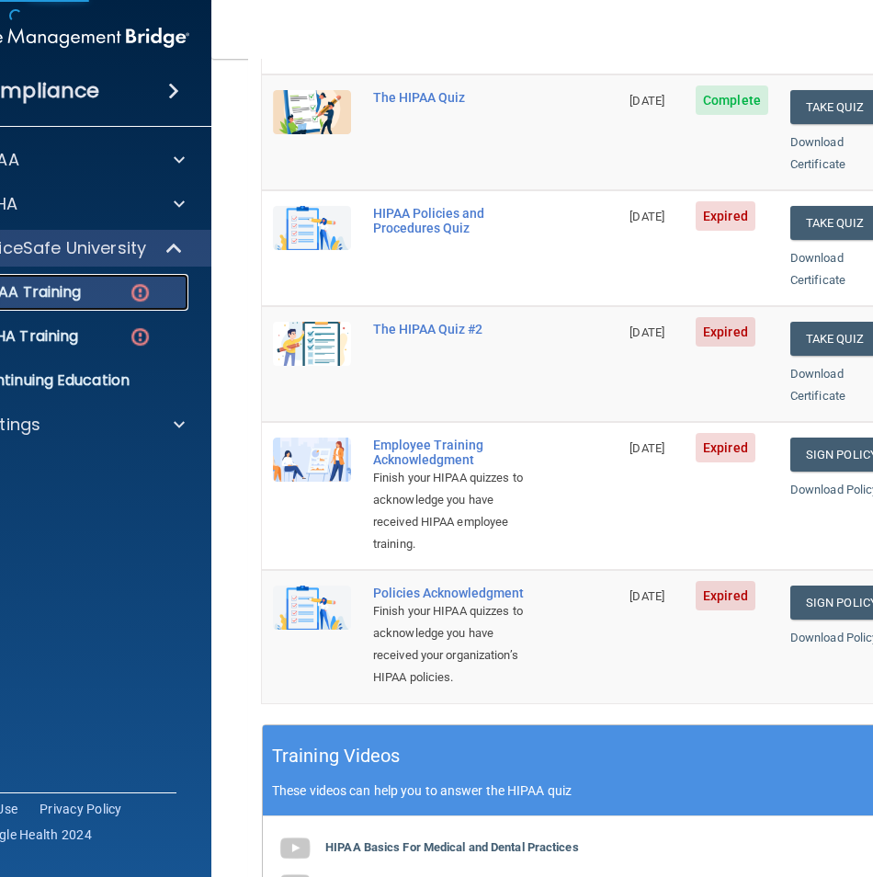
scroll to position [276, 0]
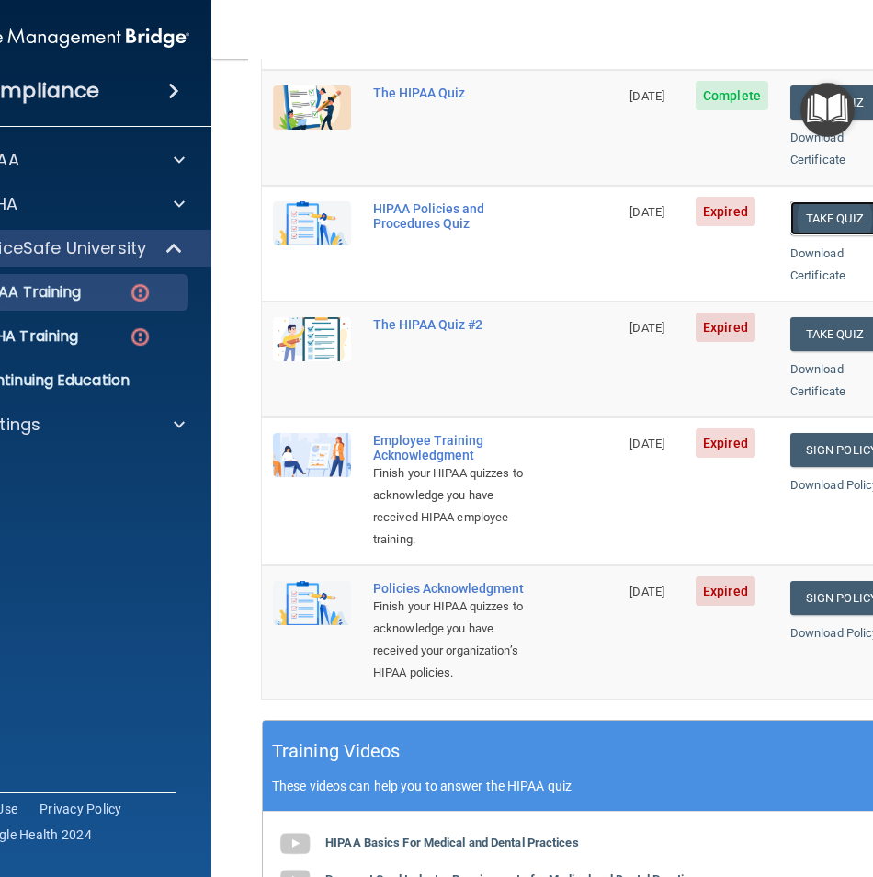
click at [806, 201] on button "Take Quiz" at bounding box center [835, 218] width 88 height 34
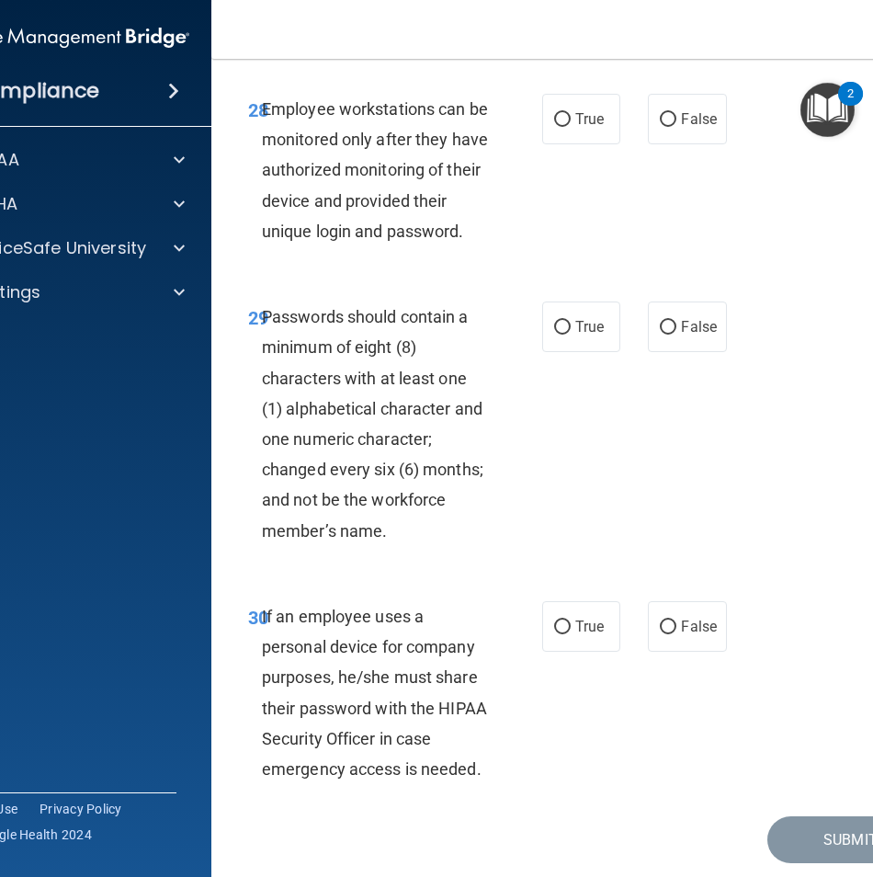
scroll to position [6640, 0]
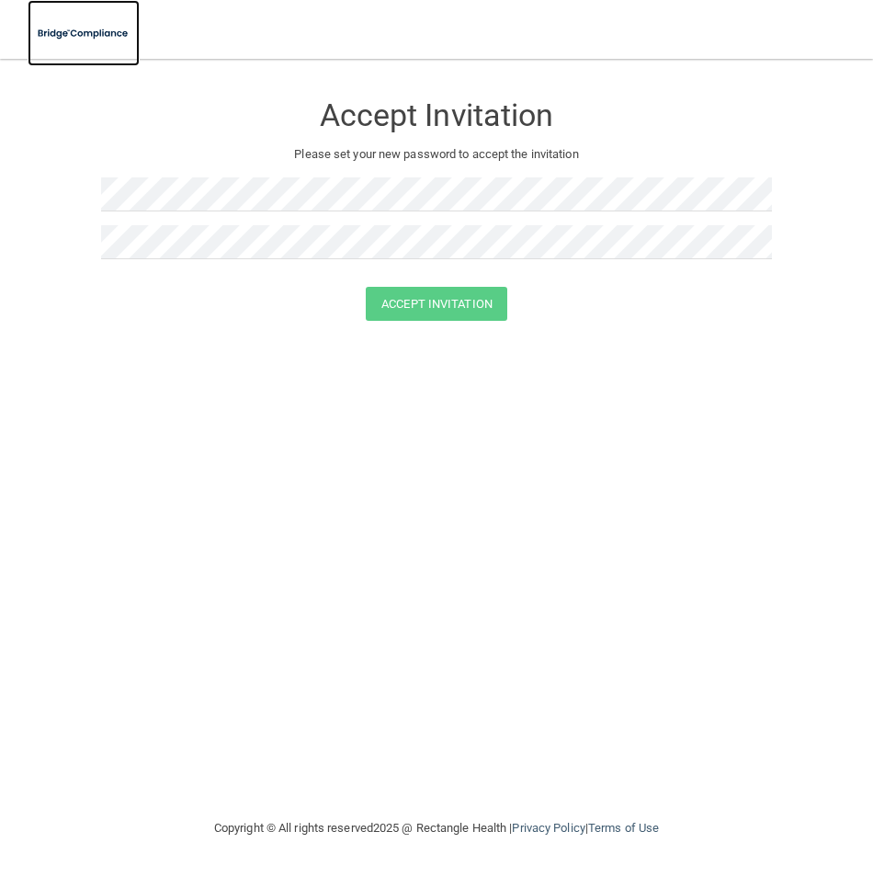
click at [67, 28] on img at bounding box center [84, 34] width 112 height 38
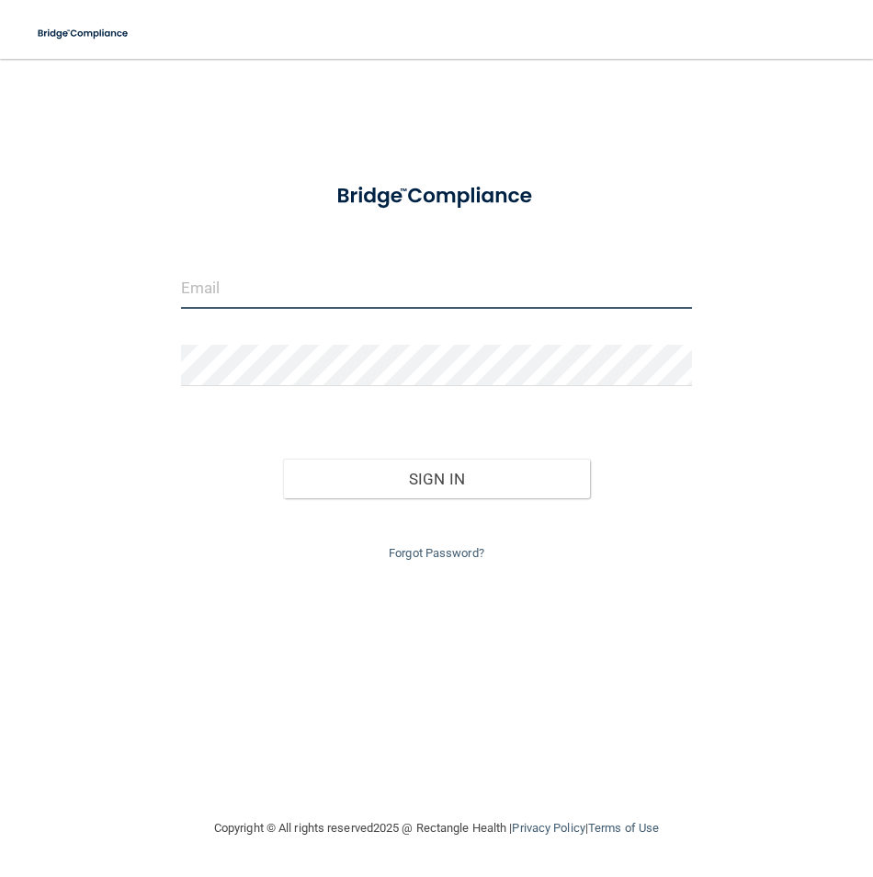
type input "[EMAIL_ADDRESS][DOMAIN_NAME]"
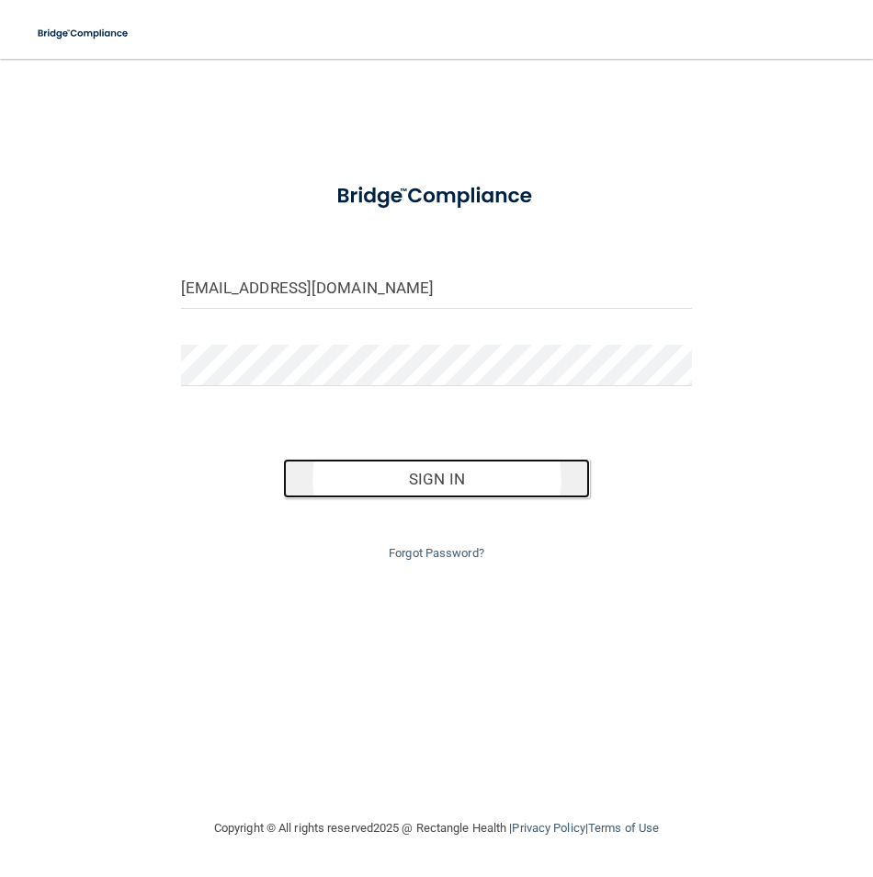
click at [398, 483] on button "Sign In" at bounding box center [436, 479] width 307 height 40
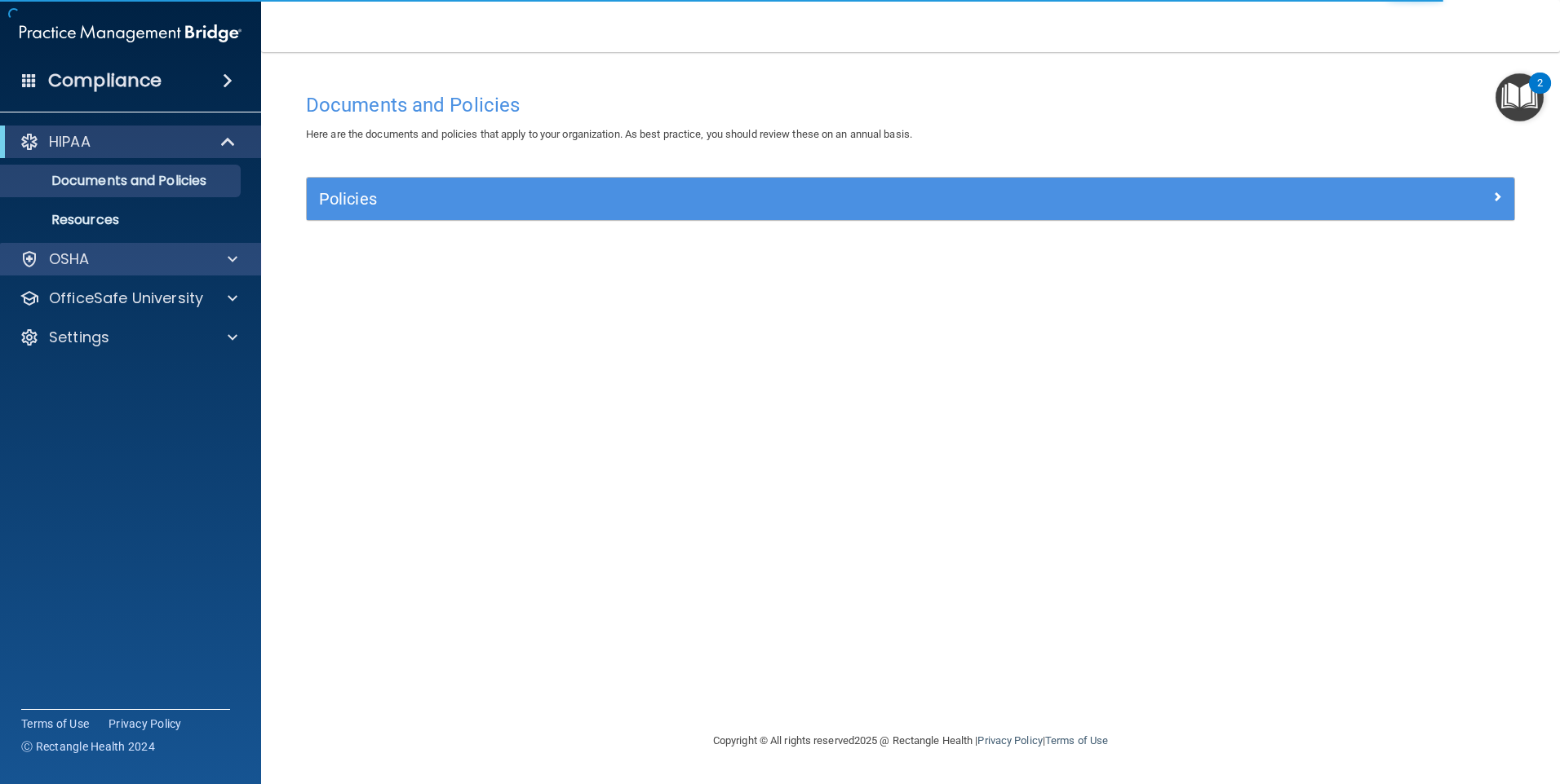
click at [167, 270] on div "OSHA" at bounding box center [130, 259] width 262 height 33
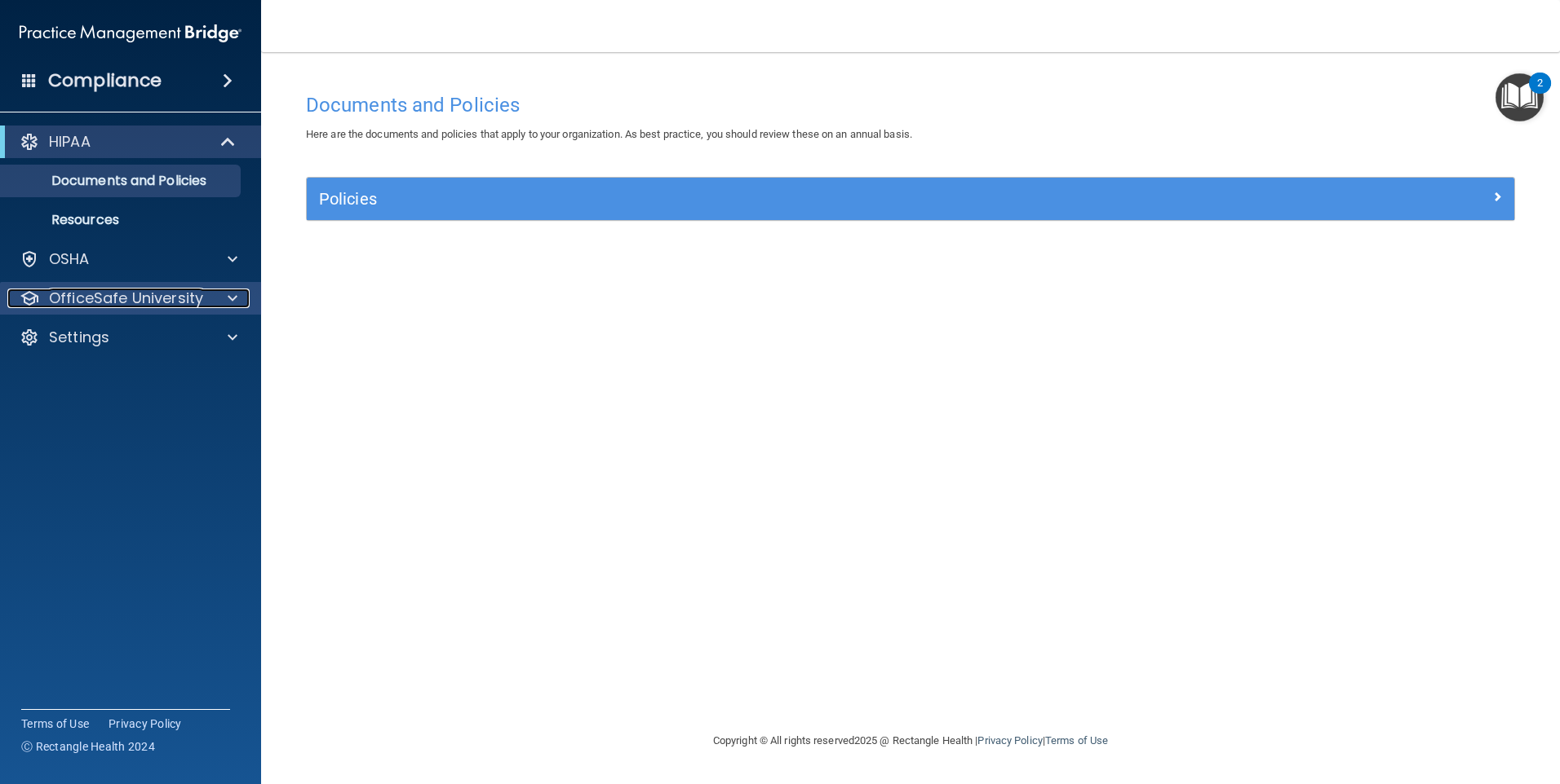
click at [203, 299] on div "OfficeSafe University" at bounding box center [108, 298] width 202 height 20
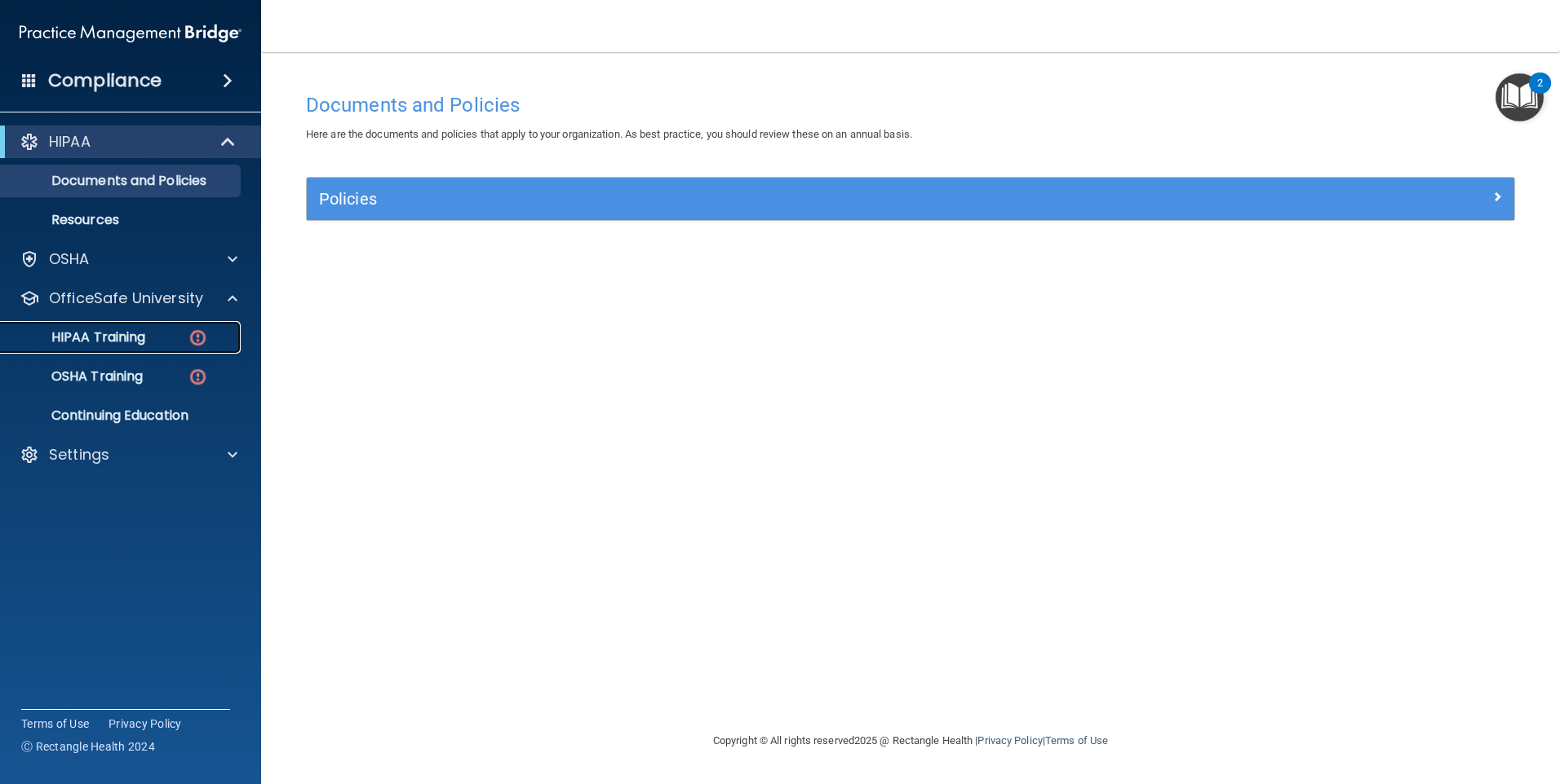
click at [193, 341] on img at bounding box center [197, 338] width 20 height 20
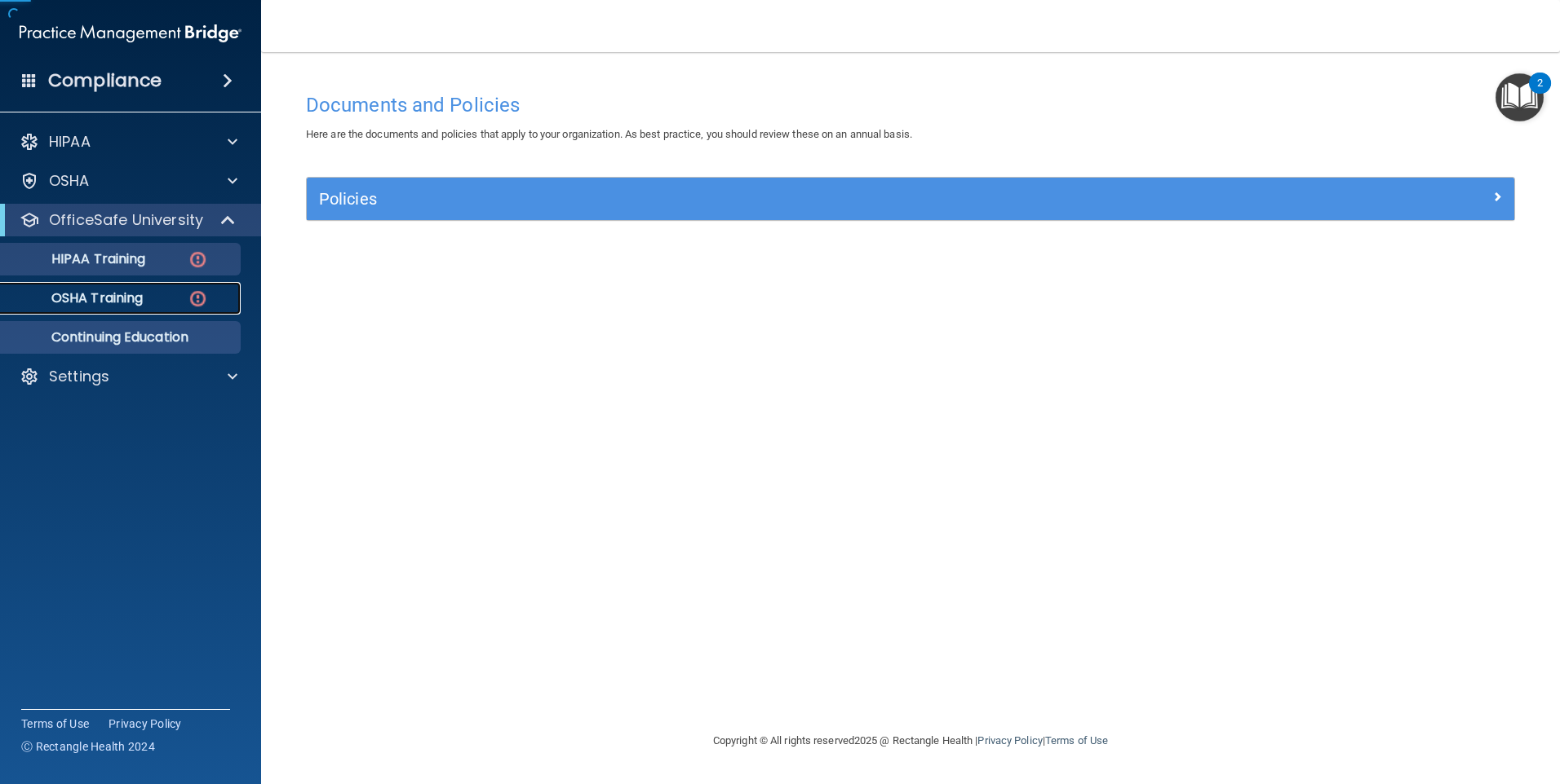
click at [194, 342] on ul "HIPAA Training OSHA Training Continuing Education" at bounding box center [131, 295] width 295 height 117
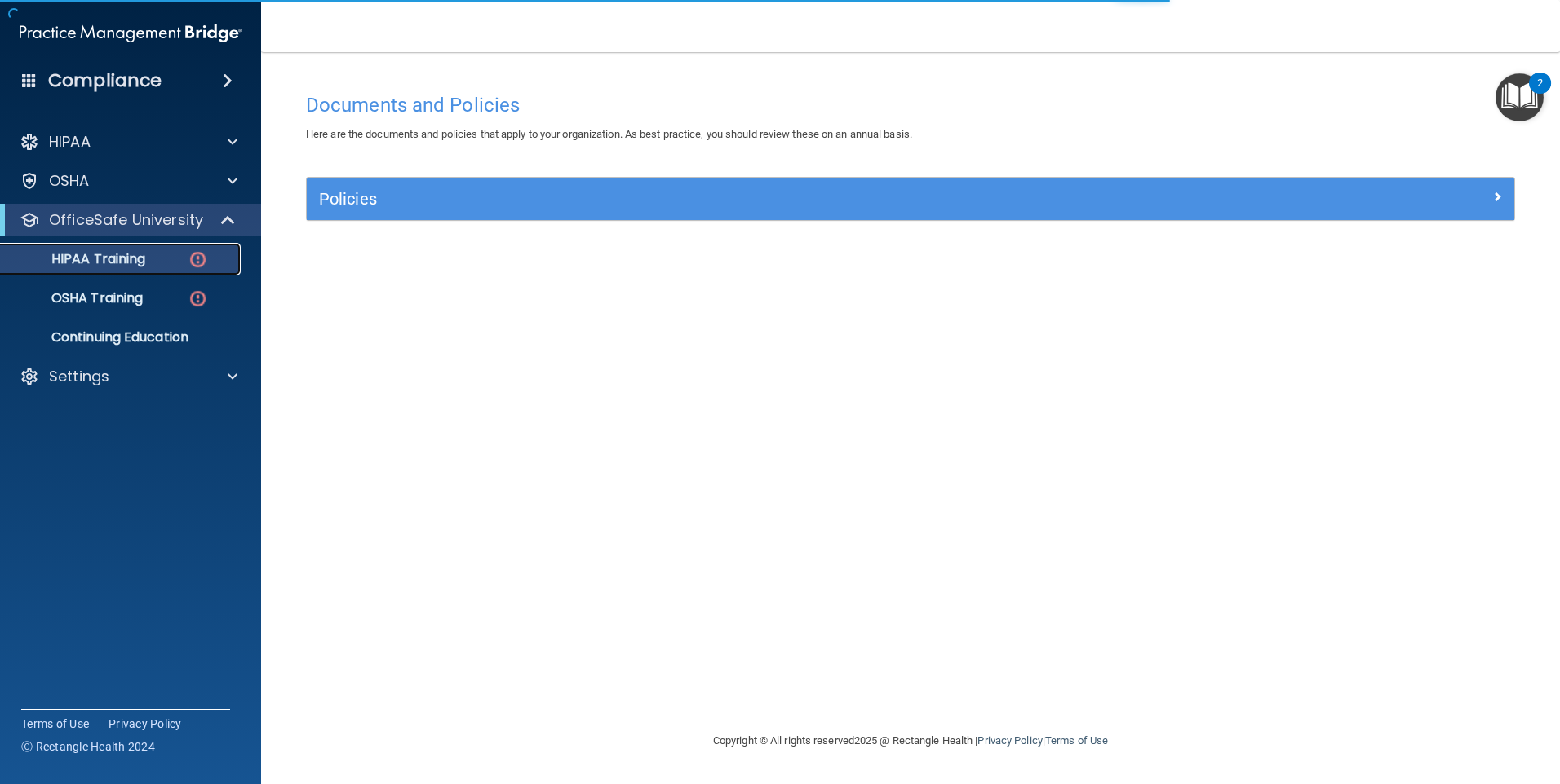
click at [198, 259] on img at bounding box center [197, 259] width 20 height 20
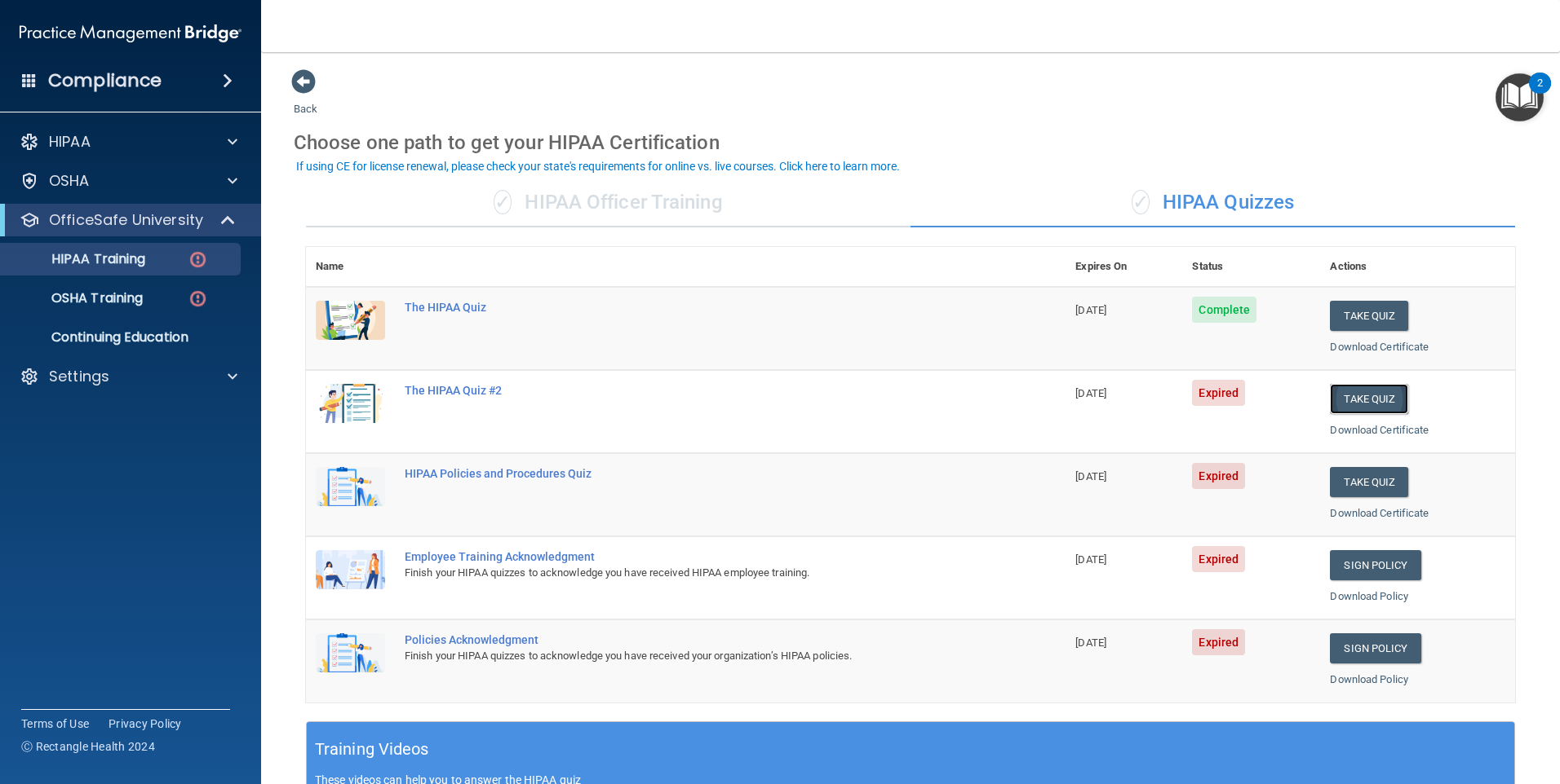
click at [775, 388] on button "Take Quiz" at bounding box center [1369, 399] width 78 height 30
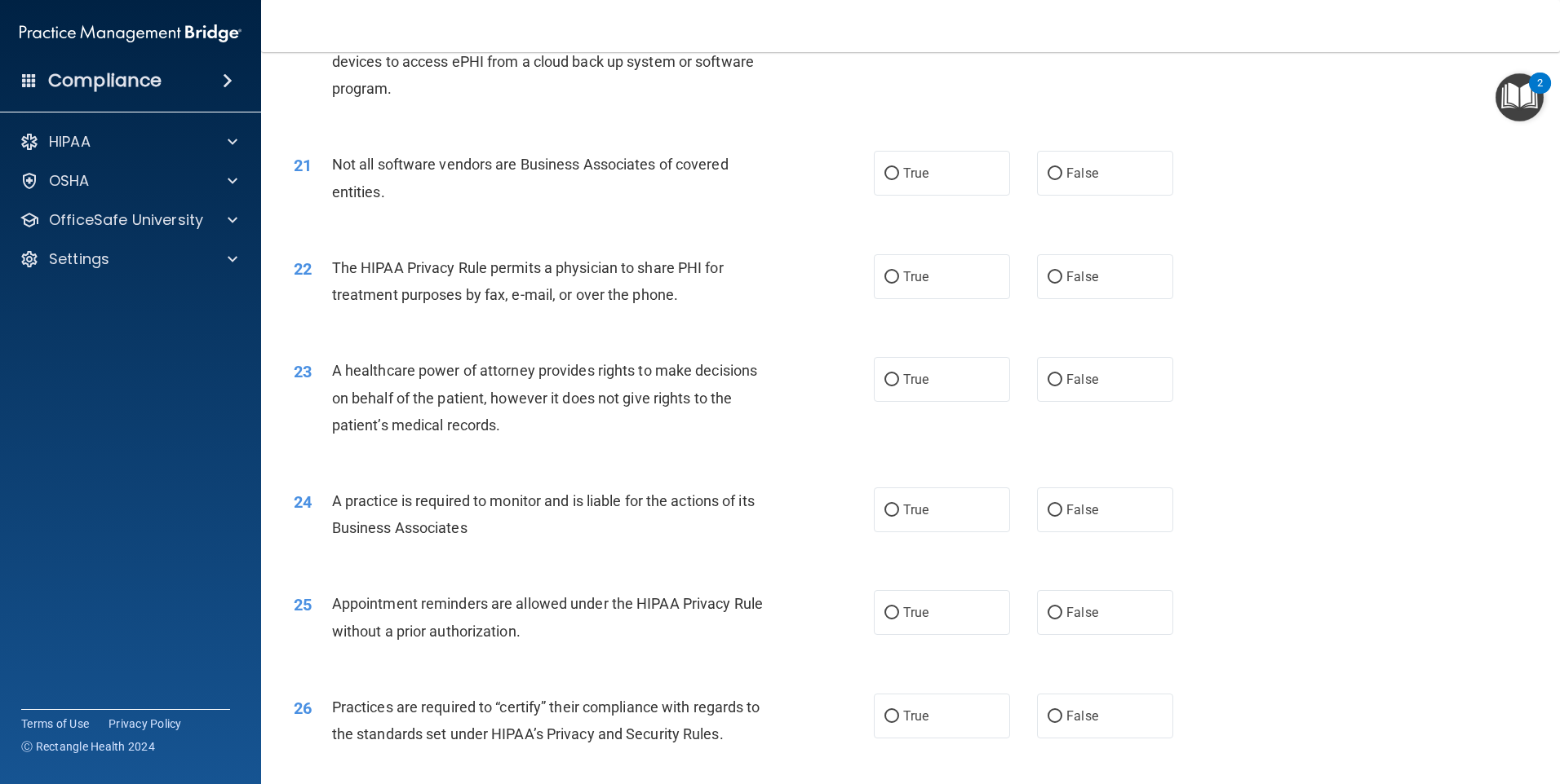
scroll to position [3011, 0]
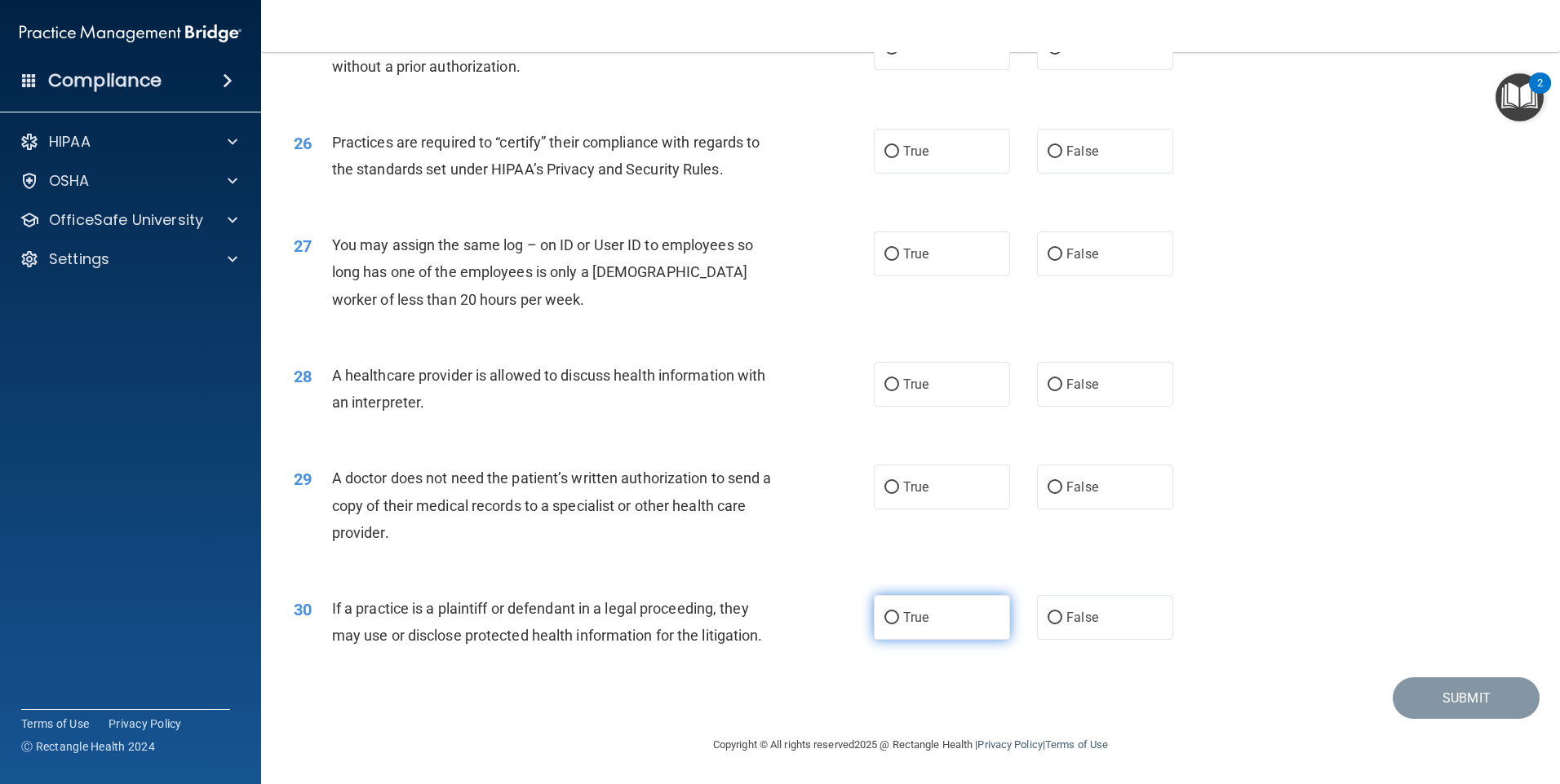
click at [775, 613] on label "True" at bounding box center [942, 617] width 137 height 45
click at [775, 613] on input "True" at bounding box center [892, 618] width 15 height 12
radio input "true"
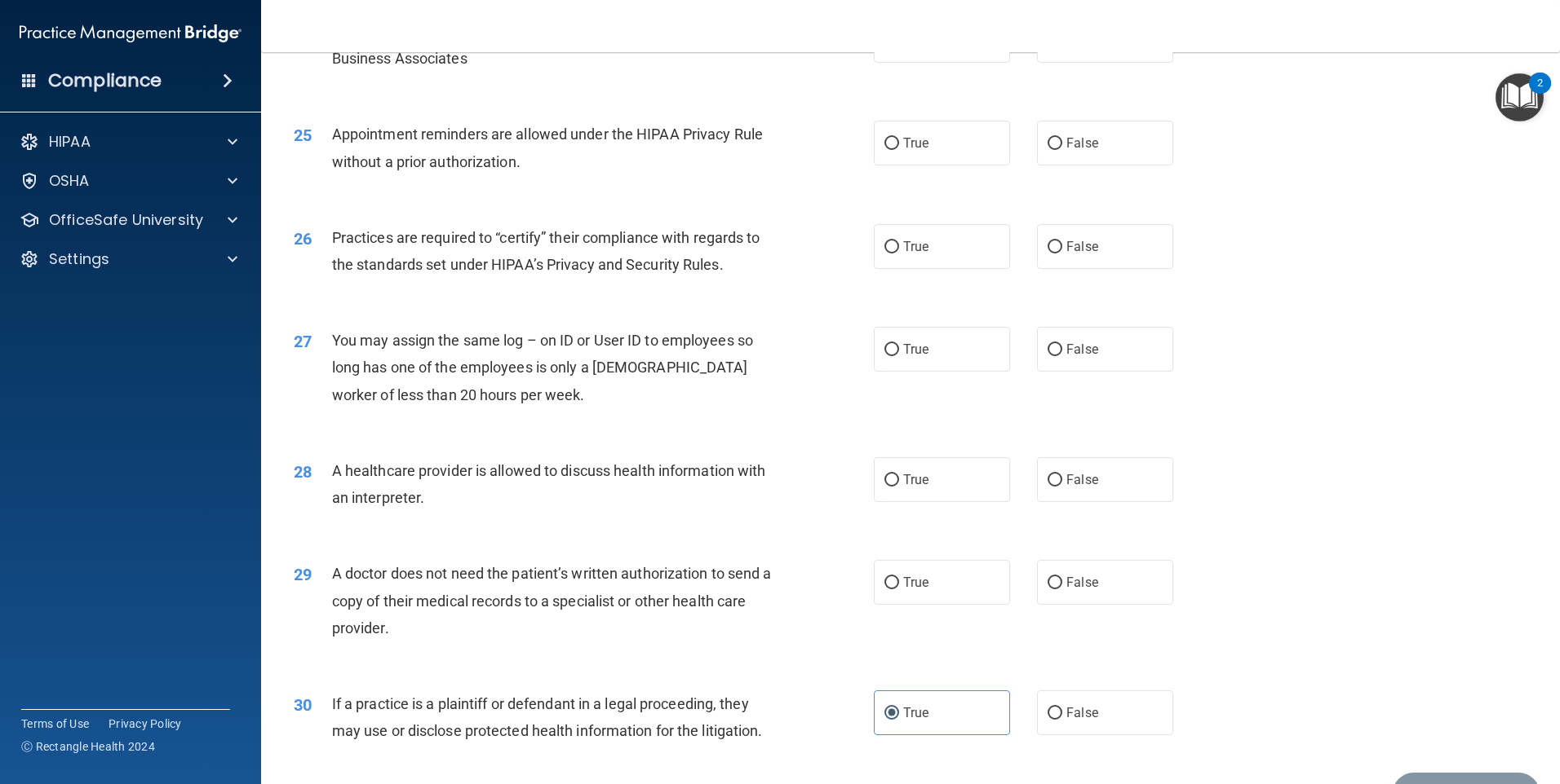
scroll to position [2767, 0]
